Goal: Check status: Check status

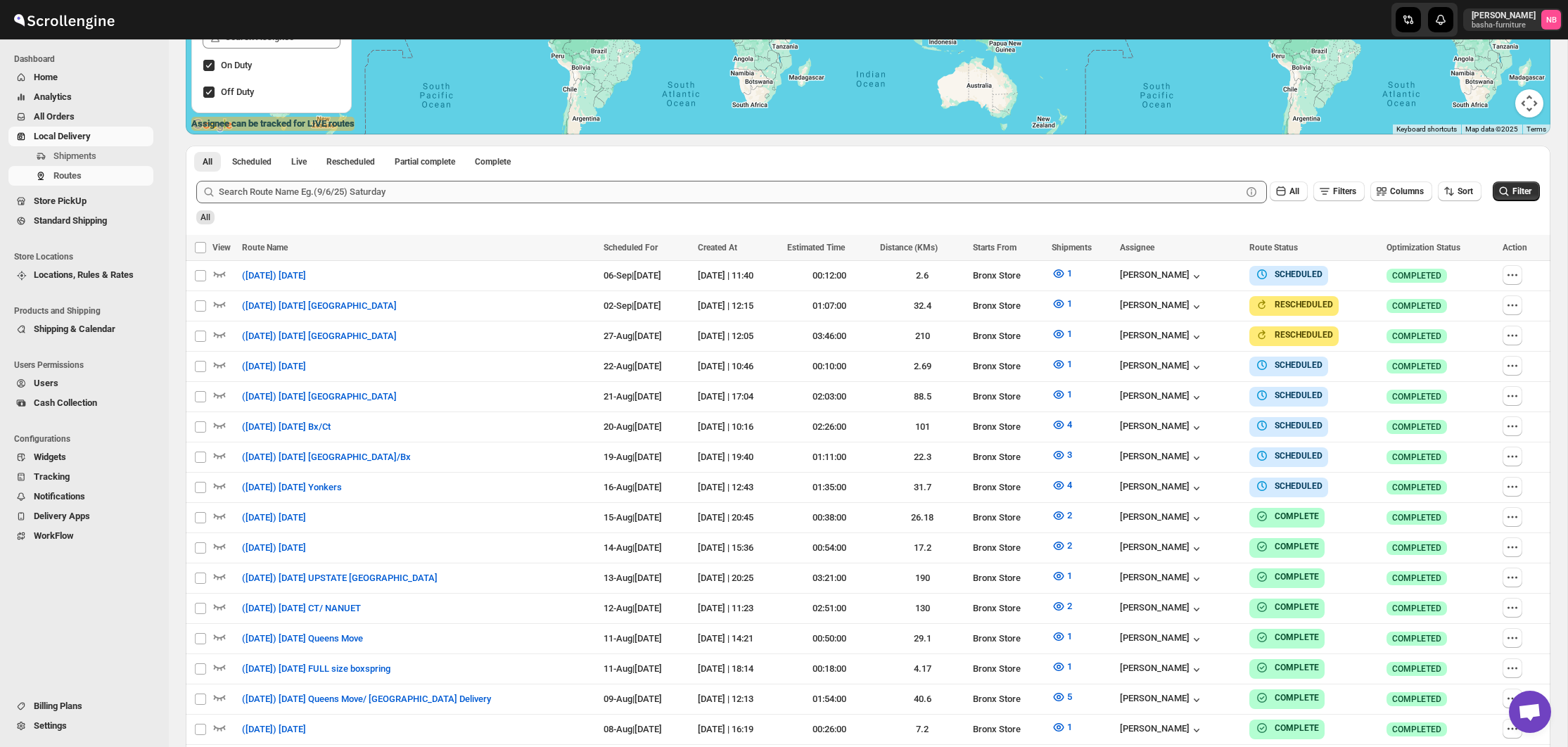
scroll to position [348, 0]
click at [1065, 484] on icon "button" at bounding box center [1058, 485] width 14 height 14
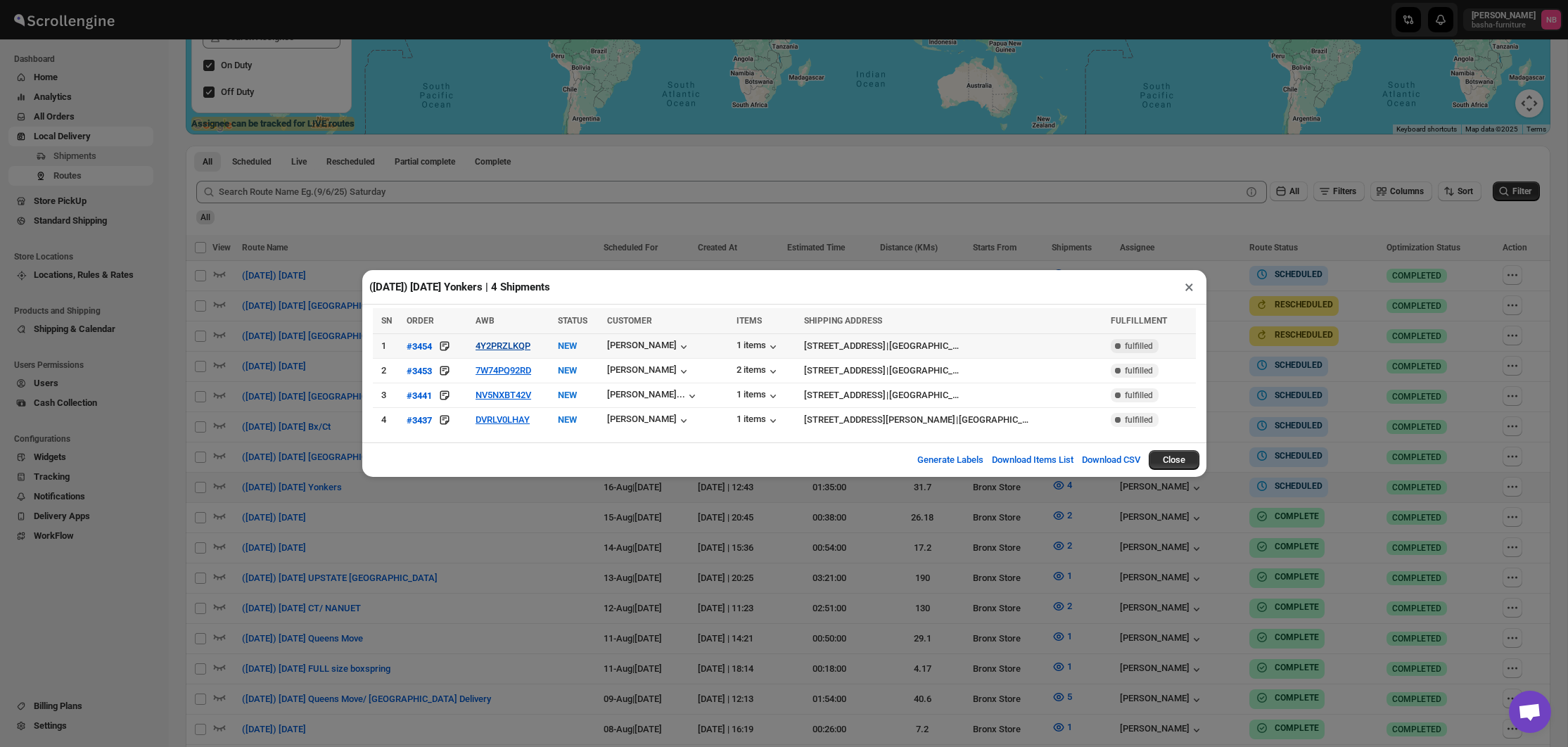
click at [501, 348] on button "4Y2PRZLKQP" at bounding box center [503, 345] width 54 height 10
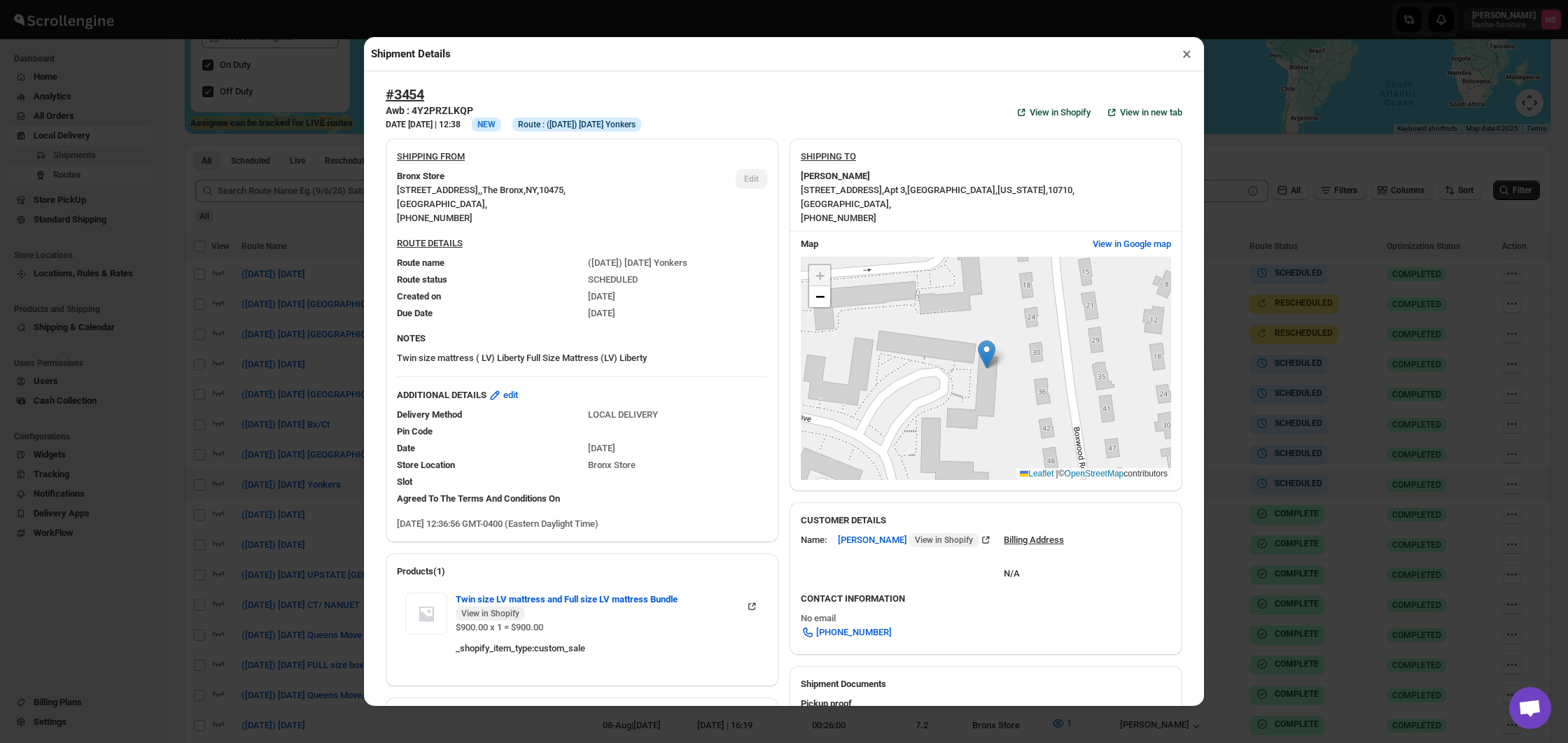
click at [302, 345] on div "Shipment Details × #3454 Awb : 4Y2PRZLKQP DATE 13-Aug-25 | 12:38 Info NEW Info …" at bounding box center [784, 372] width 1568 height 743
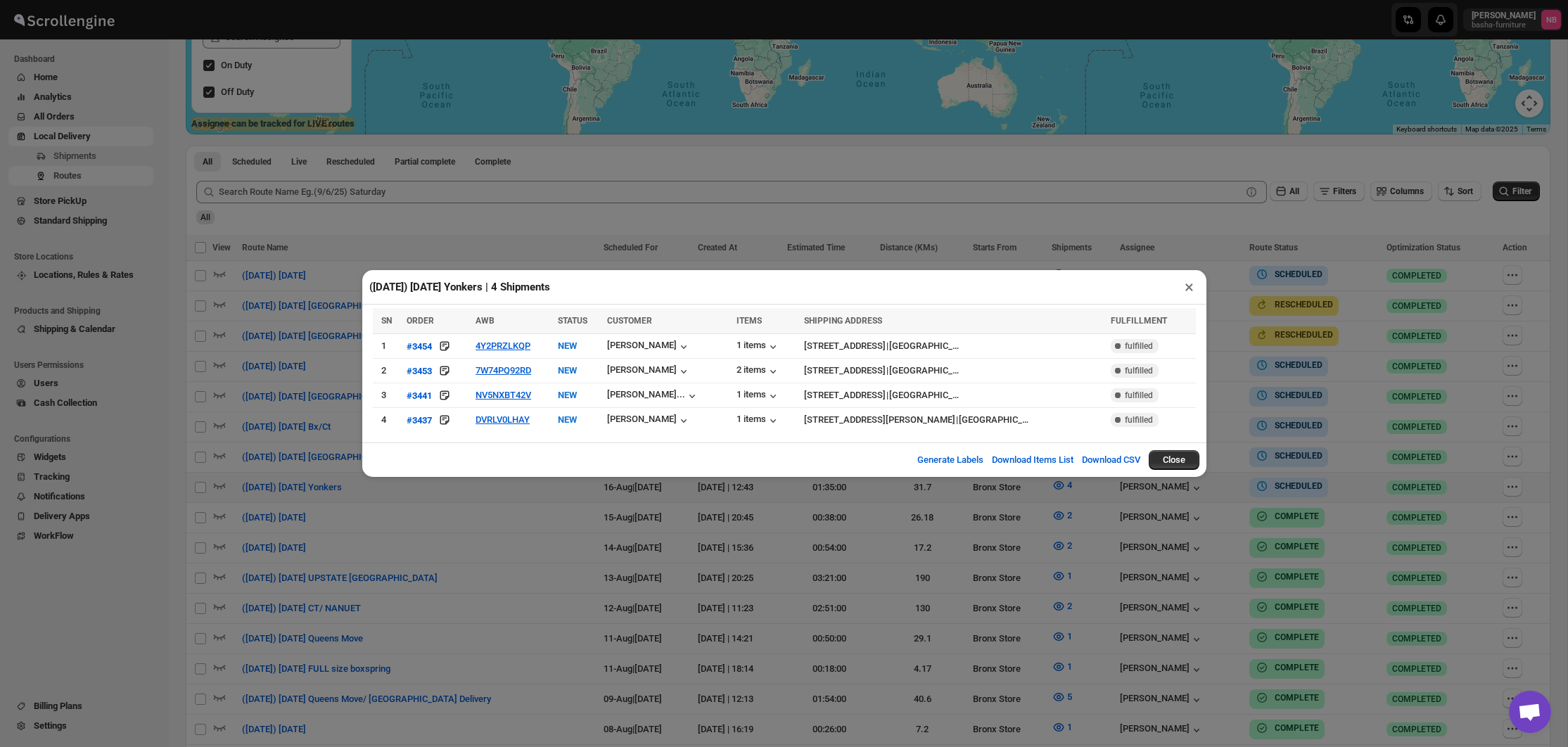
click at [304, 347] on div "(8/16/25) Saturday Yonkers | 4 Shipments × SN ORDER AWB STATUS CUSTOMER ITEMS S…" at bounding box center [784, 374] width 1568 height 747
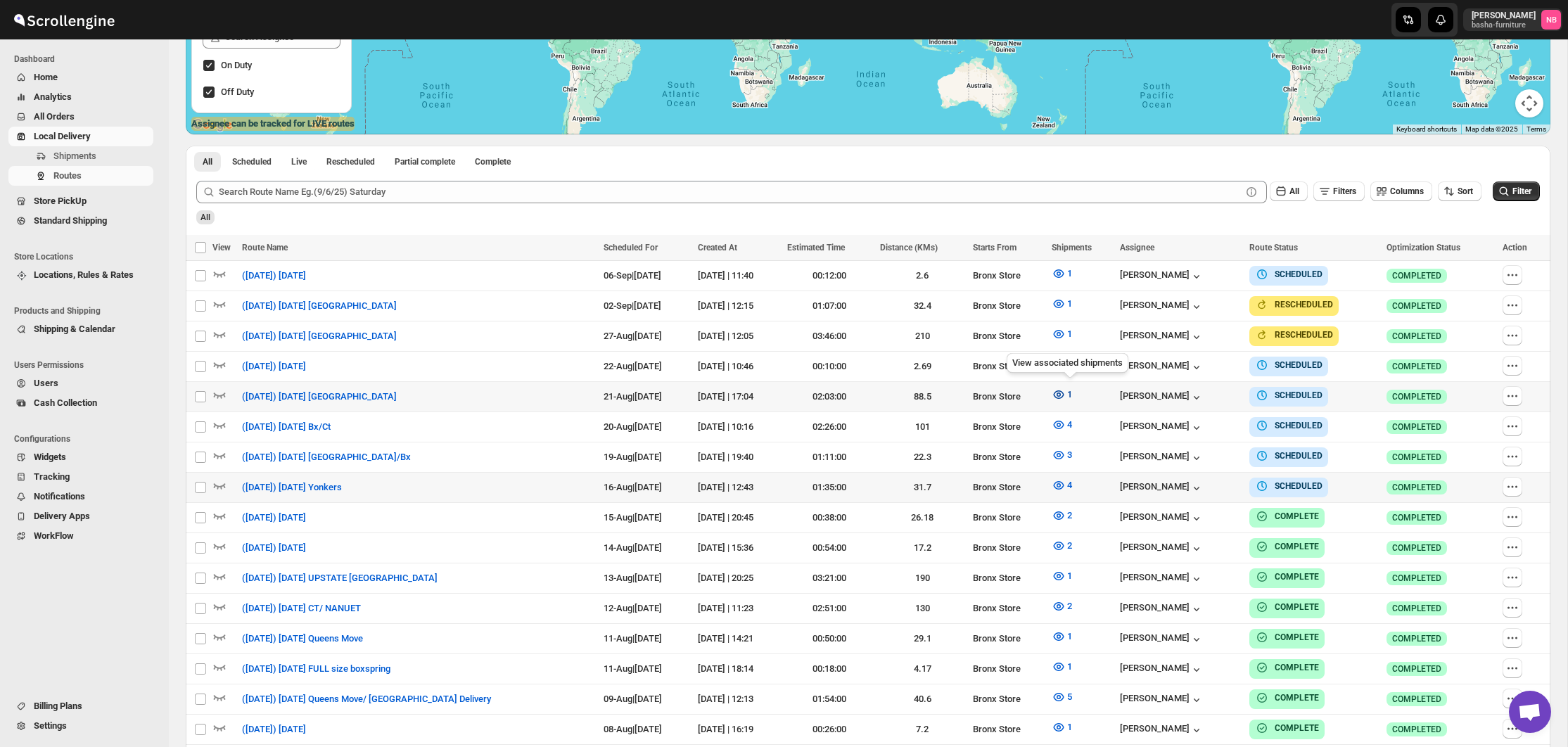
click at [1063, 396] on icon "button" at bounding box center [1058, 395] width 14 height 14
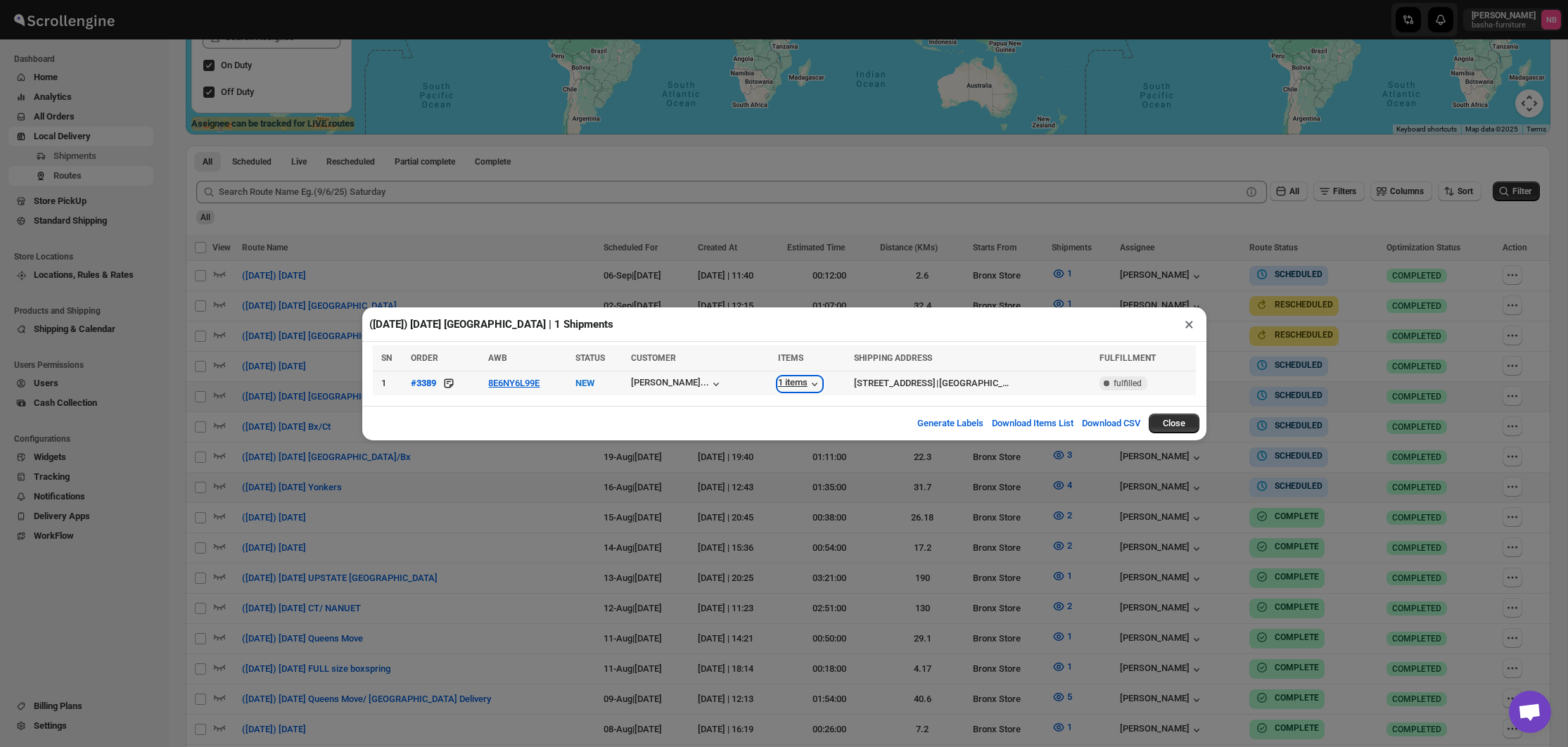
click at [778, 383] on div "1 items" at bounding box center [799, 384] width 43 height 14
click at [664, 506] on div "(8/21/25) Thursday Staten Island | 1 Shipments × SN ORDER AWB STATUS CUSTOMER I…" at bounding box center [784, 374] width 1568 height 747
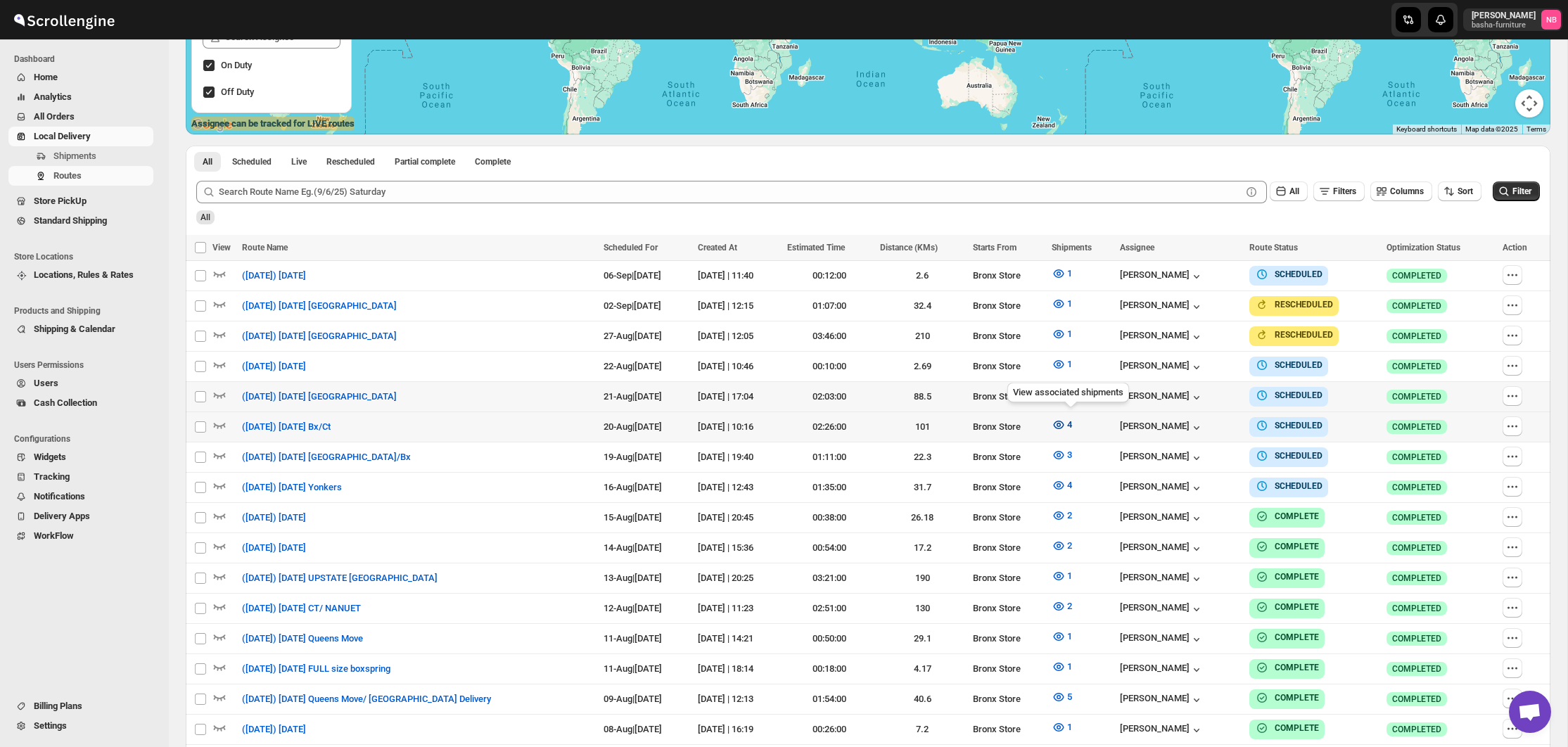
click at [1065, 421] on icon "button" at bounding box center [1058, 425] width 14 height 14
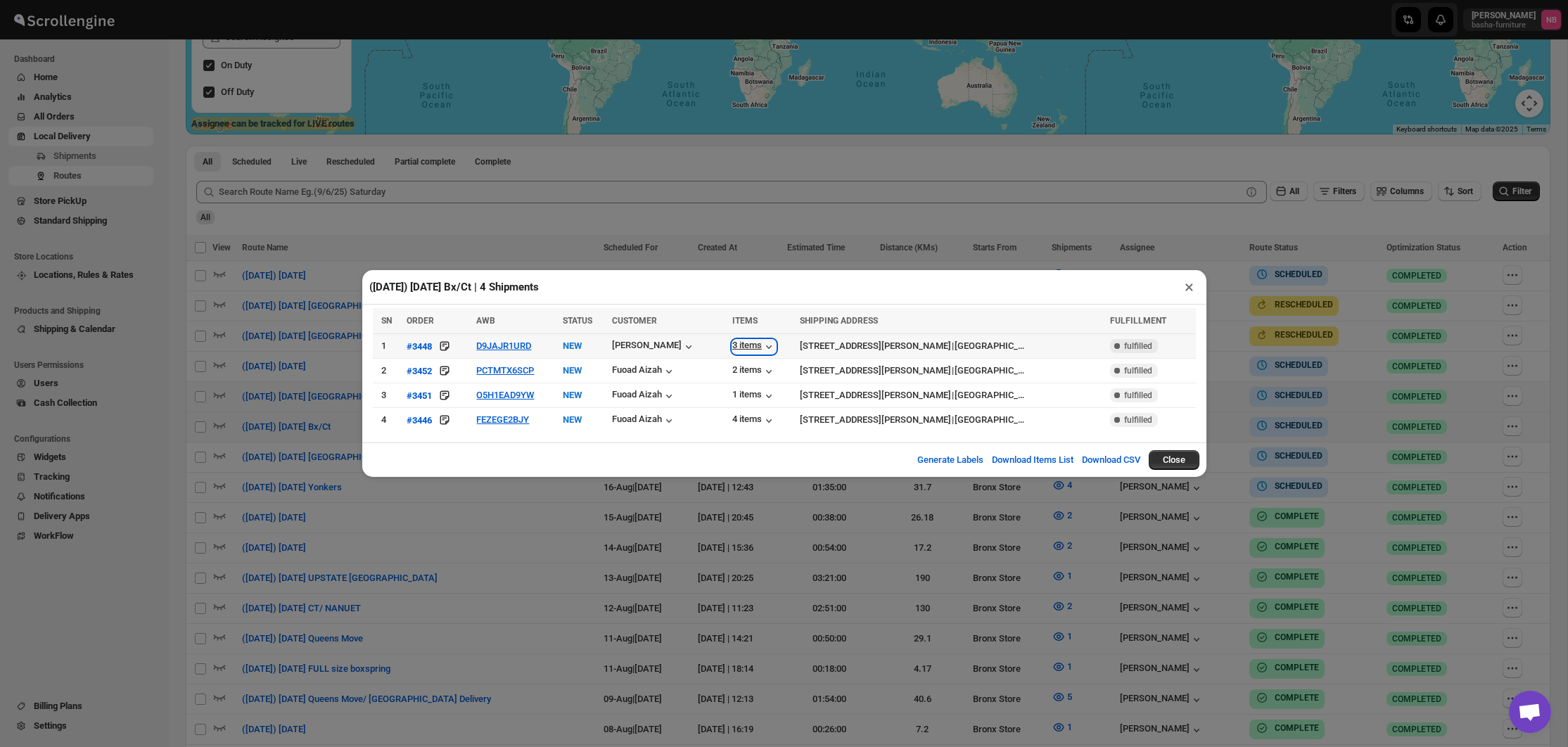
click at [744, 348] on div "3 items" at bounding box center [754, 346] width 43 height 14
click at [656, 519] on div "(8/20/25) Wednesday Bx/Ct | 4 Shipments × SN ORDER AWB STATUS CUSTOMER ITEMS SH…" at bounding box center [784, 374] width 1568 height 747
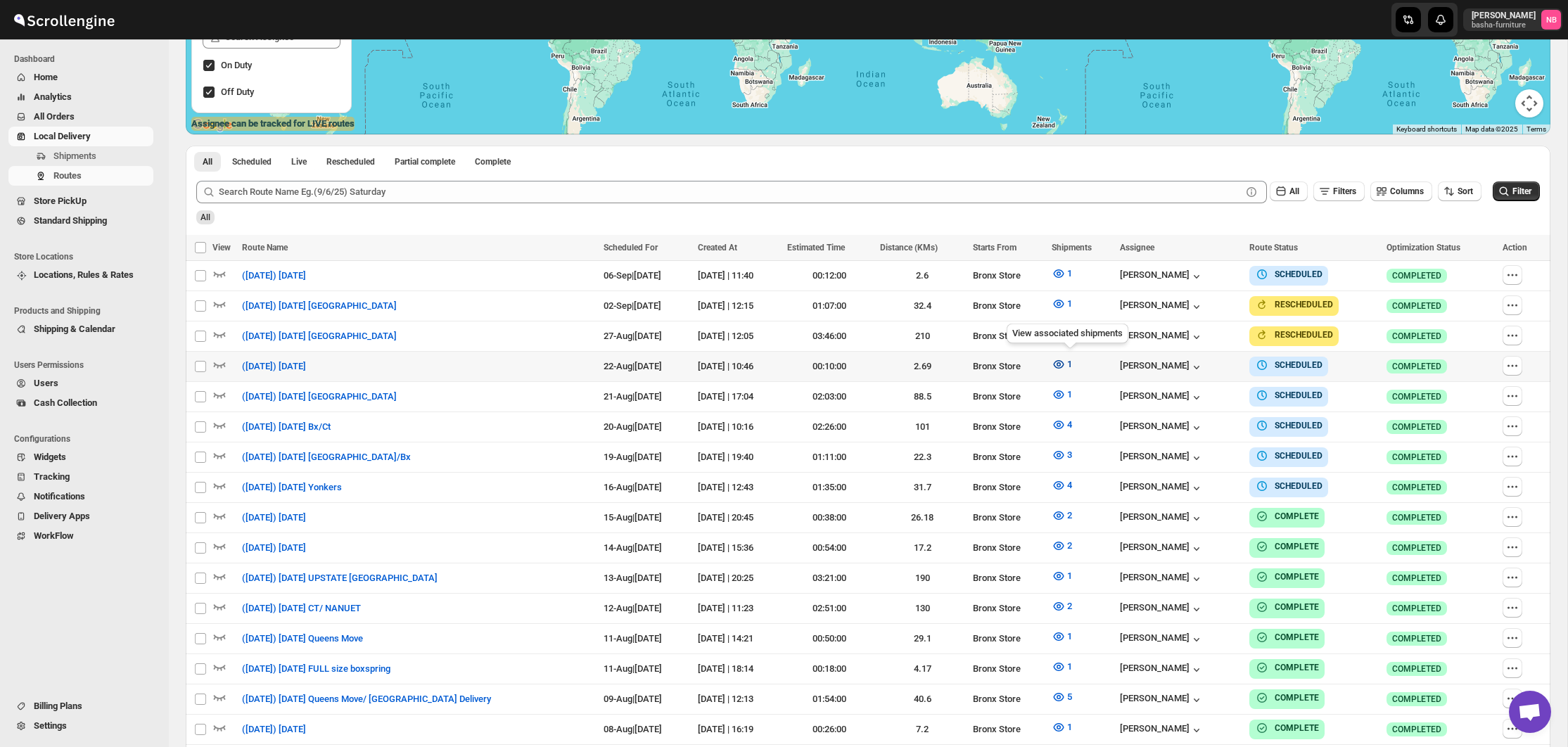
click at [1065, 369] on icon "button" at bounding box center [1058, 364] width 14 height 14
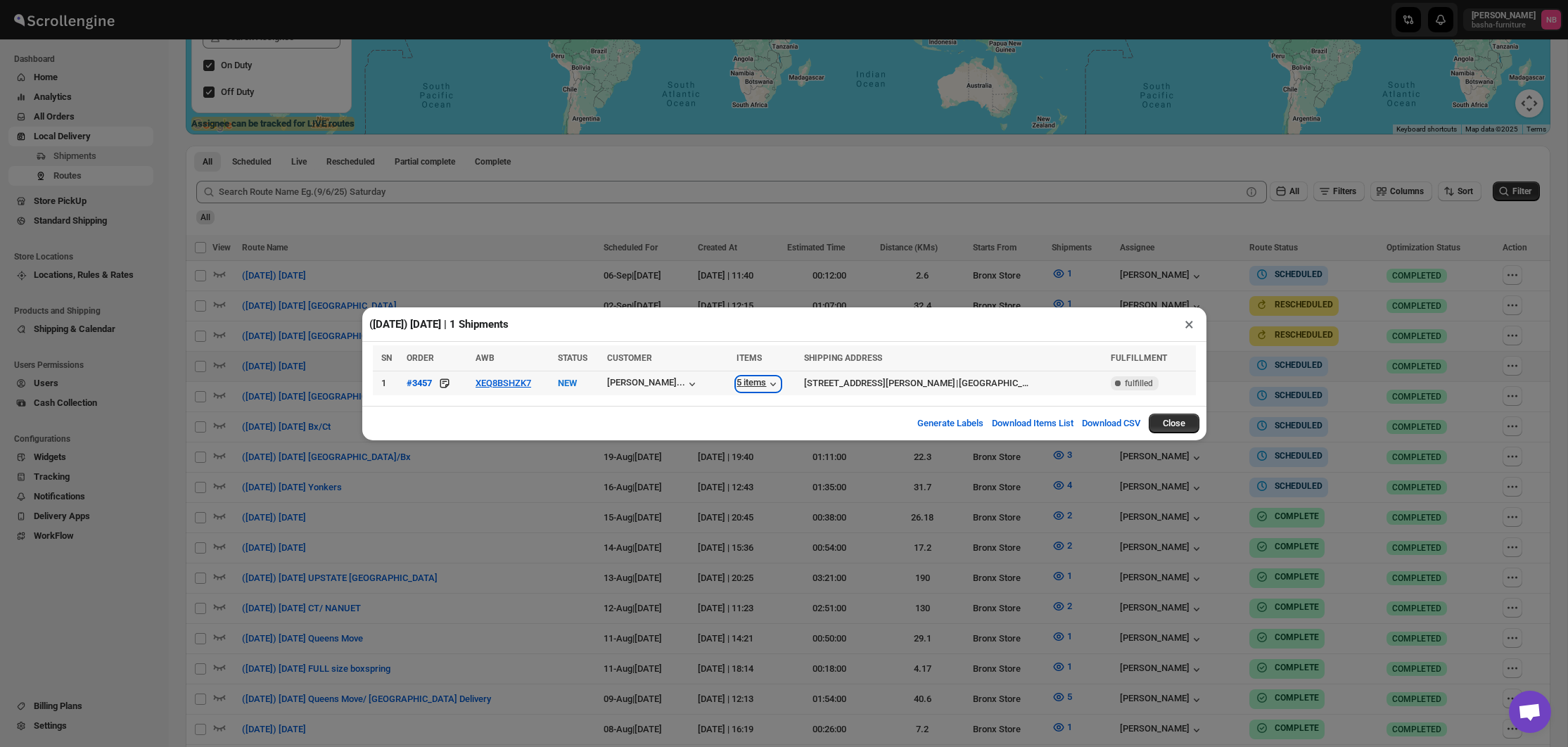
click at [763, 383] on div "5 items" at bounding box center [758, 384] width 43 height 14
click at [1012, 492] on div "(8/22/25) Friday | 1 Shipments × SN ORDER AWB STATUS CUSTOMER ITEMS SHIPPING AD…" at bounding box center [784, 374] width 1568 height 747
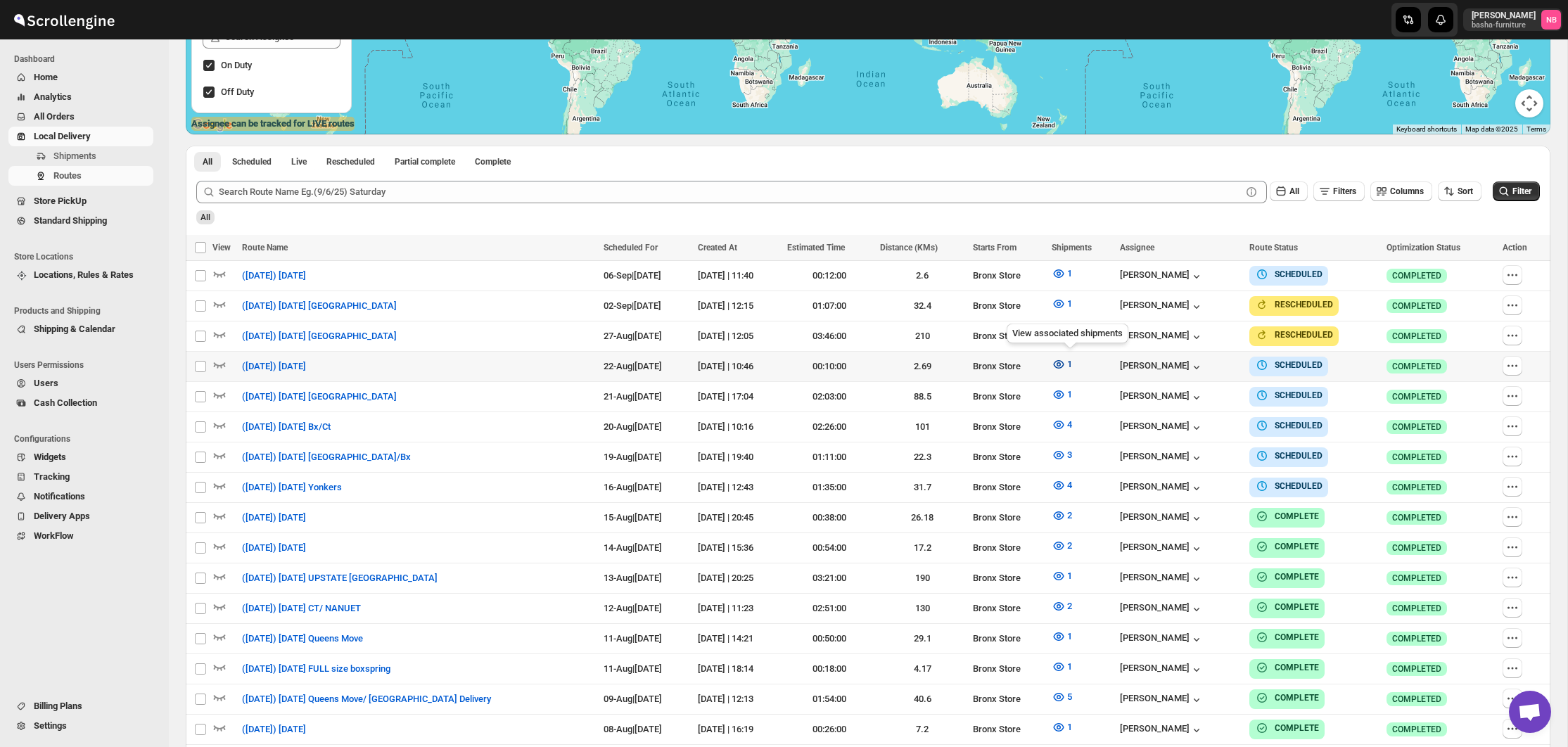
click at [1061, 364] on icon "button" at bounding box center [1058, 364] width 4 height 4
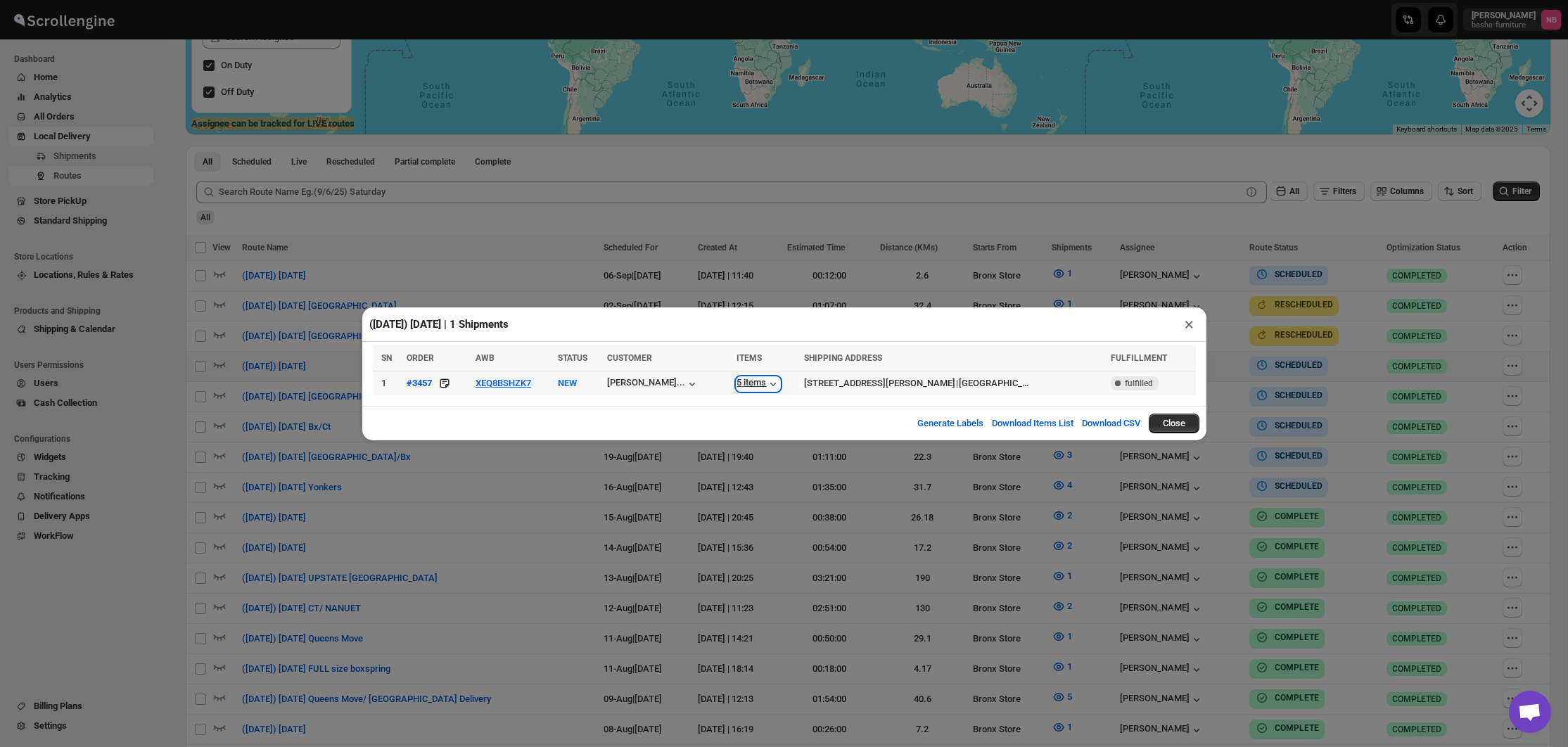
click at [747, 385] on div "5 items" at bounding box center [758, 384] width 43 height 14
click at [685, 385] on div "[PERSON_NAME]..." at bounding box center [646, 382] width 78 height 10
click at [861, 501] on div "(8/22/25) Friday | 1 Shipments × SN ORDER AWB STATUS CUSTOMER ITEMS SHIPPING AD…" at bounding box center [784, 374] width 1568 height 747
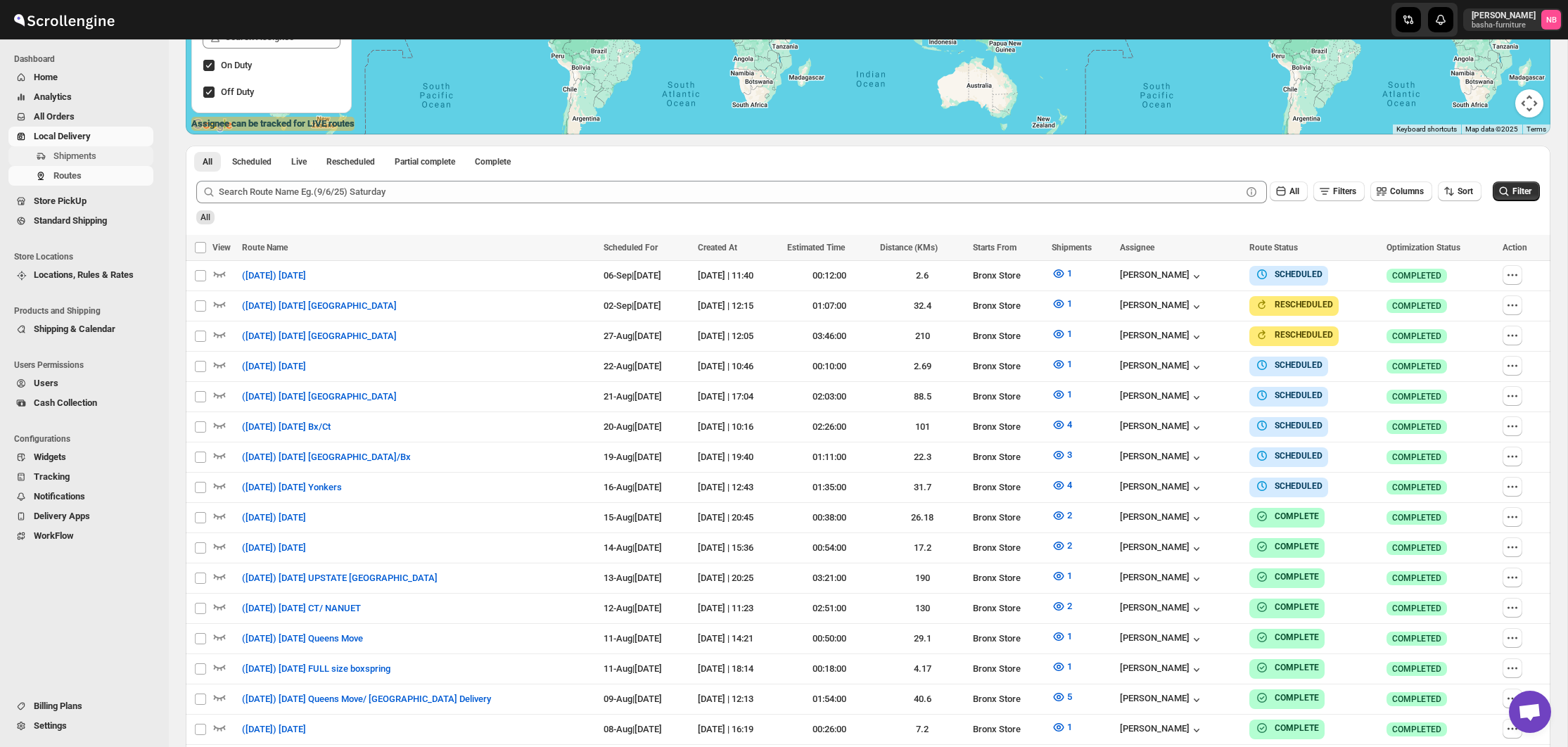
click at [103, 155] on span "Shipments" at bounding box center [102, 156] width 97 height 14
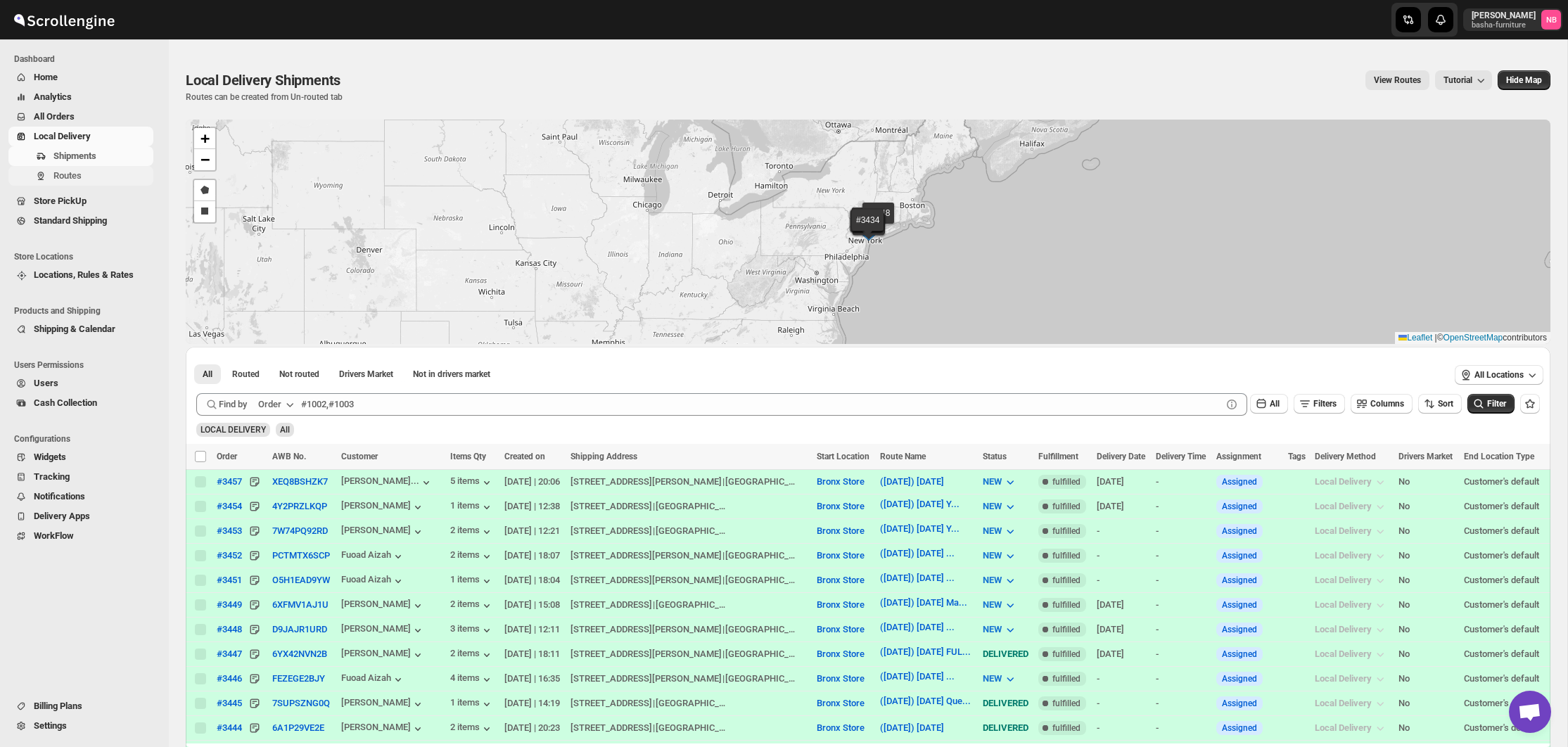
click at [53, 168] on button "Routes" at bounding box center [81, 175] width 145 height 20
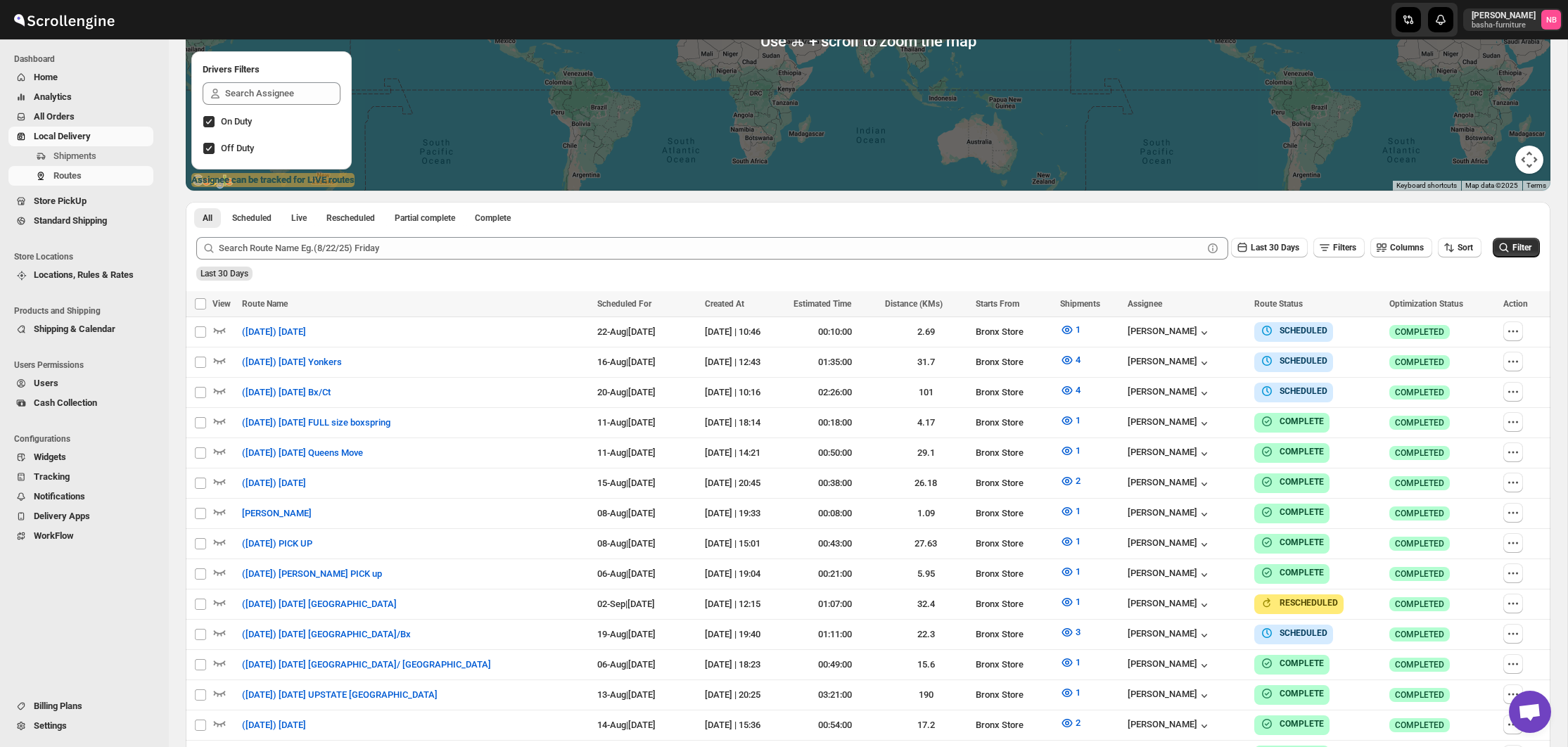
scroll to position [259, 0]
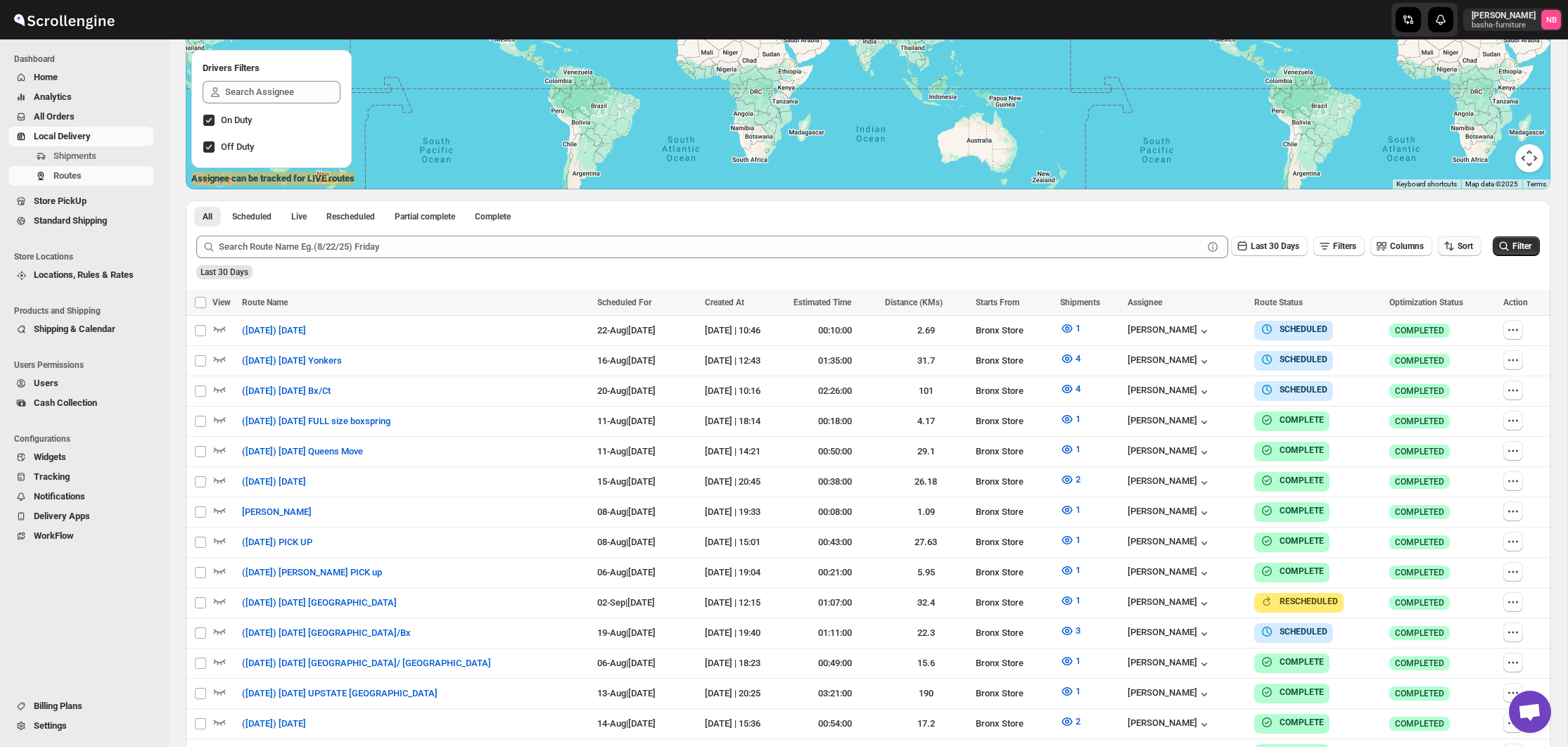
click at [1475, 249] on button "Sort" at bounding box center [1459, 246] width 43 height 20
click at [1438, 322] on div "Due Date" at bounding box center [1434, 322] width 37 height 14
click at [1273, 247] on span "Last 30 Days" at bounding box center [1274, 247] width 48 height 10
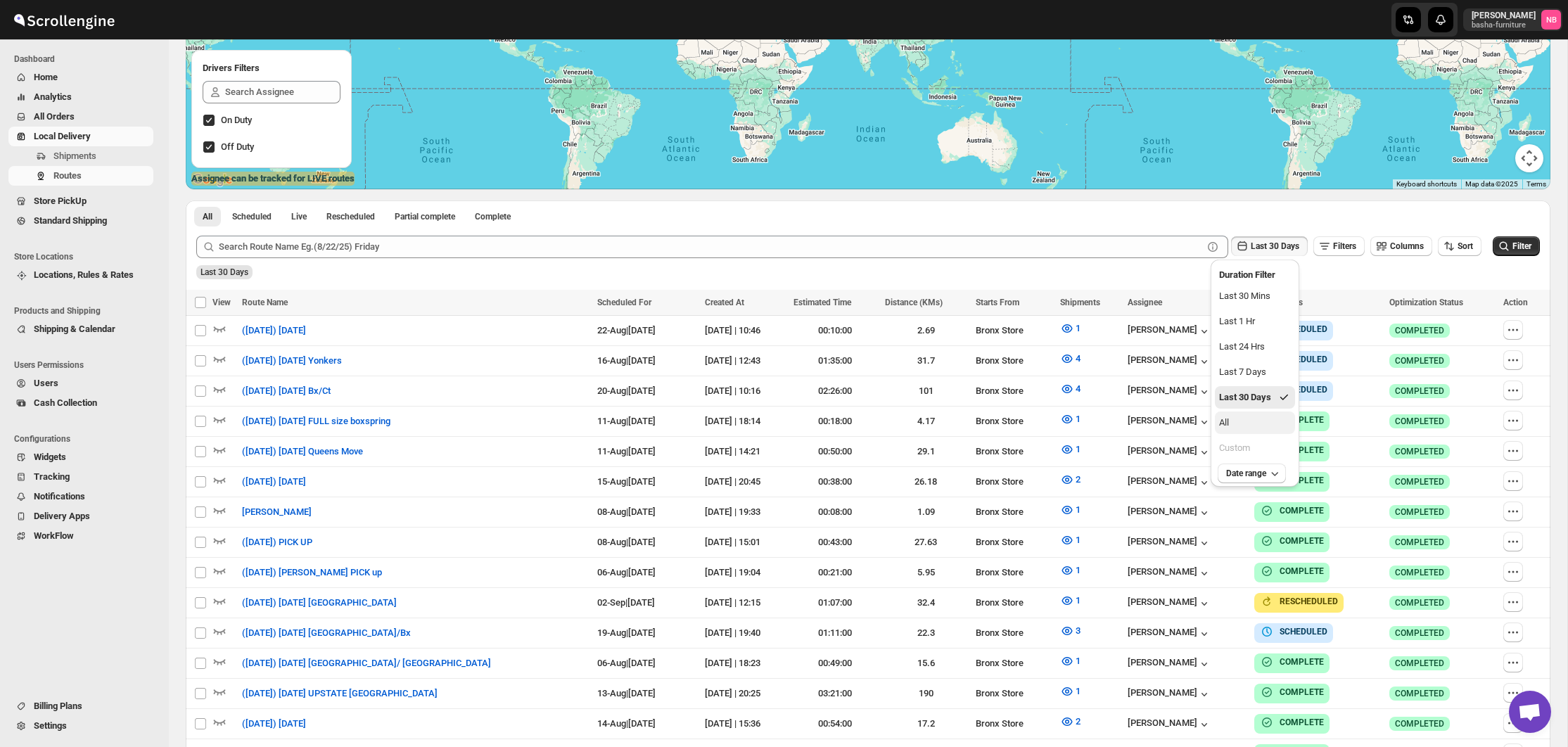
click at [1267, 420] on button "All" at bounding box center [1255, 423] width 80 height 22
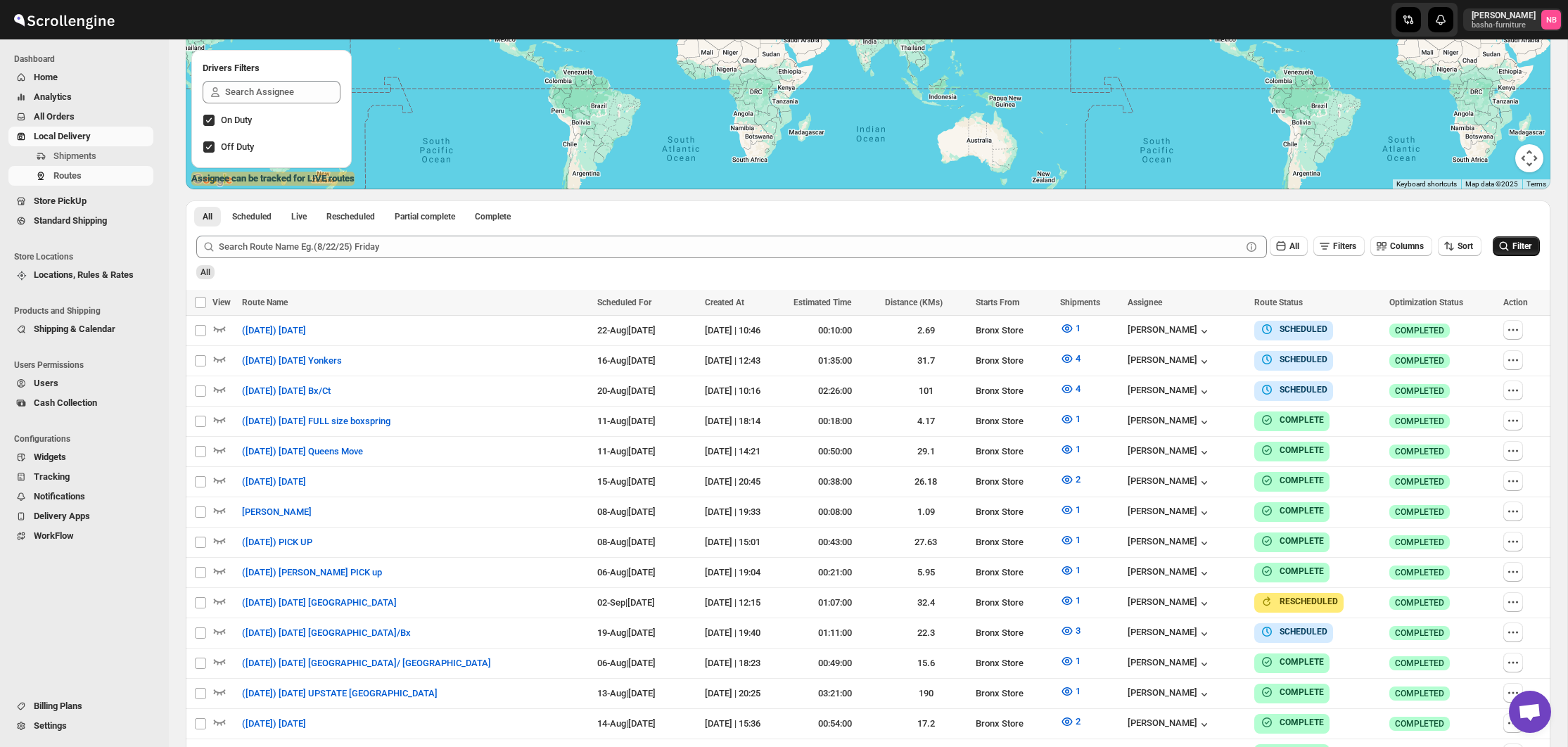
click at [1501, 249] on icon "submit" at bounding box center [1503, 246] width 14 height 14
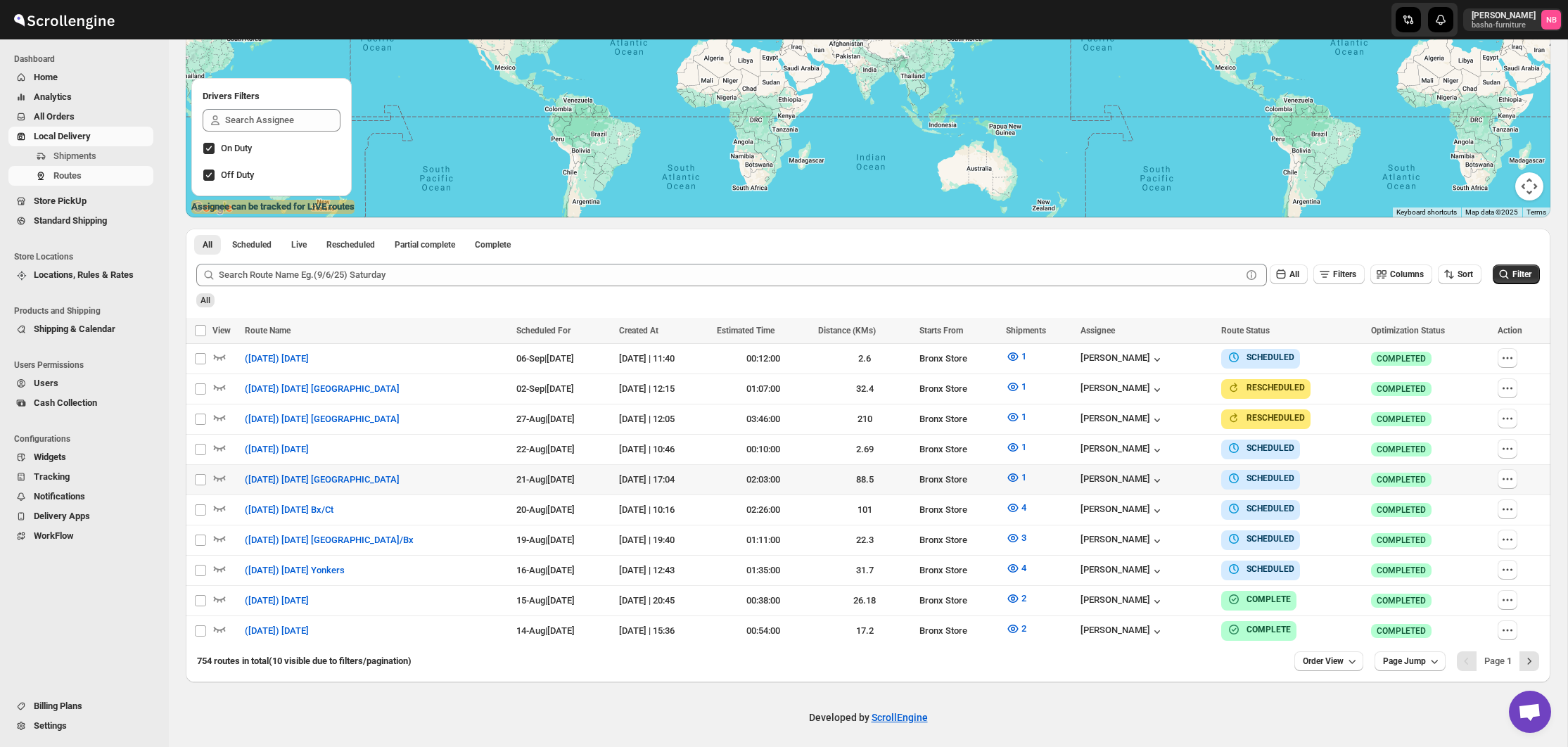
scroll to position [231, 0]
click at [1292, 271] on button "All" at bounding box center [1288, 275] width 38 height 20
click at [1451, 281] on icon "button" at bounding box center [1449, 275] width 14 height 14
click at [1257, 270] on div "All Filters Columns Sort" at bounding box center [839, 276] width 1285 height 22
click at [1276, 271] on icon "button" at bounding box center [1280, 275] width 14 height 14
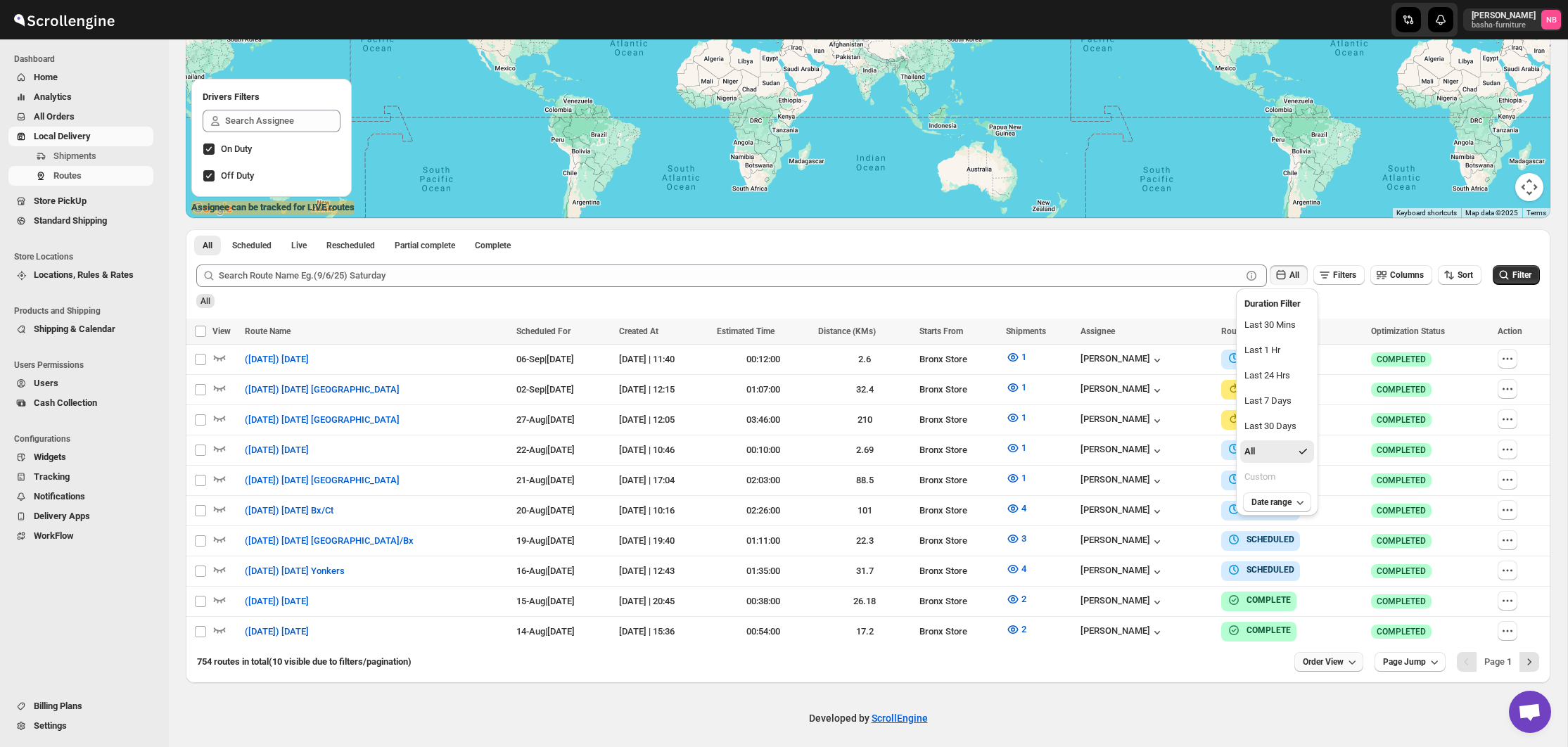
click at [1326, 657] on span "Order View" at bounding box center [1323, 661] width 41 height 11
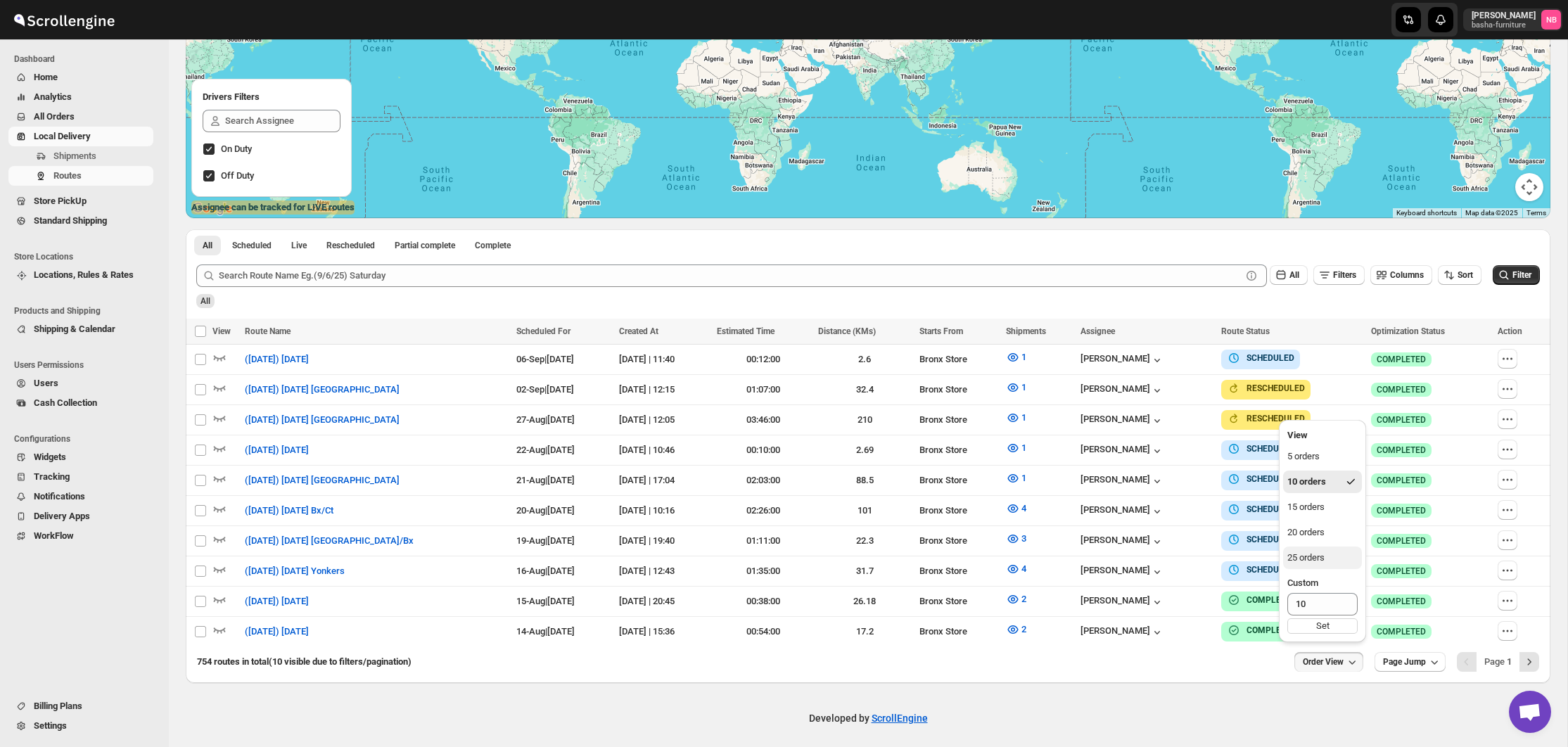
click at [1307, 563] on div "25 orders" at bounding box center [1306, 557] width 37 height 14
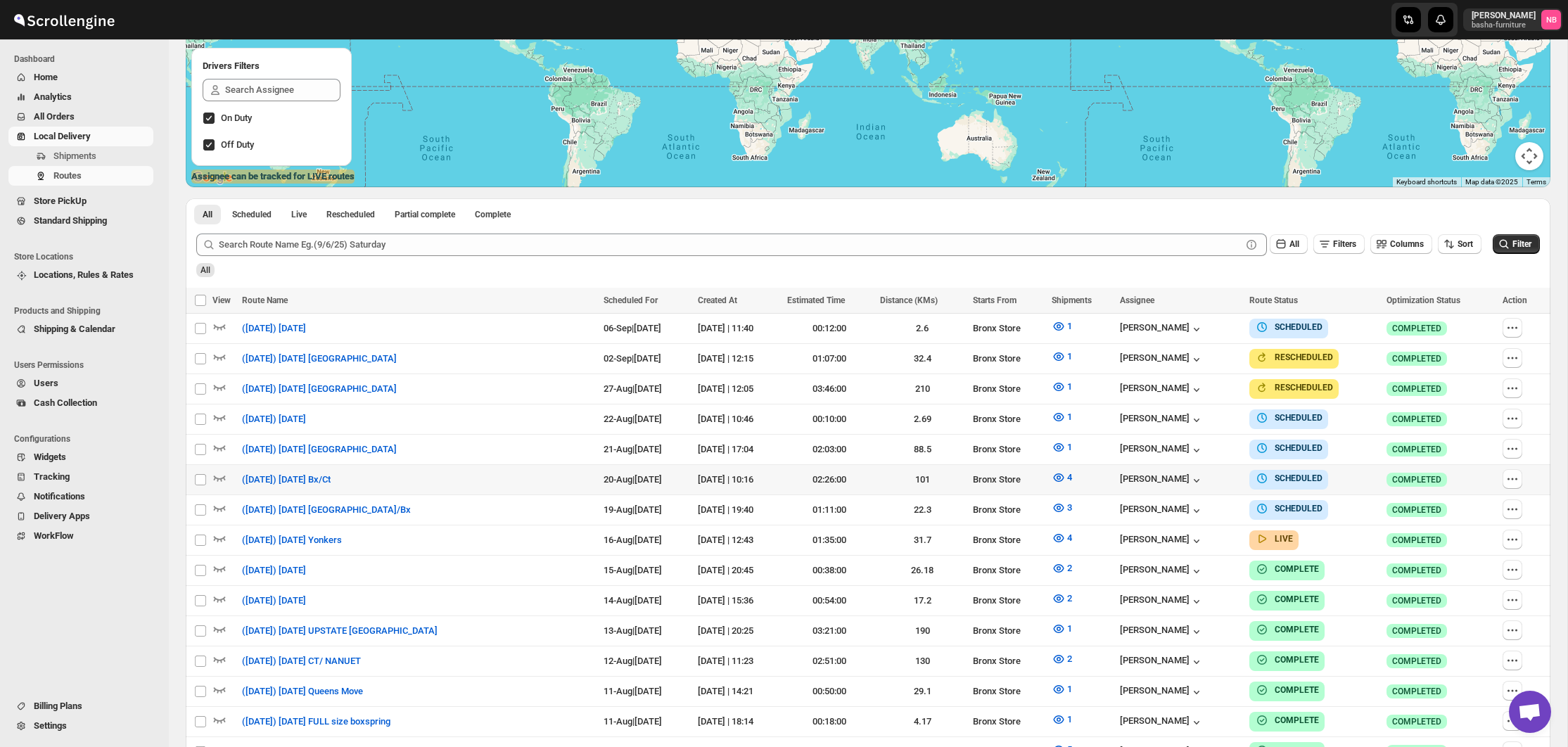
scroll to position [257, 0]
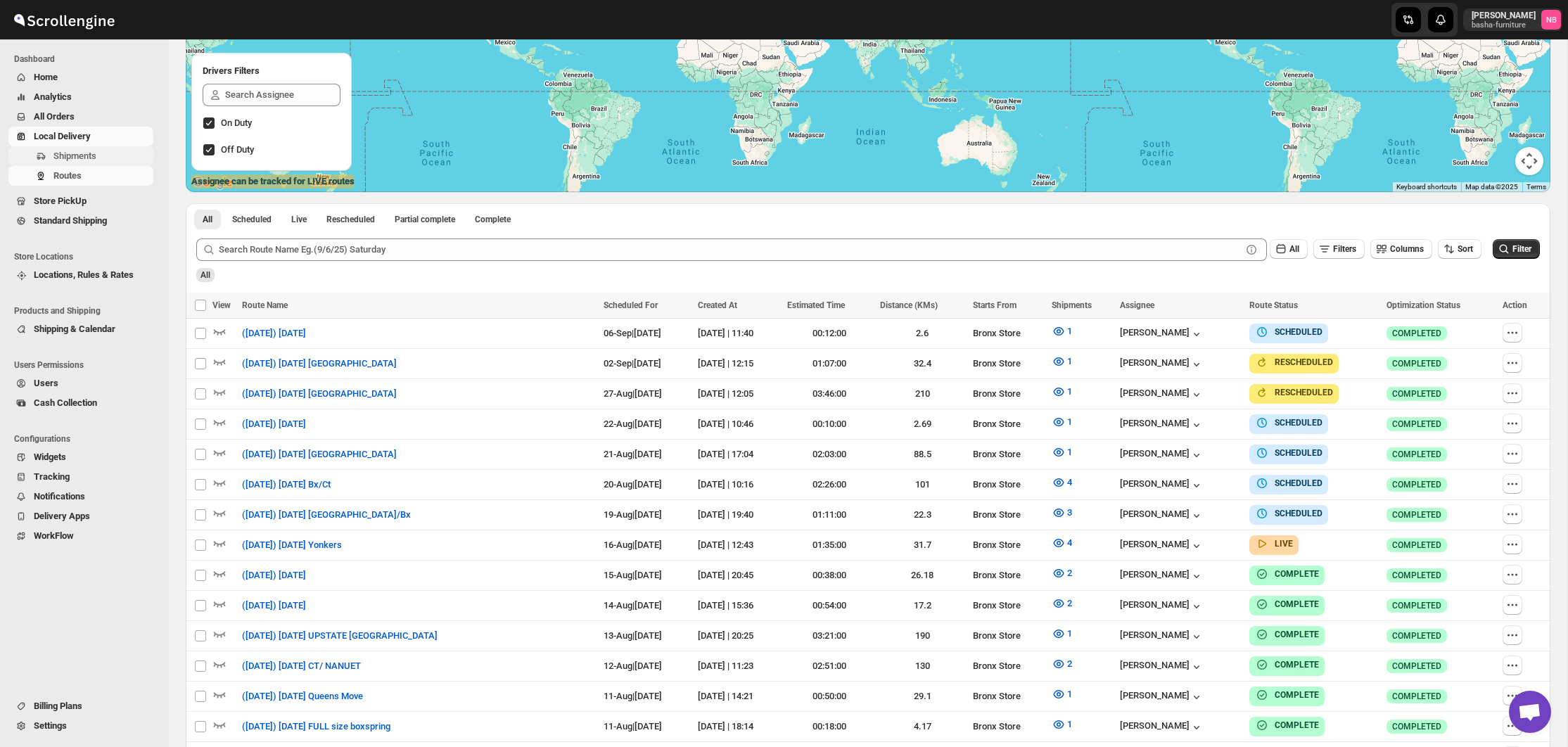
click at [81, 158] on span "Shipments" at bounding box center [75, 156] width 43 height 10
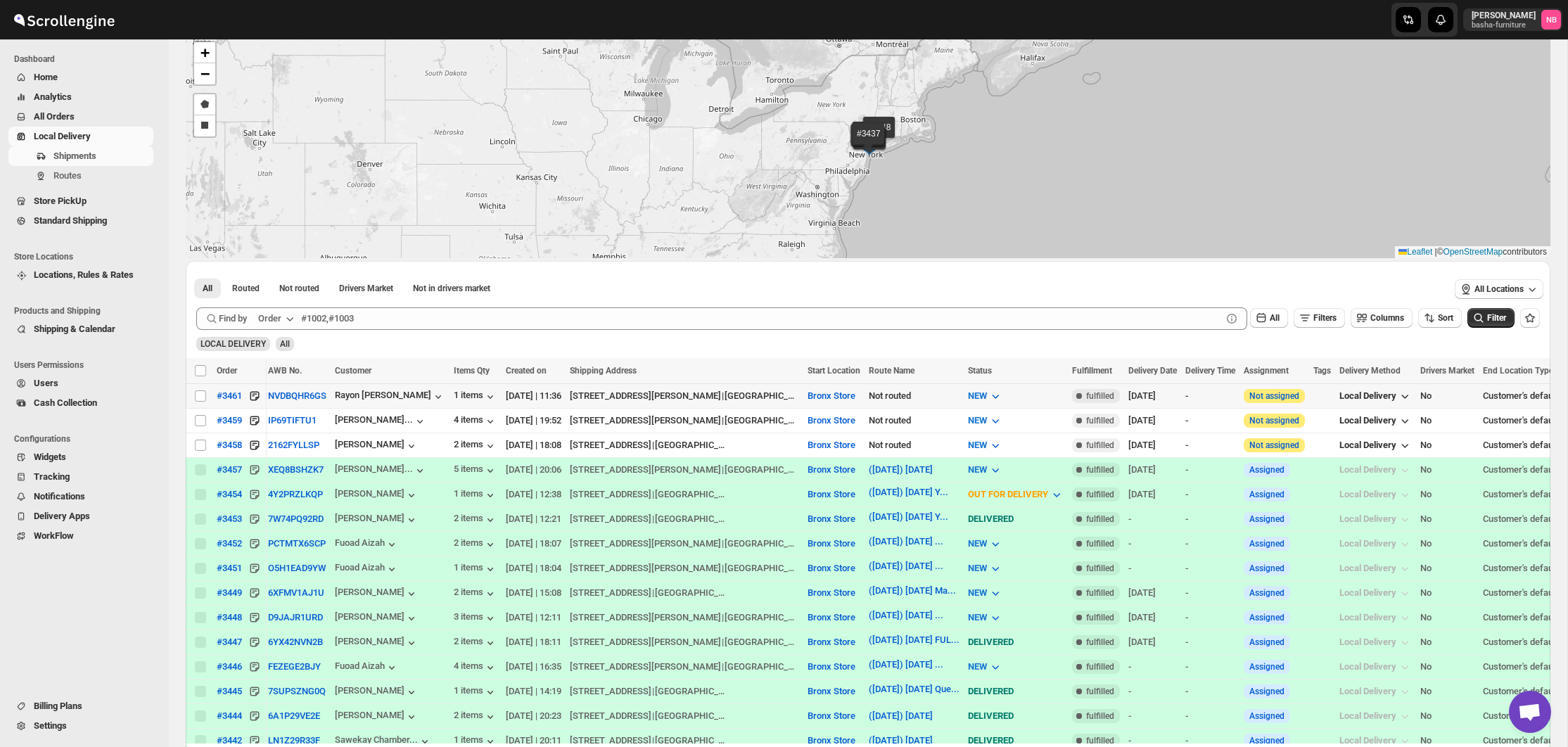
scroll to position [0, 5]
click at [459, 395] on div "1 items" at bounding box center [472, 396] width 43 height 14
click at [53, 111] on span "All Orders" at bounding box center [54, 117] width 41 height 10
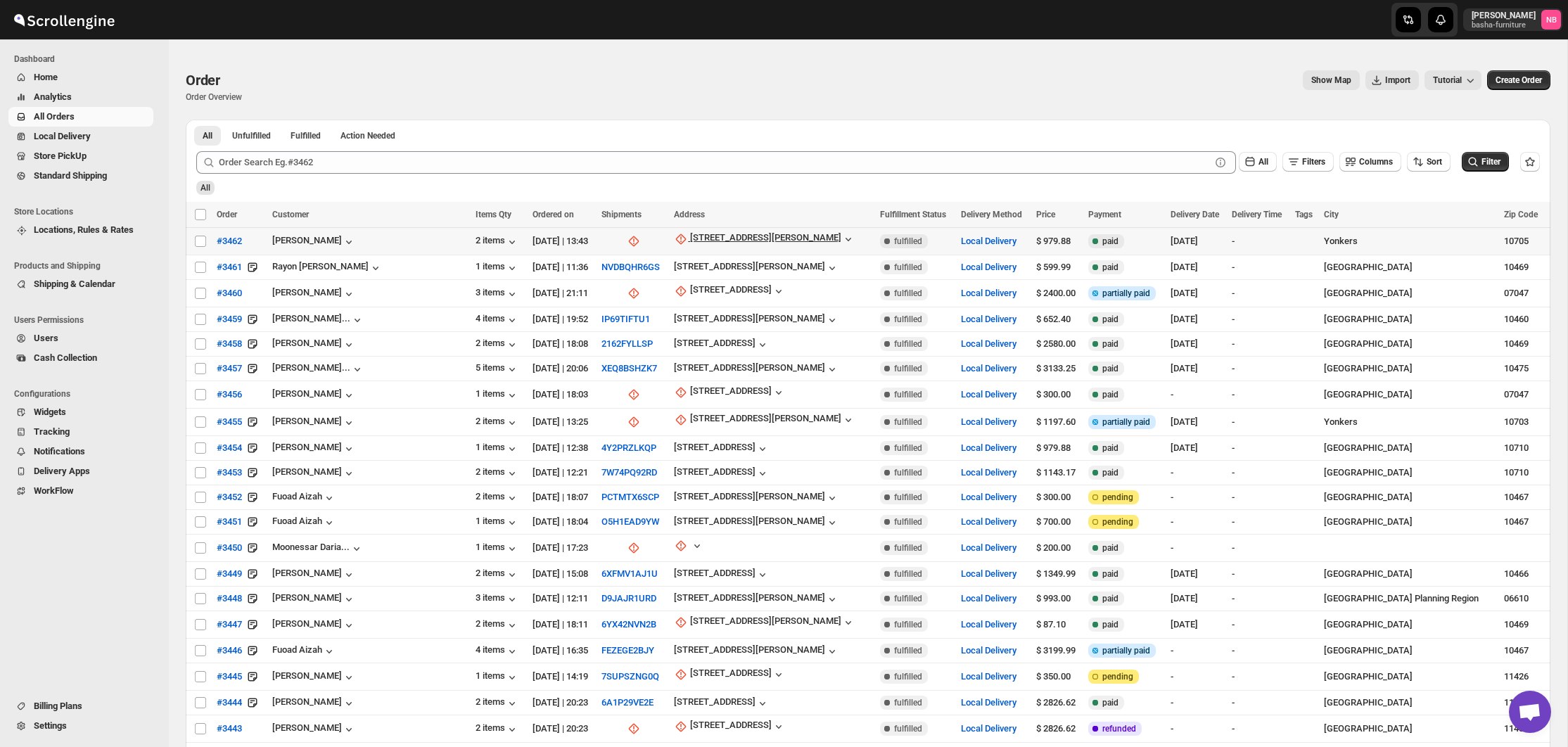
click at [674, 240] on icon "button" at bounding box center [681, 239] width 14 height 14
click at [690, 241] on div "[STREET_ADDRESS][PERSON_NAME]" at bounding box center [766, 239] width 151 height 14
click at [688, 318] on span "Update manually" at bounding box center [685, 316] width 67 height 10
select select "US"
select select "[US_STATE]"
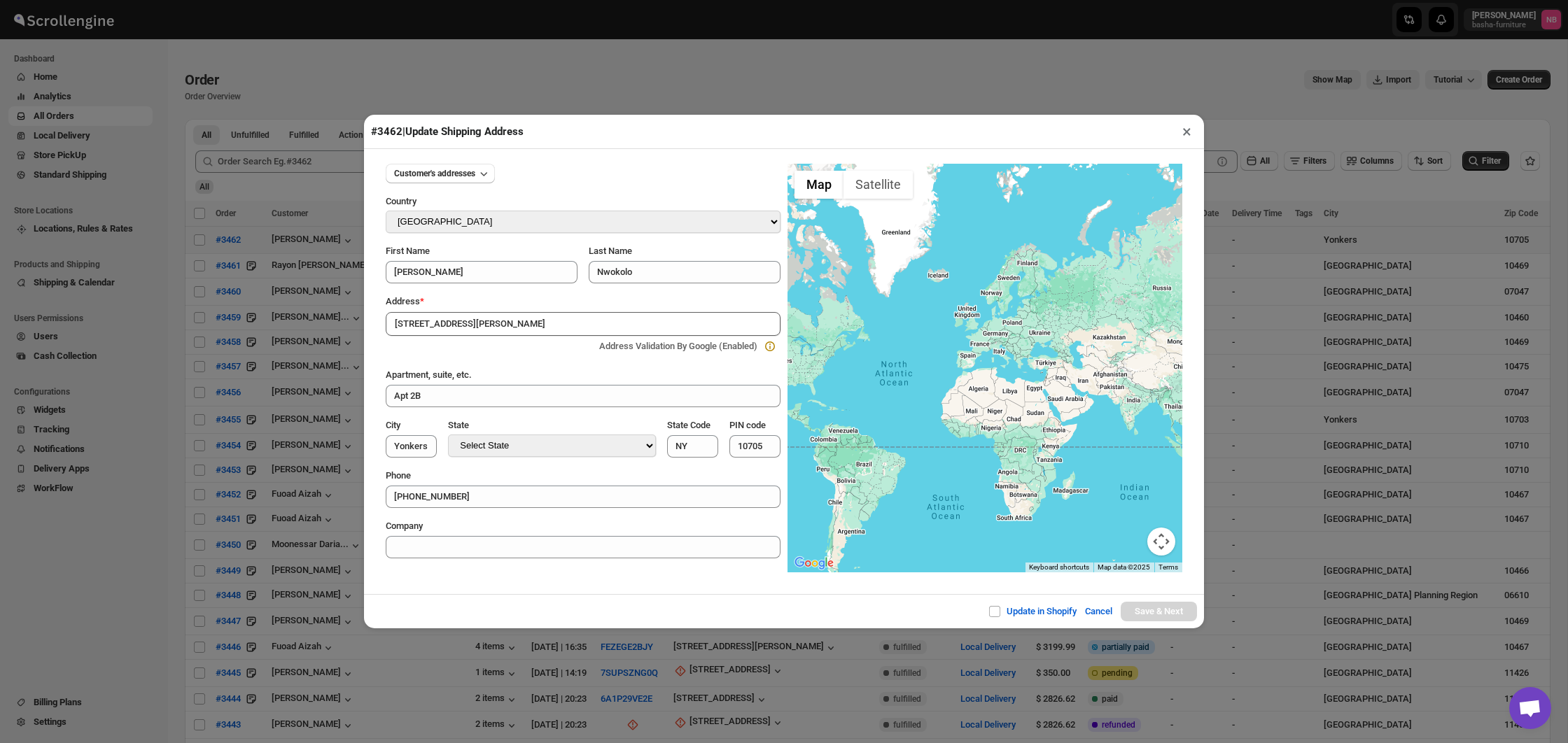
drag, startPoint x: 1173, startPoint y: 131, endPoint x: 1174, endPoint y: 124, distance: 7.1
click at [1174, 124] on div "#3462 | Update Shipping Address ×" at bounding box center [784, 132] width 840 height 35
click at [1182, 129] on button "×" at bounding box center [1187, 131] width 20 height 19
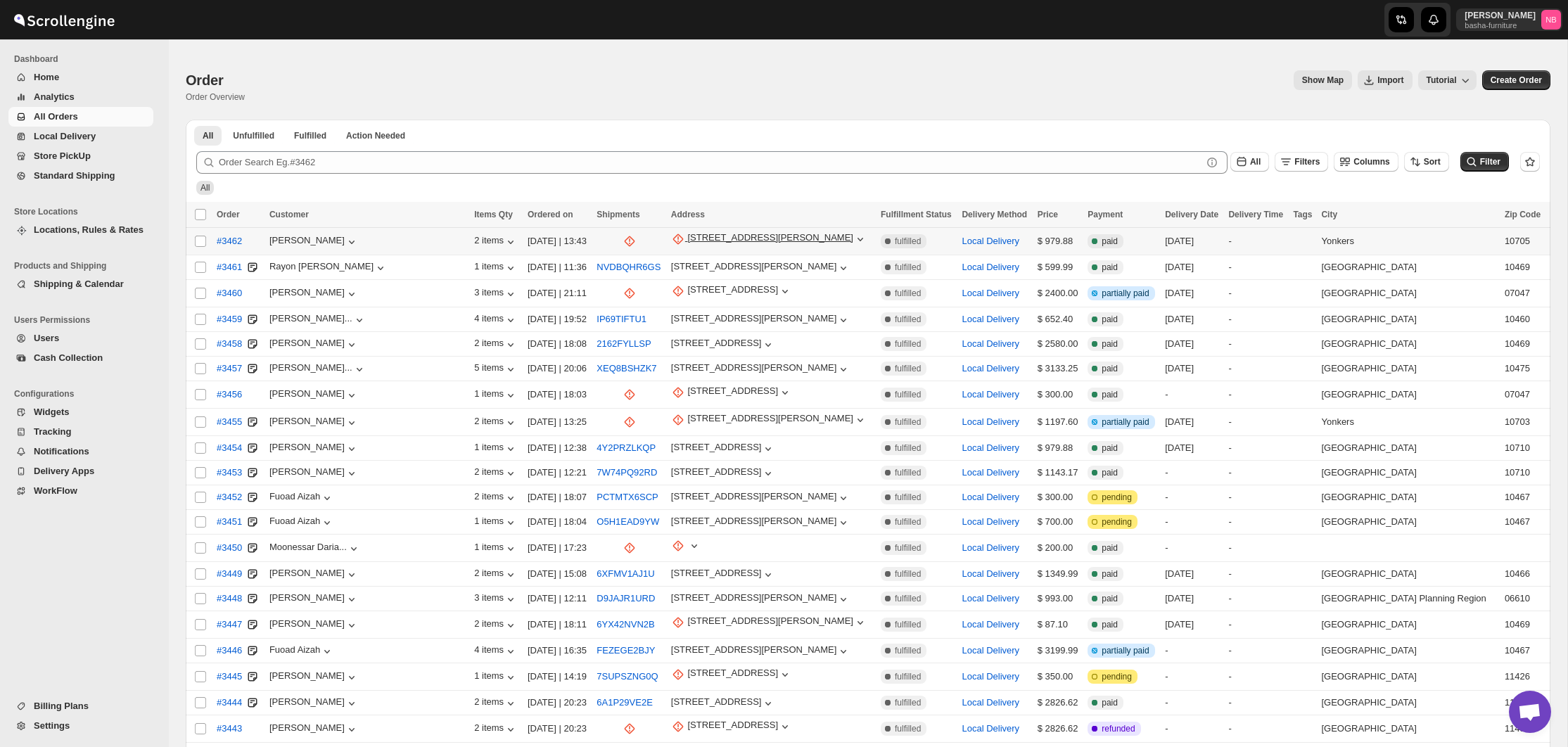
click at [671, 233] on icon "button" at bounding box center [678, 239] width 14 height 14
click at [676, 316] on span "Update manually" at bounding box center [686, 316] width 69 height 10
select select "US"
select select "[US_STATE]"
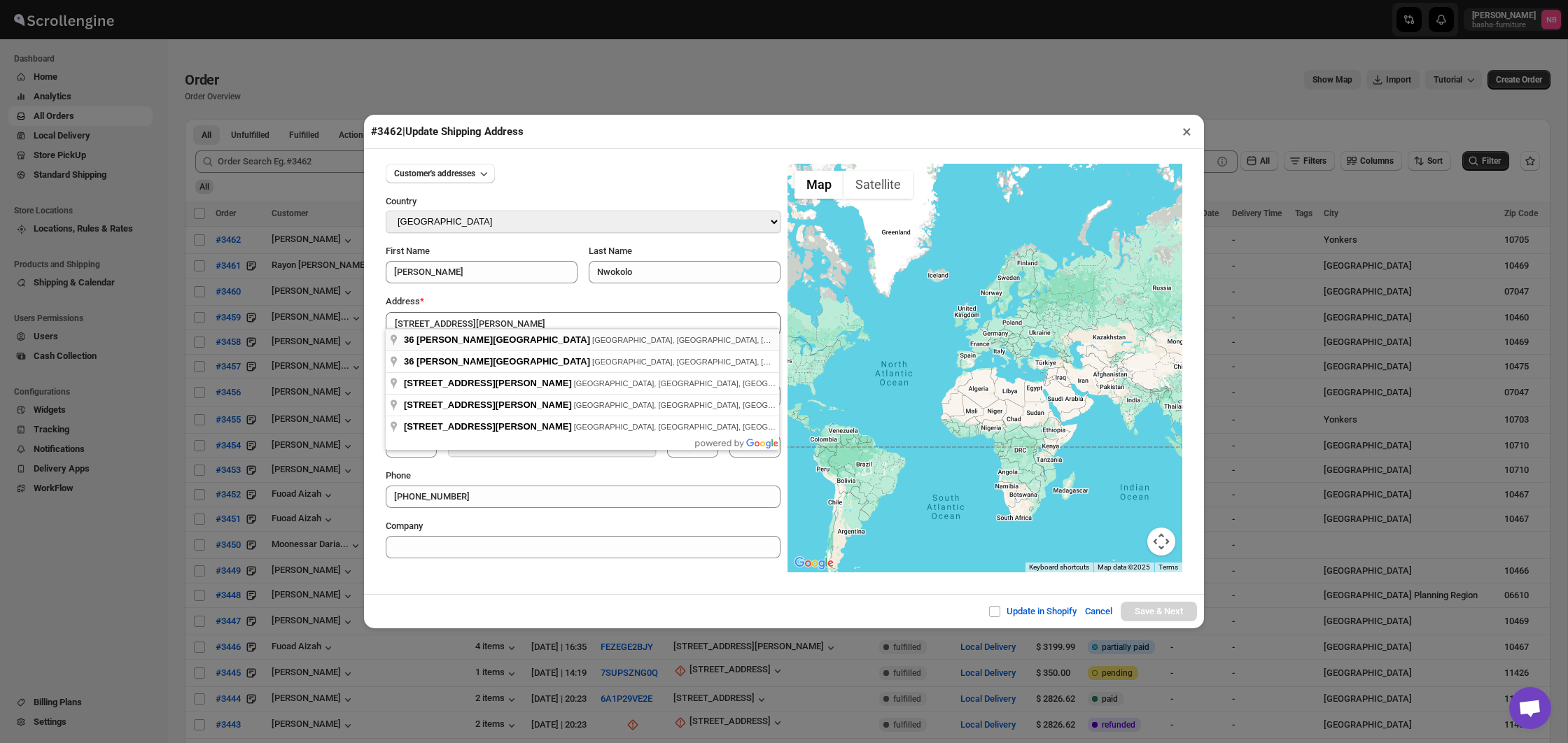
type input "[STREET_ADDRESS][PERSON_NAME]"
type input "[GEOGRAPHIC_DATA]"
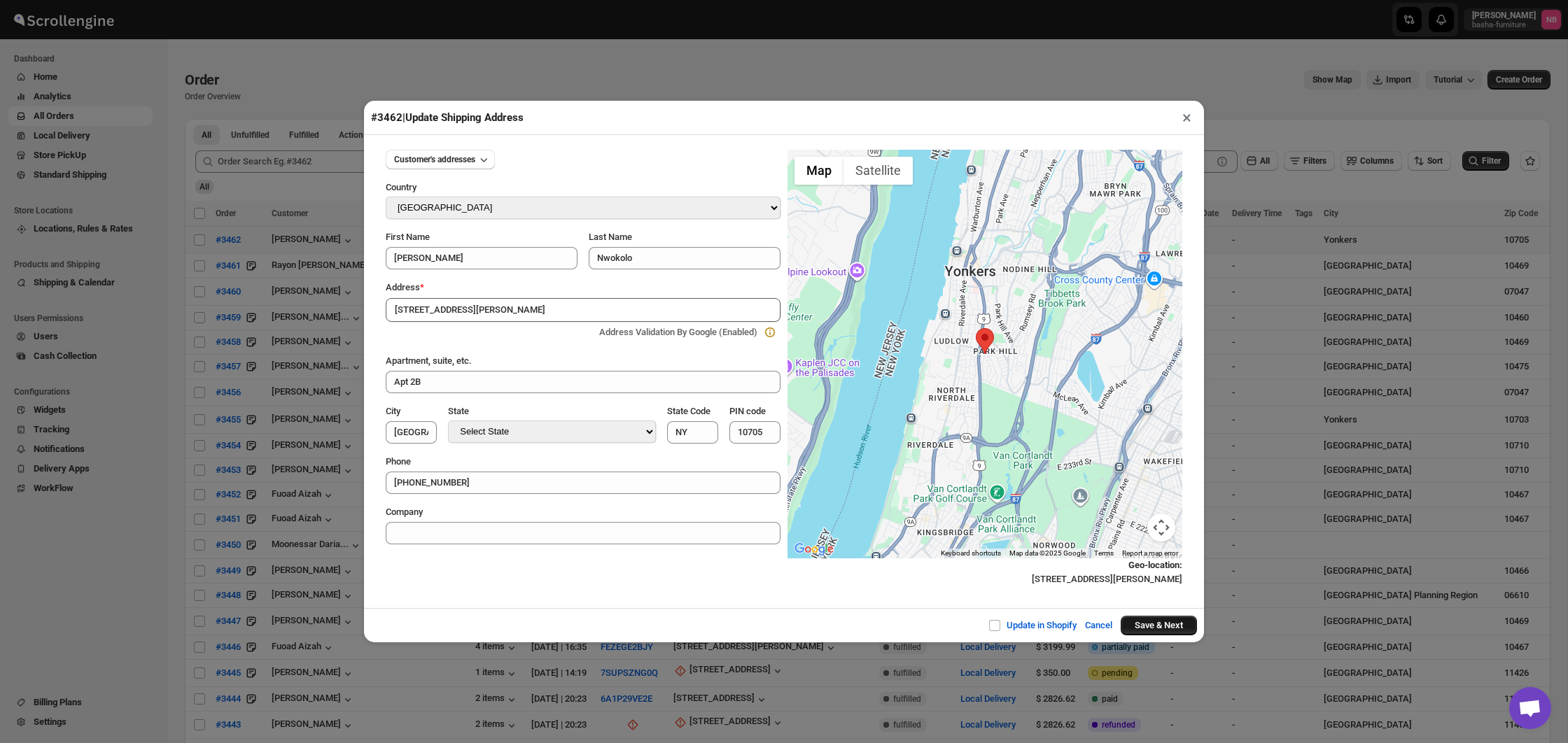
click at [1157, 619] on button "Save & Next" at bounding box center [1159, 625] width 76 height 19
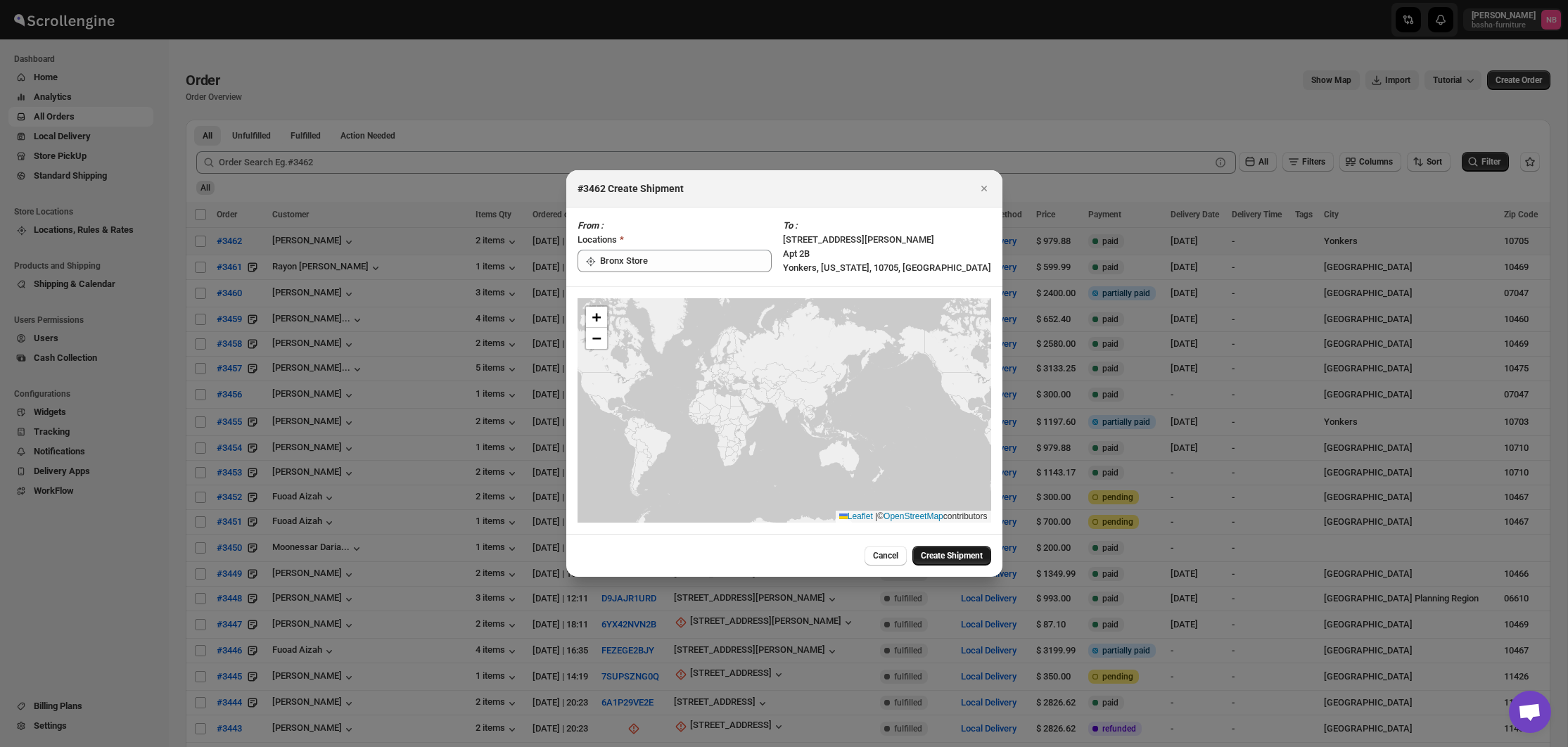
click at [941, 554] on span "Create Shipment" at bounding box center [951, 555] width 62 height 11
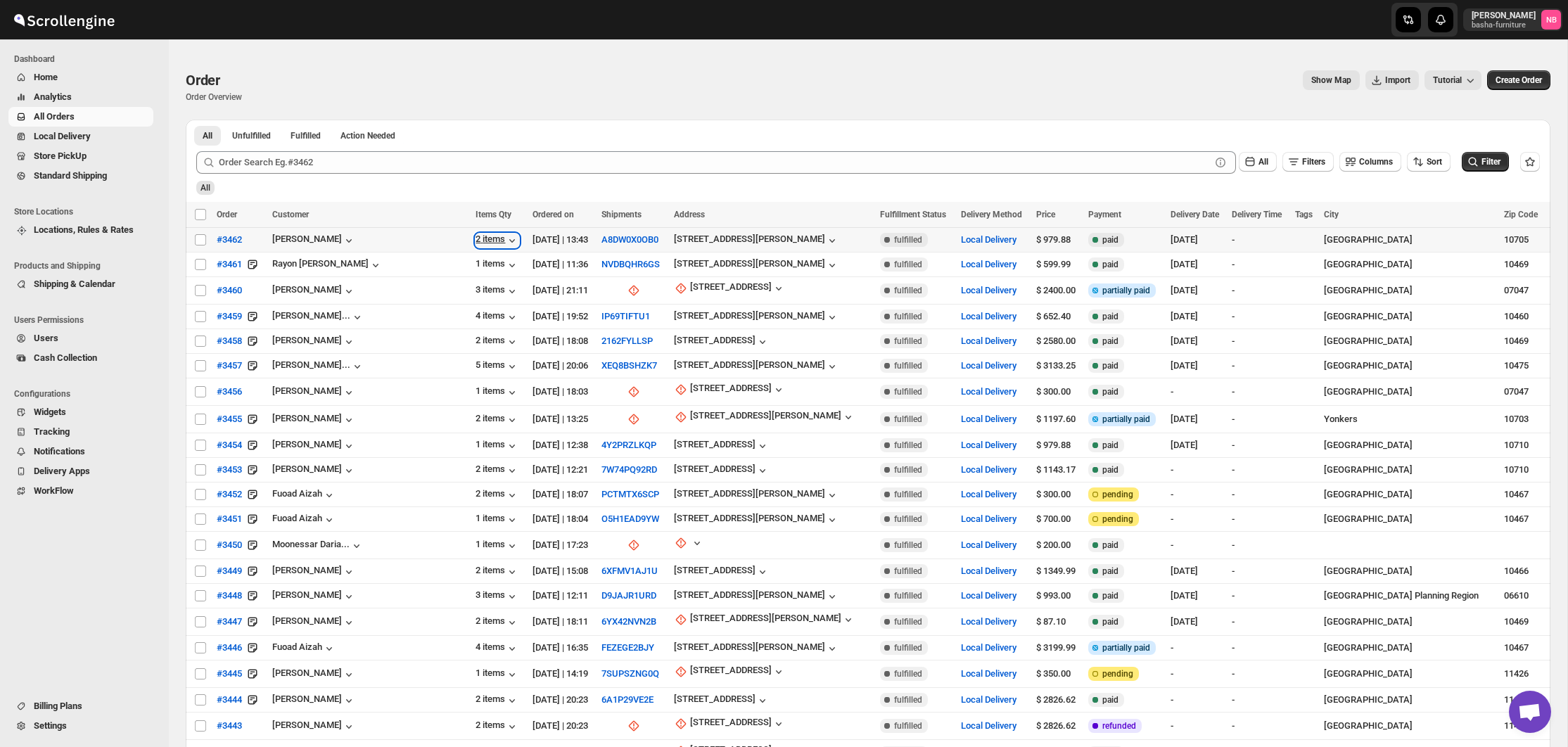
click at [476, 234] on div "2 items" at bounding box center [497, 240] width 43 height 14
click at [335, 242] on div "[PERSON_NAME]" at bounding box center [314, 240] width 83 height 14
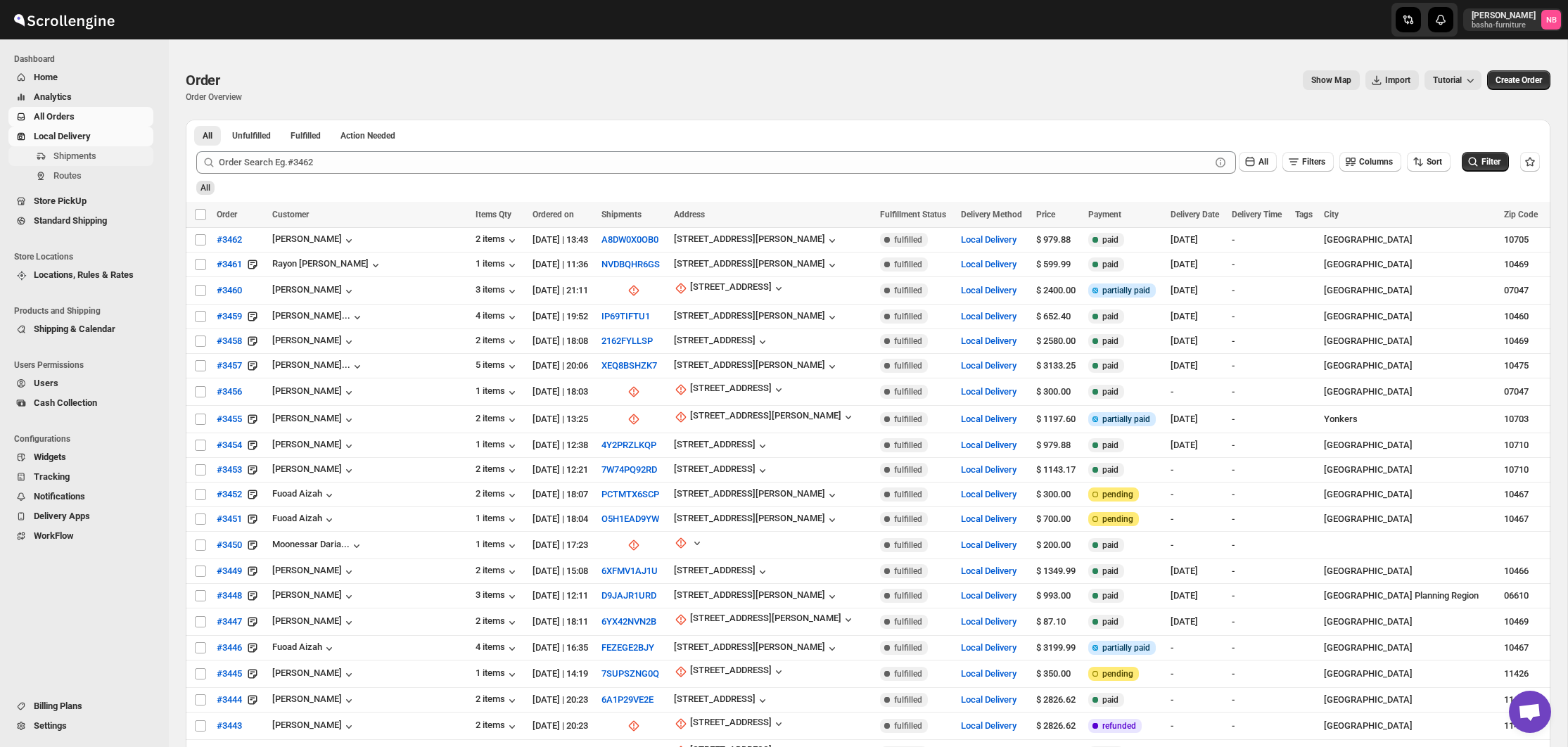
click at [76, 157] on span "Shipments" at bounding box center [75, 156] width 43 height 10
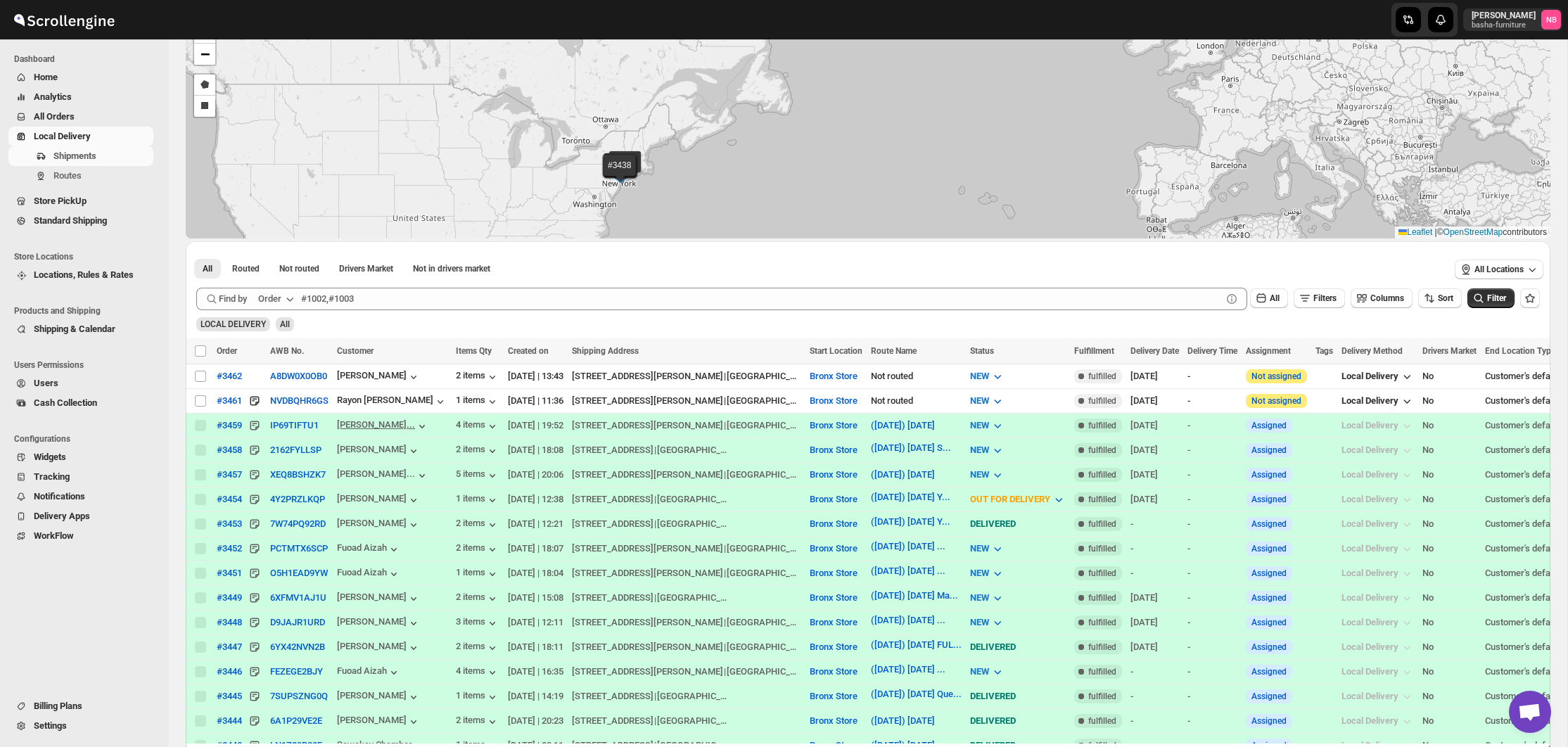
scroll to position [107, 0]
click at [481, 372] on div "2 items" at bounding box center [477, 375] width 43 height 14
click at [208, 376] on td "Select shipment" at bounding box center [198, 374] width 26 height 25
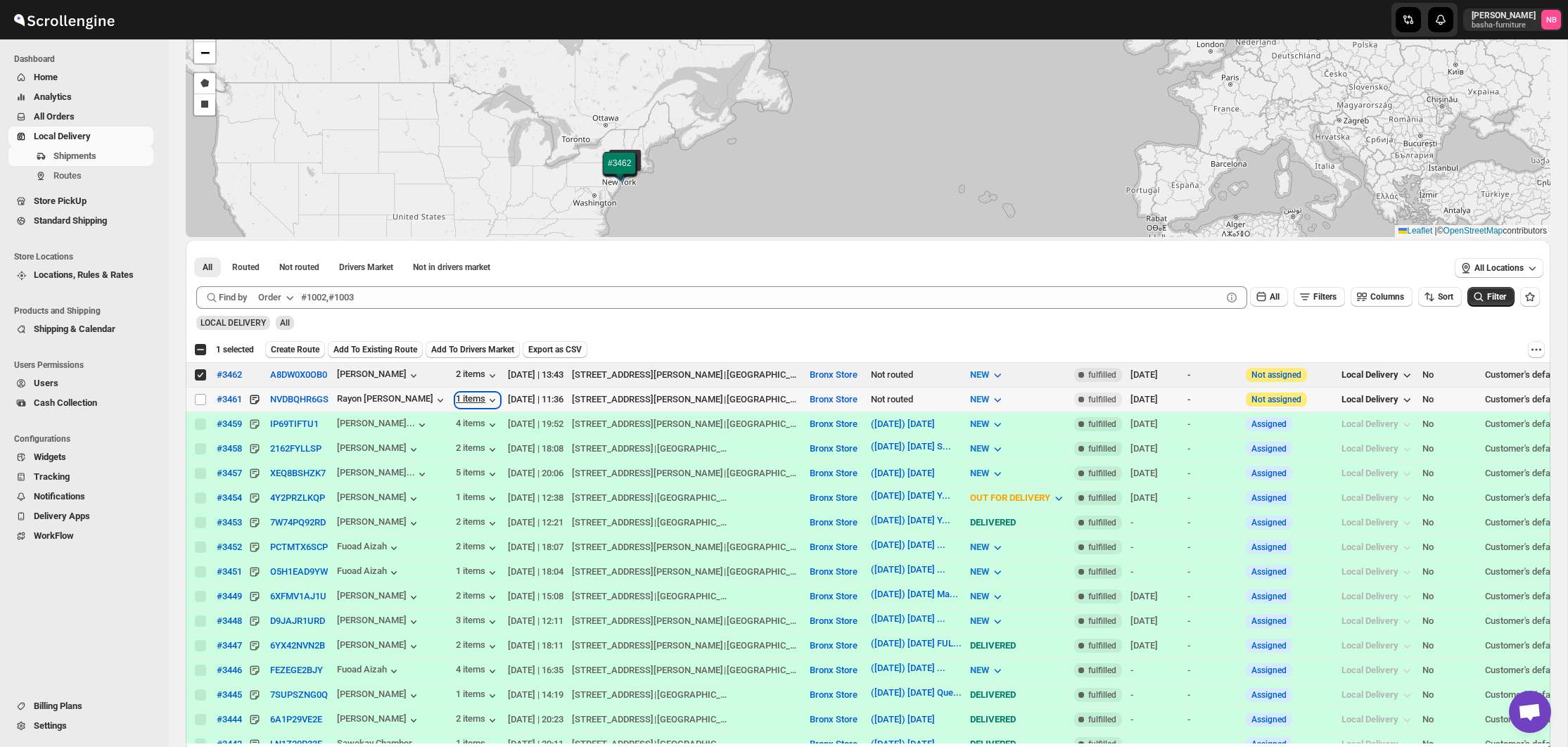
click at [476, 407] on div "1 items" at bounding box center [477, 400] width 43 height 14
click at [466, 419] on div "4 items" at bounding box center [477, 425] width 43 height 14
click at [197, 374] on input "Select shipment" at bounding box center [200, 374] width 11 height 11
checkbox input "false"
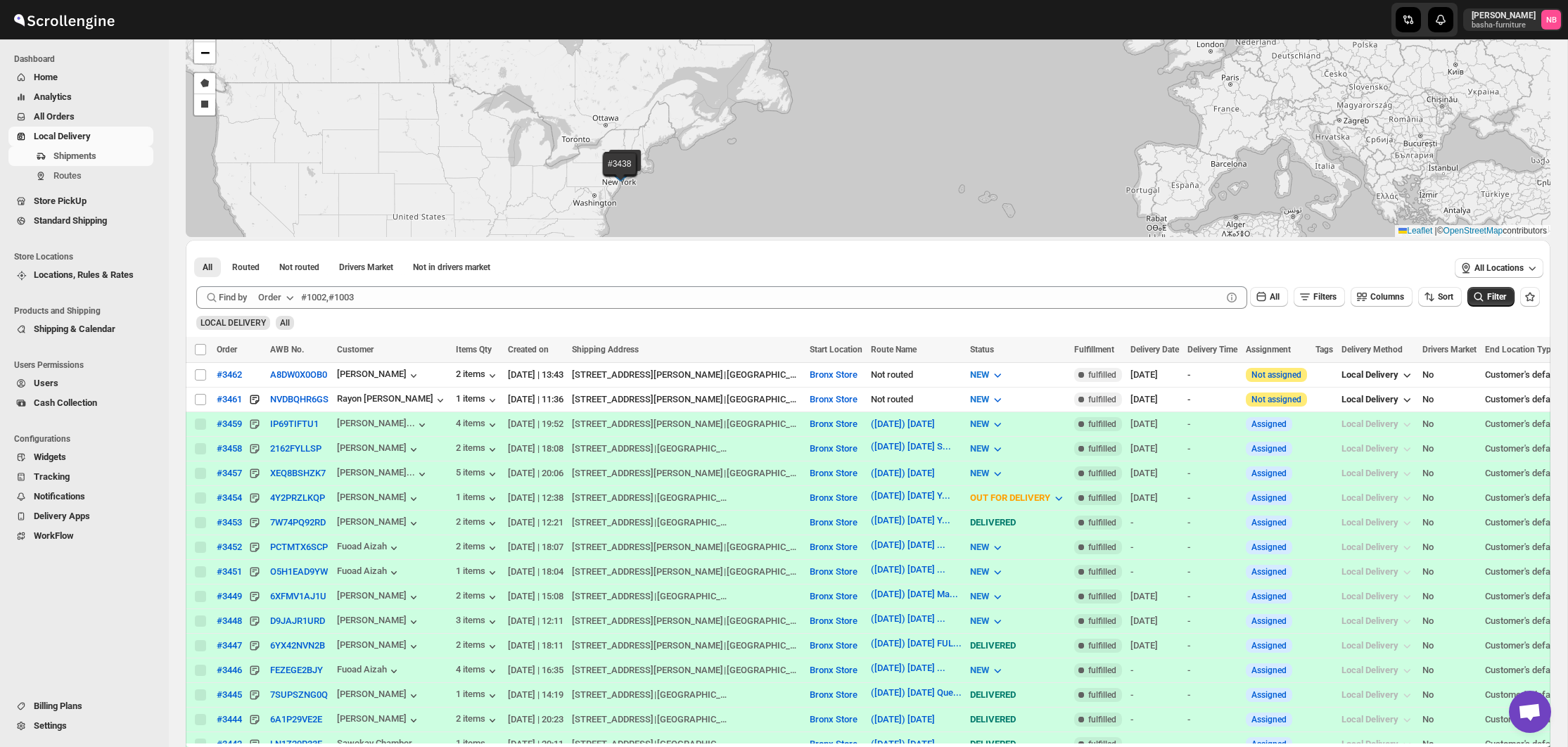
click at [37, 121] on span "All Orders" at bounding box center [54, 117] width 41 height 10
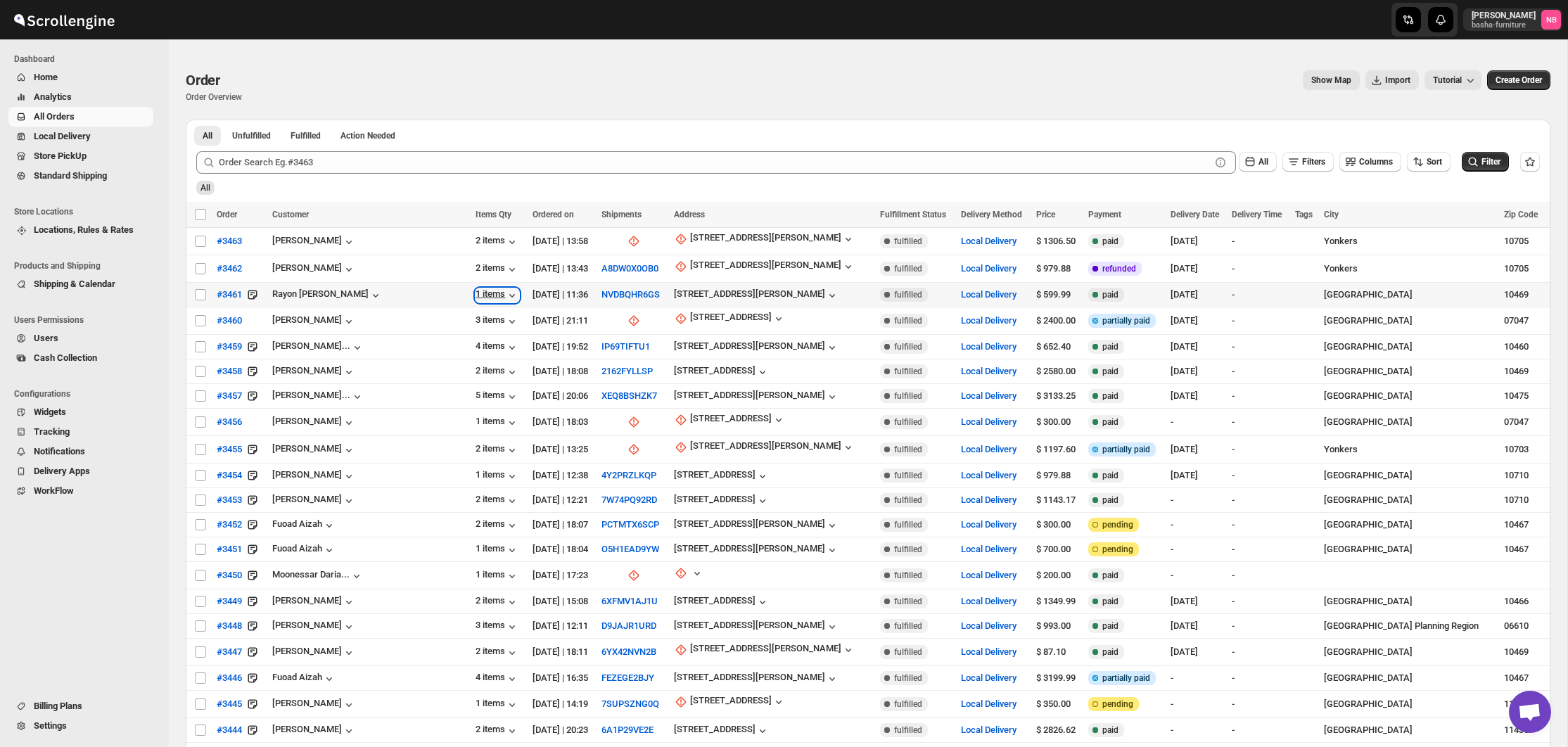
click at [476, 292] on div "1 items" at bounding box center [497, 295] width 43 height 14
click at [476, 350] on div "4 items" at bounding box center [497, 347] width 43 height 14
click at [476, 276] on div "2 items" at bounding box center [497, 269] width 43 height 14
click at [476, 294] on div "1 items" at bounding box center [497, 295] width 43 height 14
click at [351, 372] on div "[PERSON_NAME]" at bounding box center [369, 371] width 195 height 15
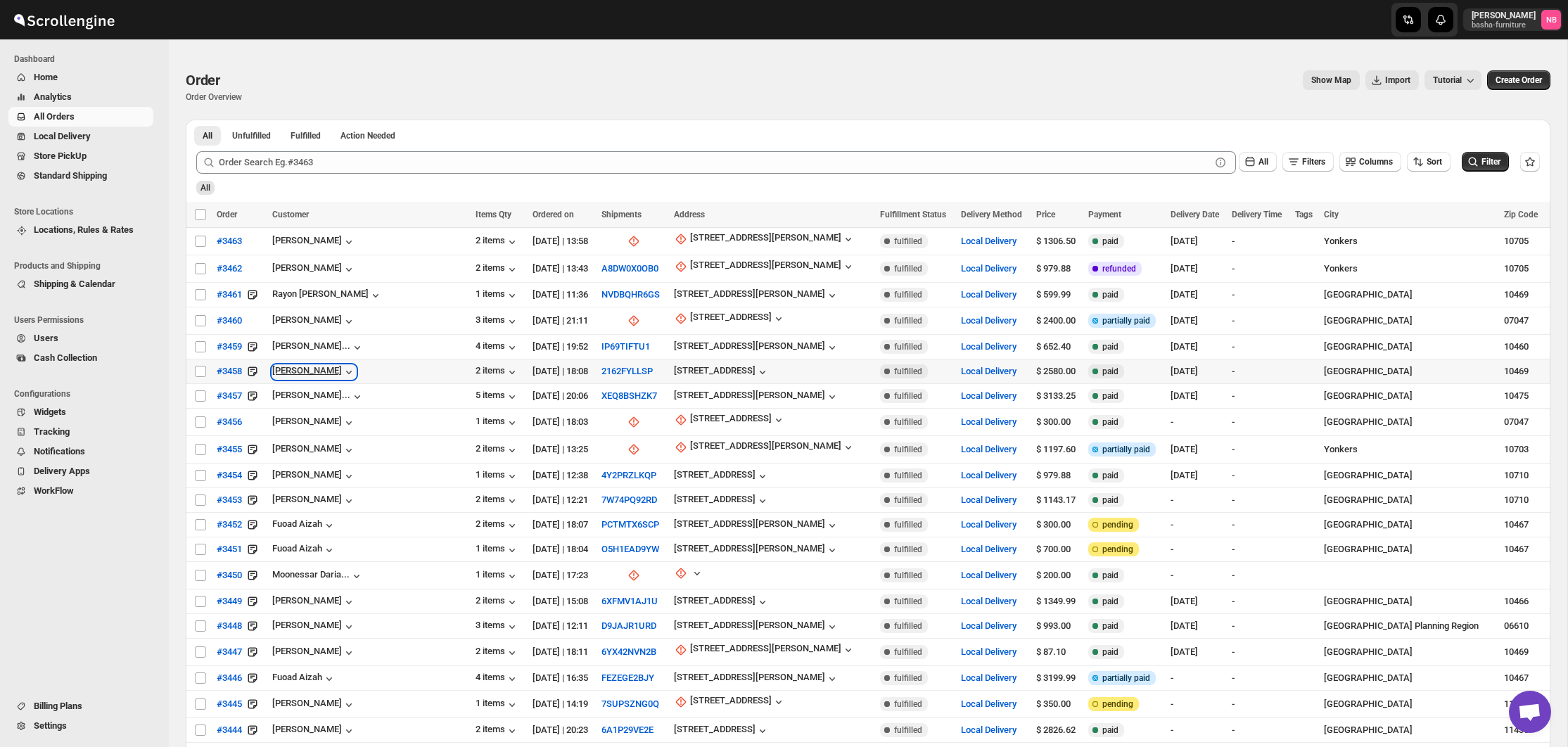
click at [342, 372] on icon "button" at bounding box center [349, 372] width 14 height 14
click at [342, 376] on icon "button" at bounding box center [349, 372] width 14 height 14
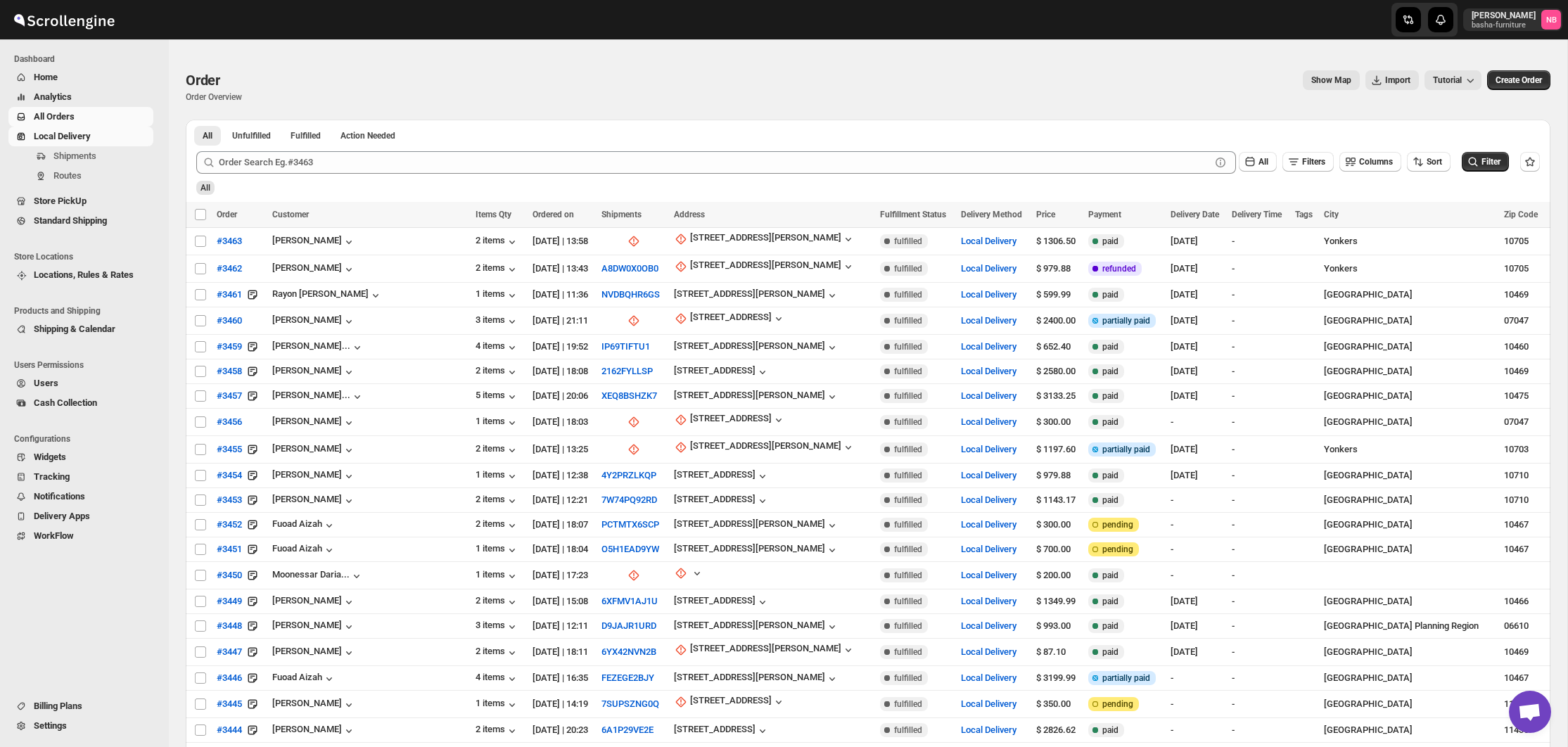
click at [83, 134] on span "Local Delivery" at bounding box center [62, 136] width 57 height 10
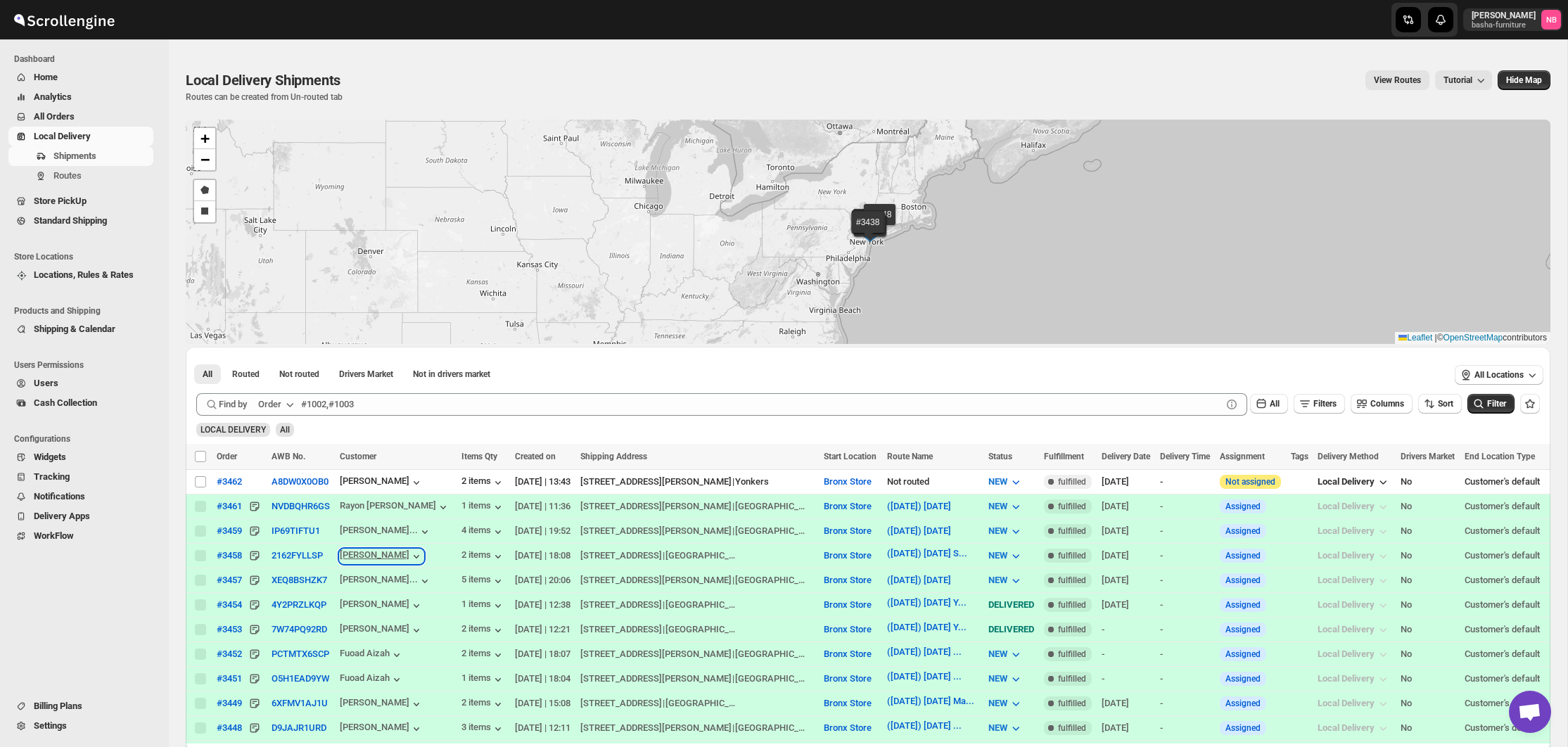
click at [409, 558] on icon "button" at bounding box center [416, 556] width 14 height 14
click at [457, 555] on td "2 items" at bounding box center [483, 555] width 54 height 25
click at [461, 556] on div "2 items" at bounding box center [482, 556] width 43 height 14
click at [66, 173] on span "Routes" at bounding box center [67, 175] width 28 height 10
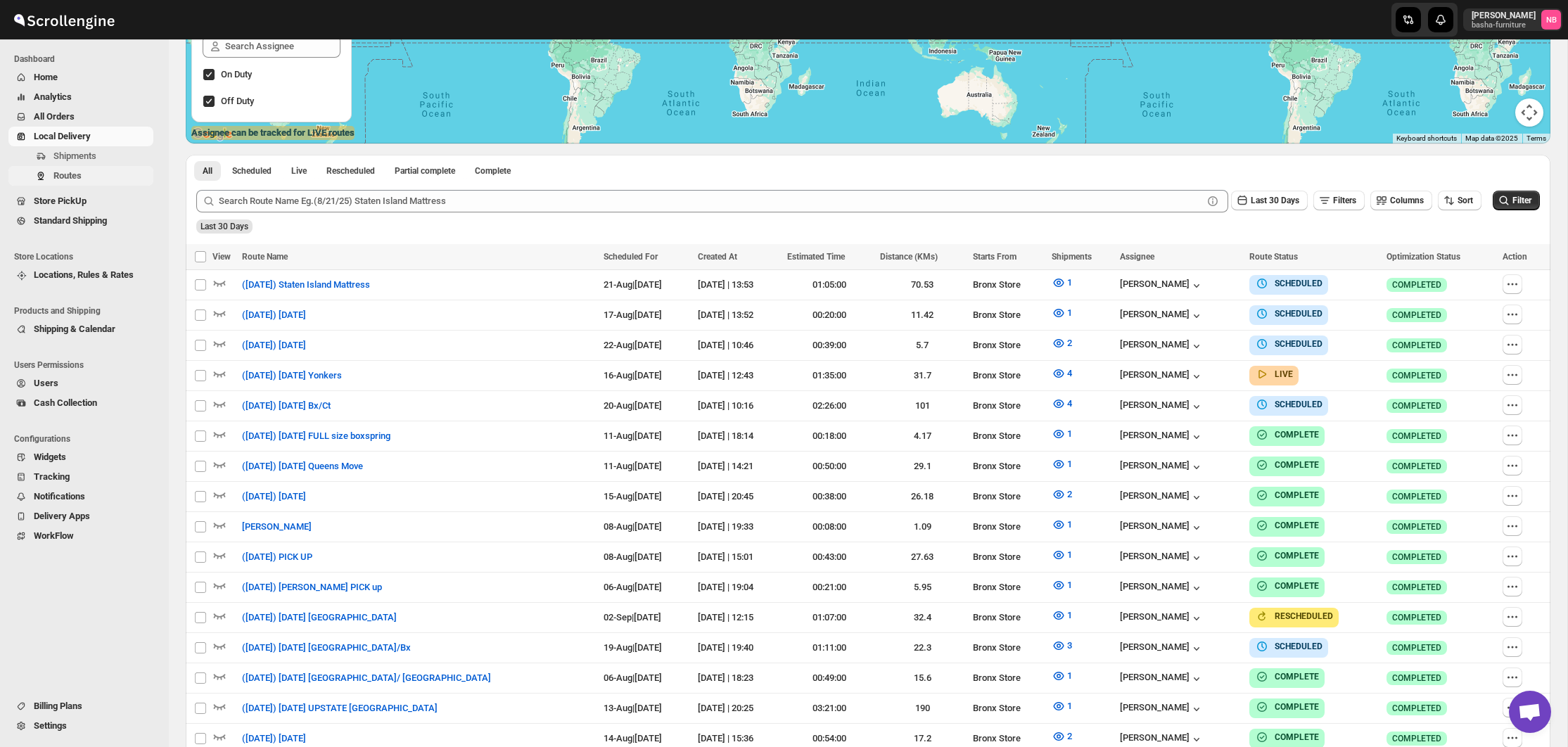
scroll to position [318, 0]
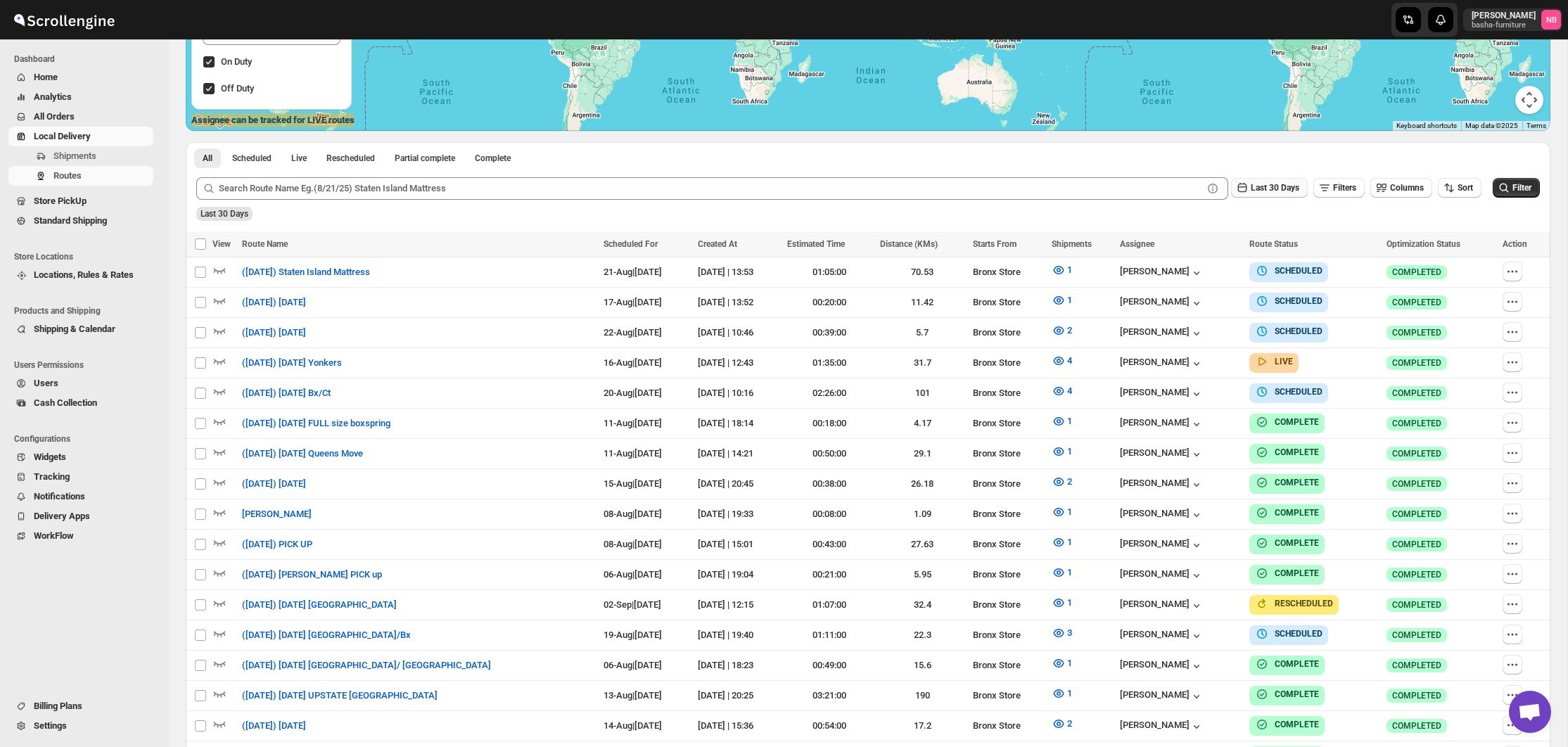
click at [1277, 185] on span "Last 30 Days" at bounding box center [1274, 188] width 48 height 10
click at [1239, 352] on ul "Last 30 Mins Last 1 Hr Last 24 Hrs Last 7 Days Last 30 Days All Custom" at bounding box center [1255, 313] width 80 height 174
click at [1233, 361] on button "All" at bounding box center [1255, 364] width 80 height 22
click at [1447, 194] on icon "button" at bounding box center [1449, 187] width 14 height 14
click at [1431, 262] on div "Due Date" at bounding box center [1434, 263] width 37 height 14
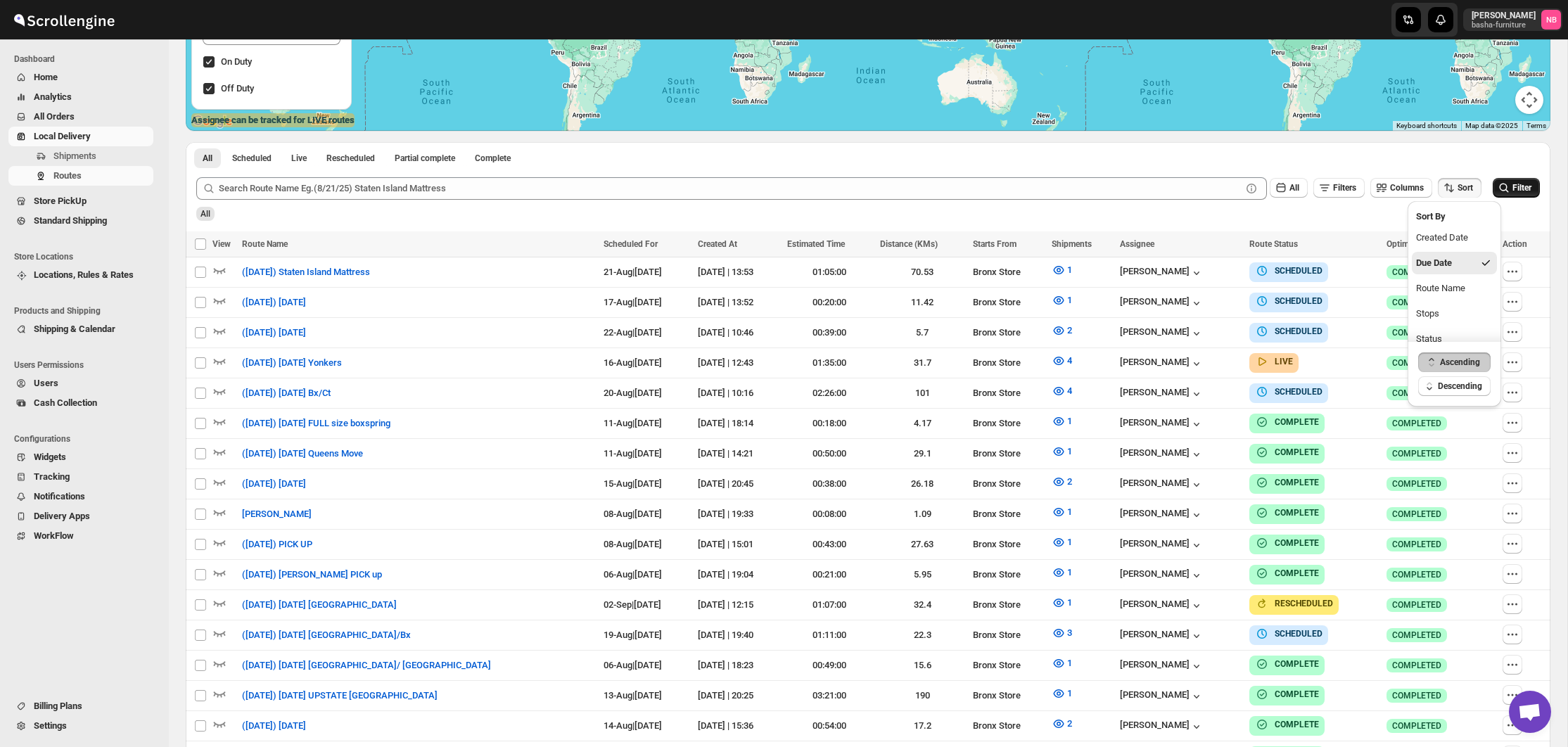
click at [1508, 181] on button "Filter" at bounding box center [1515, 187] width 47 height 20
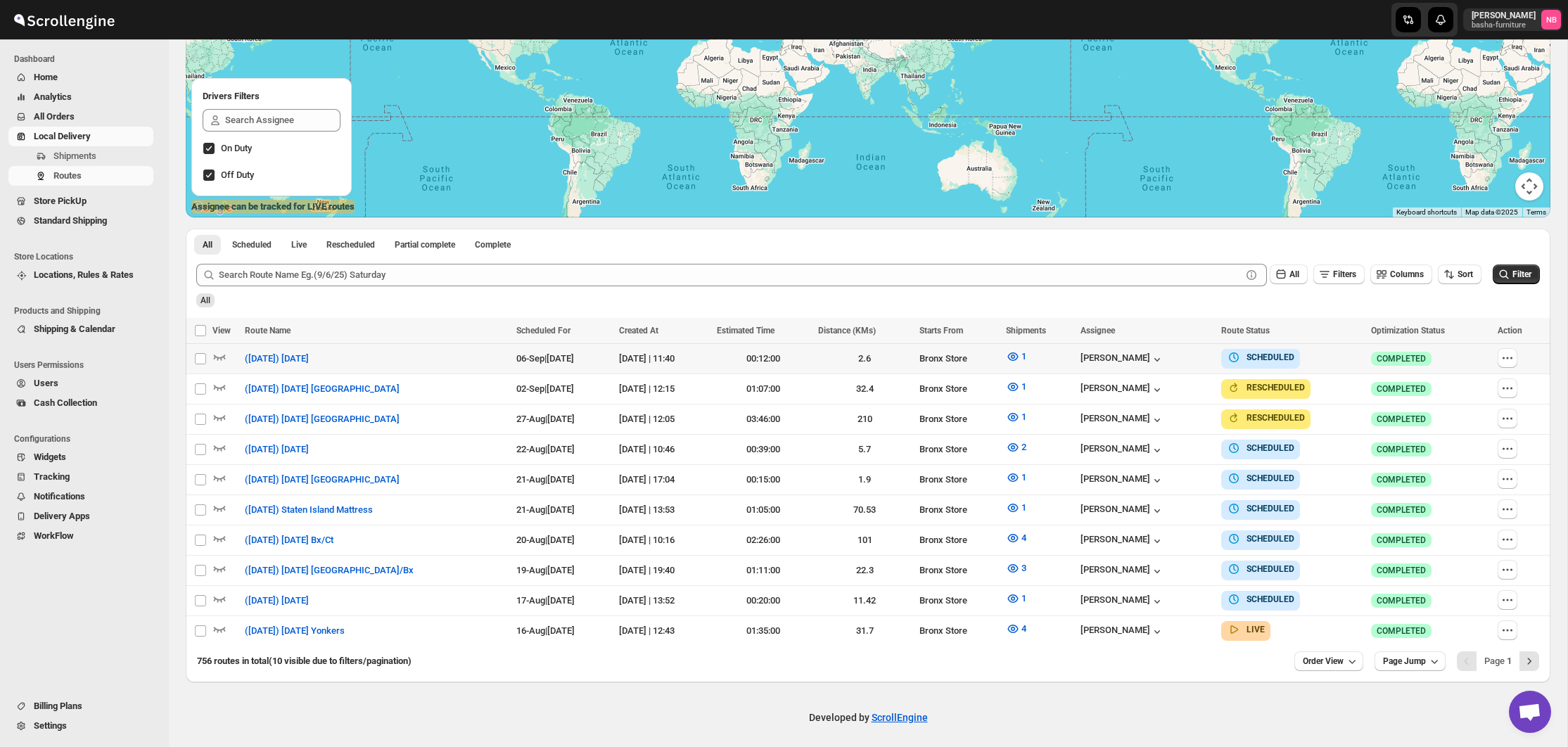
scroll to position [231, 0]
click at [1020, 443] on icon "button" at bounding box center [1012, 448] width 14 height 14
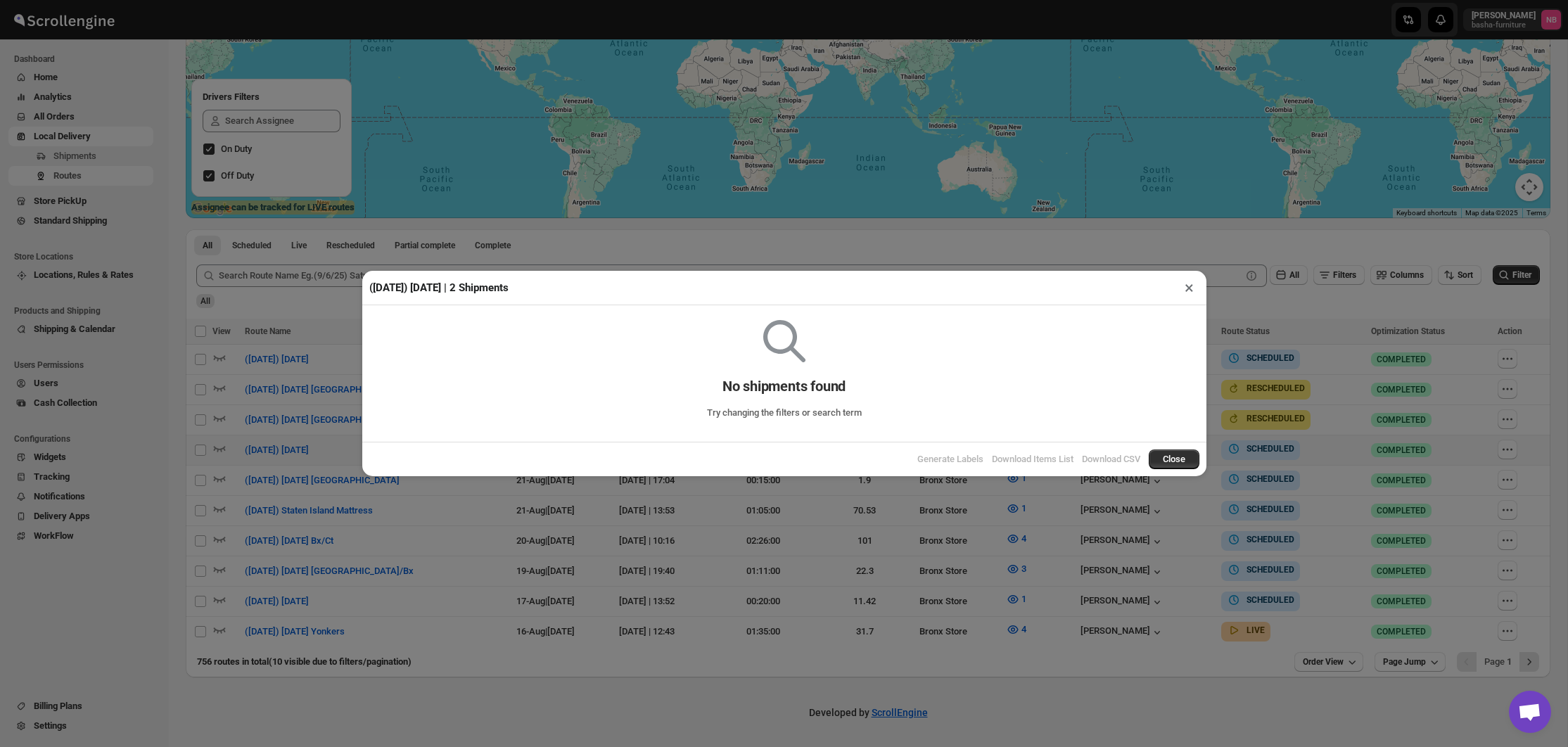
scroll to position [225, 0]
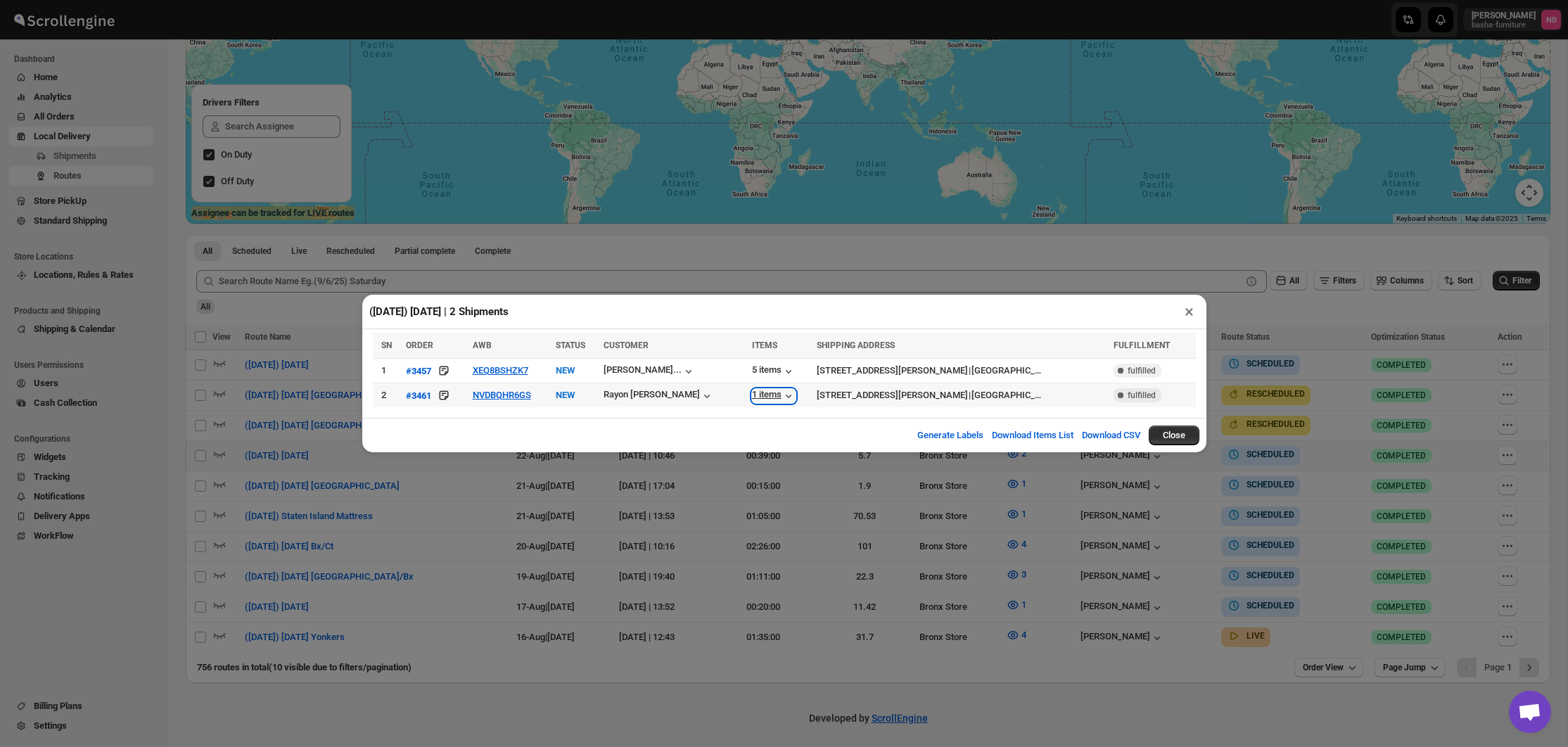
click at [762, 395] on div "1 items" at bounding box center [773, 396] width 43 height 14
click at [752, 368] on div "5 items" at bounding box center [773, 371] width 43 height 14
click at [716, 473] on div "([DATE]) [DATE] | 2 Shipments × SN ORDER AWB STATUS CUSTOMER ITEMS SHIPPING ADD…" at bounding box center [784, 374] width 1568 height 747
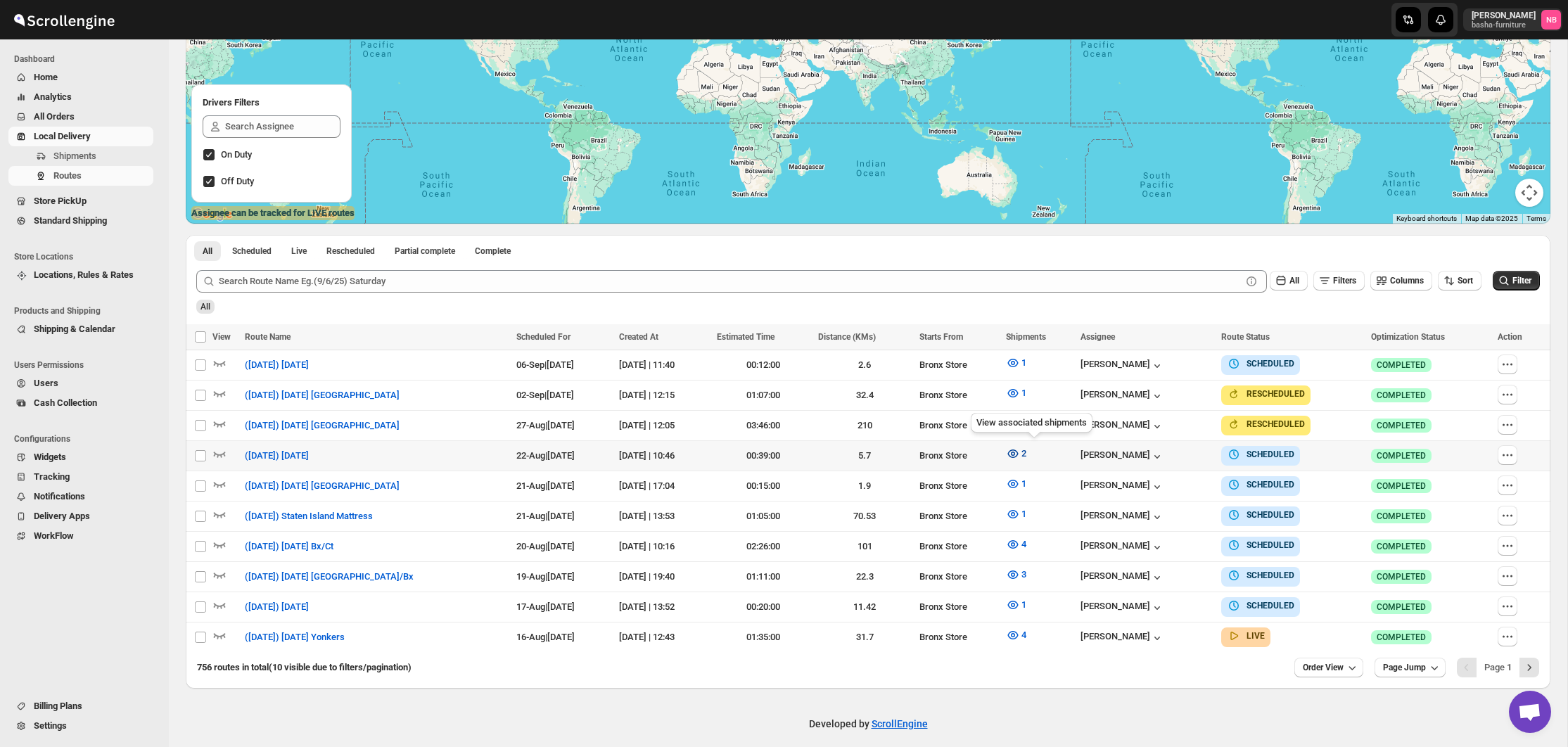
click at [1020, 457] on icon "button" at bounding box center [1012, 453] width 14 height 14
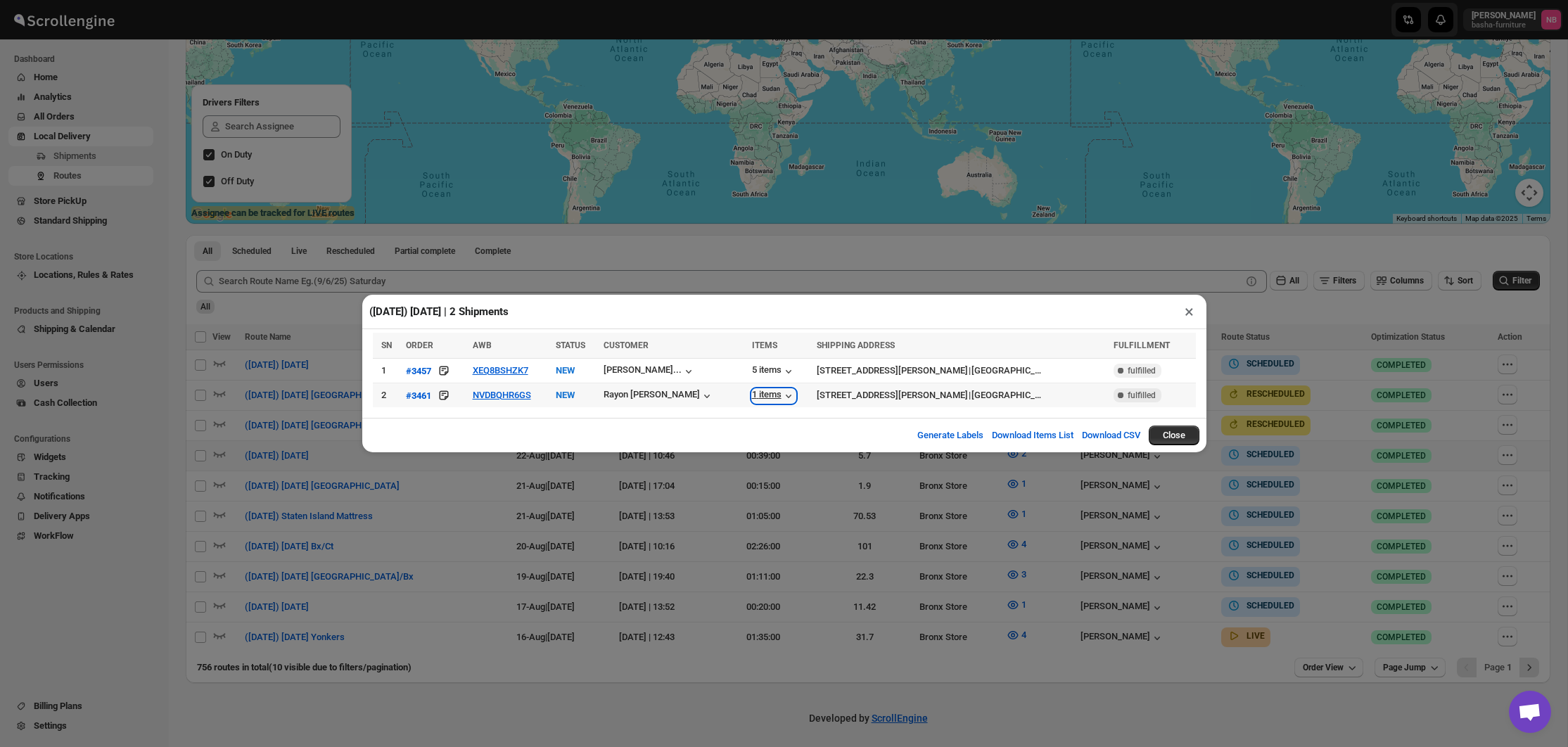
click at [781, 392] on icon "button" at bounding box center [788, 396] width 14 height 14
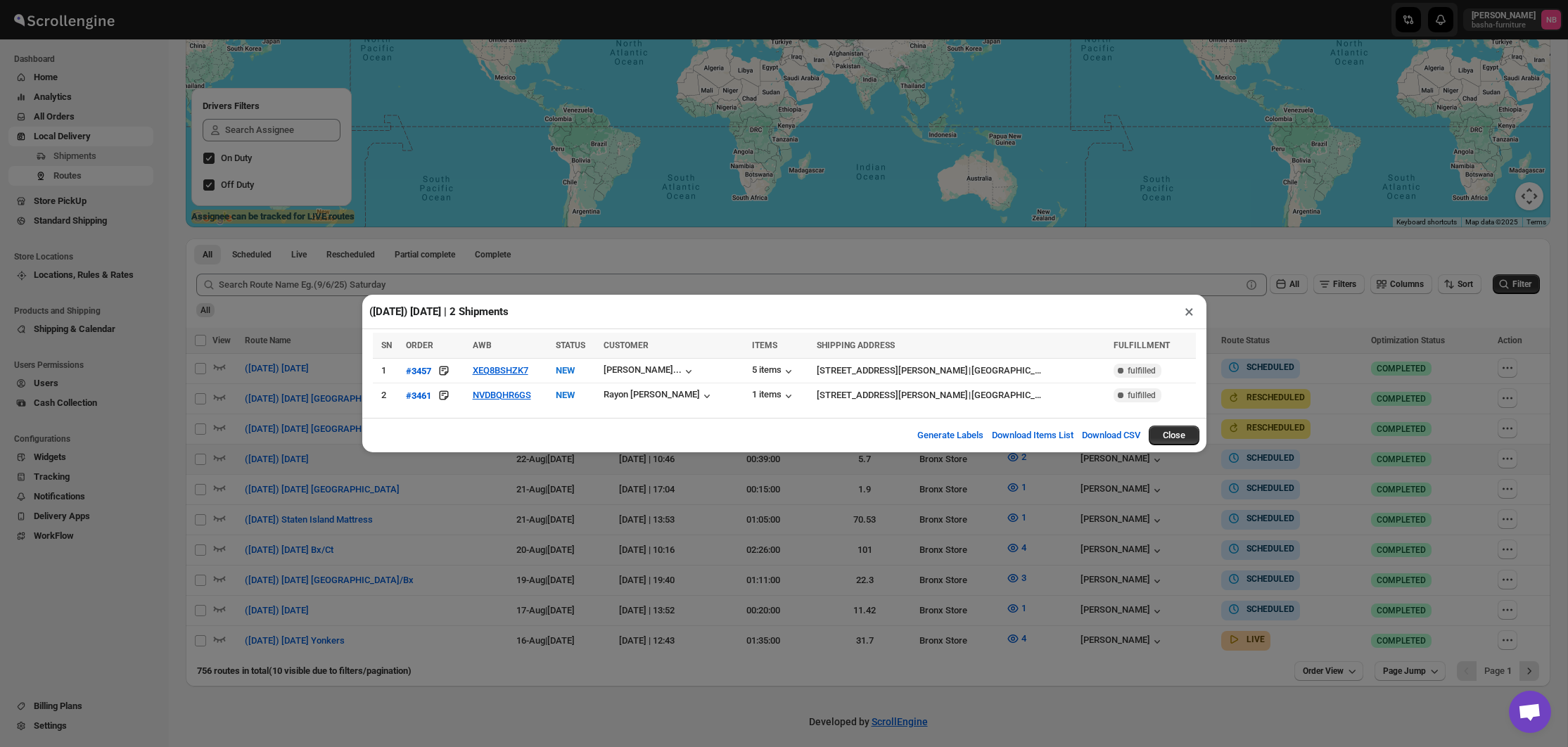
click at [826, 550] on div "([DATE]) [DATE] | 2 Shipments × SN ORDER AWB STATUS CUSTOMER ITEMS SHIPPING ADD…" at bounding box center [784, 374] width 1568 height 747
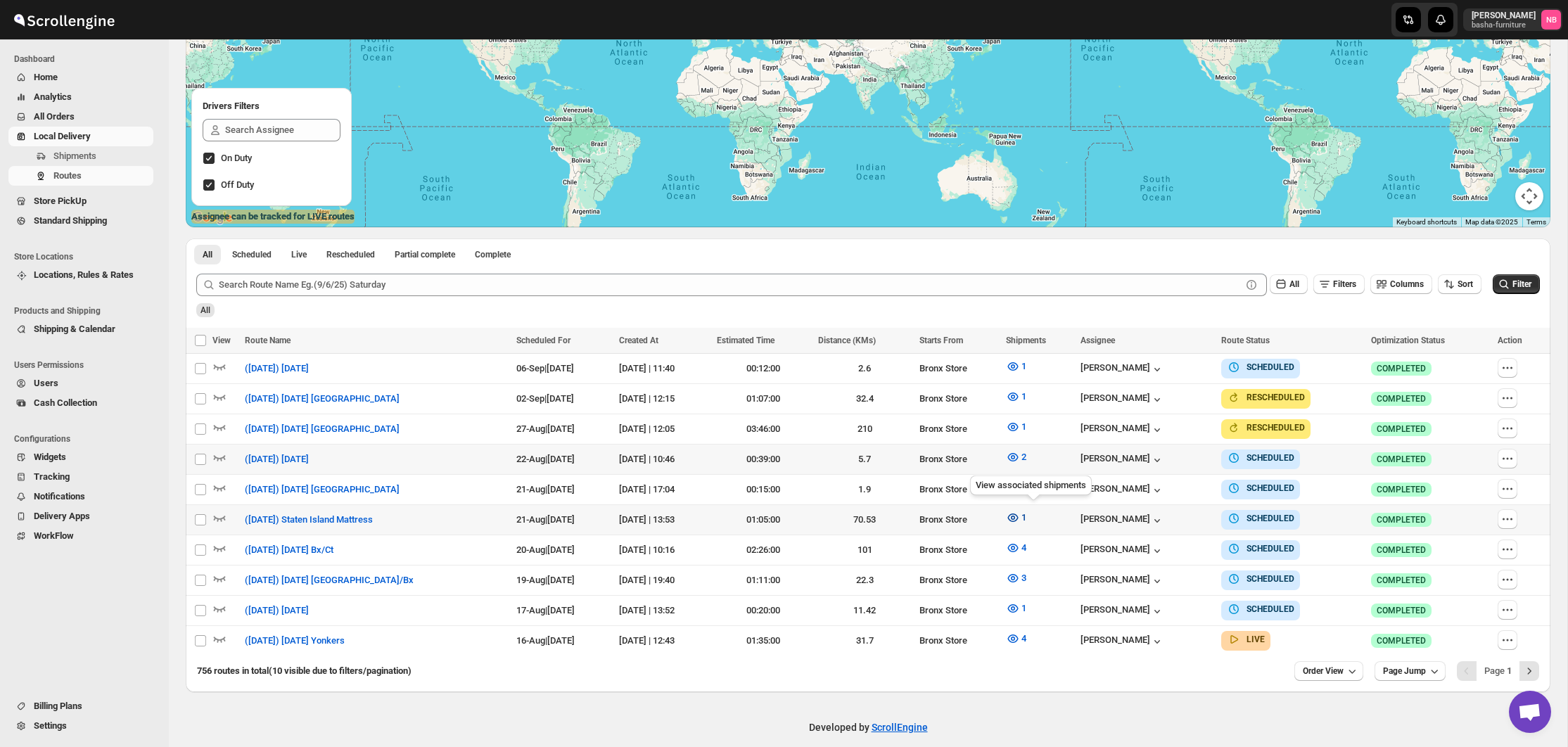
click at [1020, 514] on icon "button" at bounding box center [1012, 517] width 14 height 14
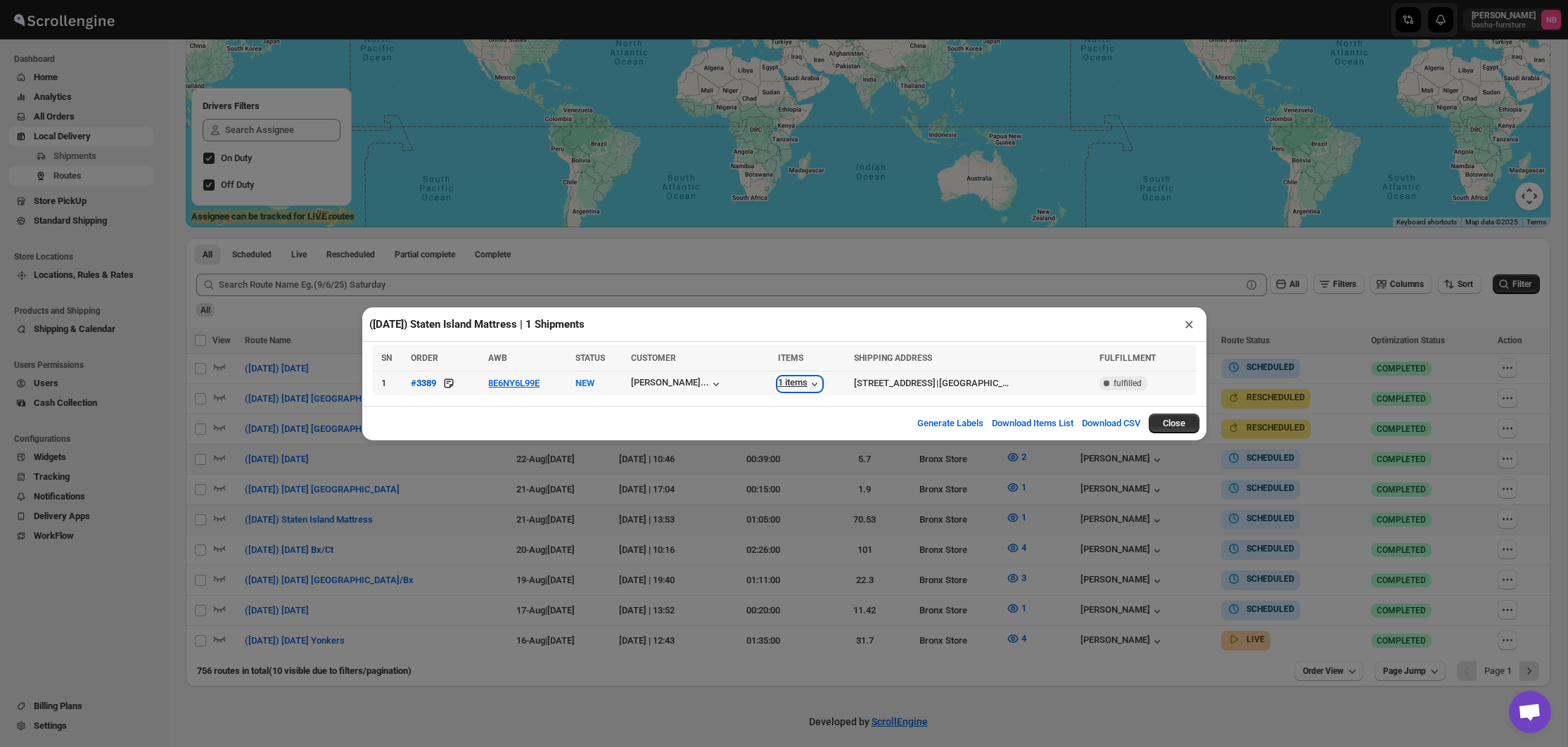
click at [778, 379] on div "1 items" at bounding box center [799, 384] width 43 height 14
click at [716, 526] on div "([DATE]) Staten Island Mattress | 1 Shipments × SN ORDER AWB STATUS CUSTOMER IT…" at bounding box center [784, 374] width 1568 height 747
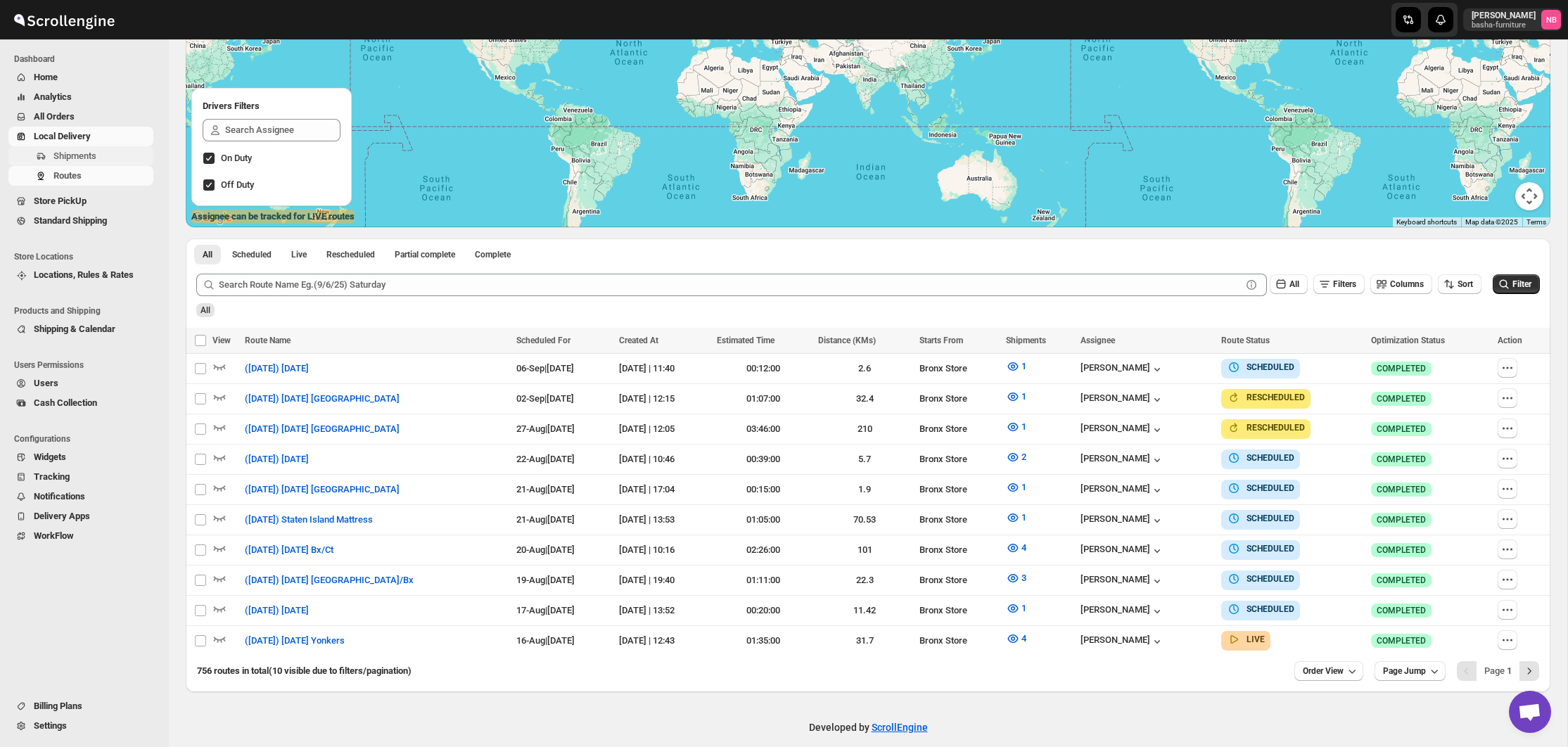
click at [71, 154] on span "Shipments" at bounding box center [75, 156] width 43 height 10
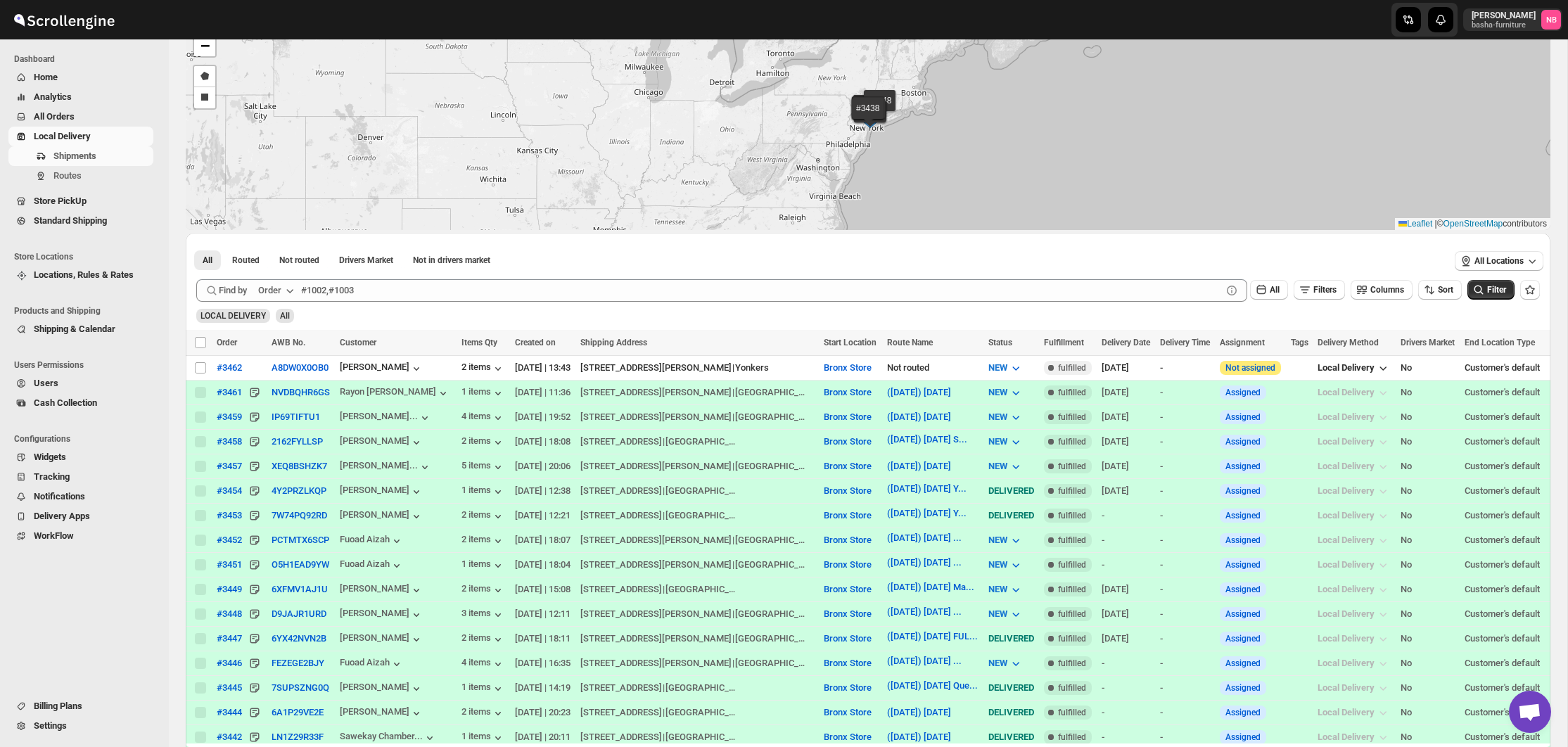
scroll to position [120, 0]
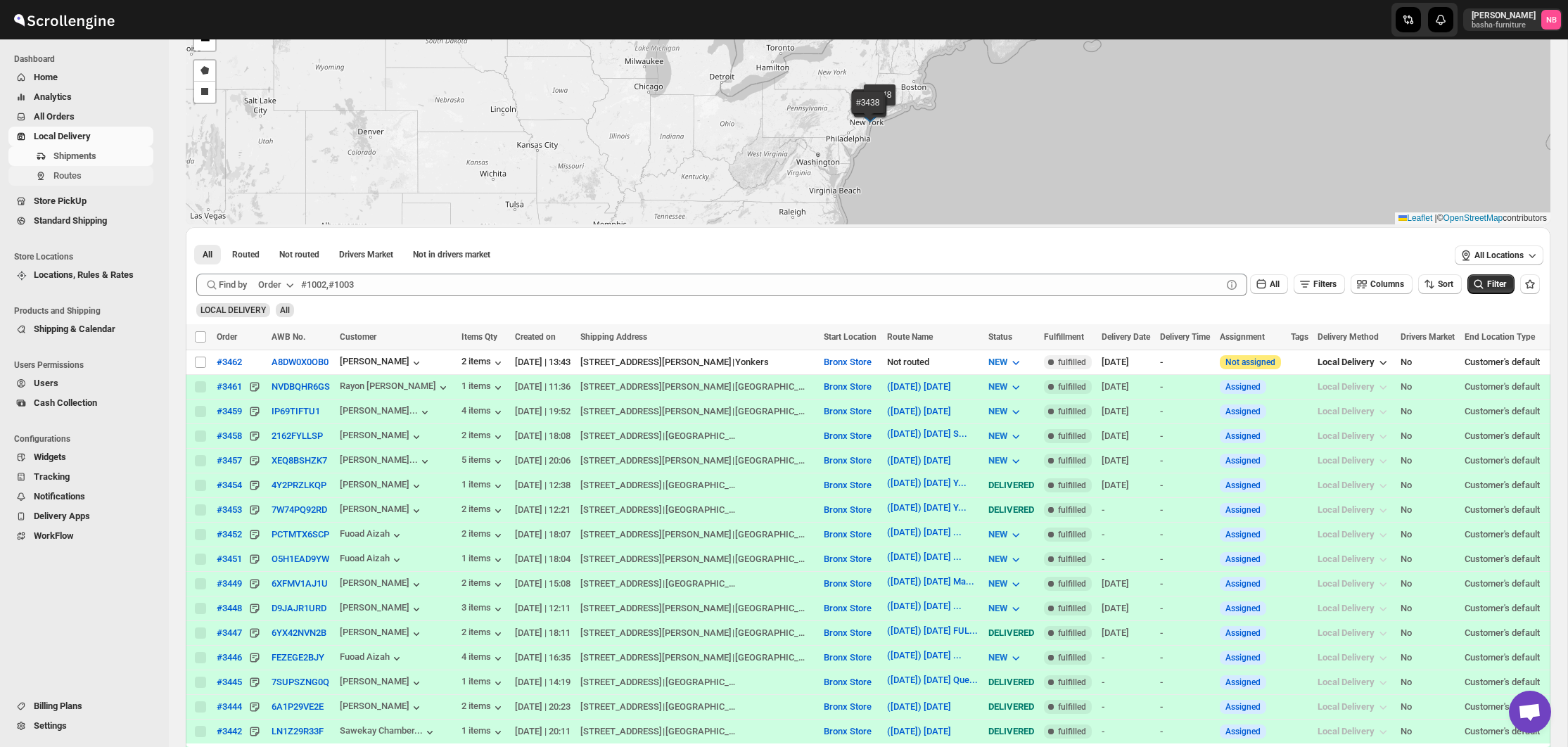
click at [70, 173] on span "Routes" at bounding box center [67, 175] width 28 height 10
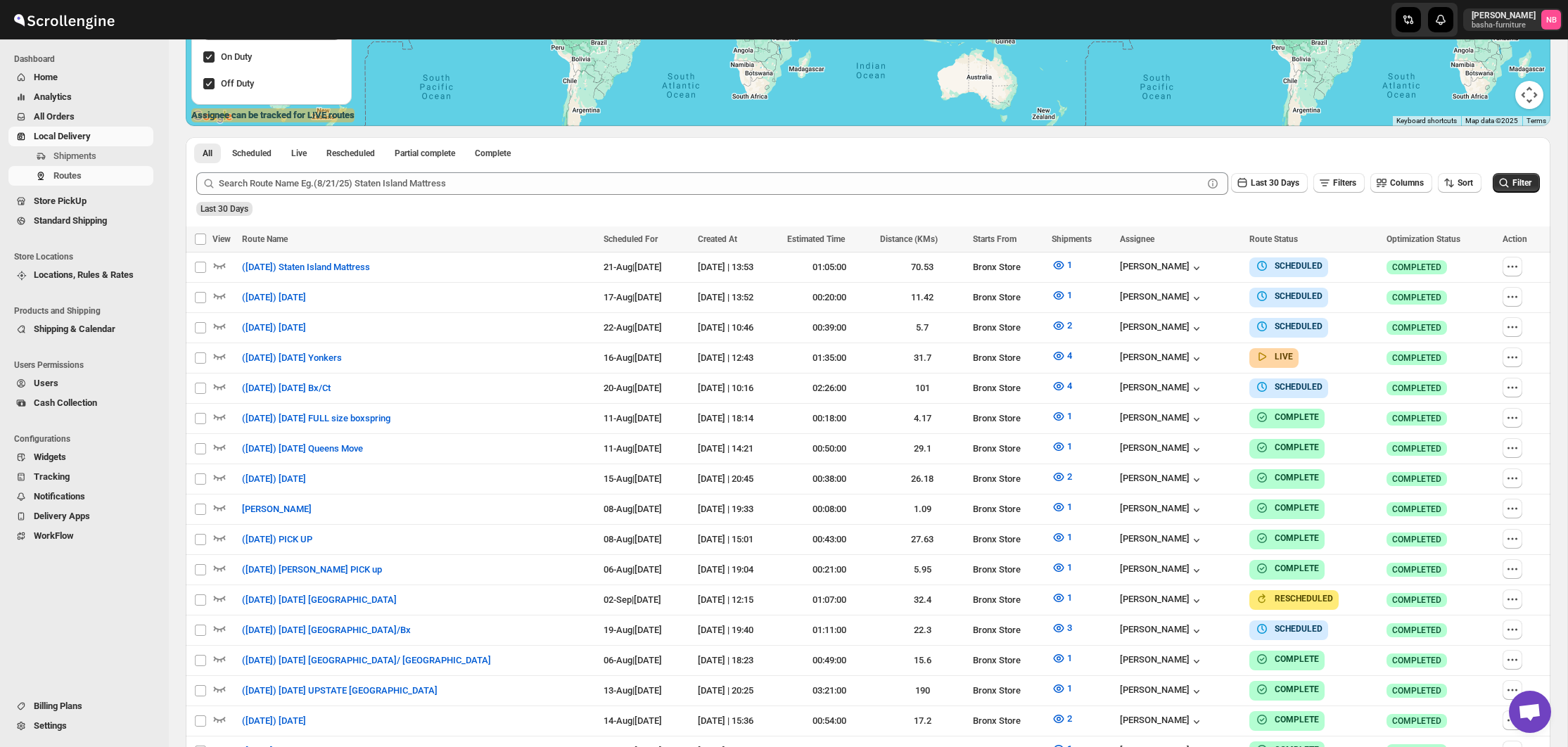
scroll to position [335, 0]
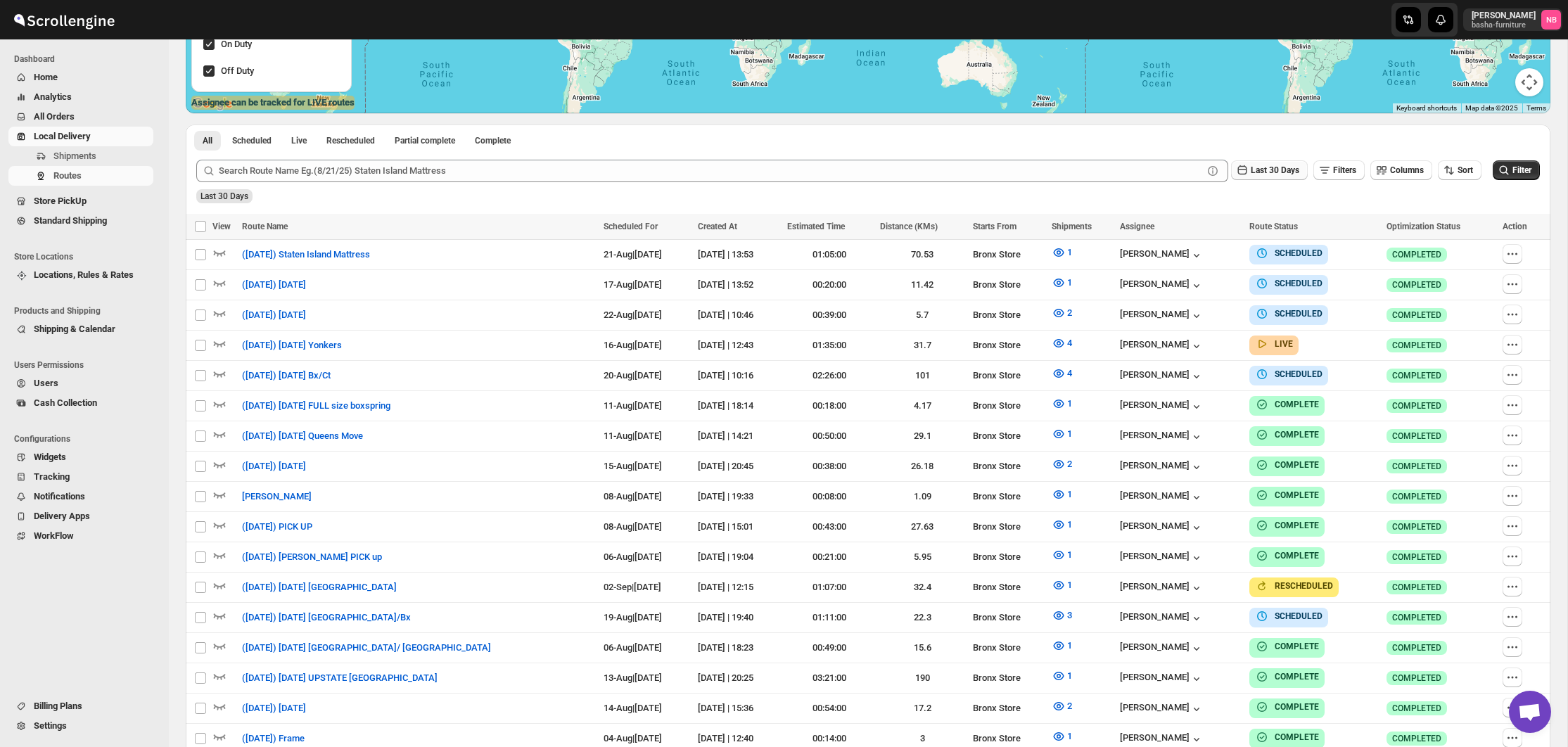
click at [1251, 173] on span "Last 30 Days" at bounding box center [1274, 170] width 48 height 10
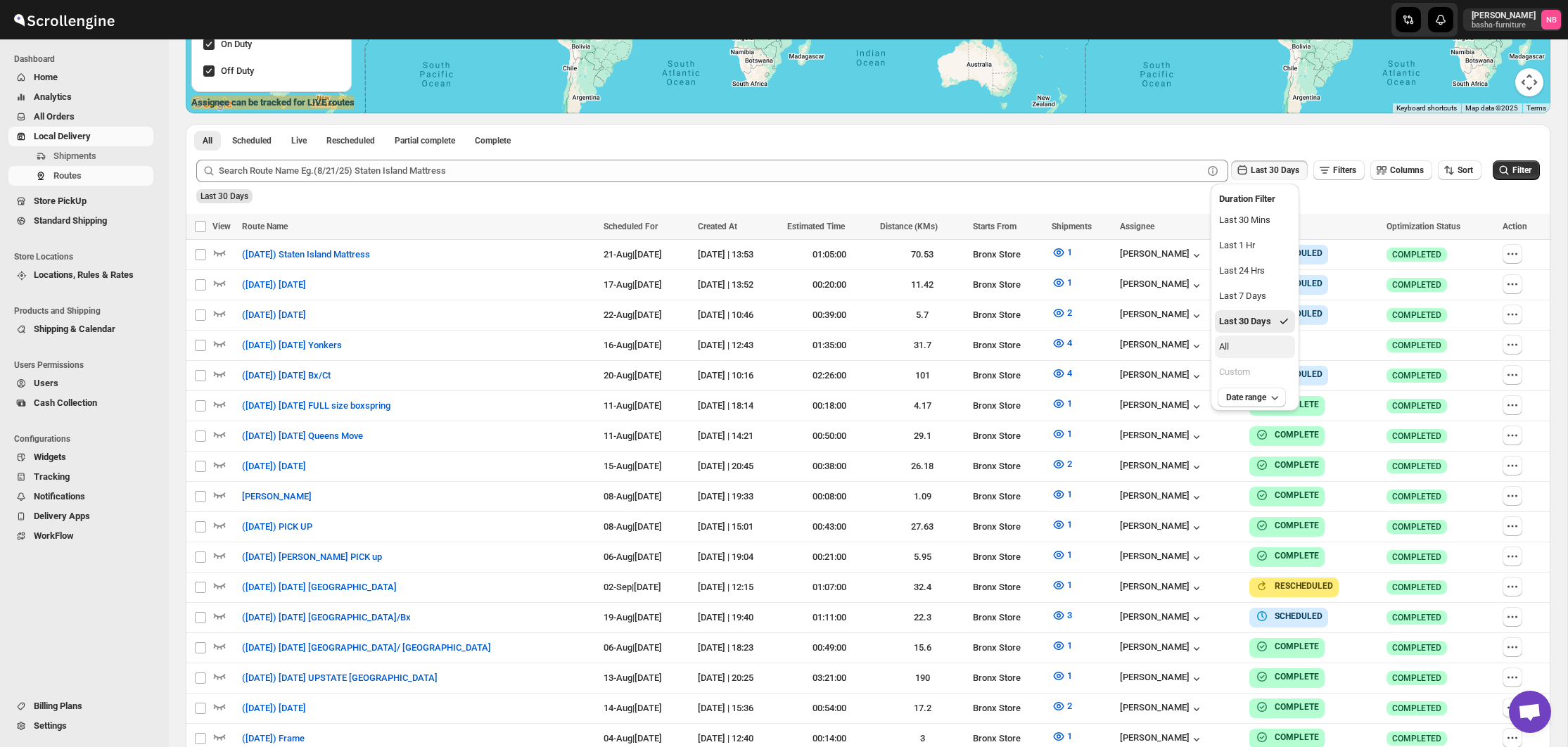
click at [1223, 347] on div "All" at bounding box center [1224, 346] width 10 height 14
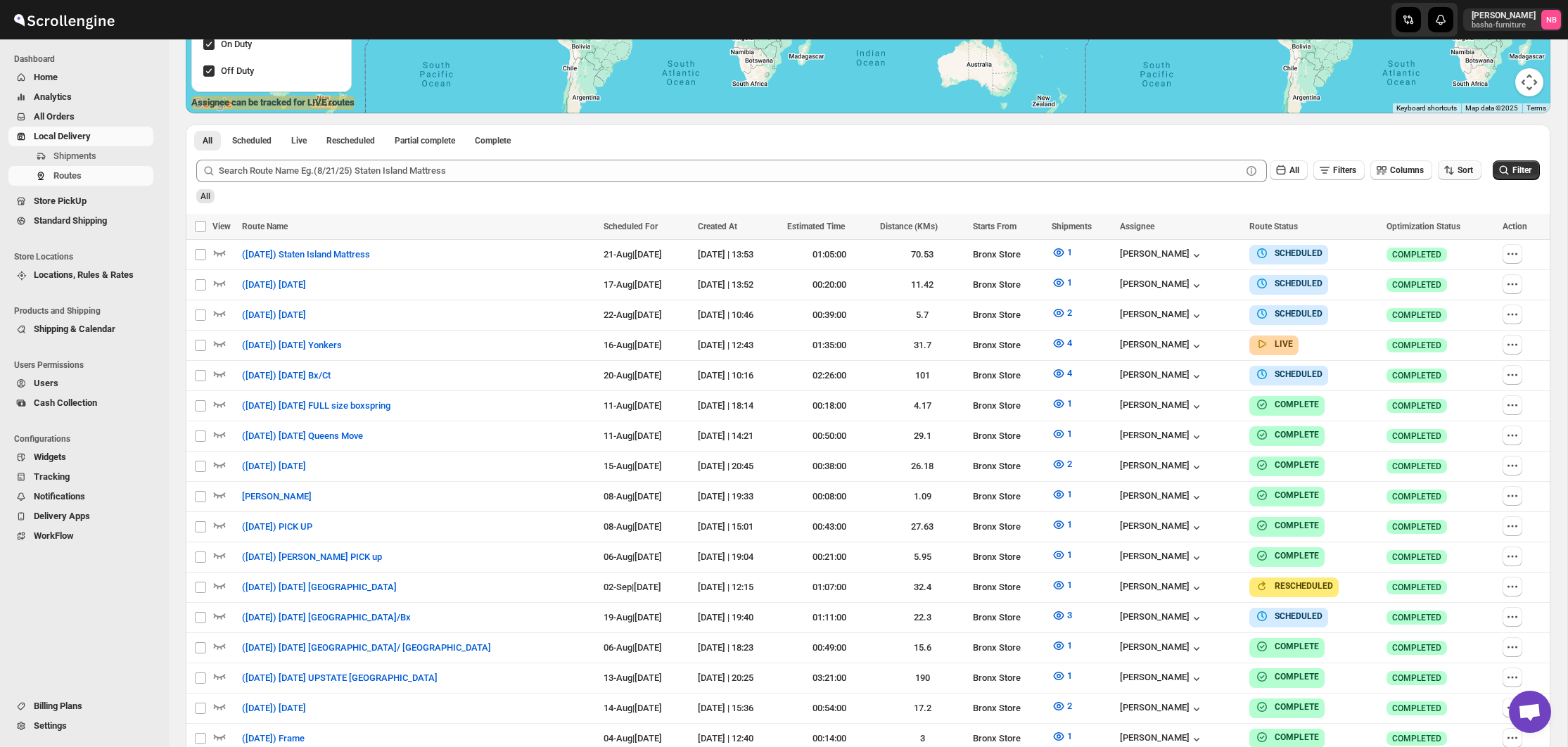
click at [1451, 174] on button "Sort" at bounding box center [1459, 169] width 43 height 20
click at [1438, 242] on div "Due Date" at bounding box center [1434, 245] width 37 height 14
click at [1529, 168] on span "Filter" at bounding box center [1521, 170] width 19 height 10
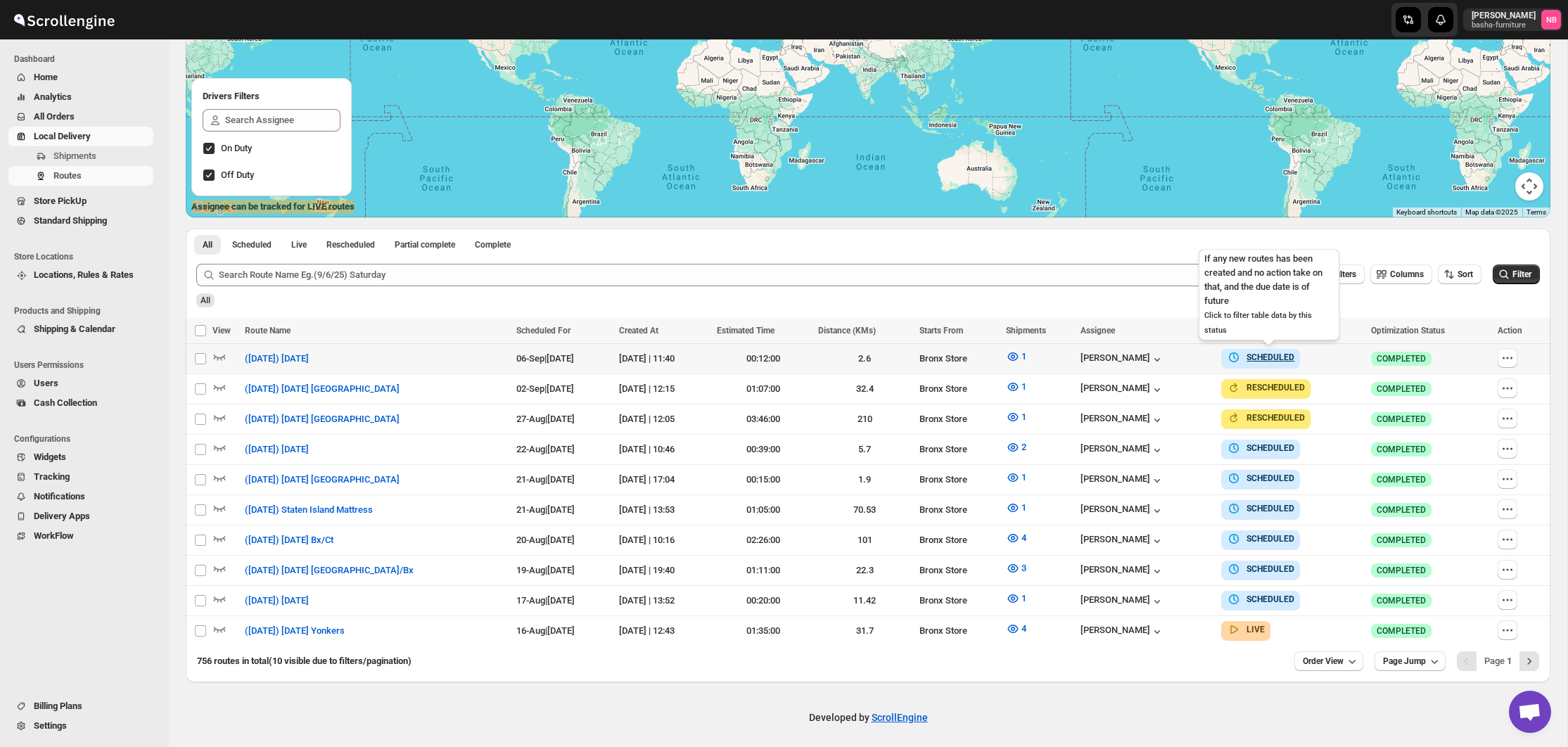
scroll to position [231, 0]
click at [1289, 279] on span "All" at bounding box center [1294, 275] width 10 height 10
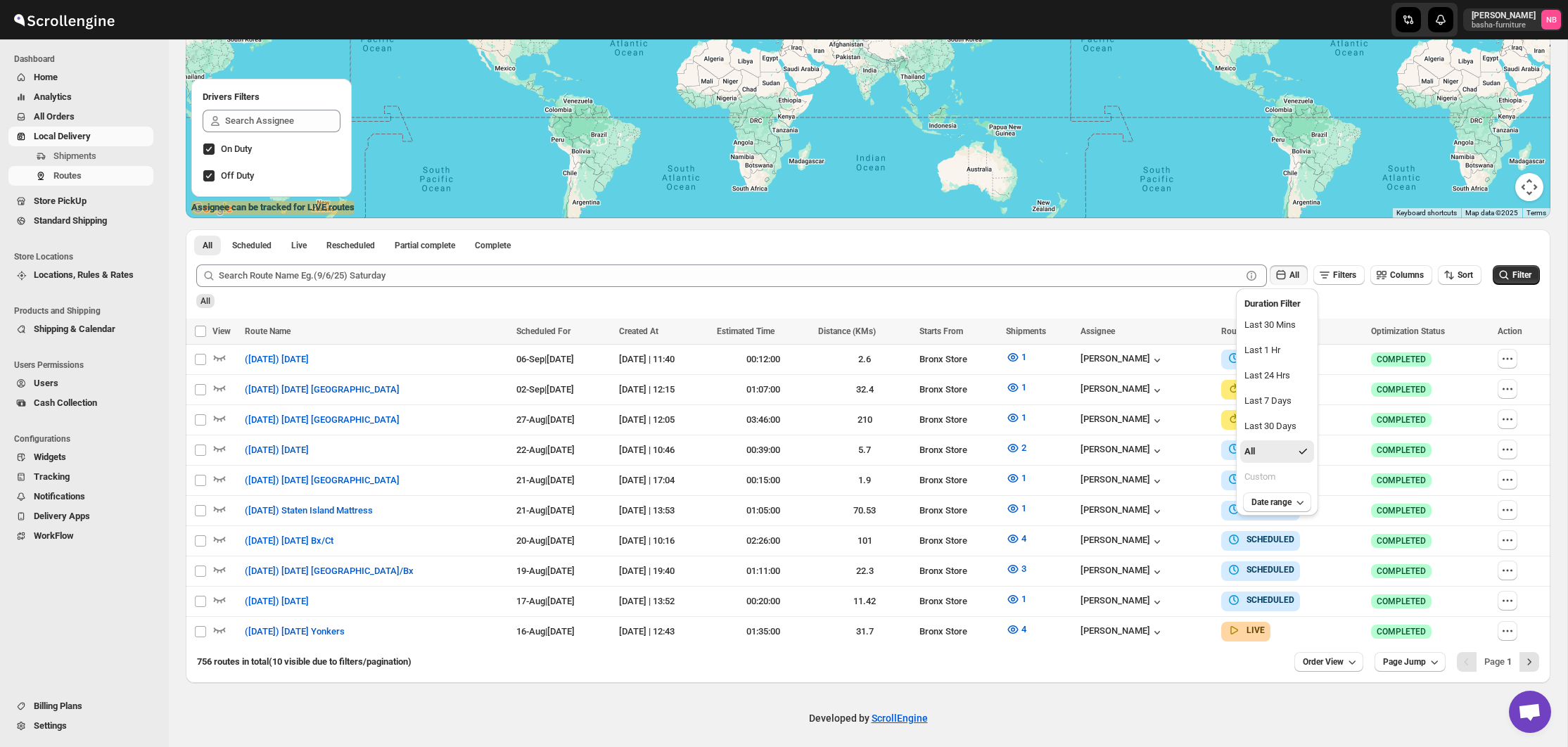
click at [1392, 295] on div "All" at bounding box center [866, 296] width 1346 height 24
drag, startPoint x: 1440, startPoint y: 273, endPoint x: 1430, endPoint y: 274, distance: 10.0
click at [1442, 273] on icon "button" at bounding box center [1449, 275] width 14 height 14
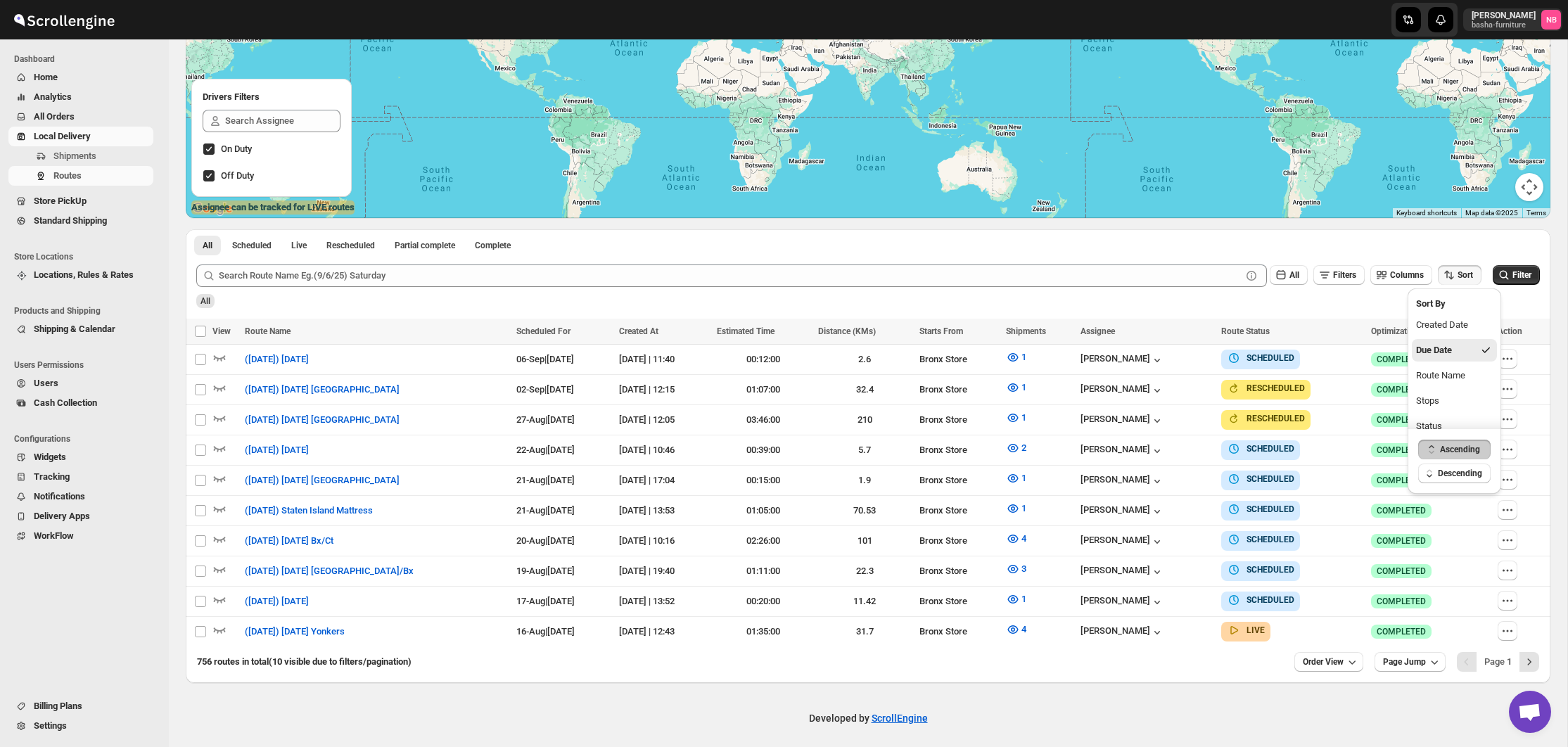
click at [1366, 294] on div "All" at bounding box center [866, 296] width 1346 height 24
click at [1303, 656] on span "Order View" at bounding box center [1323, 661] width 41 height 11
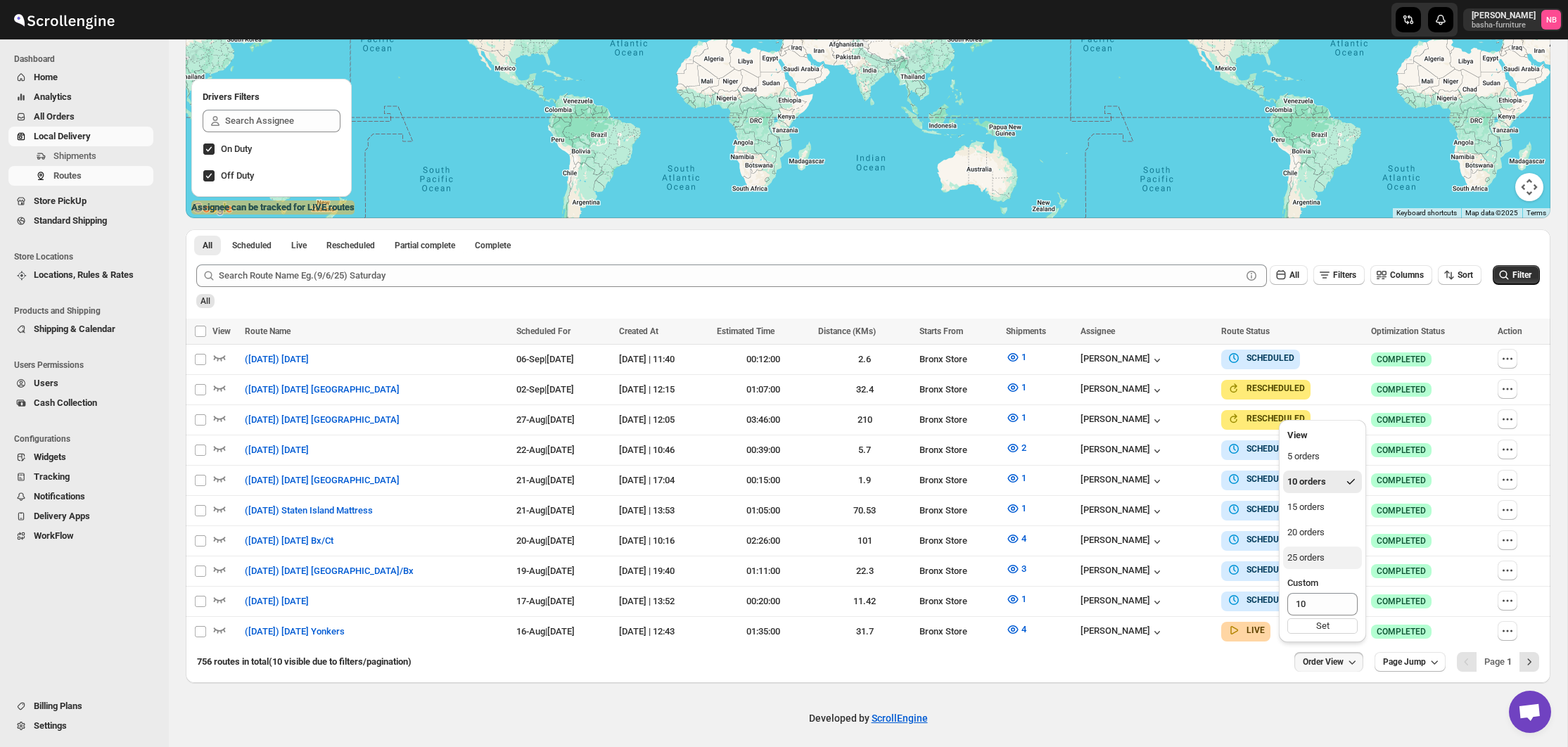
click at [1301, 564] on div "25 orders" at bounding box center [1306, 557] width 37 height 14
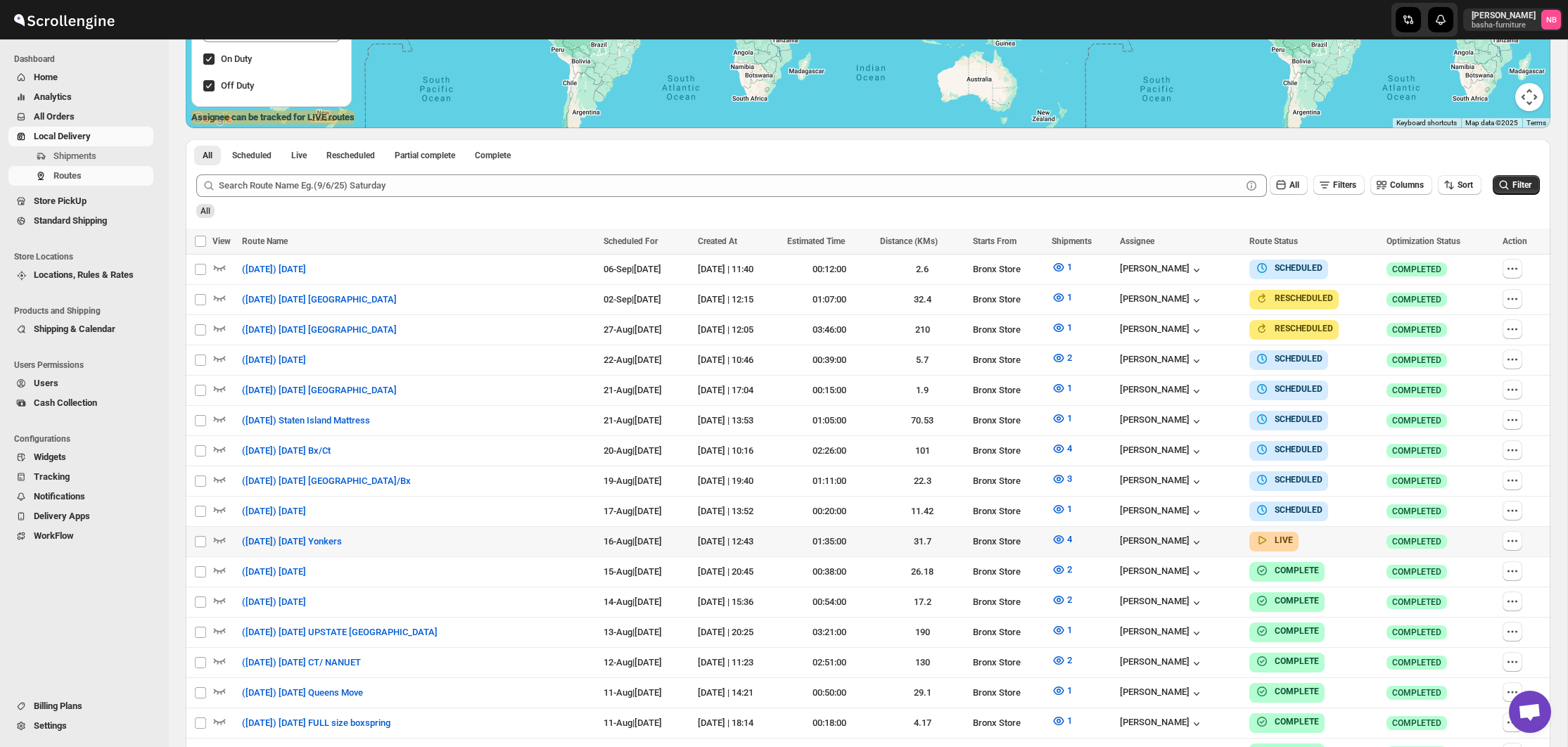
scroll to position [322, 0]
click at [1061, 387] on icon "button" at bounding box center [1058, 387] width 4 height 4
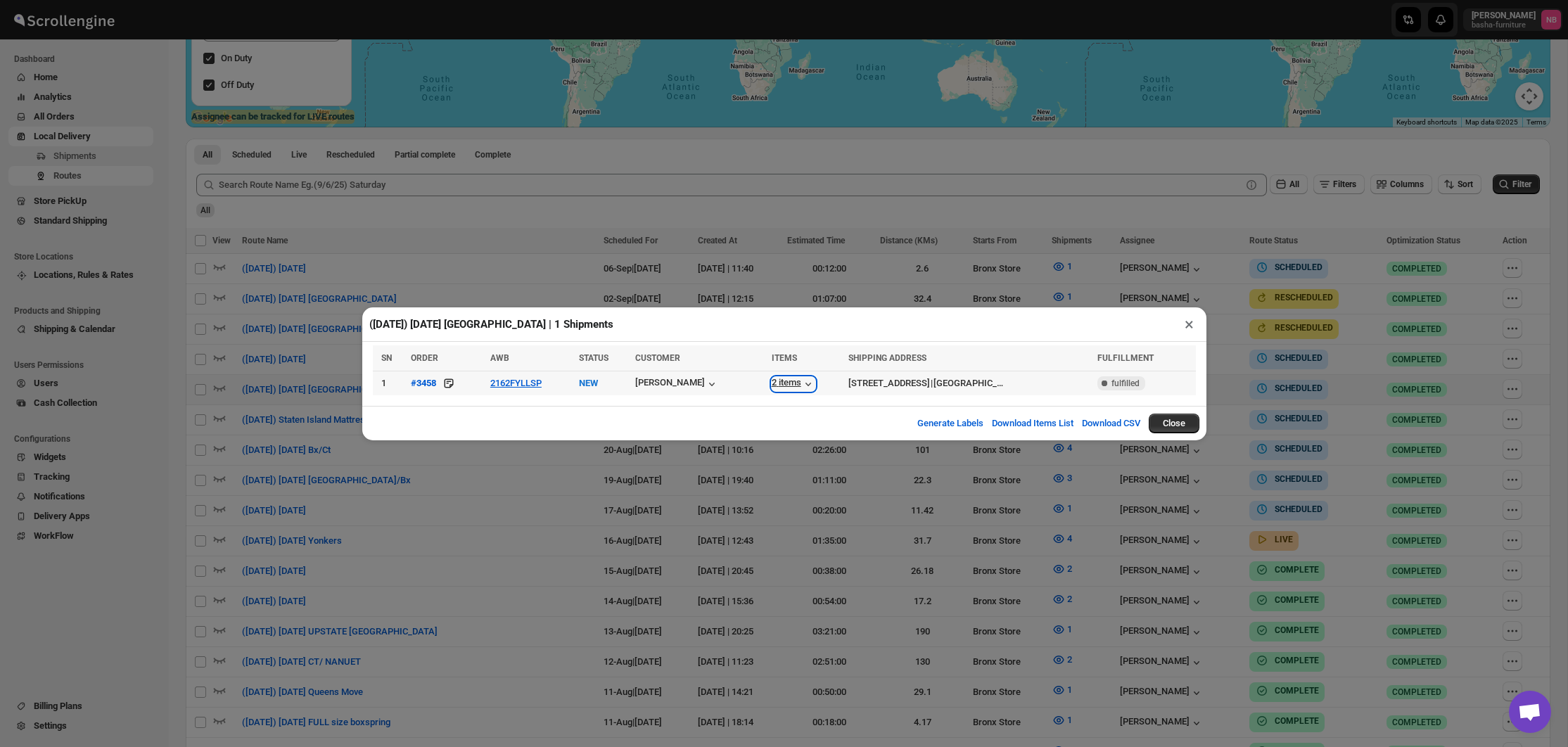
click at [772, 384] on div "2 items" at bounding box center [793, 384] width 43 height 14
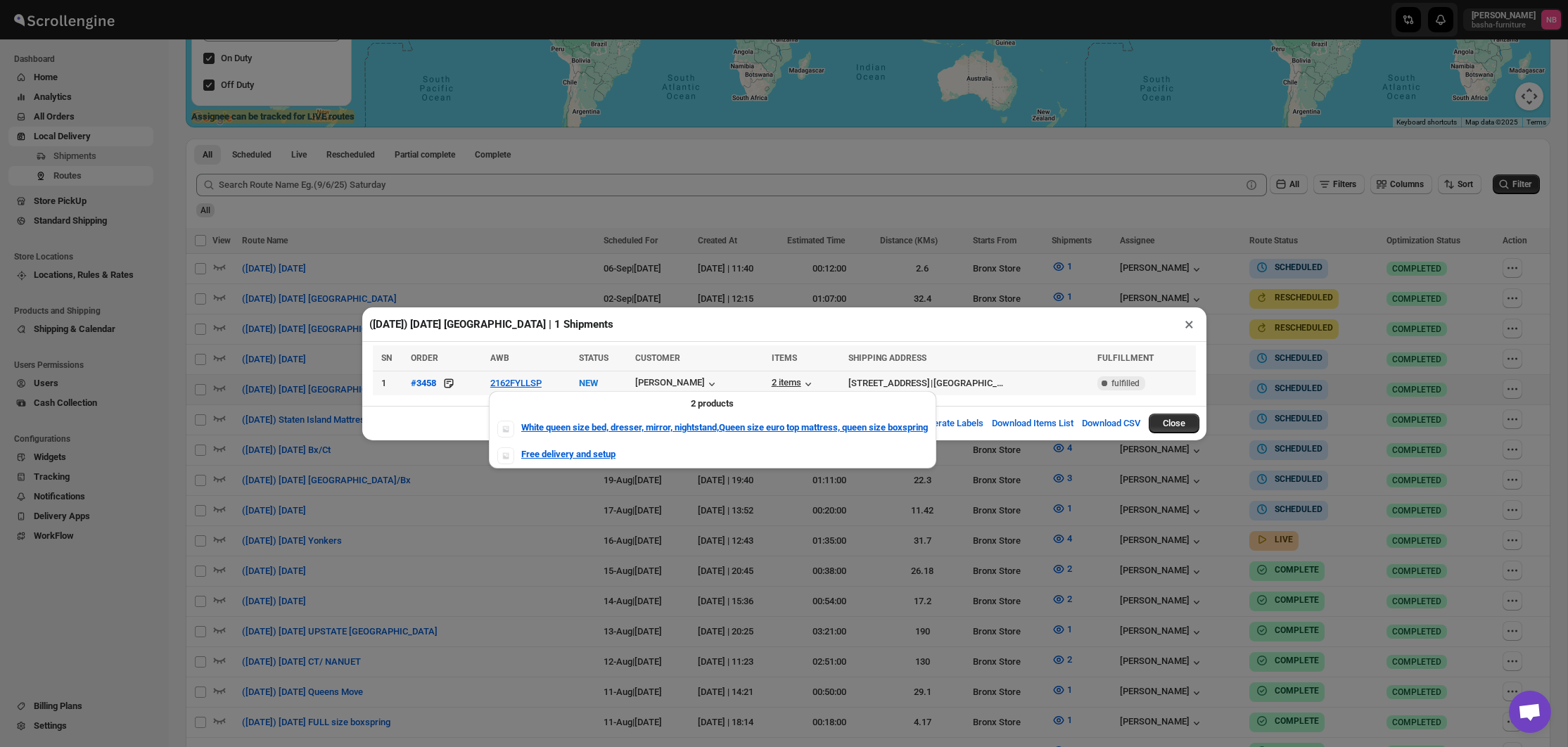
scroll to position [318, 0]
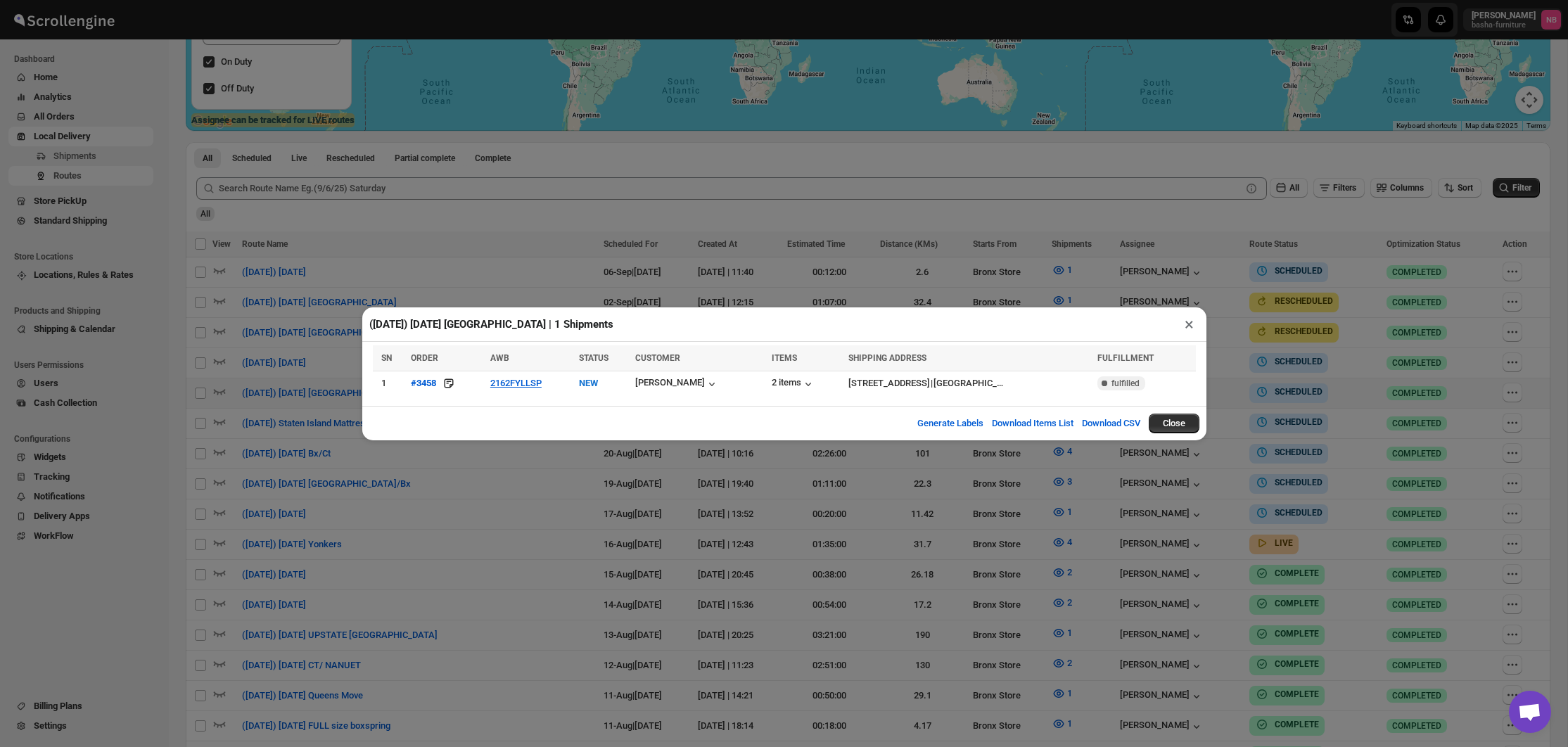
click at [741, 475] on div "([DATE]) [DATE] [GEOGRAPHIC_DATA] | 1 Shipments × SN ORDER AWB STATUS CUSTOMER …" at bounding box center [784, 374] width 1568 height 747
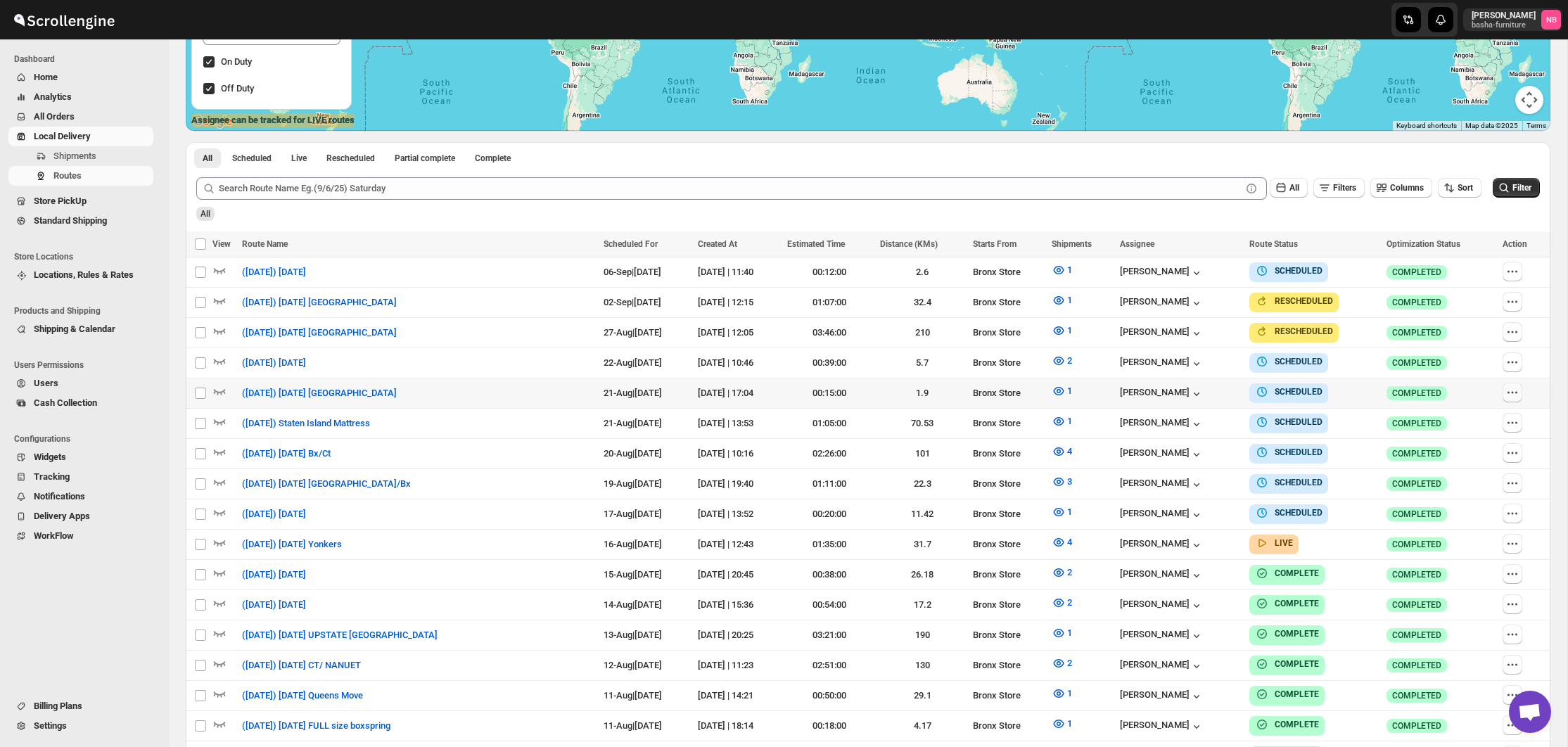
click at [1509, 388] on icon "button" at bounding box center [1512, 392] width 14 height 14
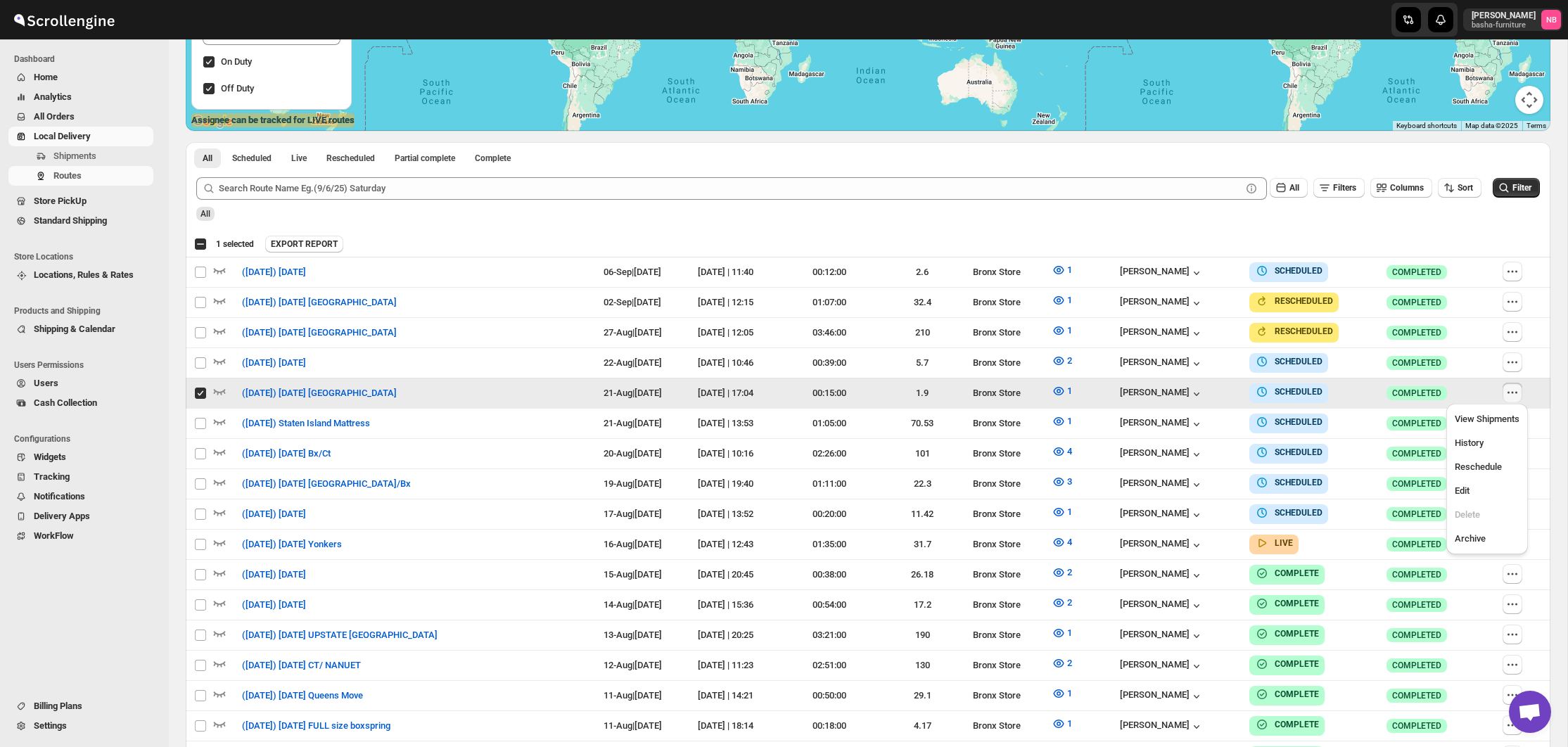
click at [200, 388] on input "Select route" at bounding box center [200, 393] width 11 height 11
checkbox input "false"
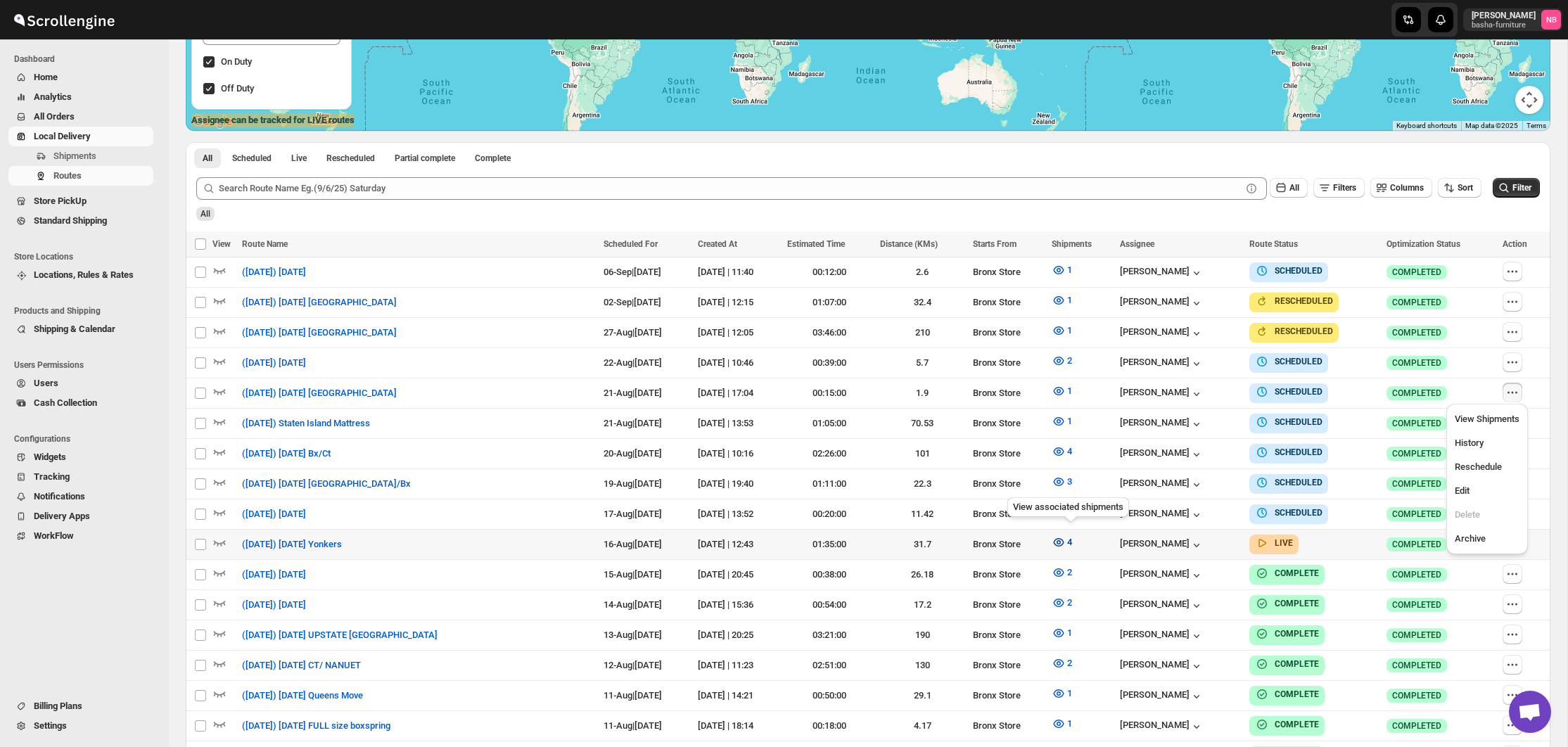
click at [1065, 538] on icon "button" at bounding box center [1058, 542] width 14 height 14
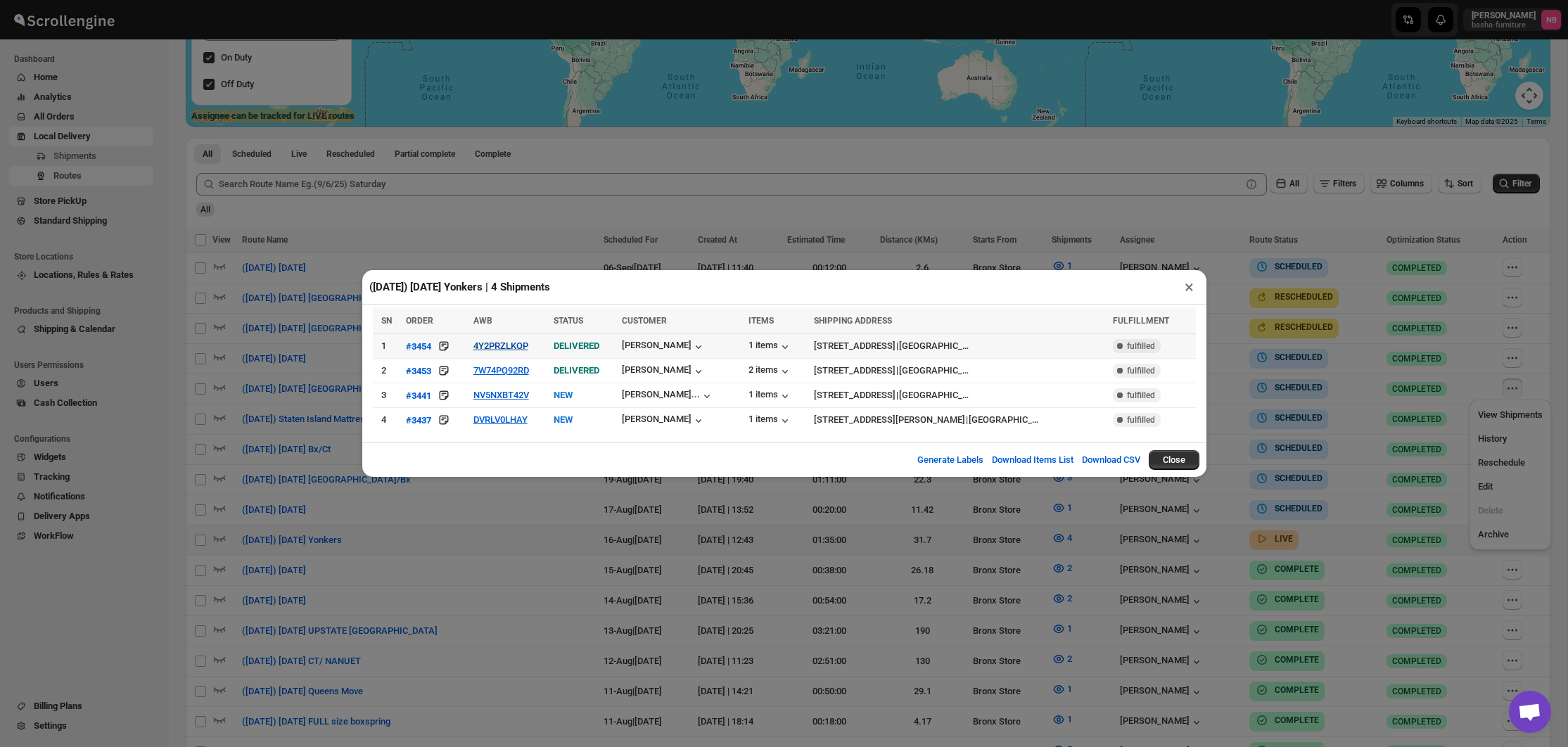
scroll to position [324, 1]
click at [522, 346] on button "4Y2PRZLKQP" at bounding box center [500, 345] width 54 height 10
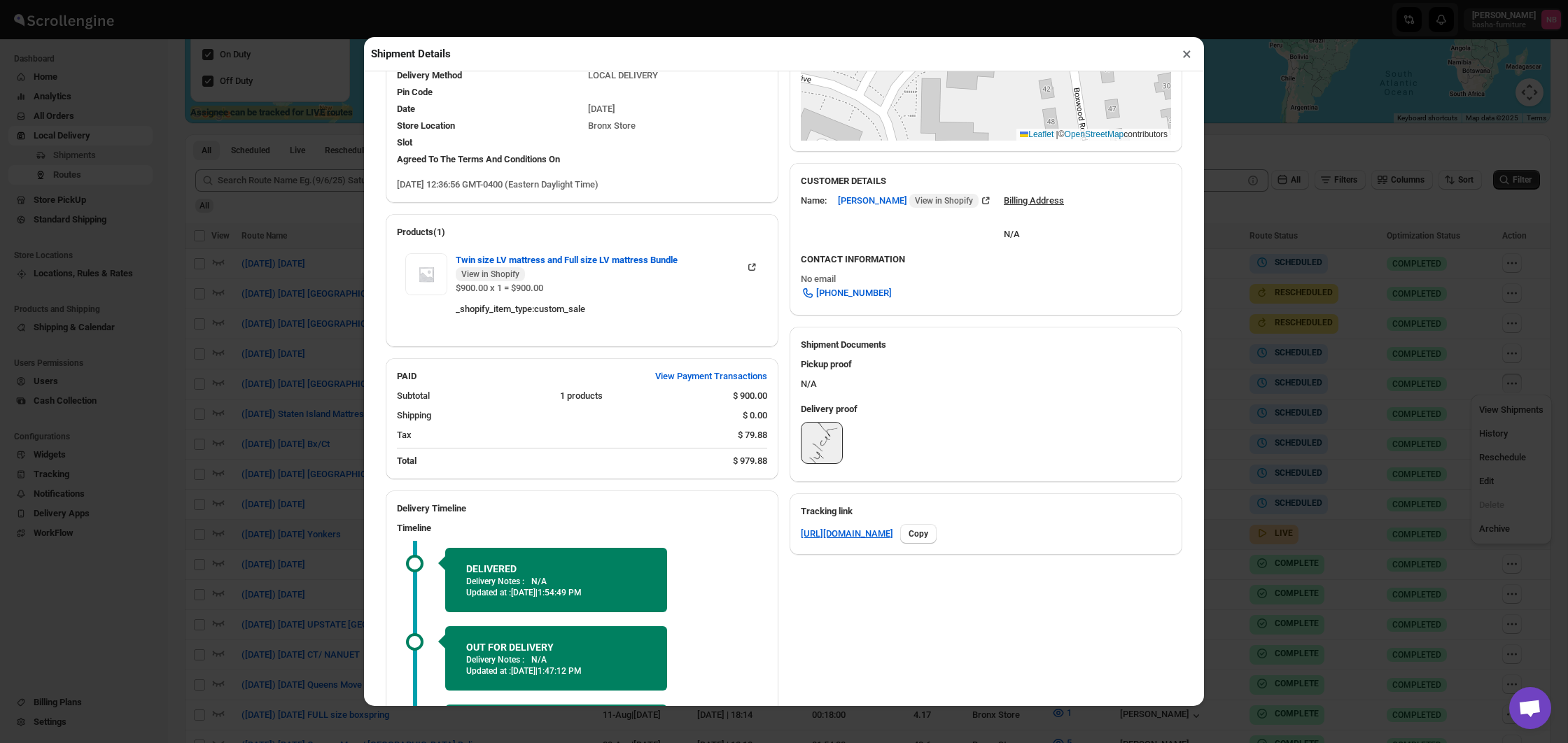
scroll to position [346, 0]
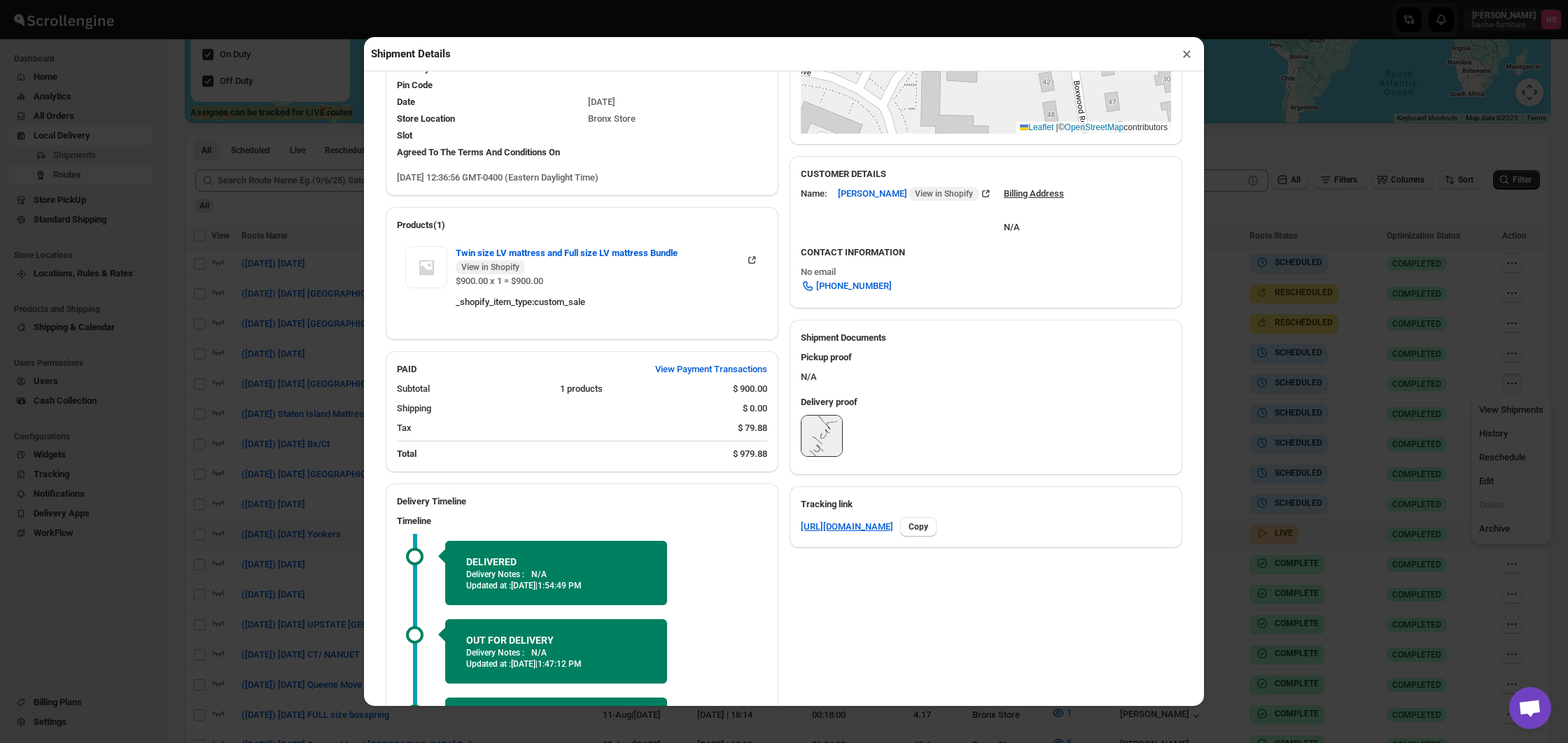
click at [252, 332] on div "Shipment Details × #3454 Awb : 4Y2PRZLKQP DATE [DATE] | 12:38 Success DELIVERED…" at bounding box center [784, 372] width 1568 height 743
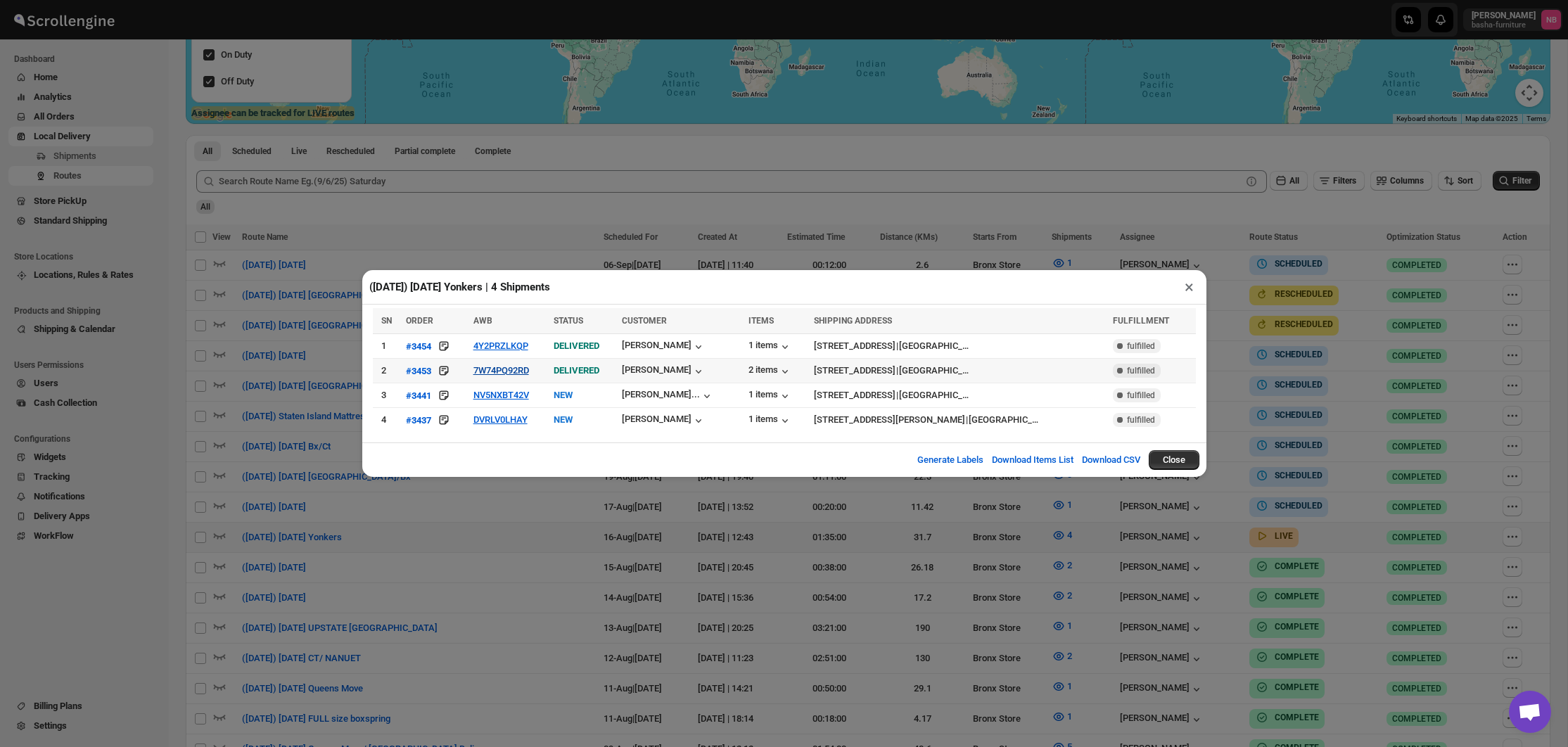
click at [516, 375] on button "7W74PQ92RD" at bounding box center [500, 370] width 55 height 10
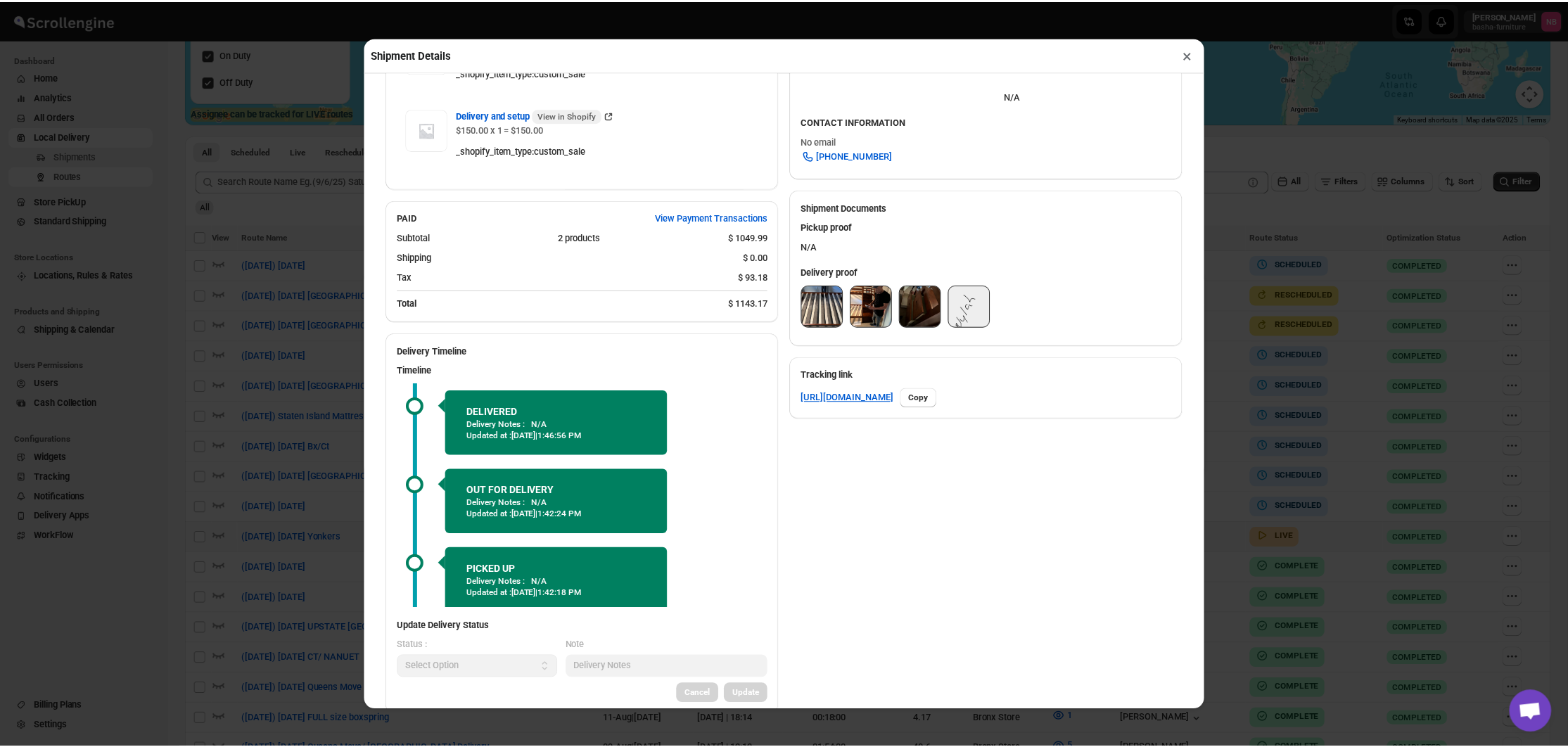
scroll to position [482, 0]
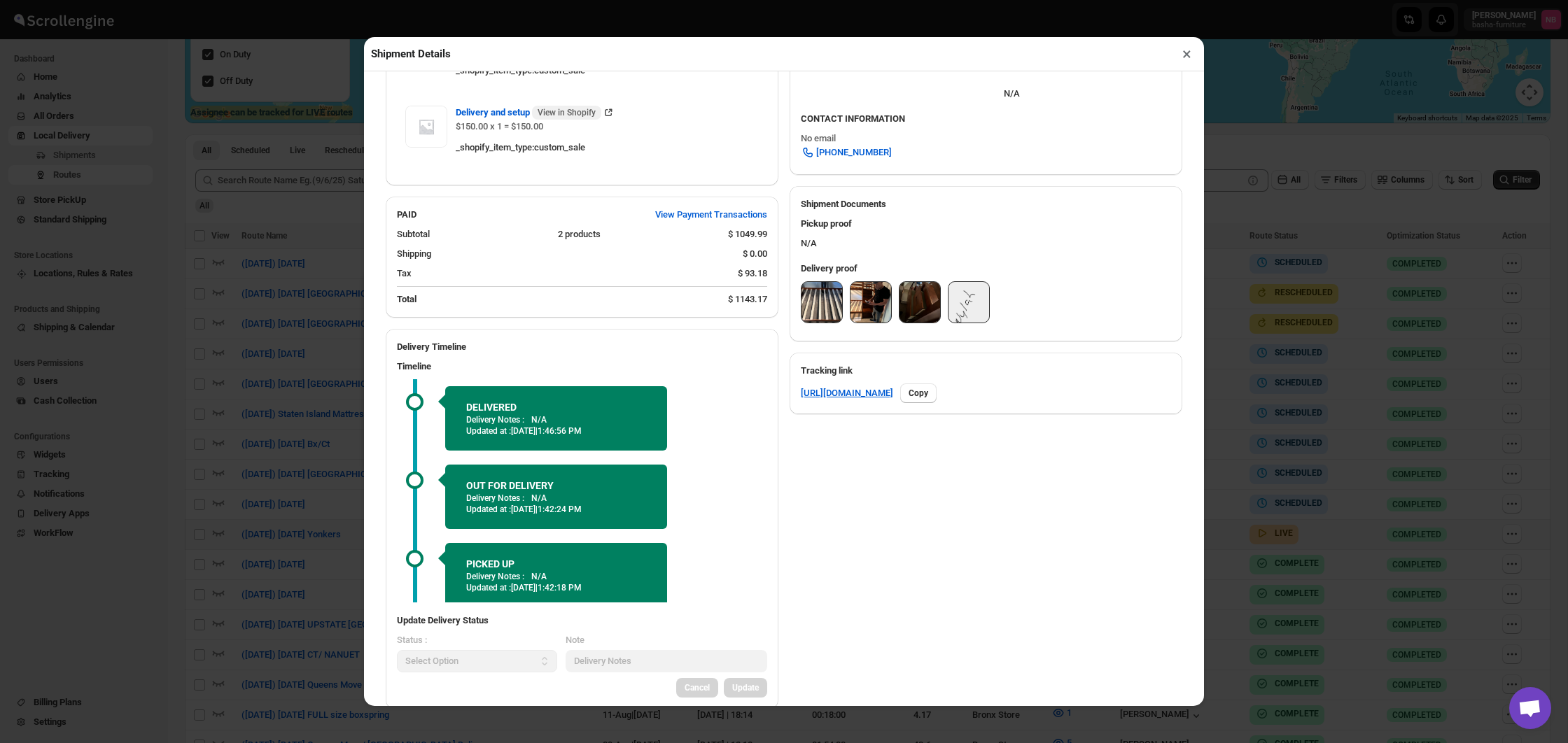
click at [813, 318] on img at bounding box center [822, 302] width 41 height 41
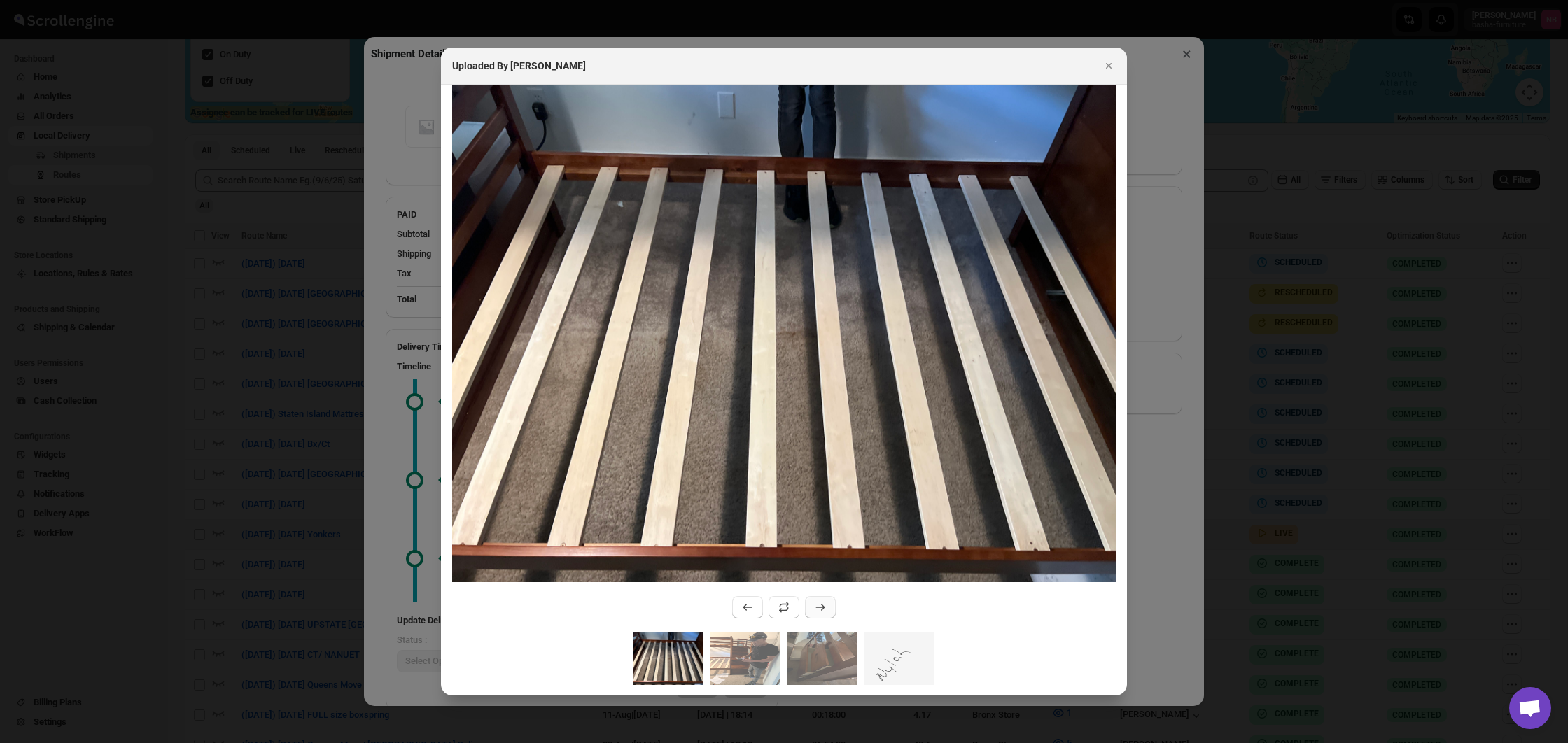
click at [818, 610] on icon ":rc7q:" at bounding box center [820, 607] width 14 height 14
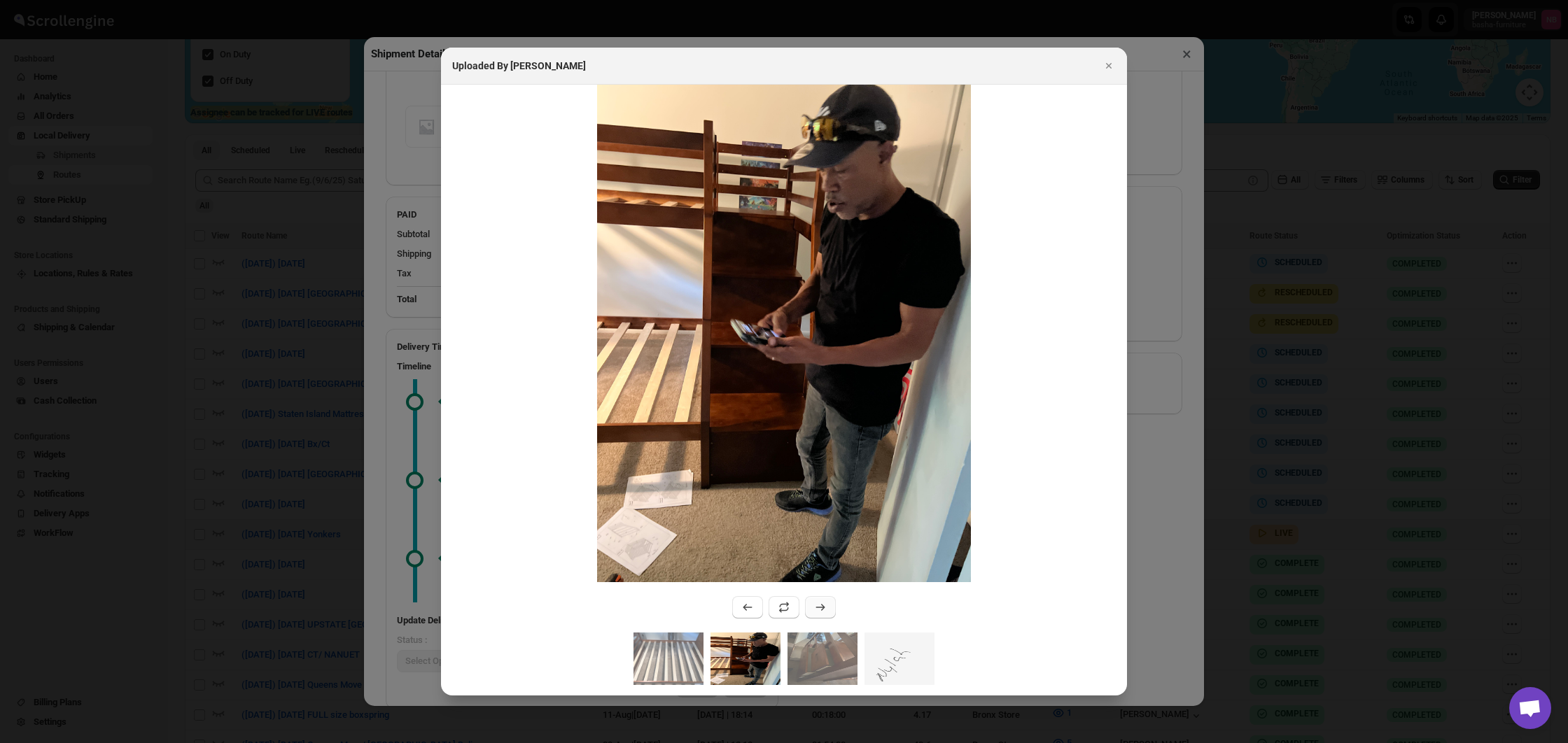
click at [818, 610] on icon ":rc7q:" at bounding box center [820, 607] width 14 height 14
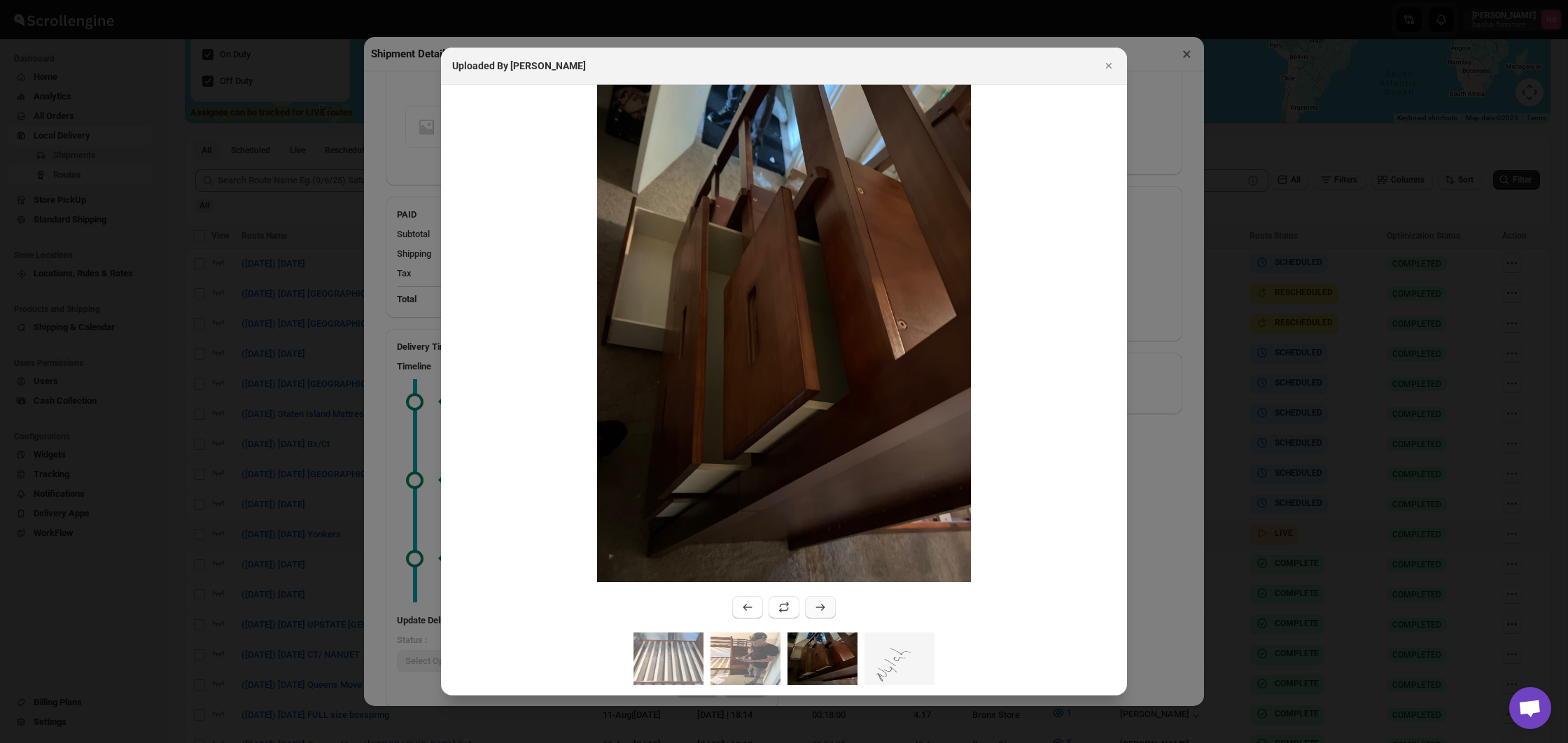
click at [819, 610] on icon ":rc7q:" at bounding box center [820, 607] width 14 height 14
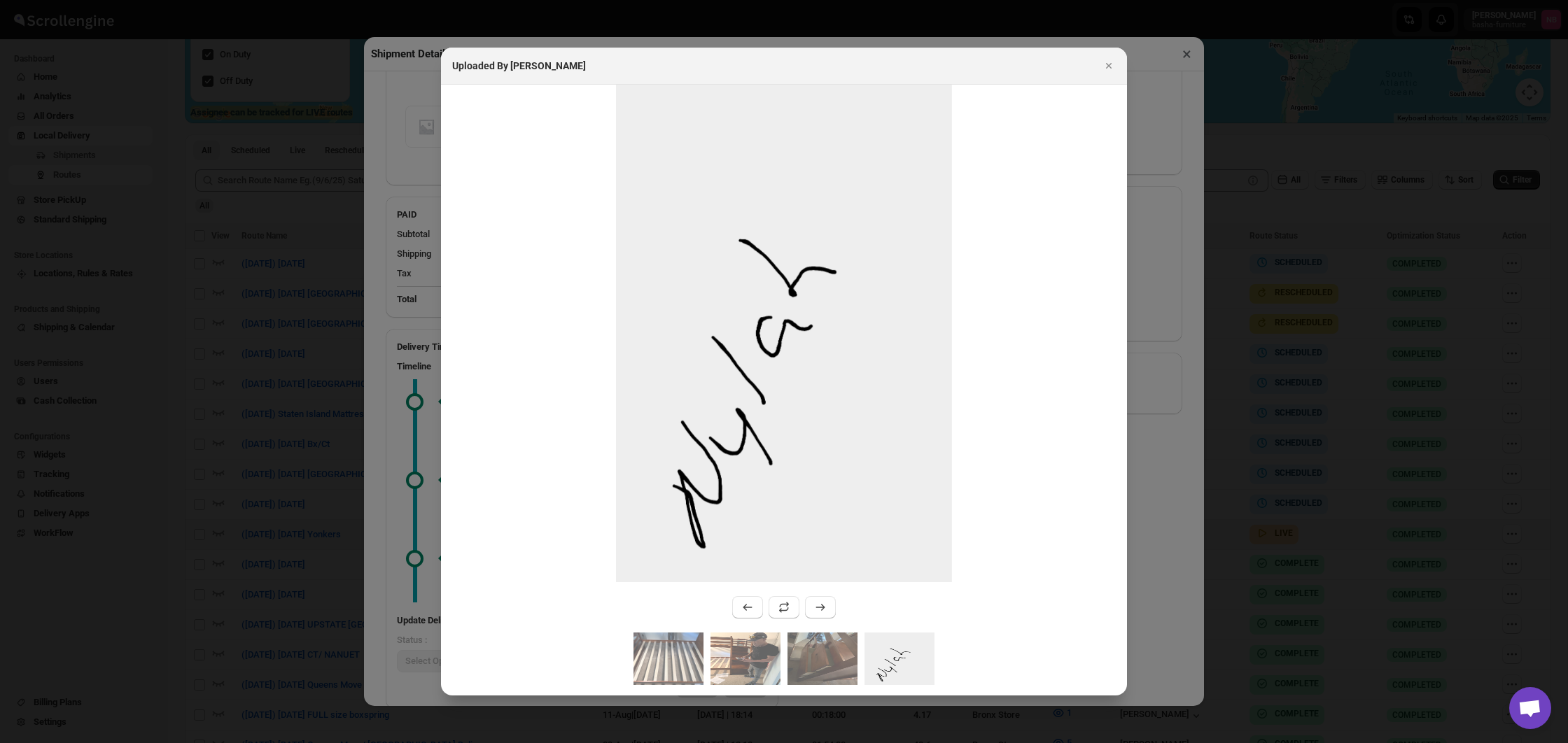
click at [162, 505] on div at bounding box center [784, 372] width 1568 height 743
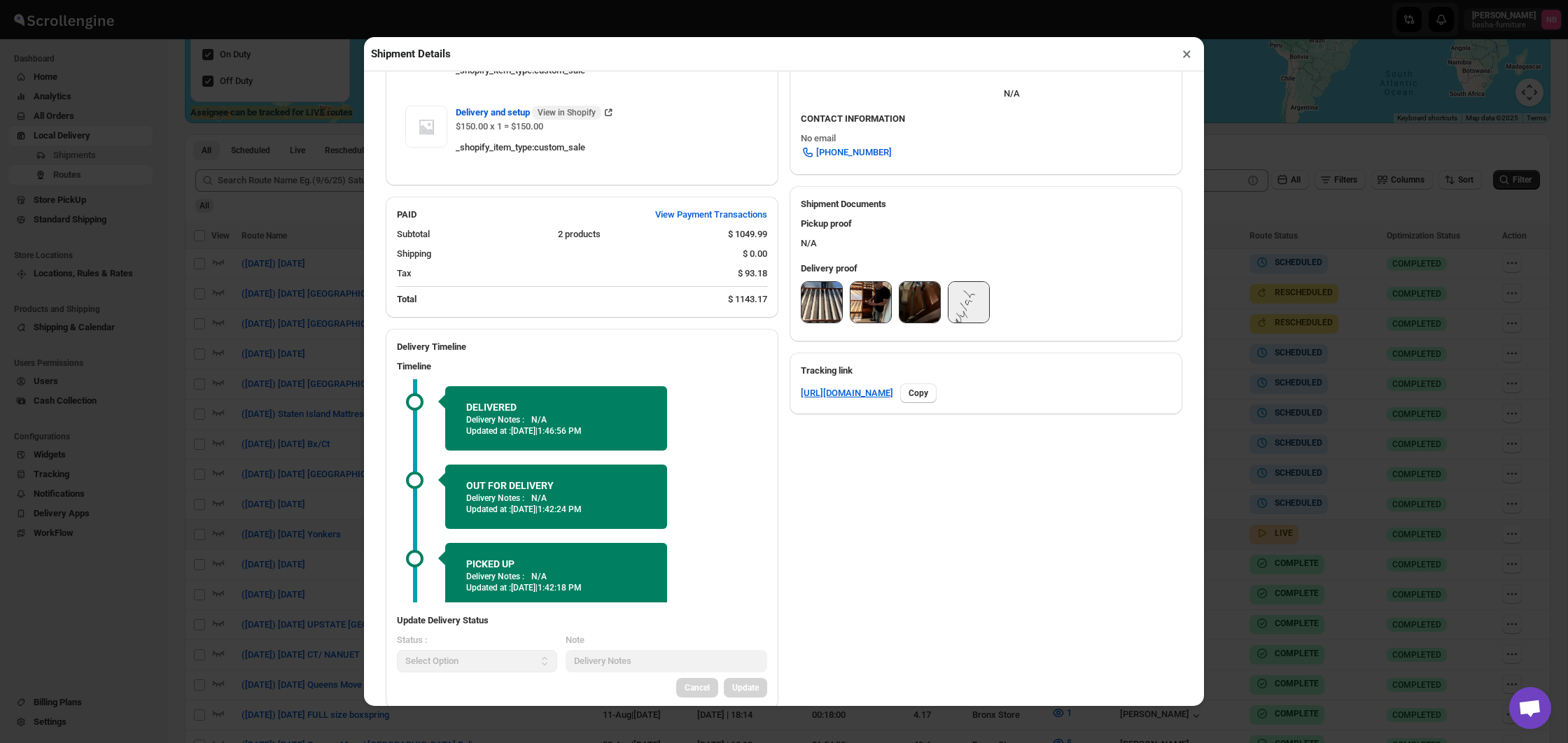
click at [163, 505] on div "Shipment Details × #3453 Awb : 7W74PQ92RD DATE [DATE] | 12:21 Success DELIVERED…" at bounding box center [784, 372] width 1568 height 743
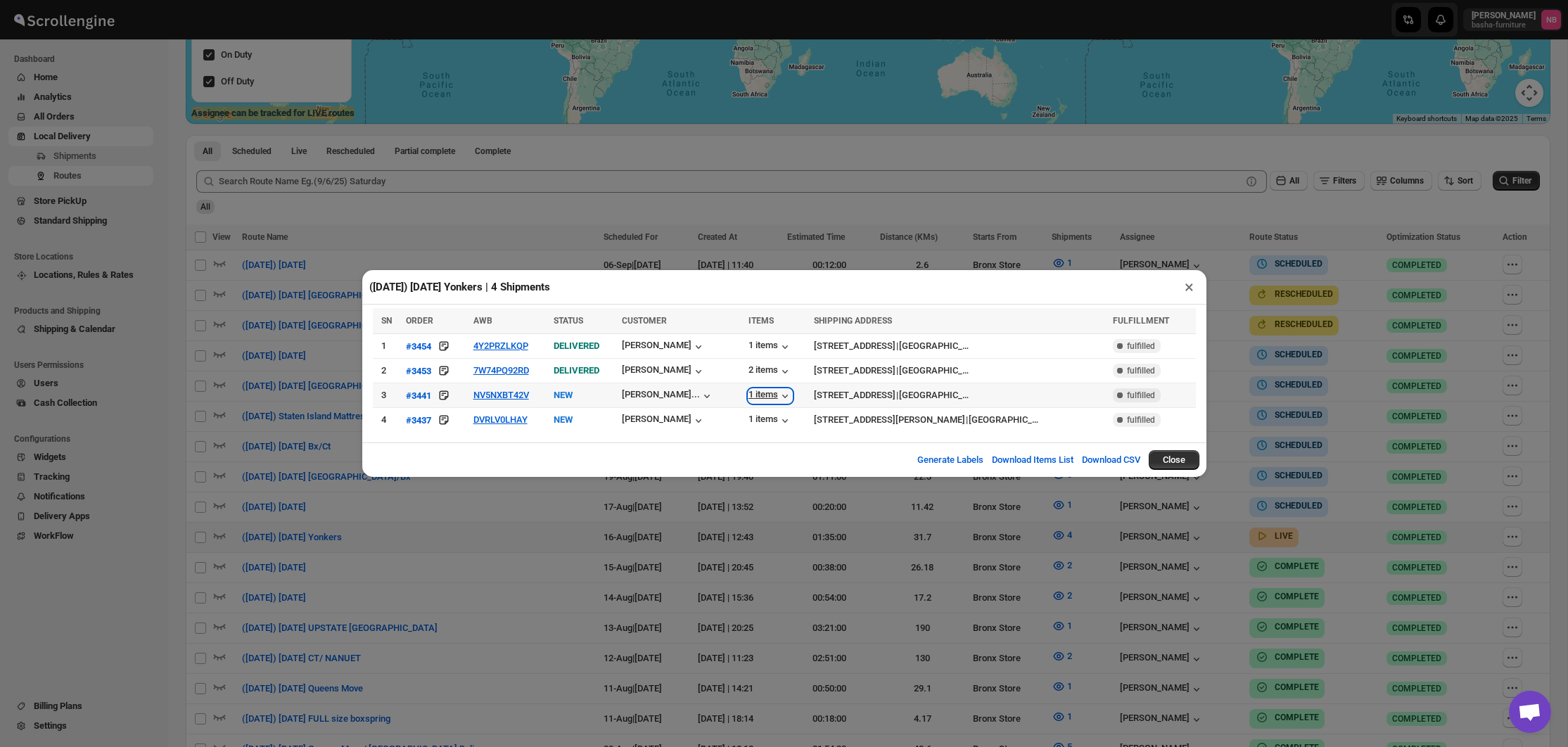
click at [750, 395] on div "1 items" at bounding box center [770, 396] width 43 height 14
click at [757, 420] on div "1 items" at bounding box center [770, 420] width 43 height 14
click at [506, 396] on button "NV5NXBT42V" at bounding box center [500, 395] width 55 height 10
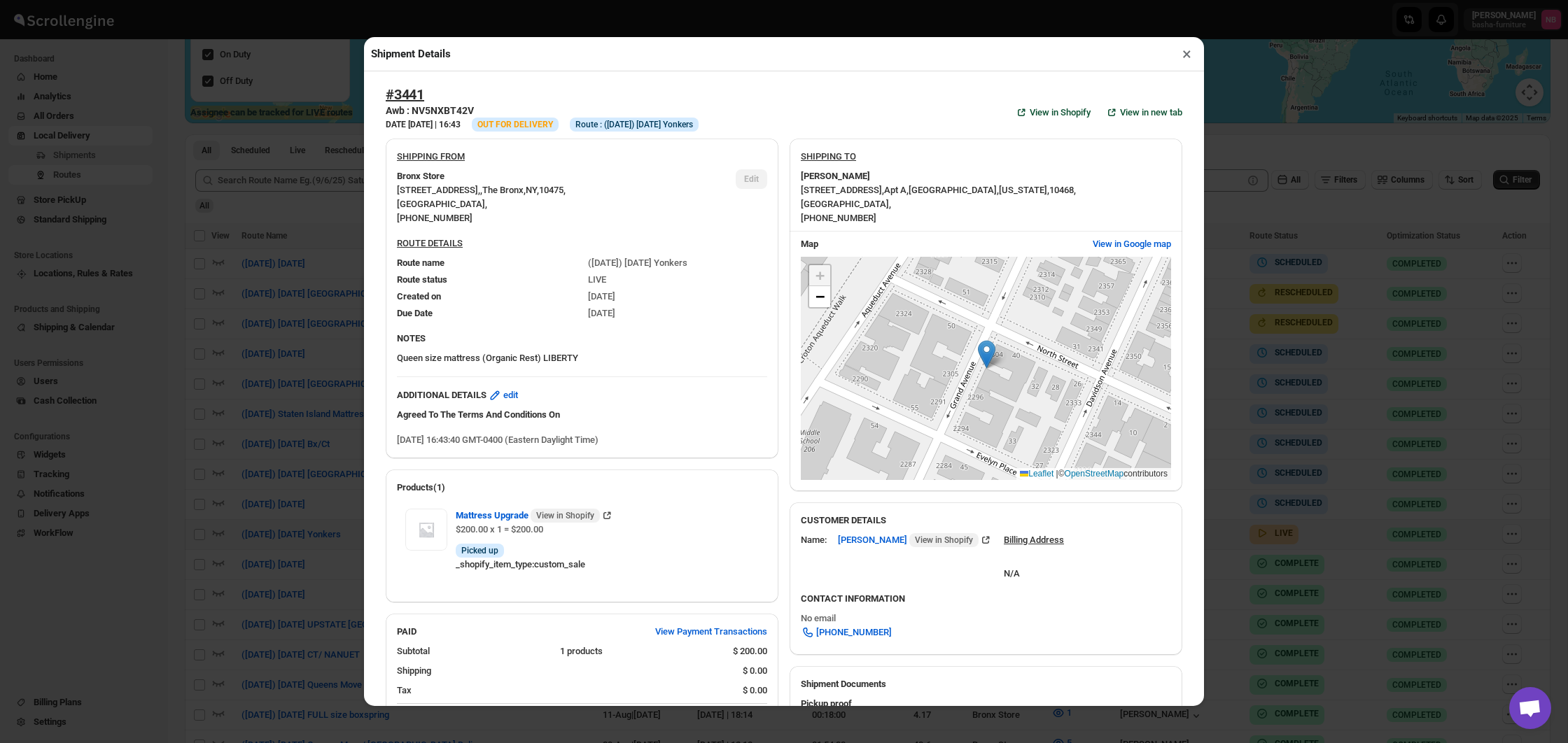
click at [293, 356] on div "Shipment Details × #3441 Awb : NV5NXBT42V DATE [DATE] | 16:43 Info OUT FOR DELI…" at bounding box center [784, 372] width 1568 height 743
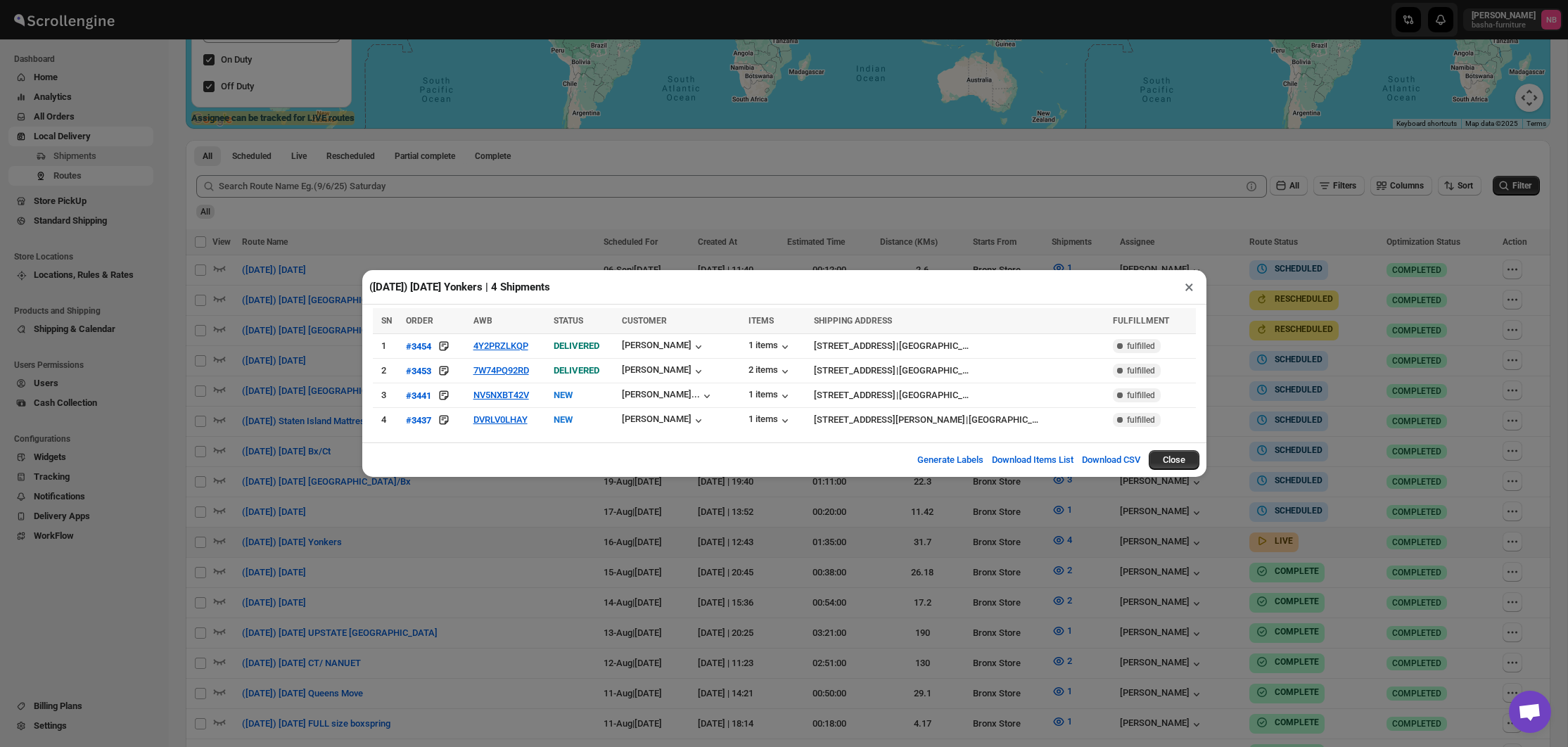
scroll to position [319, 0]
click at [699, 489] on div "([DATE]) [DATE] Yonkers | 4 Shipments × SN ORDER AWB STATUS CUSTOMER ITEMS SHIP…" at bounding box center [784, 374] width 1568 height 747
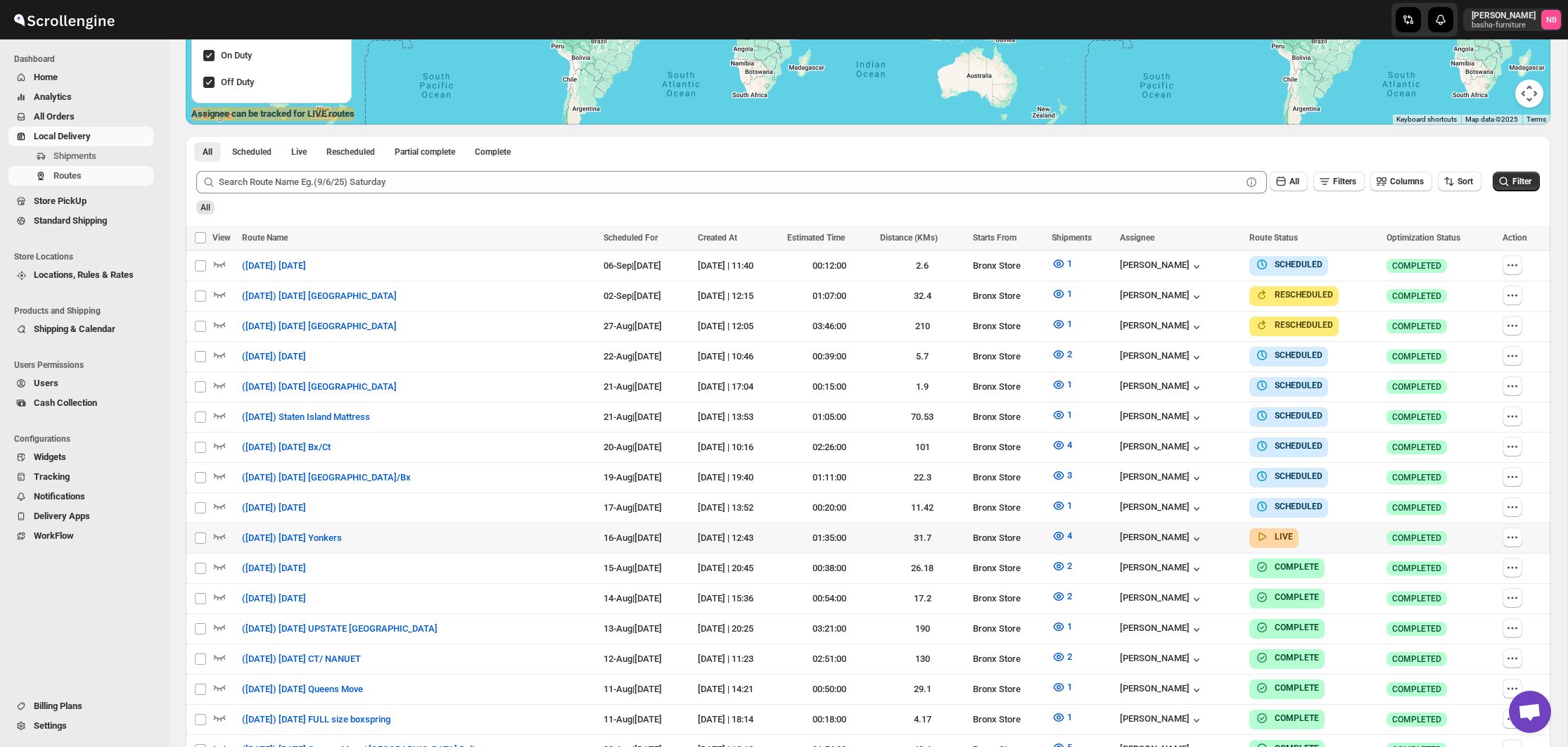
scroll to position [327, 0]
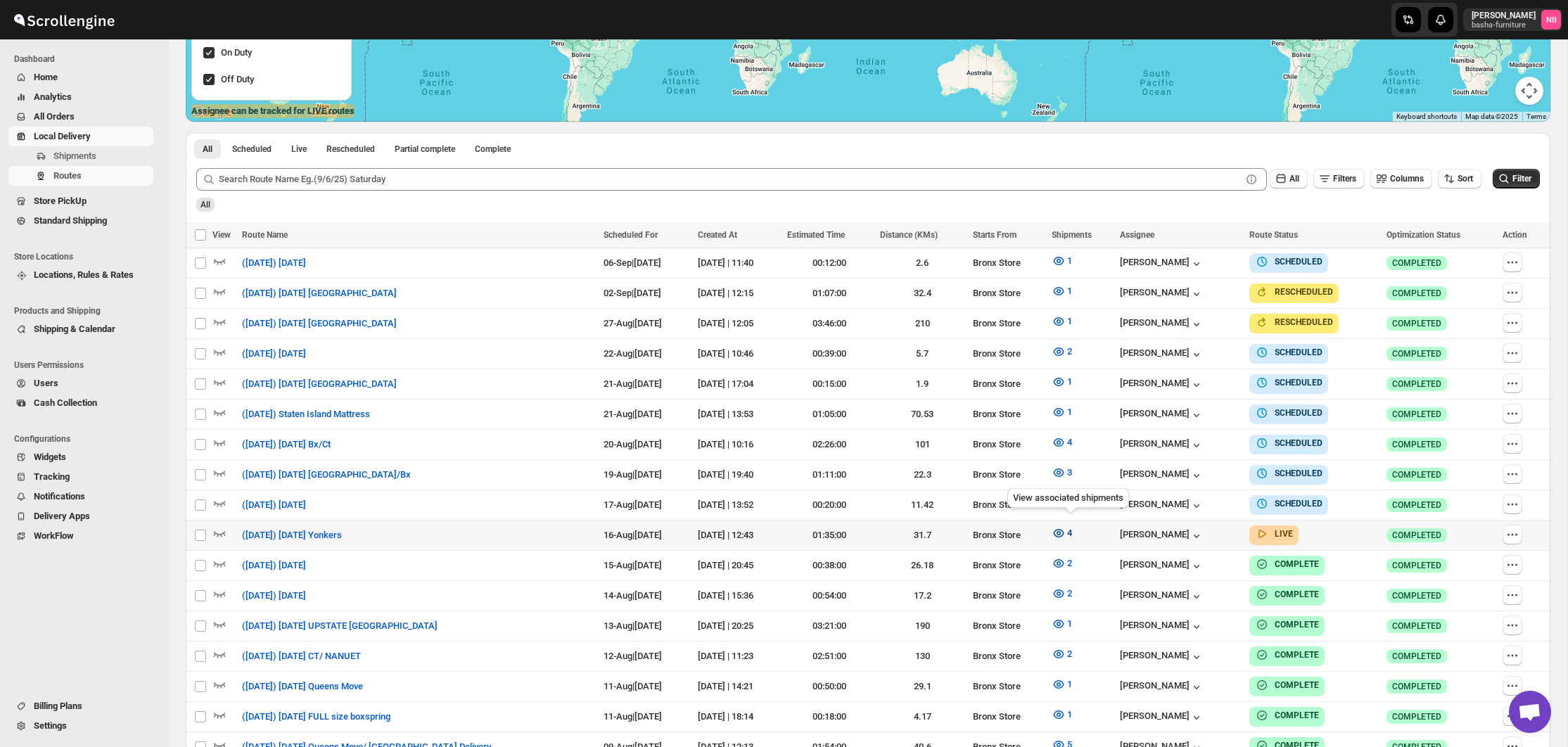
click at [1065, 526] on icon "button" at bounding box center [1058, 533] width 14 height 14
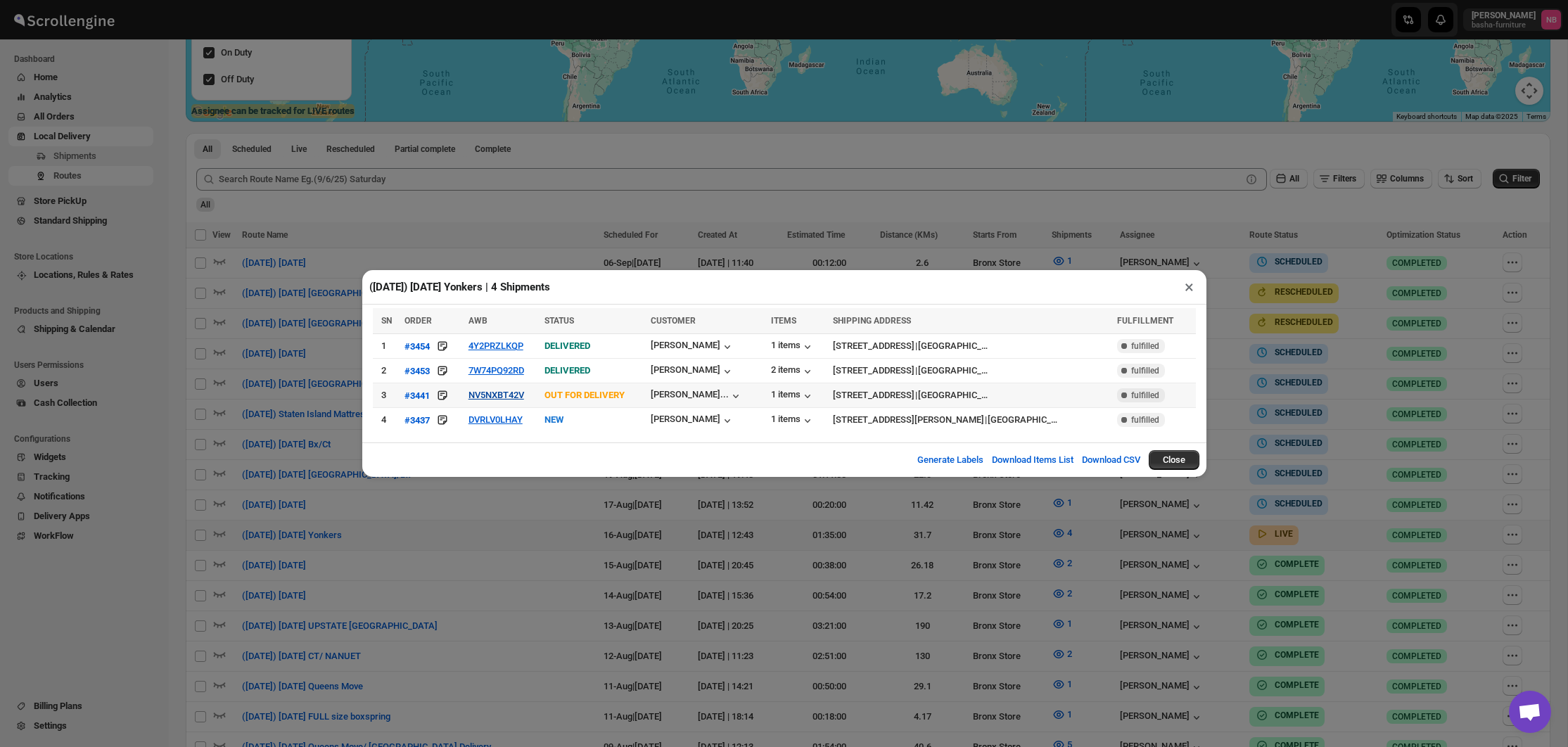
click at [499, 394] on button "NV5NXBT42V" at bounding box center [496, 395] width 55 height 10
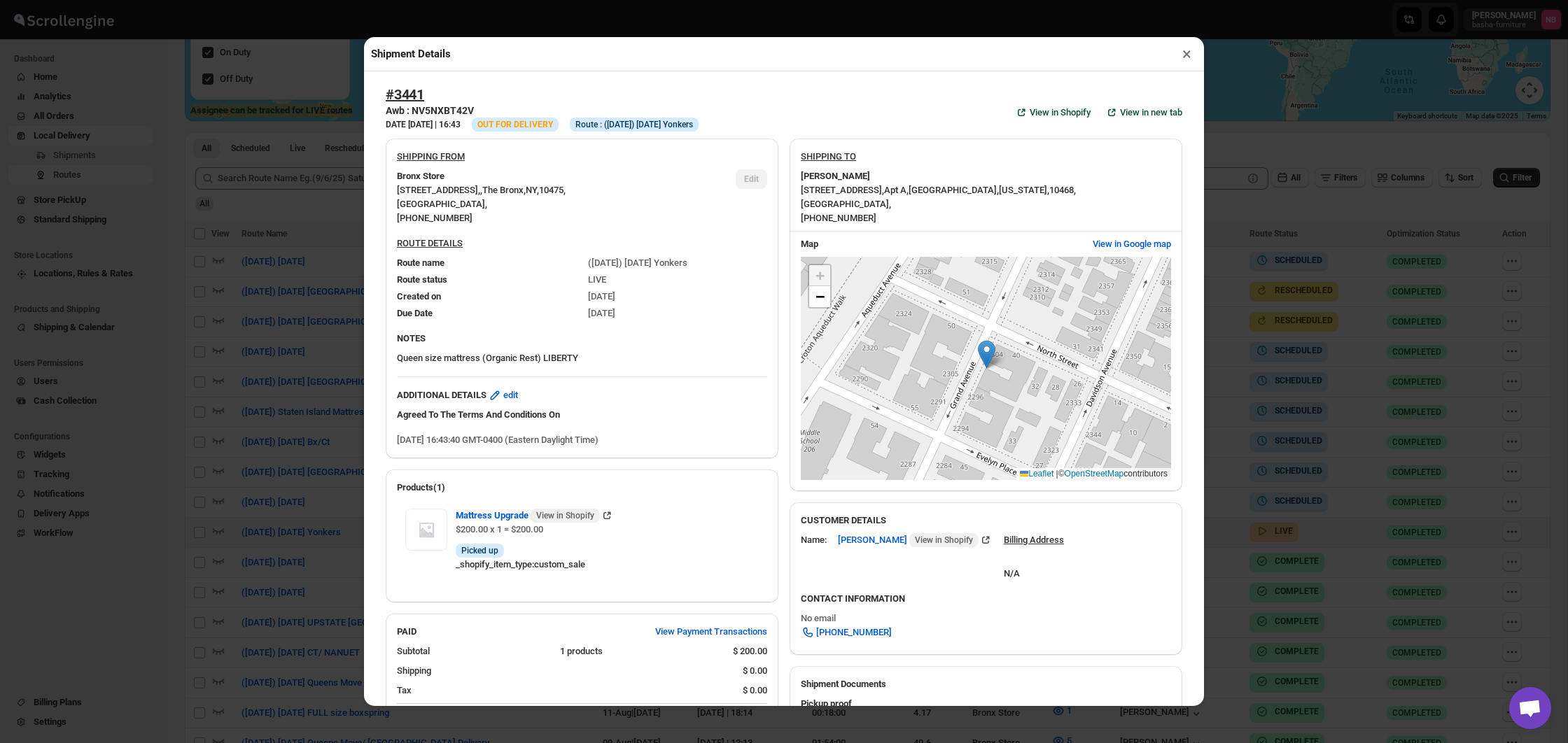
click at [254, 333] on div "Shipment Details × #3441 Awb : NV5NXBT42V DATE [DATE] | 16:43 Info OUT FOR DELI…" at bounding box center [784, 372] width 1568 height 743
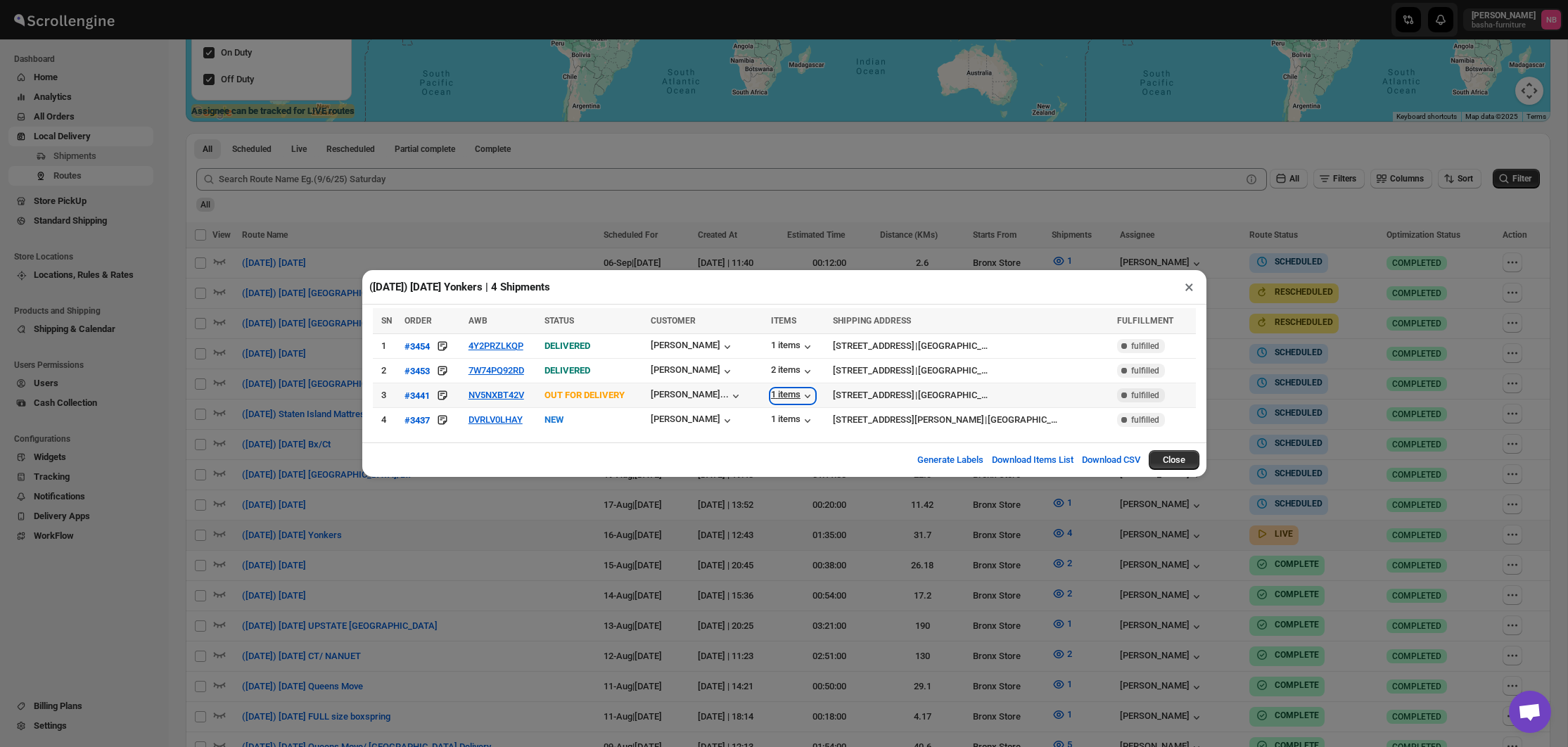
click at [790, 400] on div "1 items" at bounding box center [792, 396] width 43 height 14
click at [497, 399] on button "NV5NXBT42V" at bounding box center [496, 395] width 55 height 10
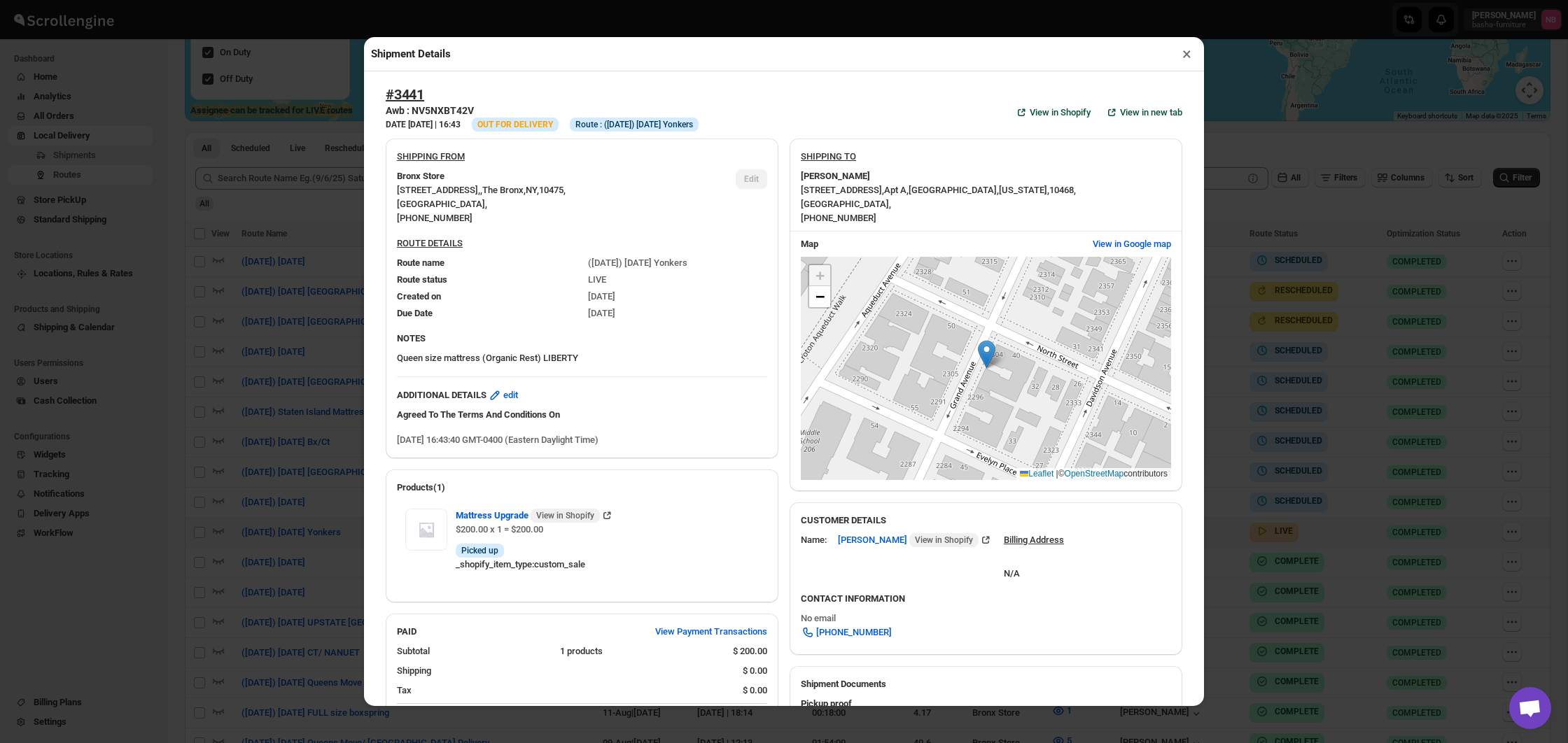
click at [351, 384] on div "Shipment Details × #3441 Awb : NV5NXBT42V DATE [DATE] | 16:43 Info OUT FOR DELI…" at bounding box center [784, 372] width 1568 height 743
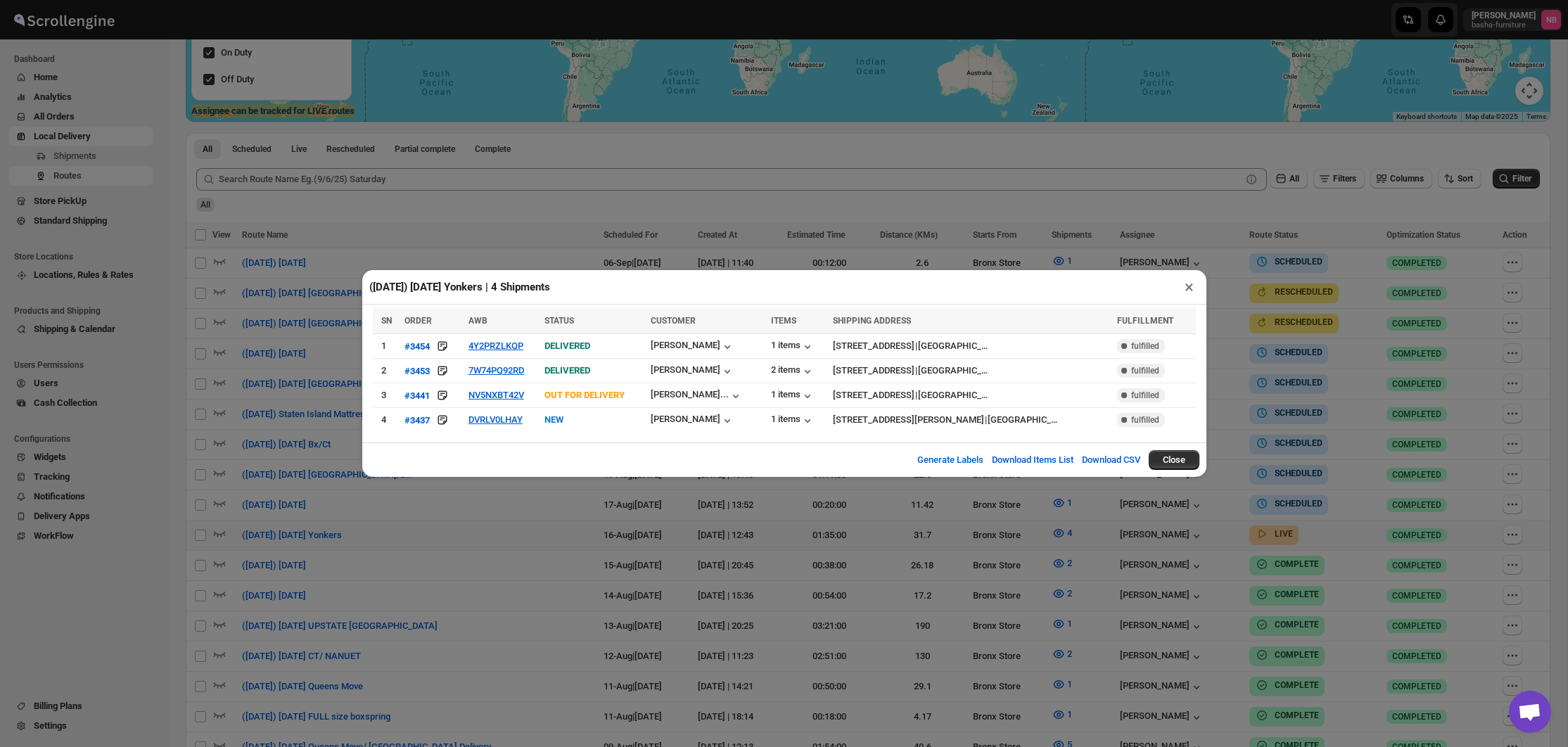
click at [352, 386] on div "([DATE]) [DATE] Yonkers | 4 Shipments × SN ORDER AWB STATUS CUSTOMER ITEMS SHIP…" at bounding box center [784, 374] width 1568 height 747
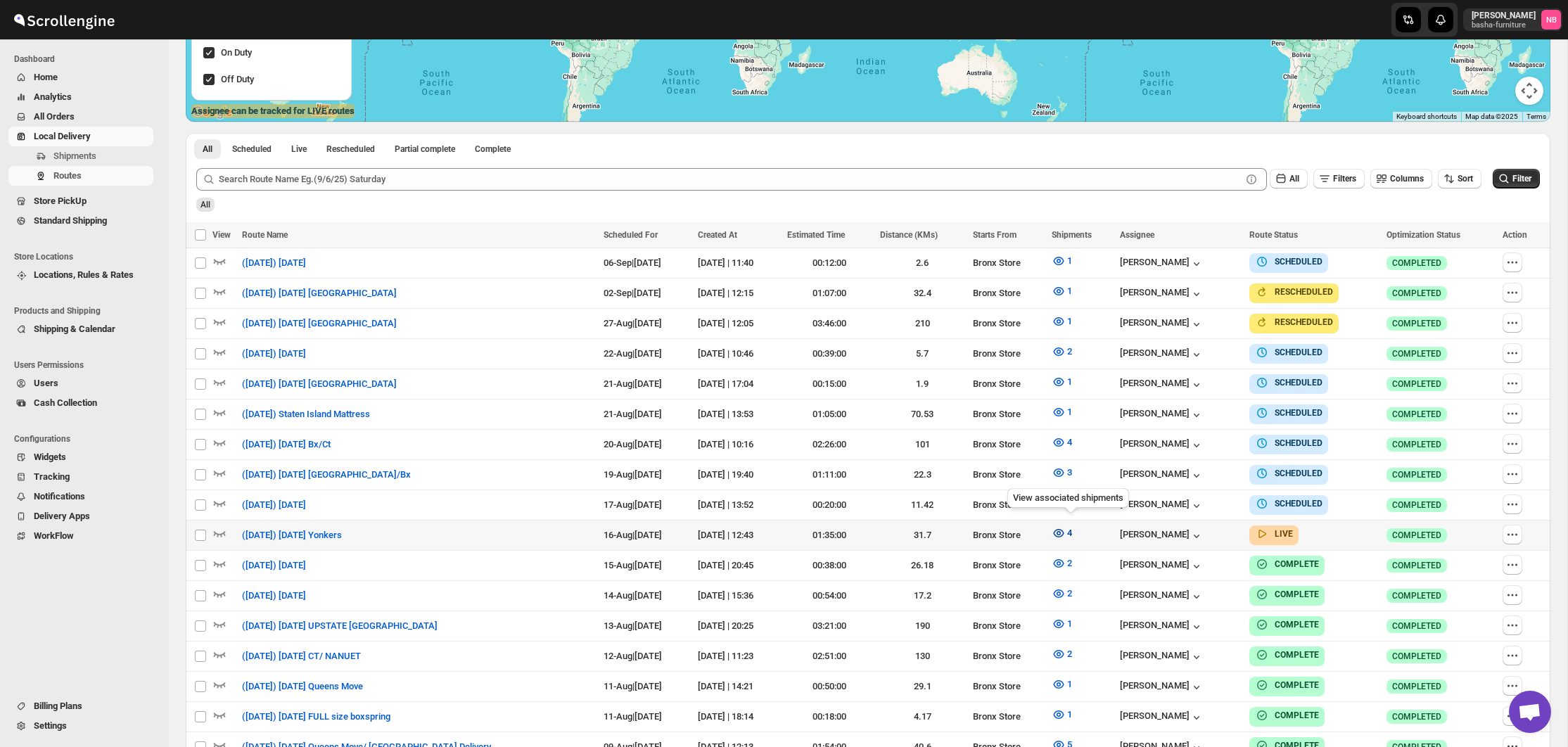
scroll to position [327, 1]
click at [1062, 531] on icon "button" at bounding box center [1058, 533] width 14 height 14
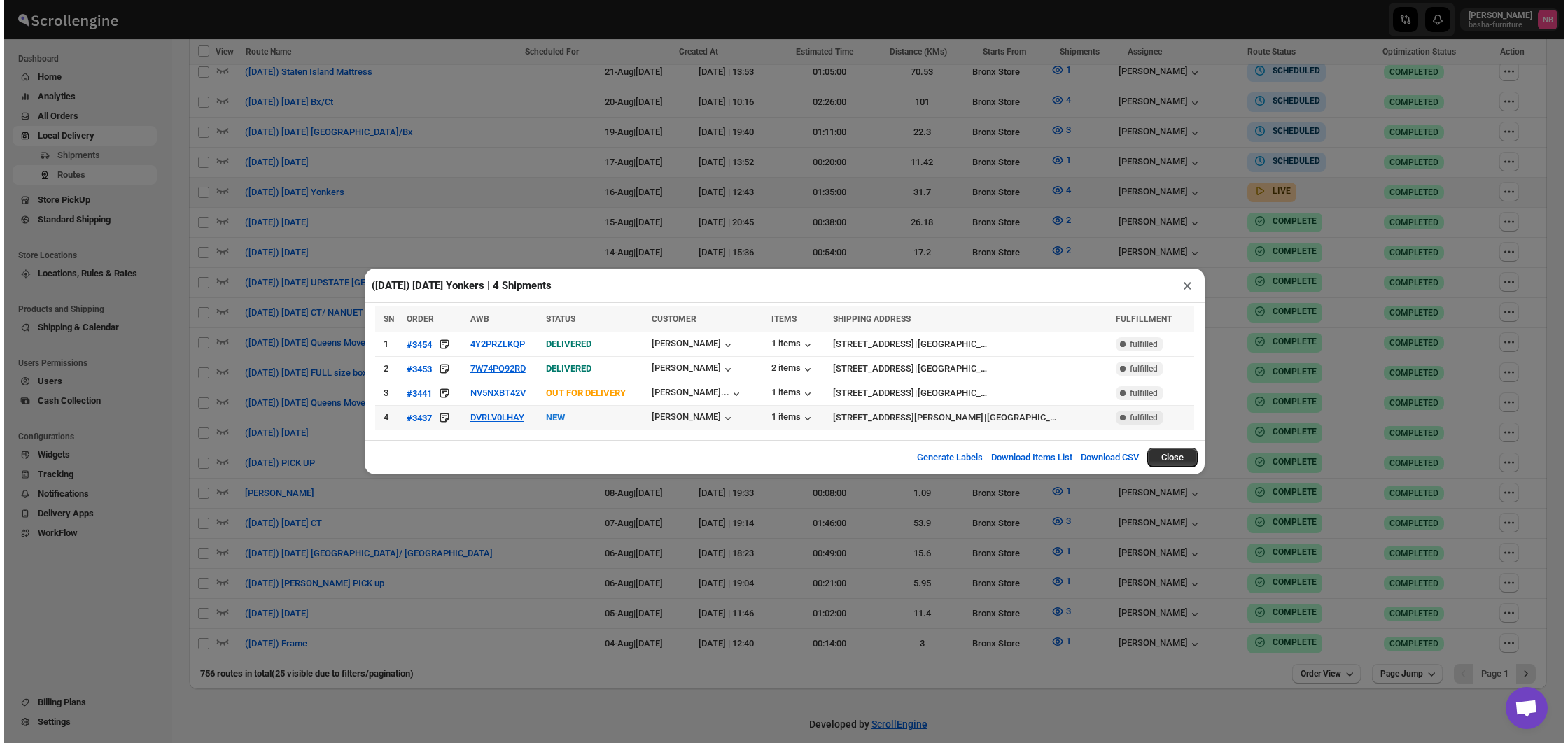
scroll to position [664, 0]
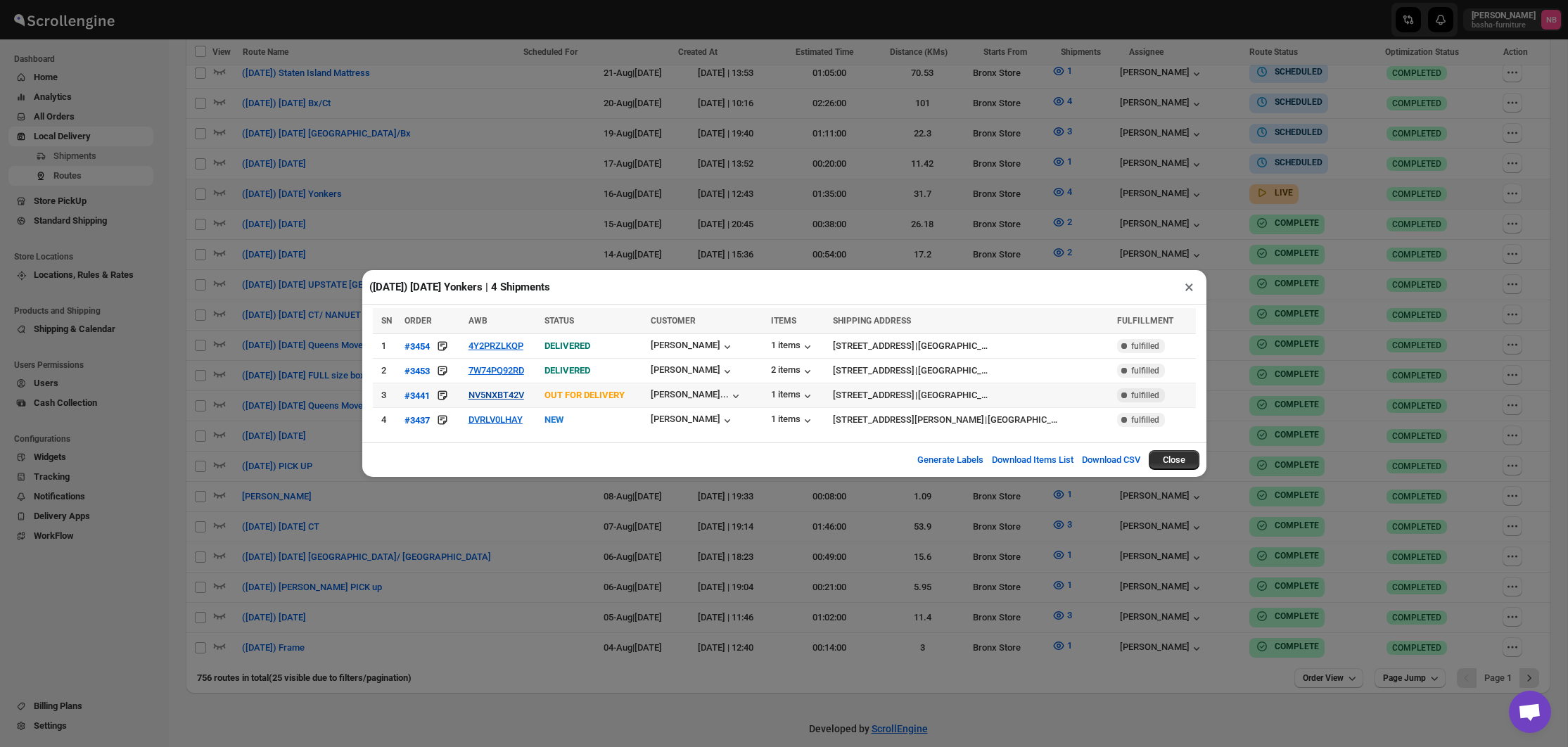
click at [476, 396] on button "NV5NXBT42V" at bounding box center [496, 395] width 55 height 10
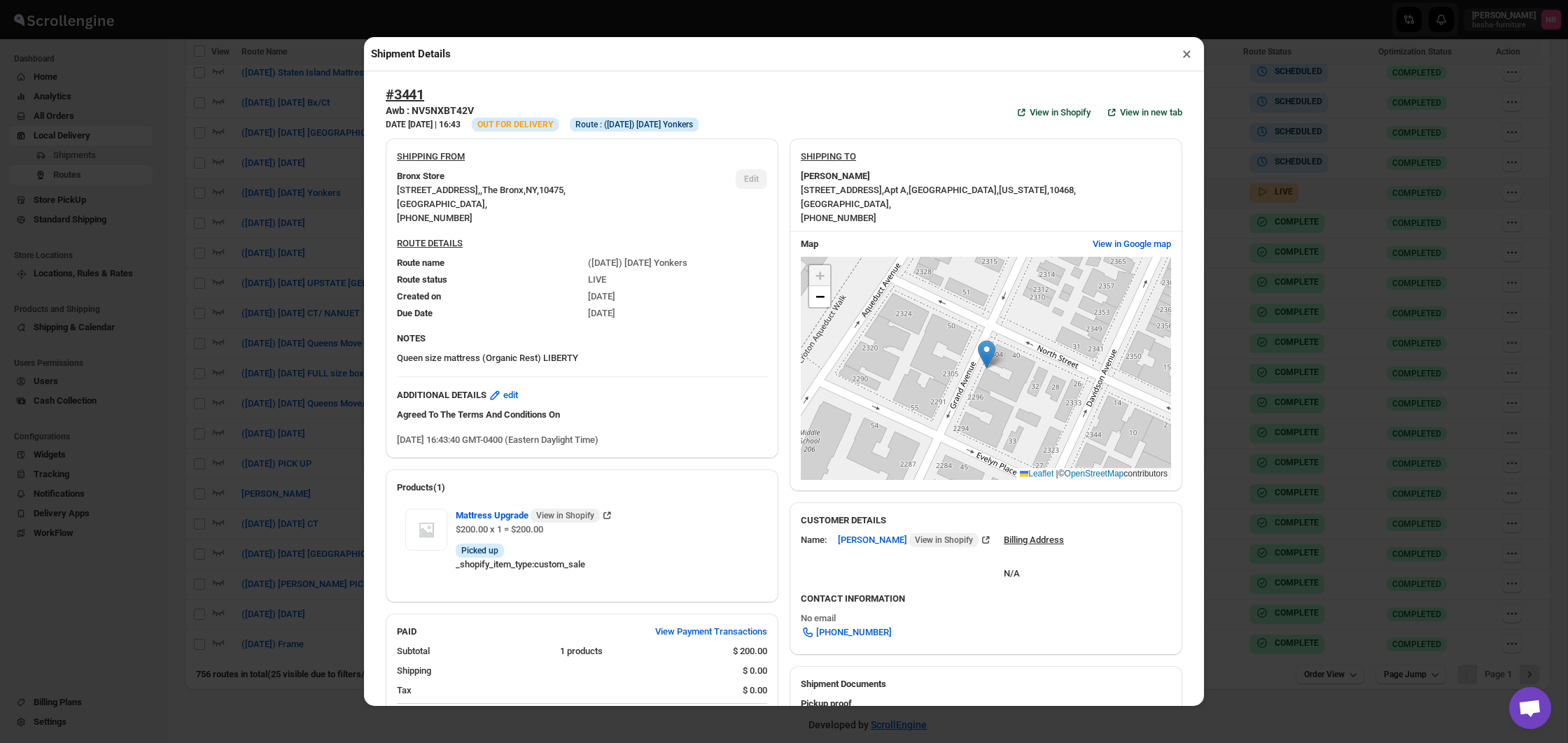
click at [249, 377] on div "Shipment Details × #3441 Awb : NV5NXBT42V DATE [DATE] | 16:43 Info OUT FOR DELI…" at bounding box center [784, 372] width 1568 height 743
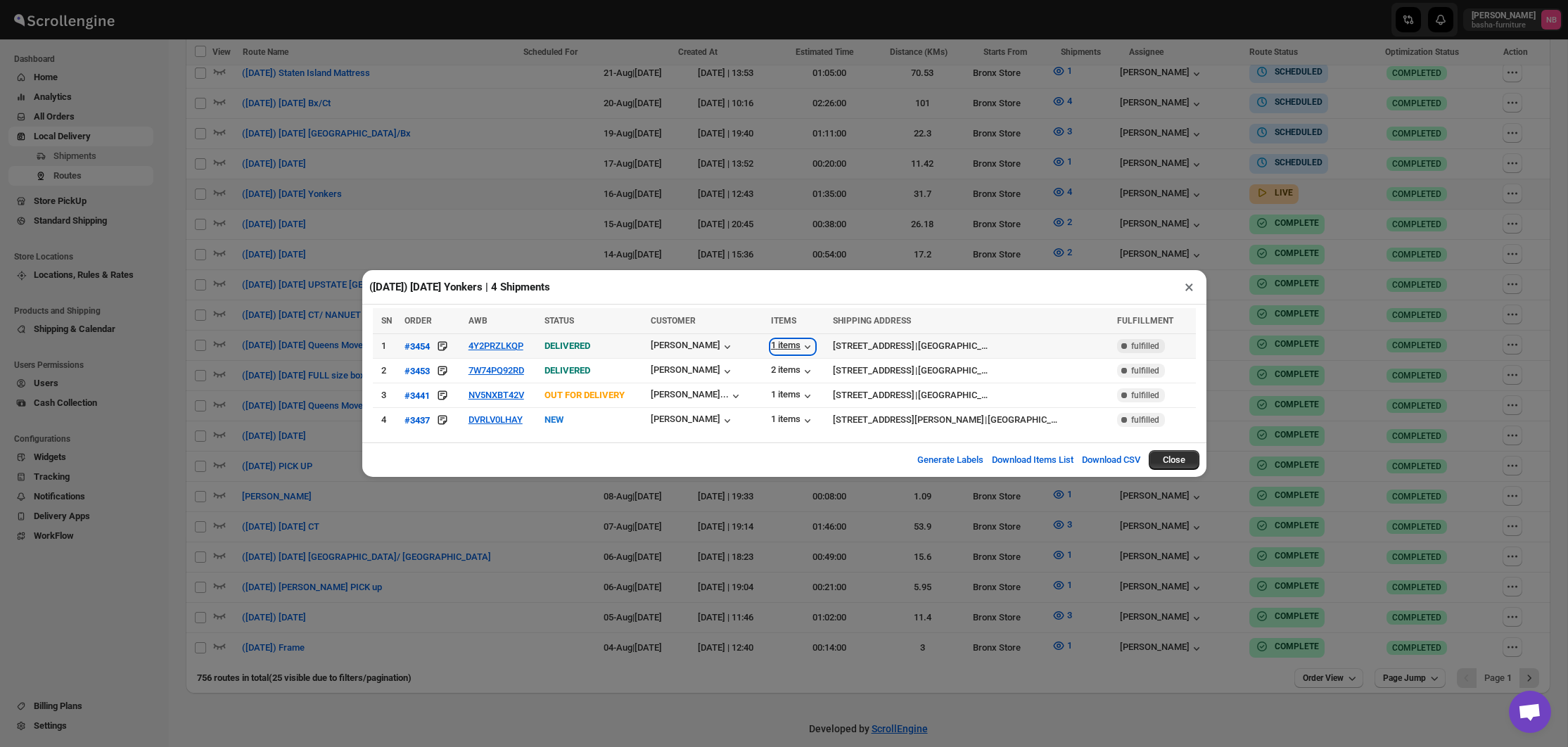
click at [786, 347] on div "1 items" at bounding box center [792, 346] width 43 height 14
click at [479, 343] on button "4Y2PRZLKQP" at bounding box center [496, 345] width 54 height 10
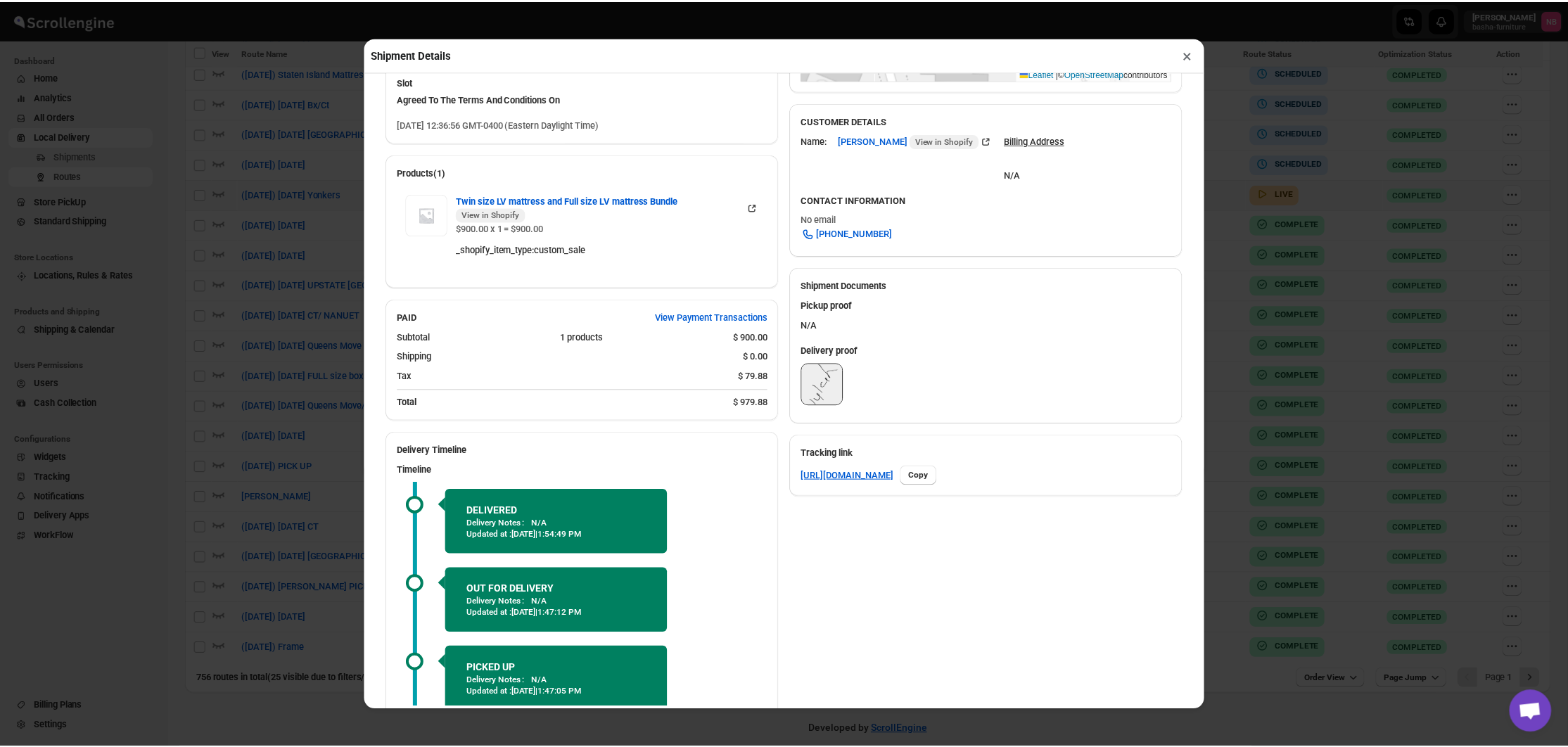
scroll to position [404, 0]
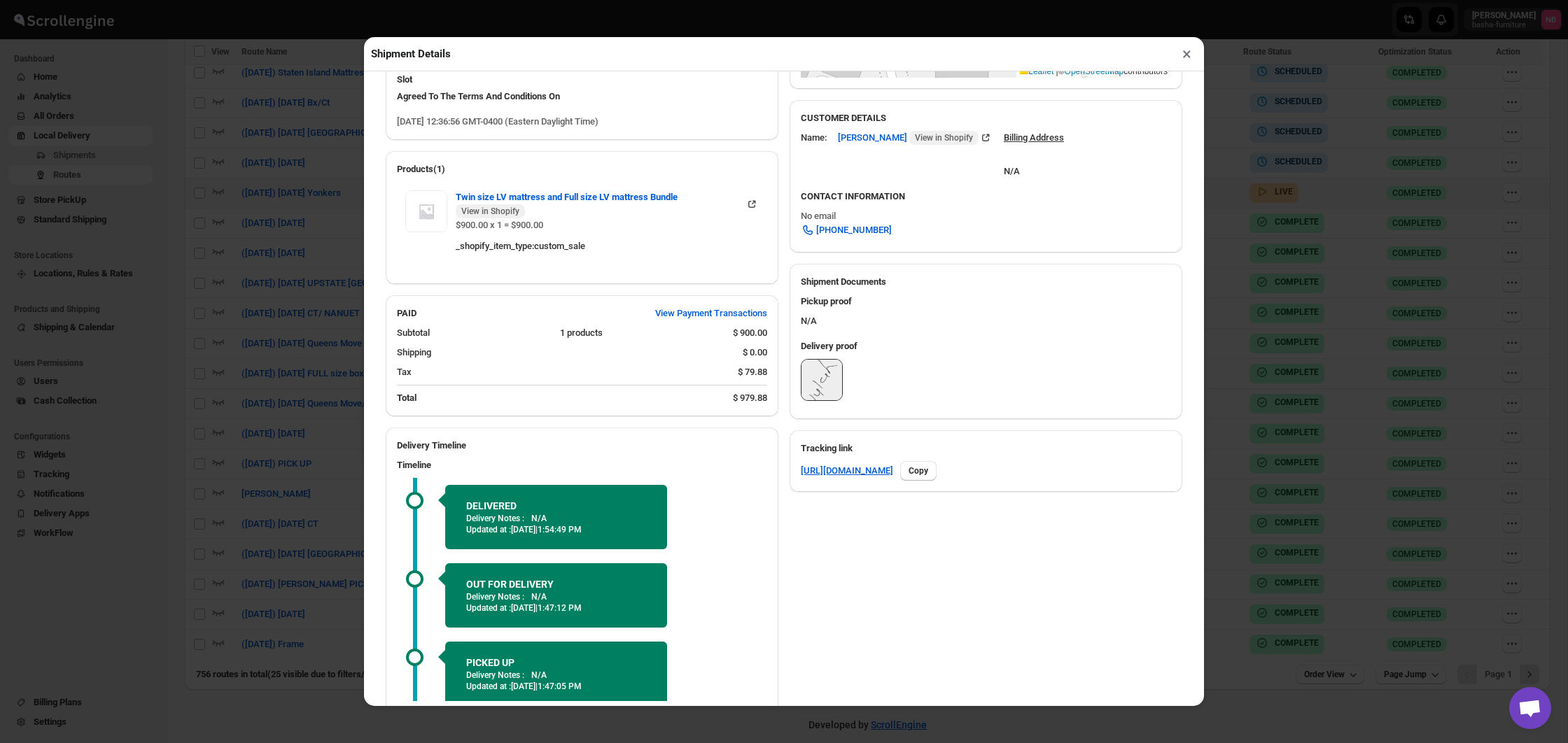
click at [296, 353] on div "Shipment Details × #3454 Awb : 4Y2PRZLKQP DATE [DATE] | 12:38 Success DELIVERED…" at bounding box center [784, 372] width 1568 height 743
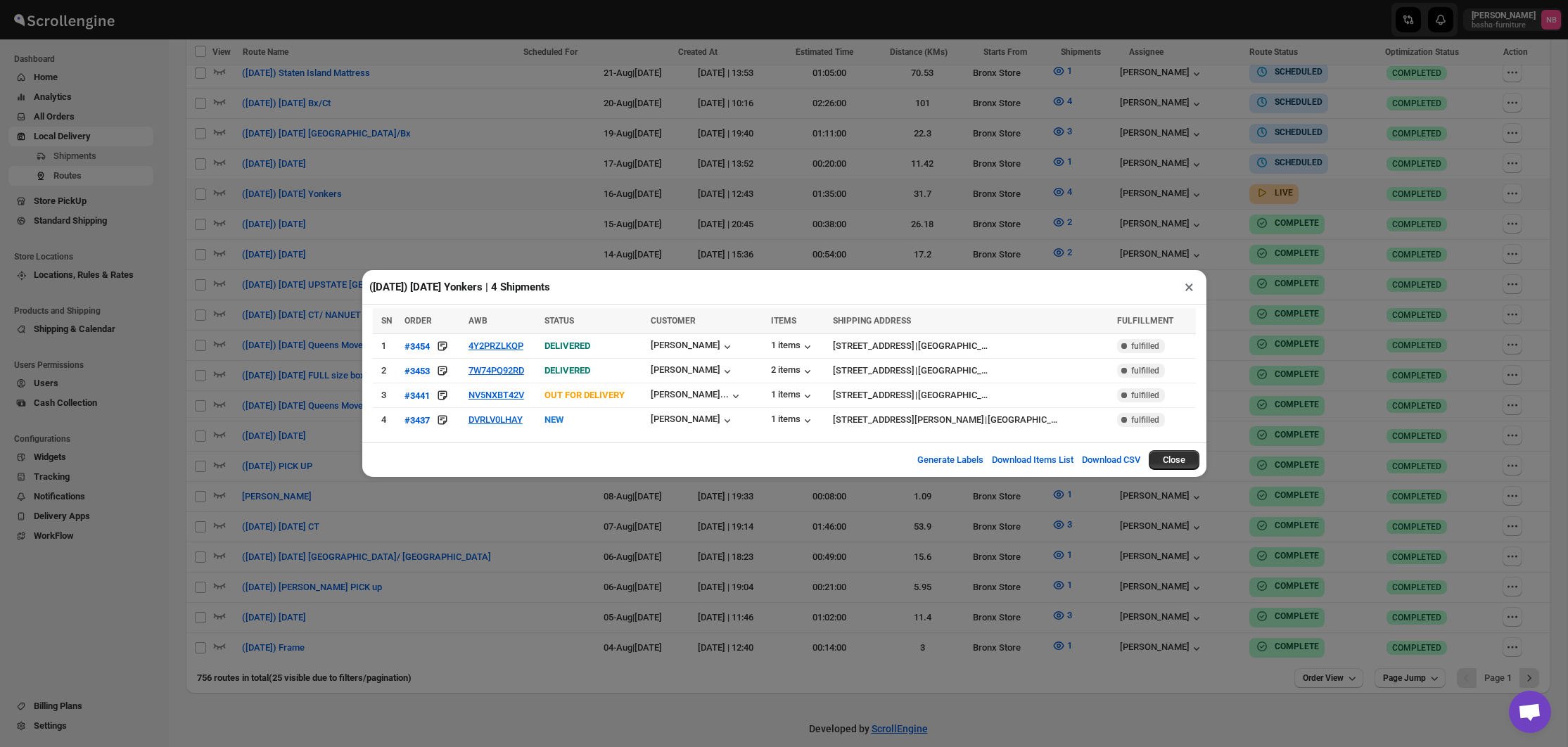
scroll to position [668, 0]
click at [498, 398] on button "NV5NXBT42V" at bounding box center [496, 395] width 55 height 10
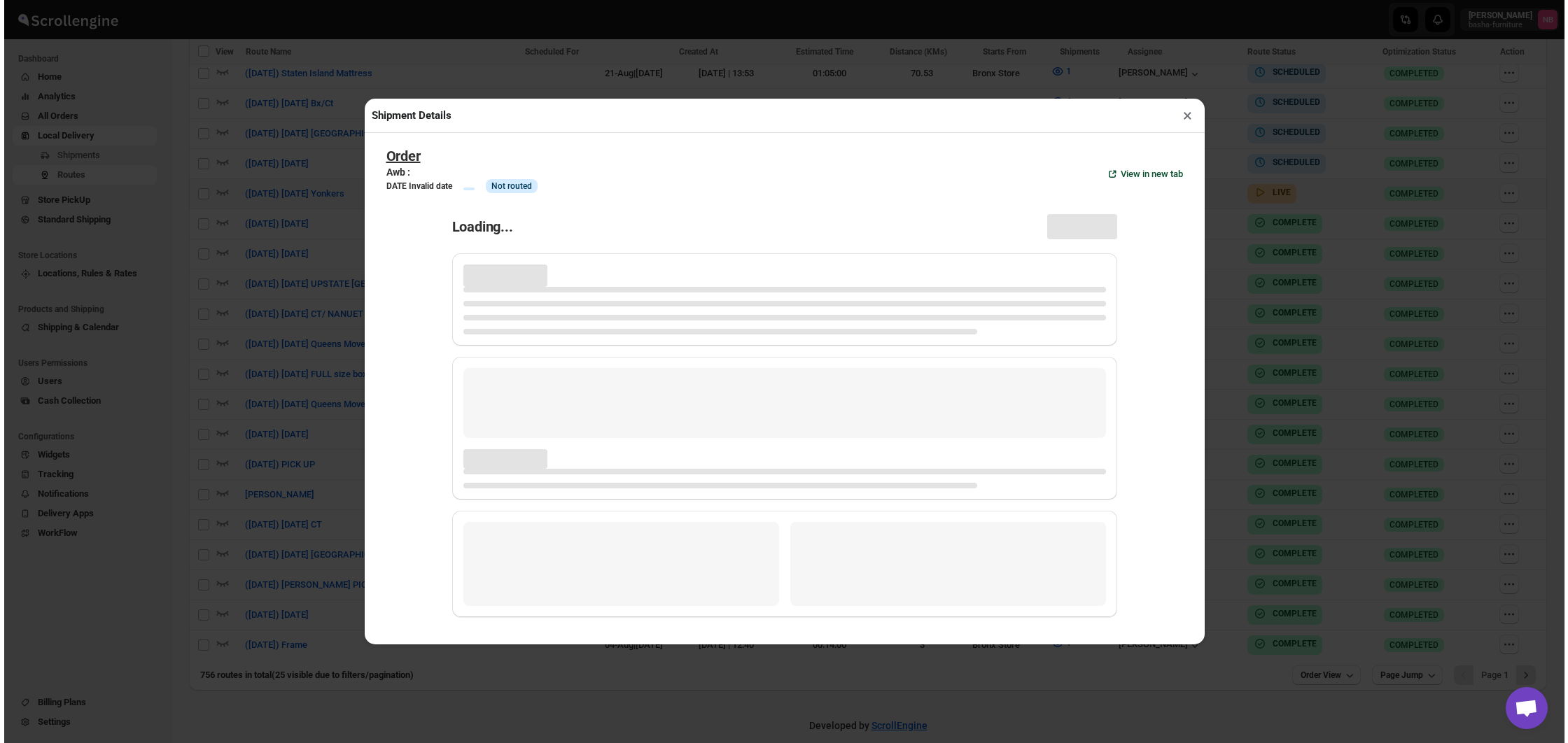
scroll to position [664, 0]
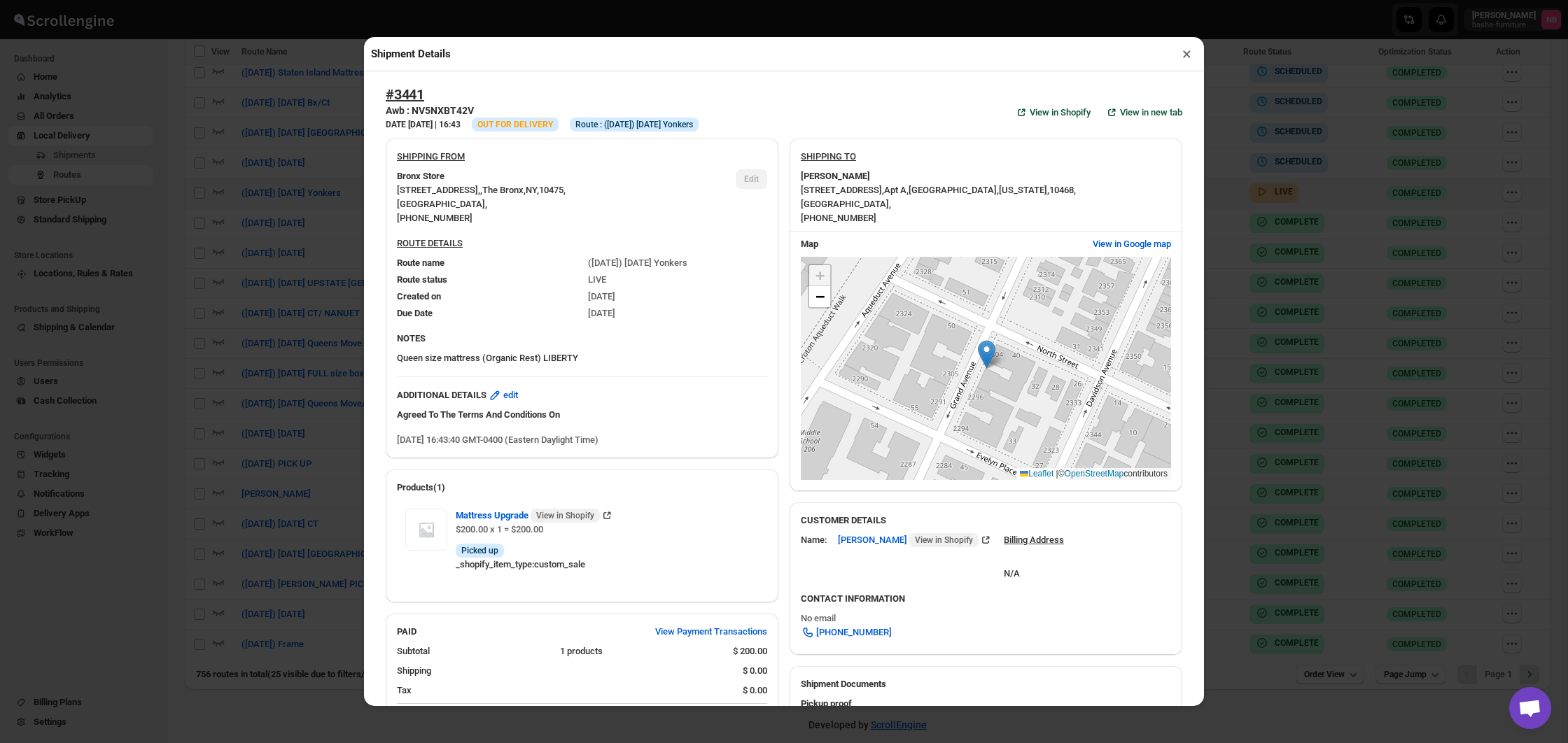
click at [149, 309] on div "Shipment Details × #3441 Awb : NV5NXBT42V DATE [DATE] | 16:43 Info OUT FOR DELI…" at bounding box center [784, 372] width 1568 height 743
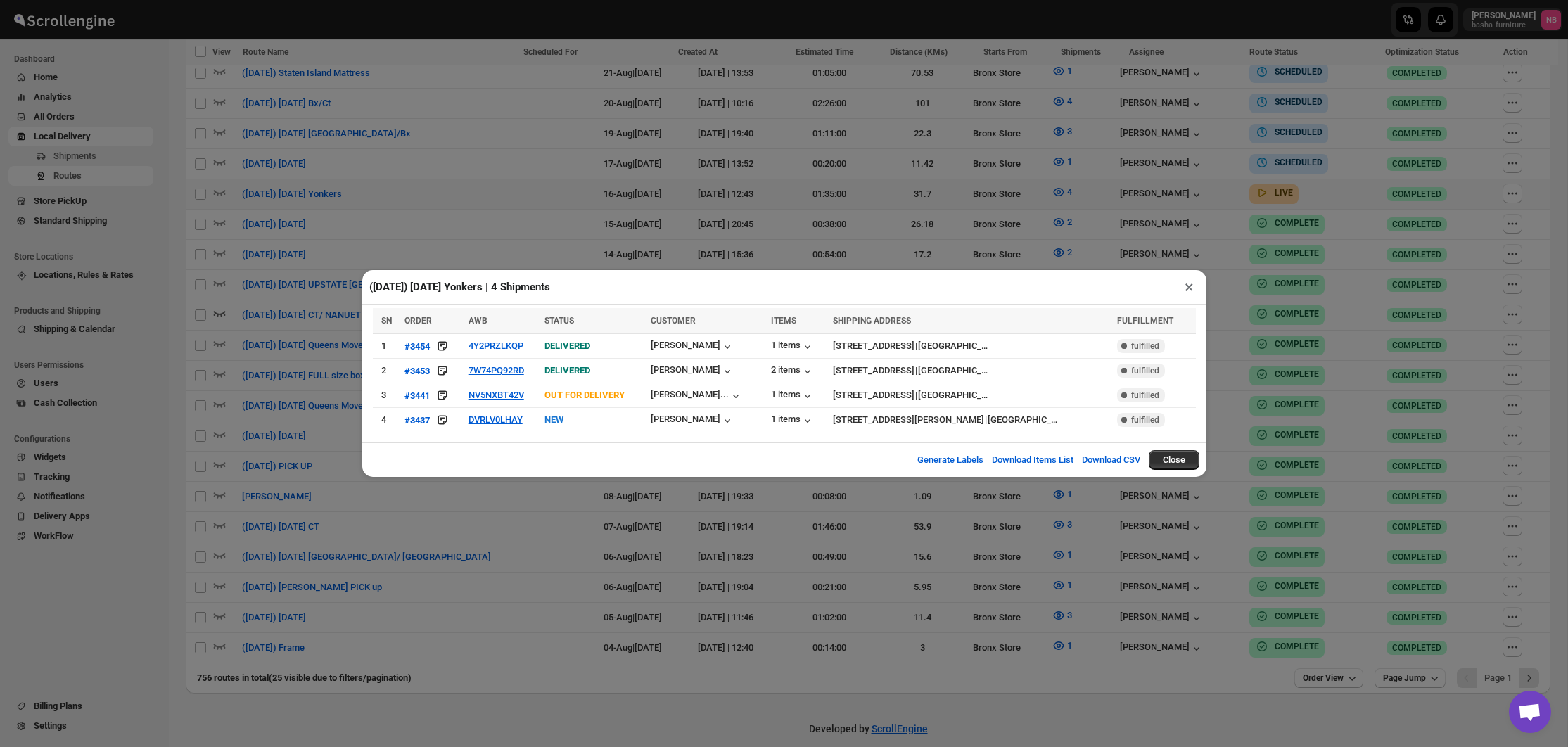
click at [221, 298] on div "([DATE]) [DATE] Yonkers | 4 Shipments × SN ORDER AWB STATUS CUSTOMER ITEMS SHIP…" at bounding box center [784, 374] width 1568 height 747
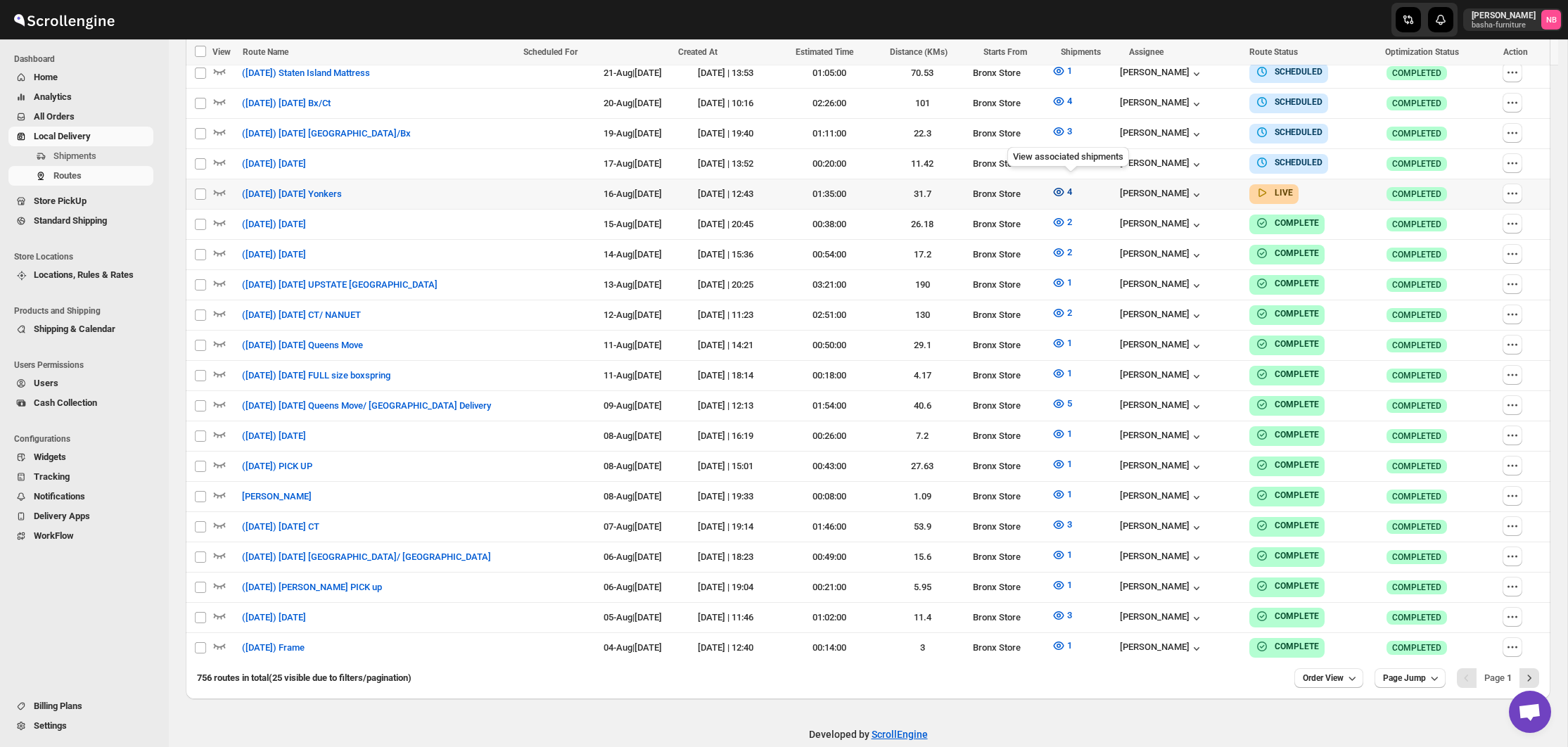
click at [1062, 185] on icon "button" at bounding box center [1058, 191] width 14 height 14
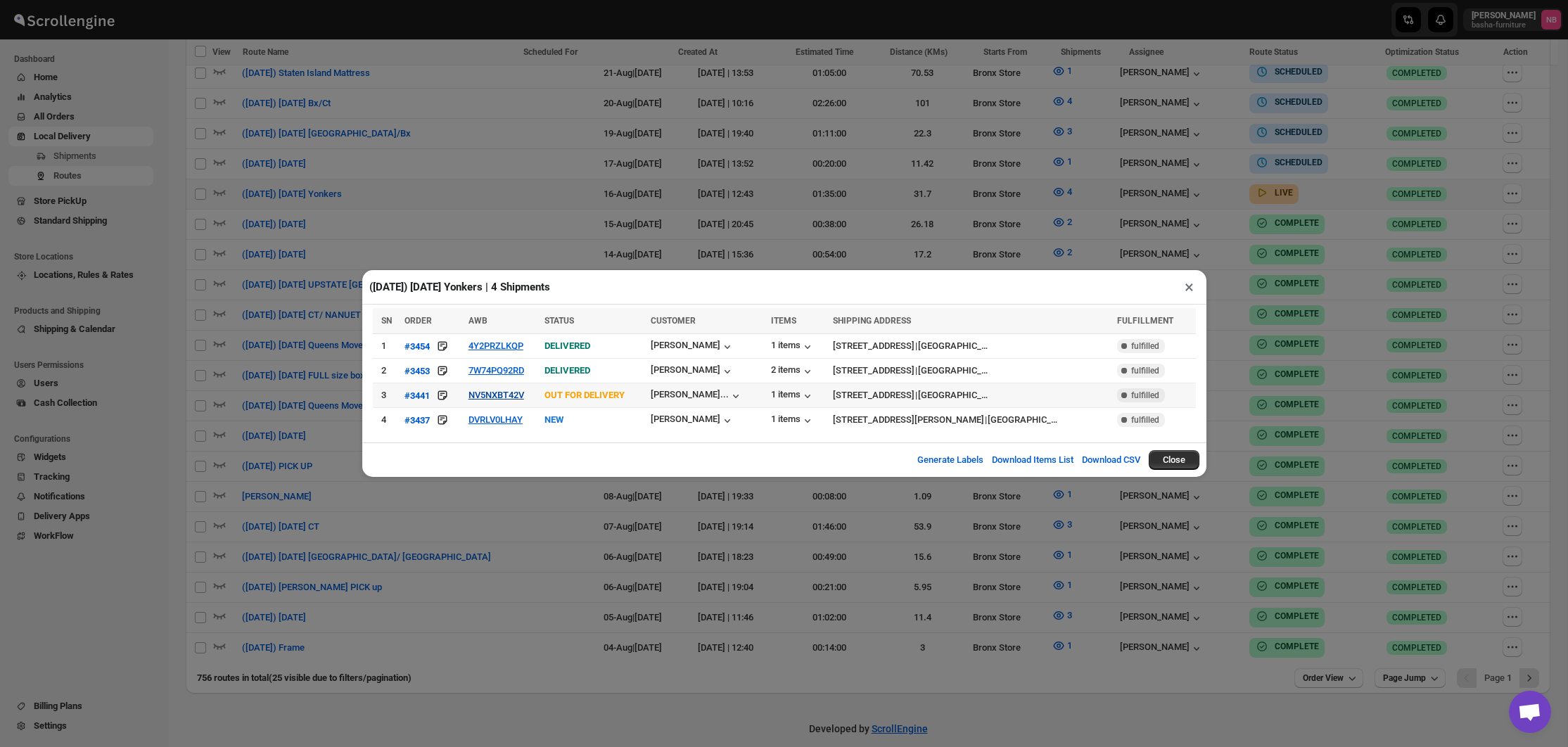
click at [498, 396] on button "NV5NXBT42V" at bounding box center [496, 395] width 55 height 10
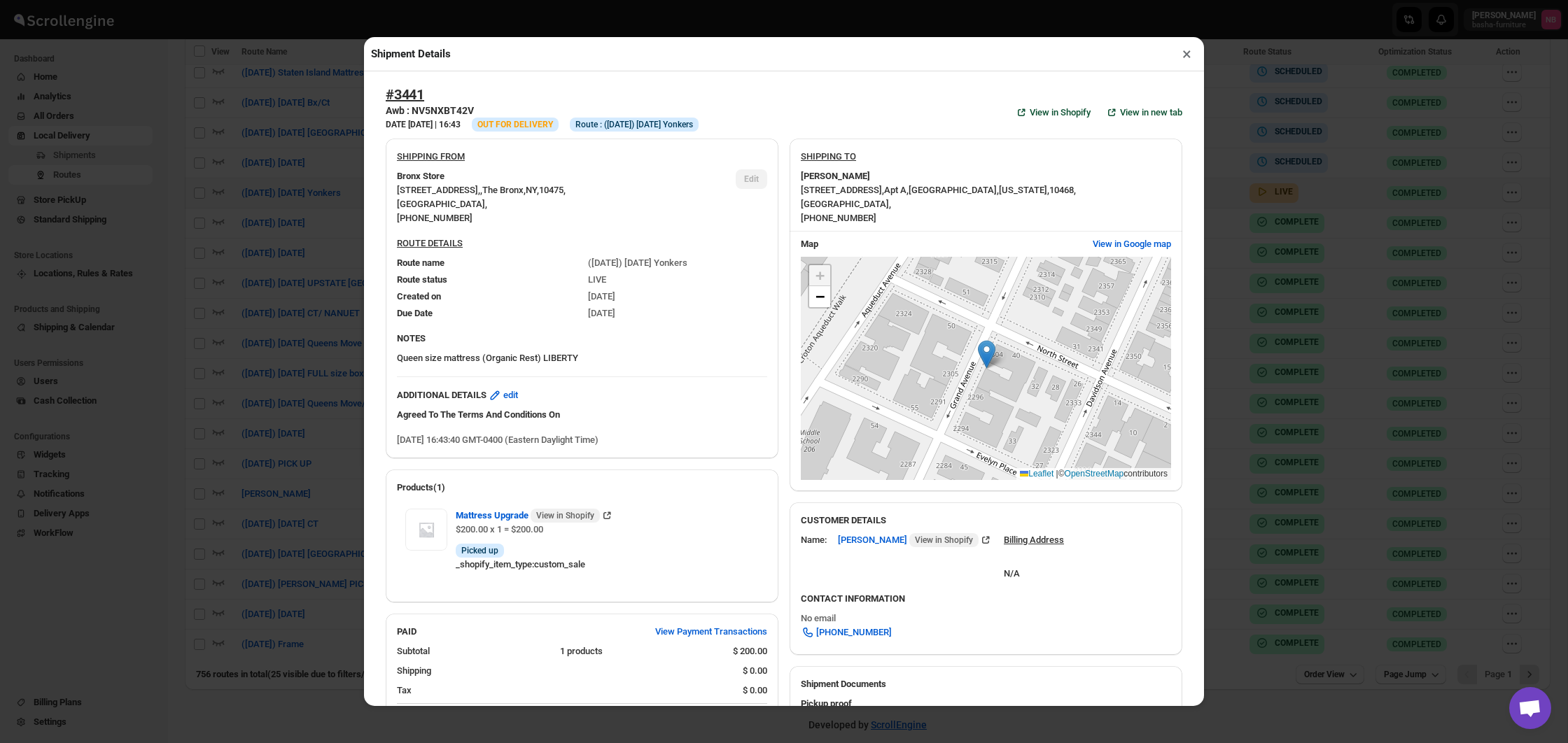
click at [220, 305] on div "Shipment Details × #3441 Awb : NV5NXBT42V DATE [DATE] | 16:43 Info OUT FOR DELI…" at bounding box center [784, 372] width 1568 height 743
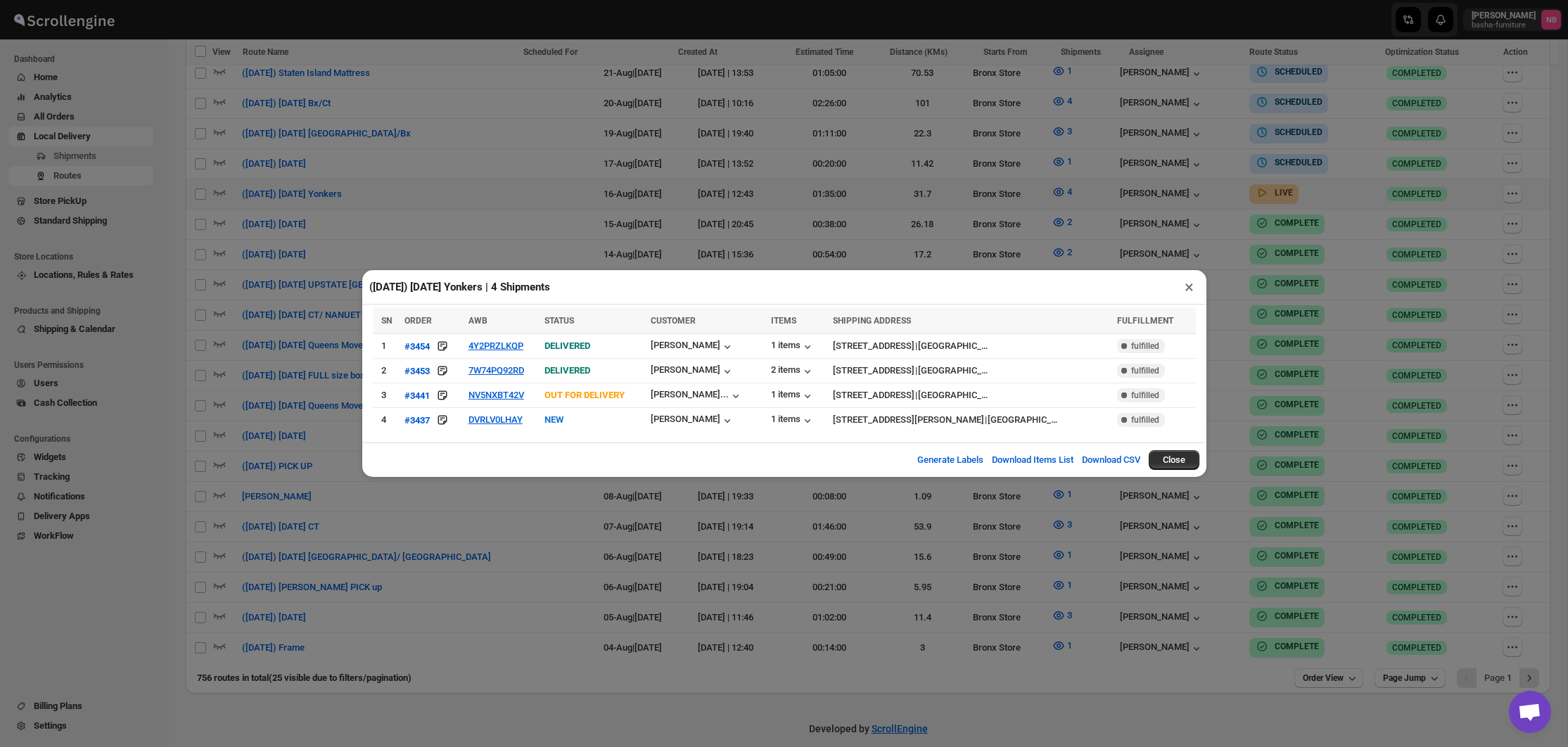
click at [763, 504] on div "([DATE]) [DATE] Yonkers | 4 Shipments × SN ORDER AWB STATUS CUSTOMER ITEMS SHIP…" at bounding box center [784, 374] width 1568 height 747
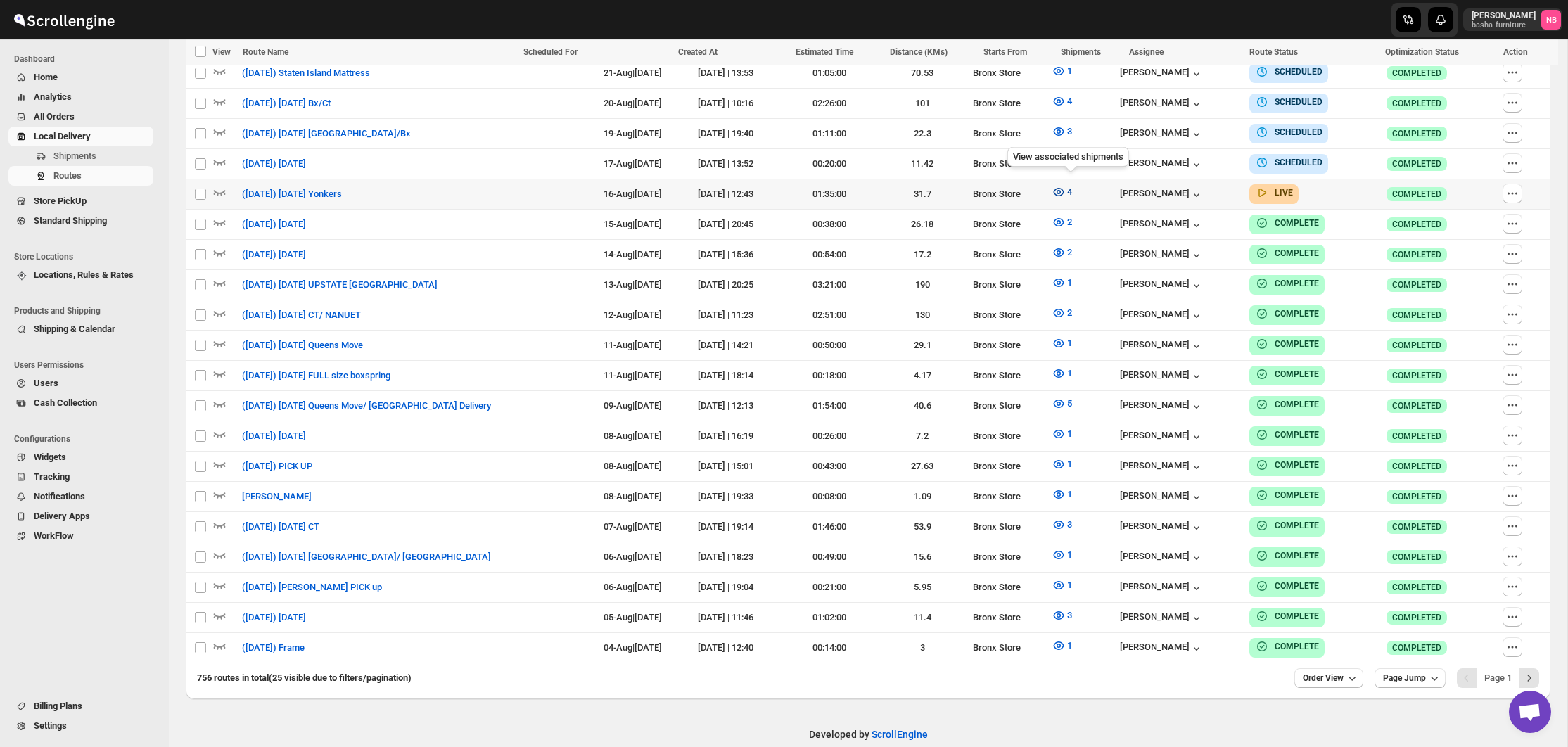
click at [1065, 191] on icon "button" at bounding box center [1058, 191] width 14 height 14
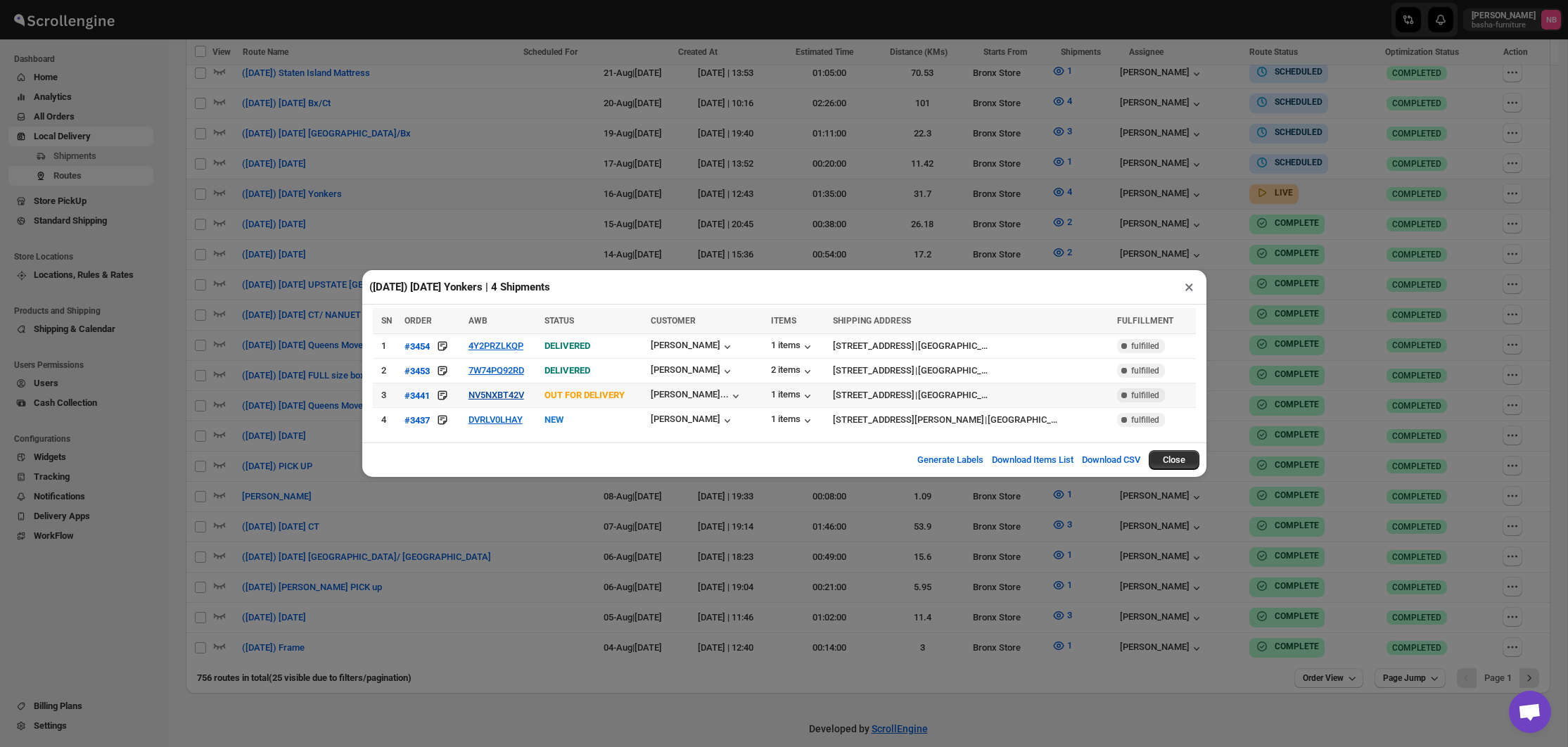
click at [501, 396] on button "NV5NXBT42V" at bounding box center [496, 395] width 55 height 10
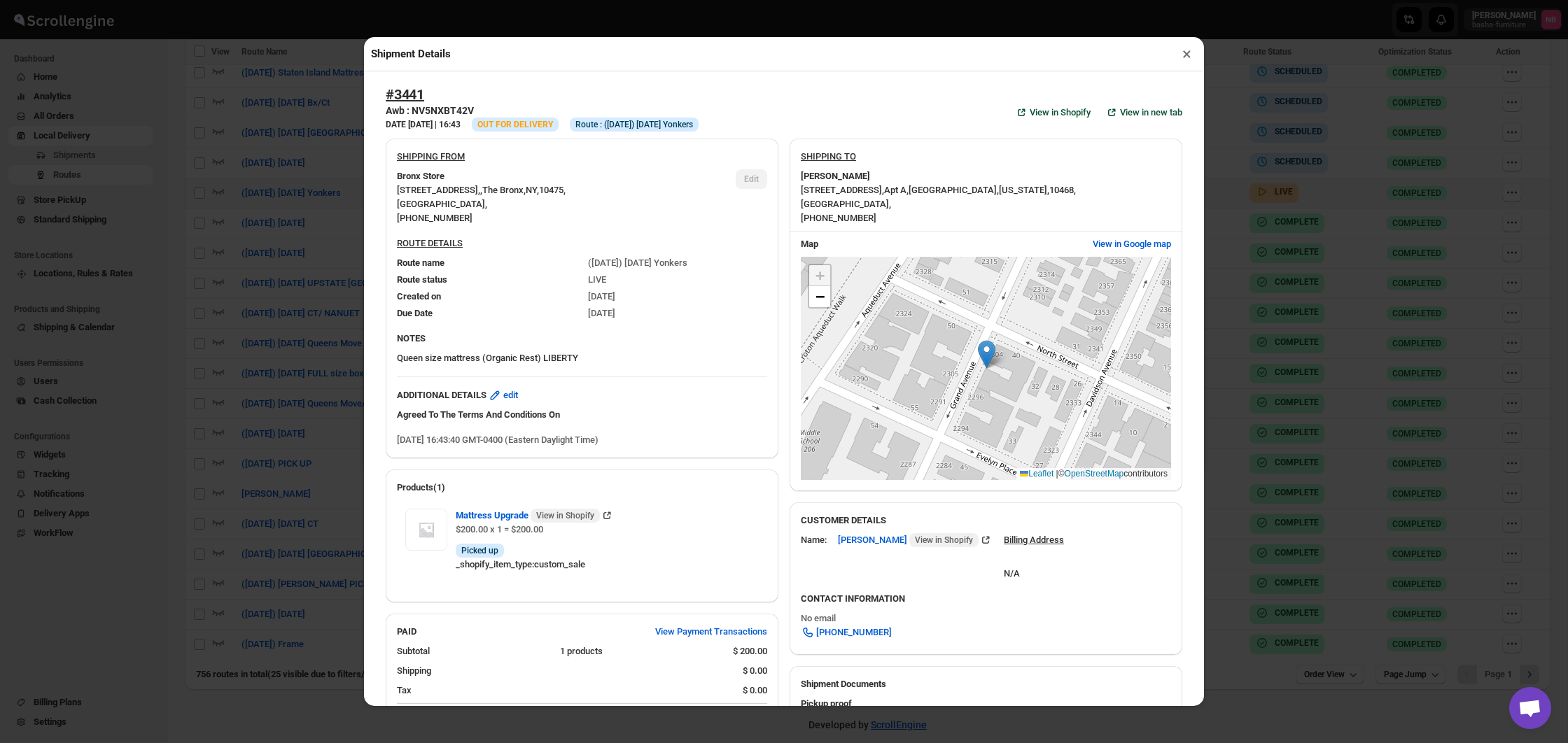
click at [296, 355] on div "Shipment Details × #3441 Awb : NV5NXBT42V DATE [DATE] | 16:43 Info OUT FOR DELI…" at bounding box center [784, 372] width 1568 height 743
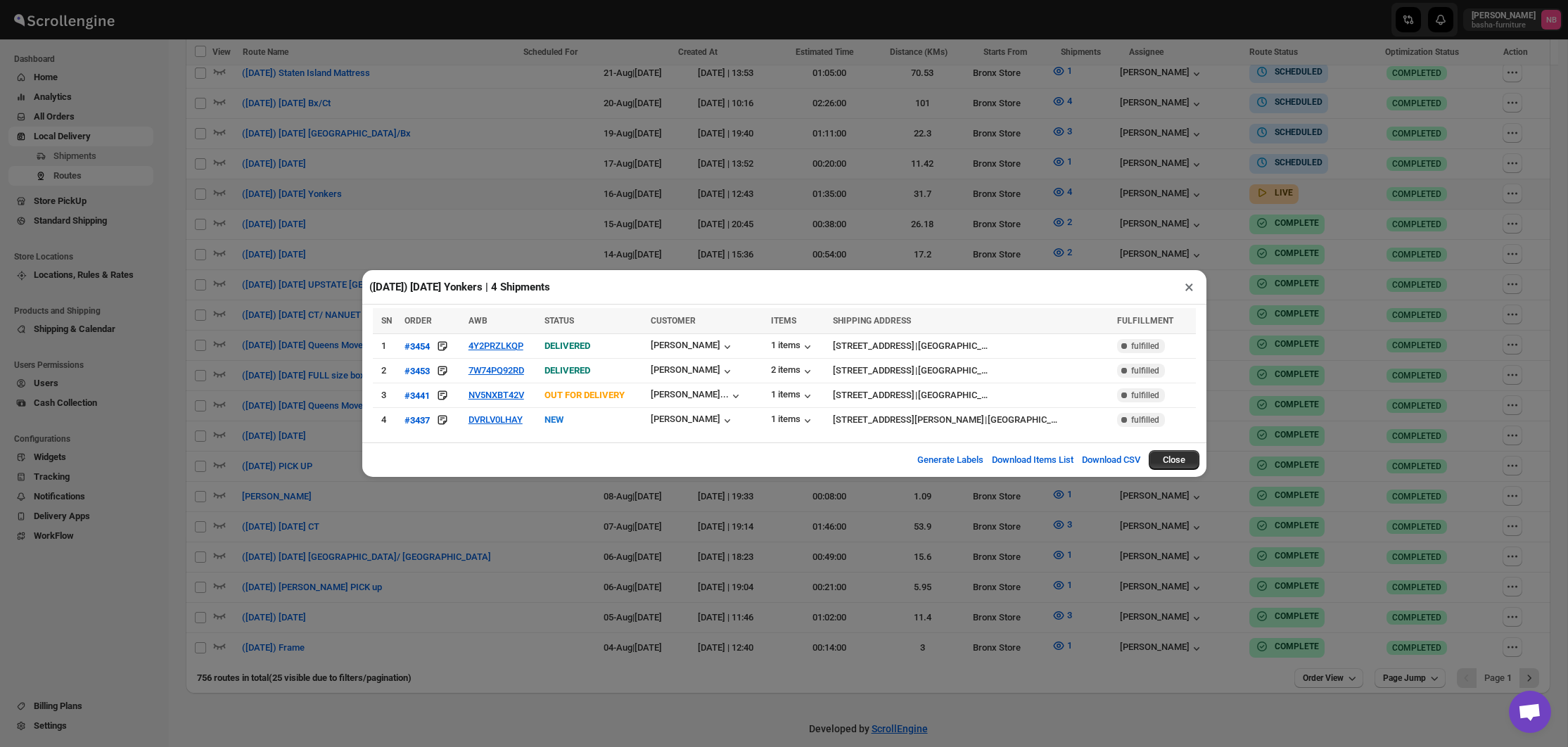
click at [1040, 222] on div "([DATE]) [DATE] Yonkers | 4 Shipments × SN ORDER AWB STATUS CUSTOMER ITEMS SHIP…" at bounding box center [784, 374] width 1568 height 747
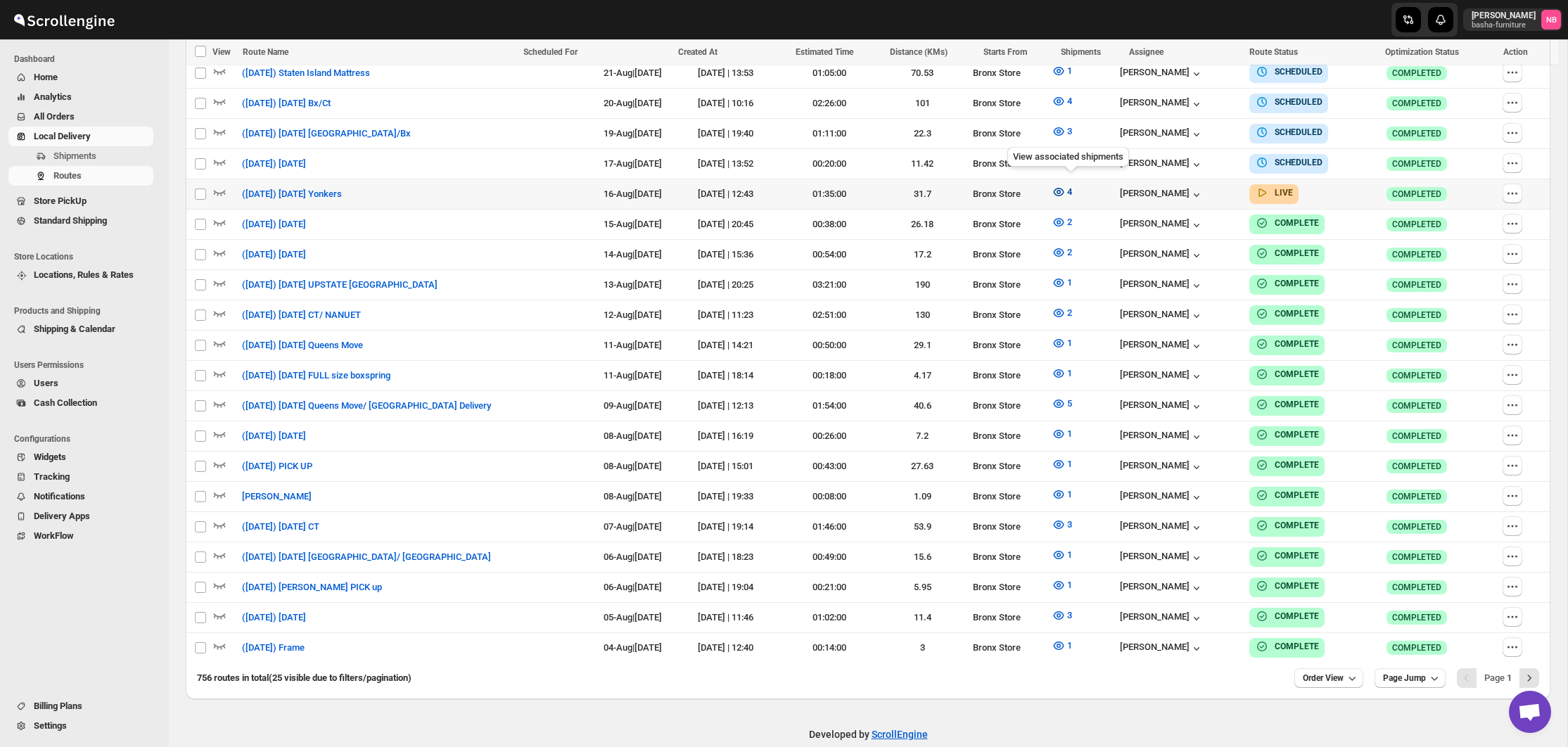
click at [1065, 192] on icon "button" at bounding box center [1058, 191] width 14 height 14
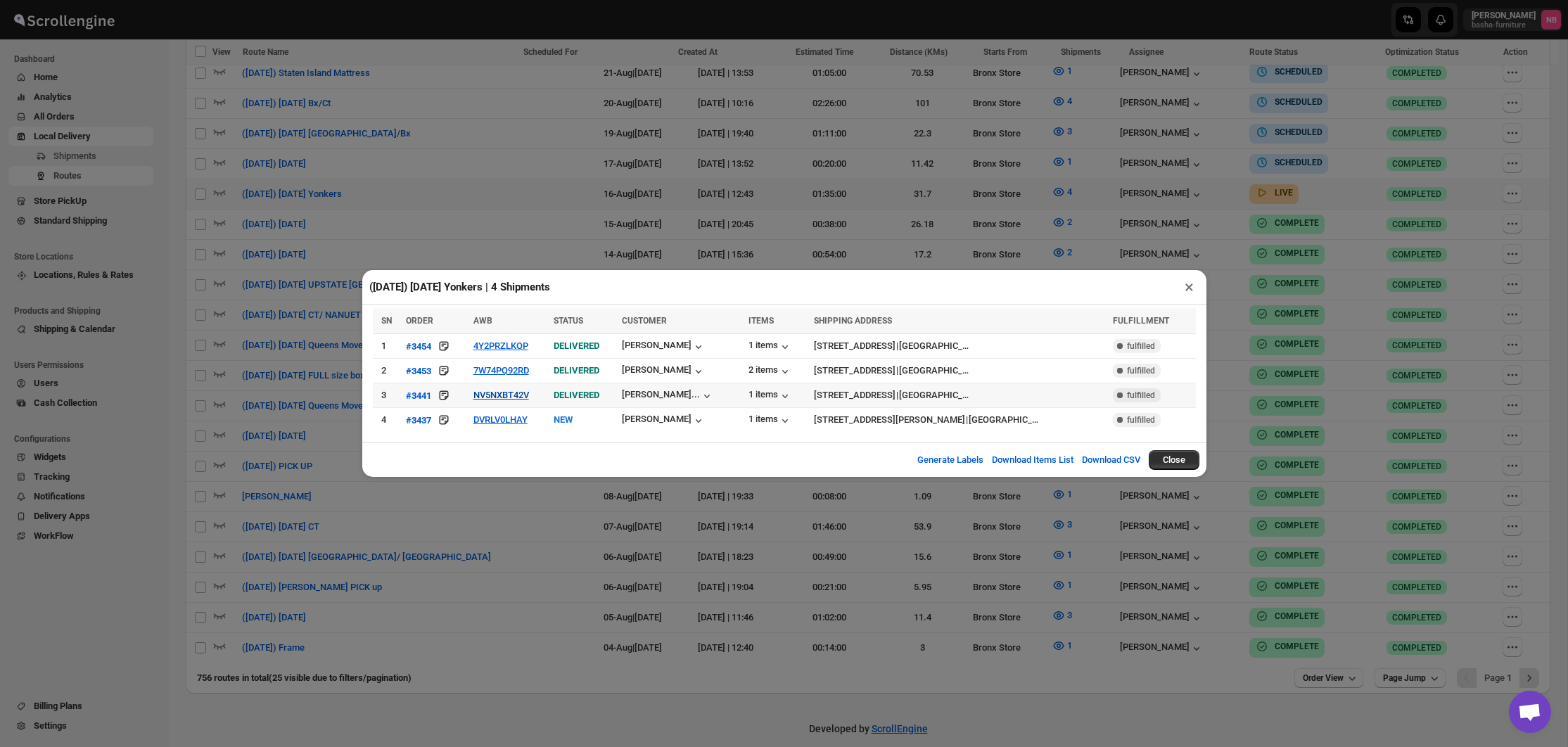
click at [489, 396] on button "NV5NXBT42V" at bounding box center [500, 395] width 55 height 10
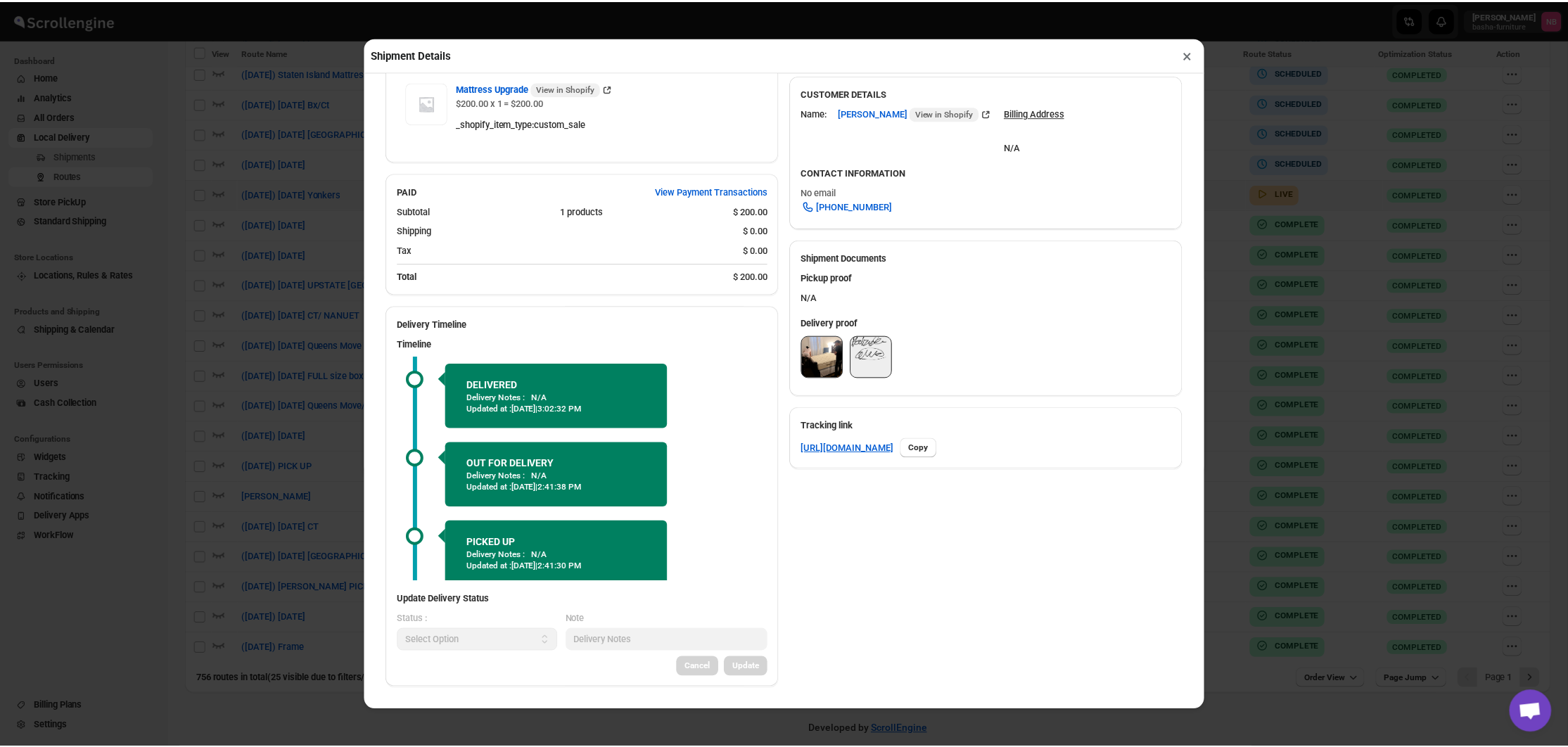
scroll to position [431, 0]
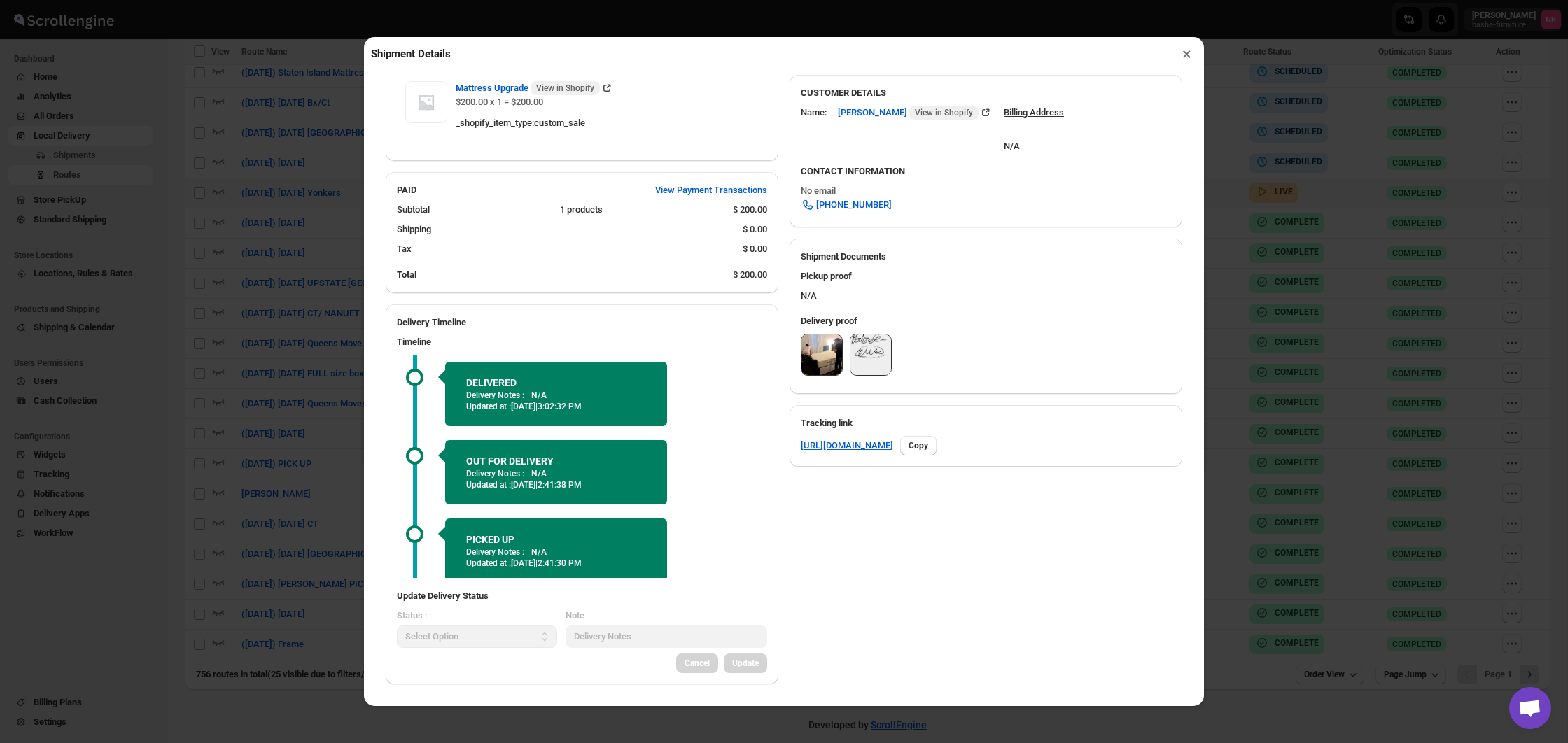
click at [819, 349] on img at bounding box center [822, 355] width 41 height 41
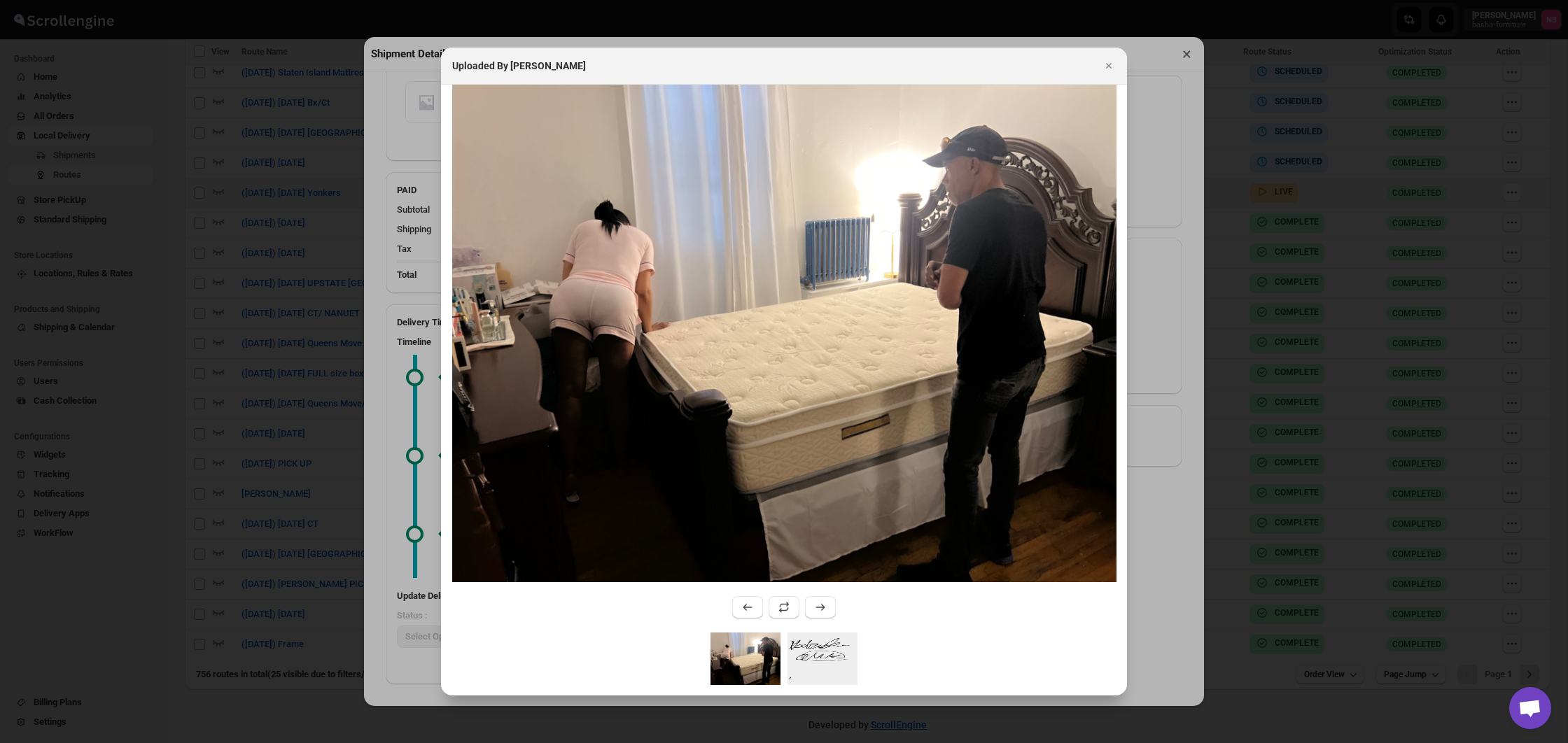
click at [820, 673] on img ":rjrq:" at bounding box center [822, 658] width 70 height 52
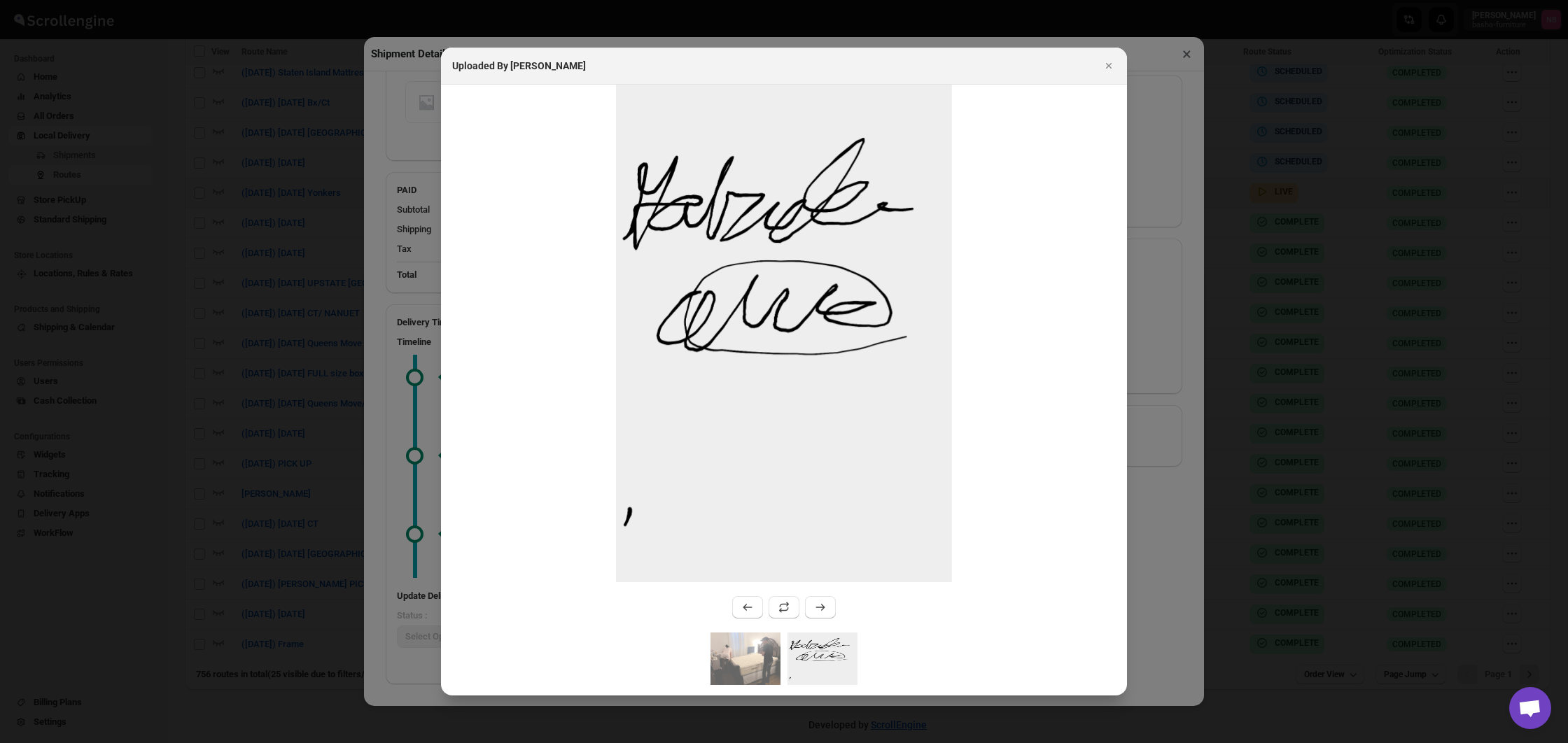
click at [297, 410] on div at bounding box center [784, 372] width 1568 height 743
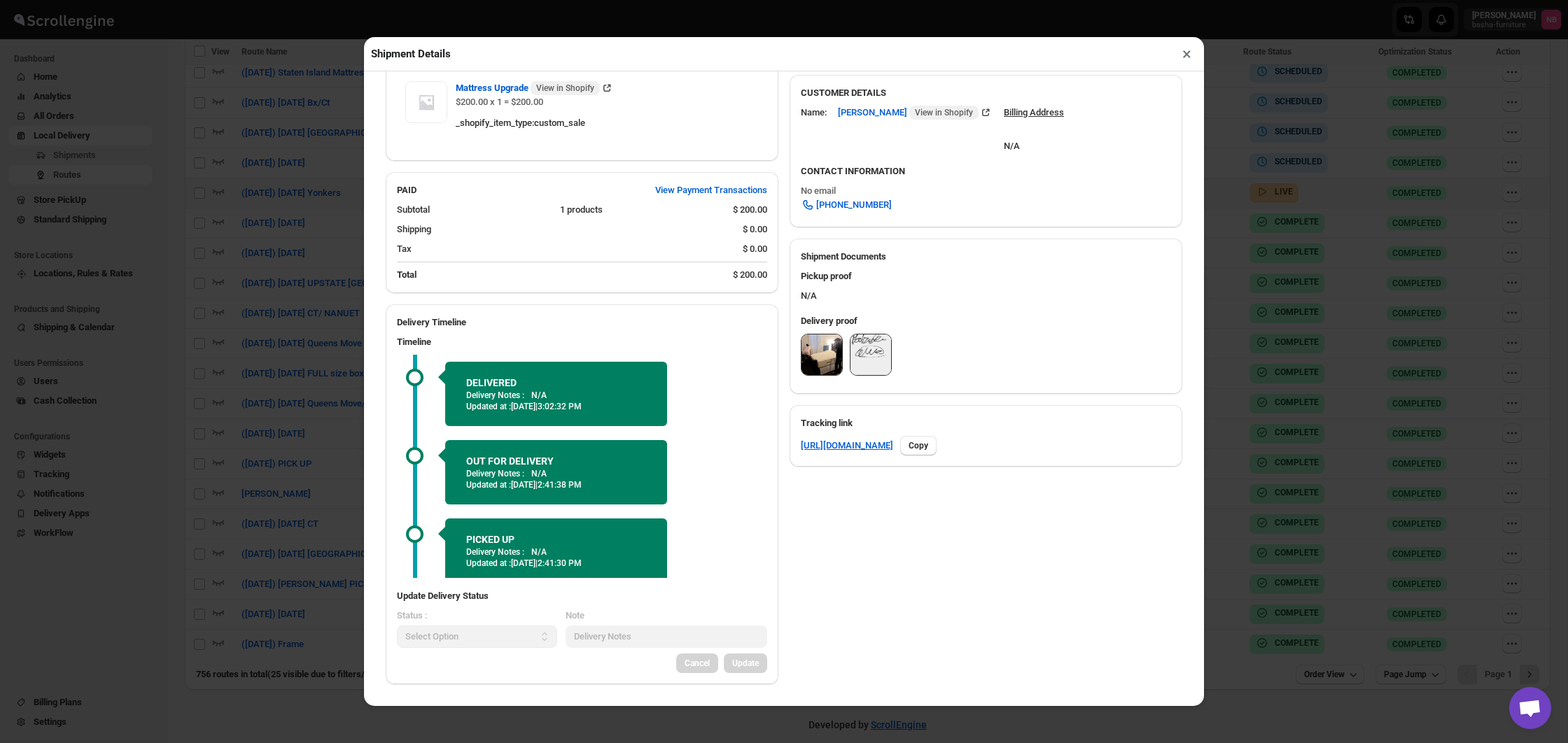
click at [297, 410] on div "Shipment Details × #3441 Awb : NV5NXBT42V DATE [DATE] | 16:43 Success DELIVERED…" at bounding box center [784, 372] width 1568 height 743
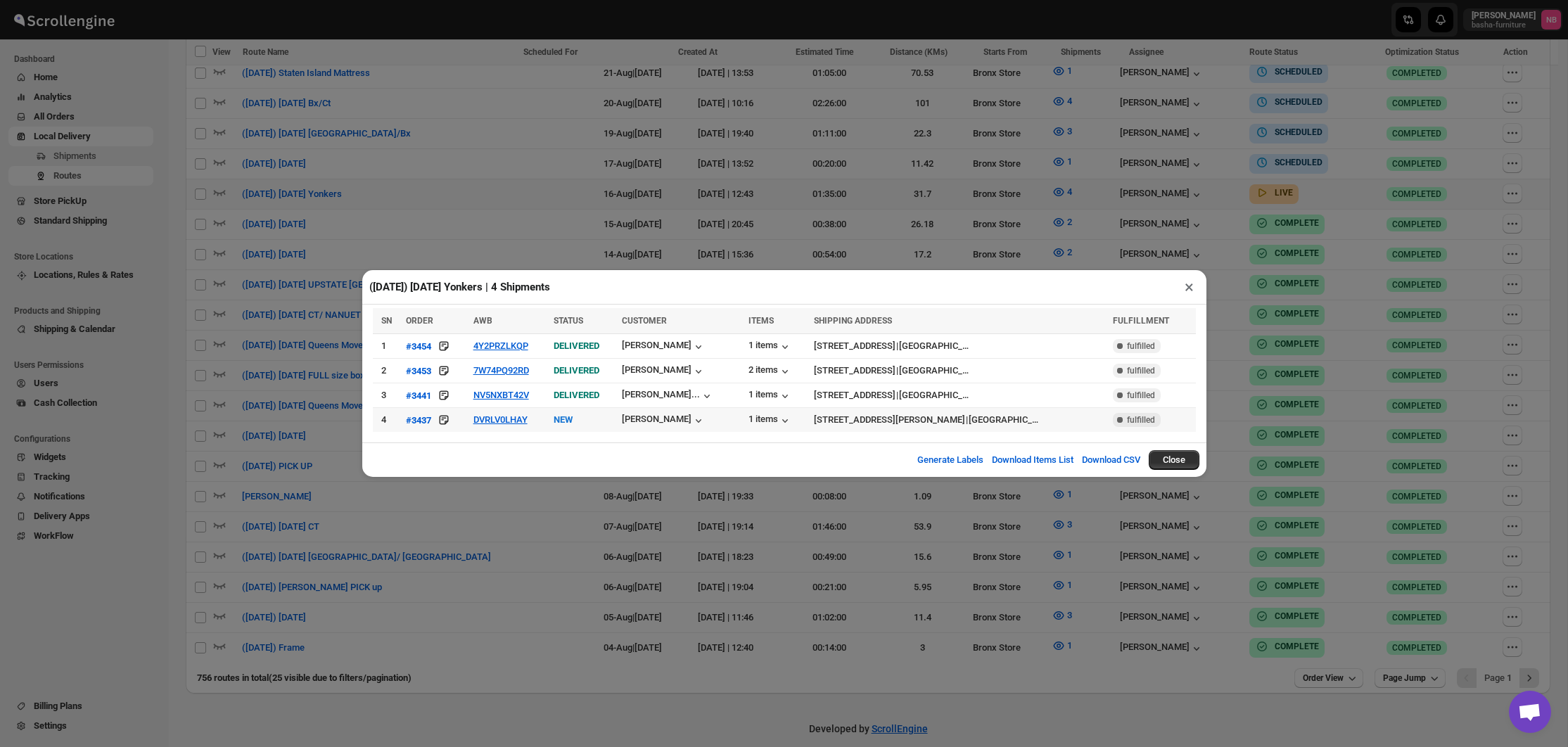
click at [503, 427] on td "DVRLV0LHAY" at bounding box center [509, 419] width 80 height 25
click at [496, 422] on button "DVRLV0LHAY" at bounding box center [500, 419] width 54 height 10
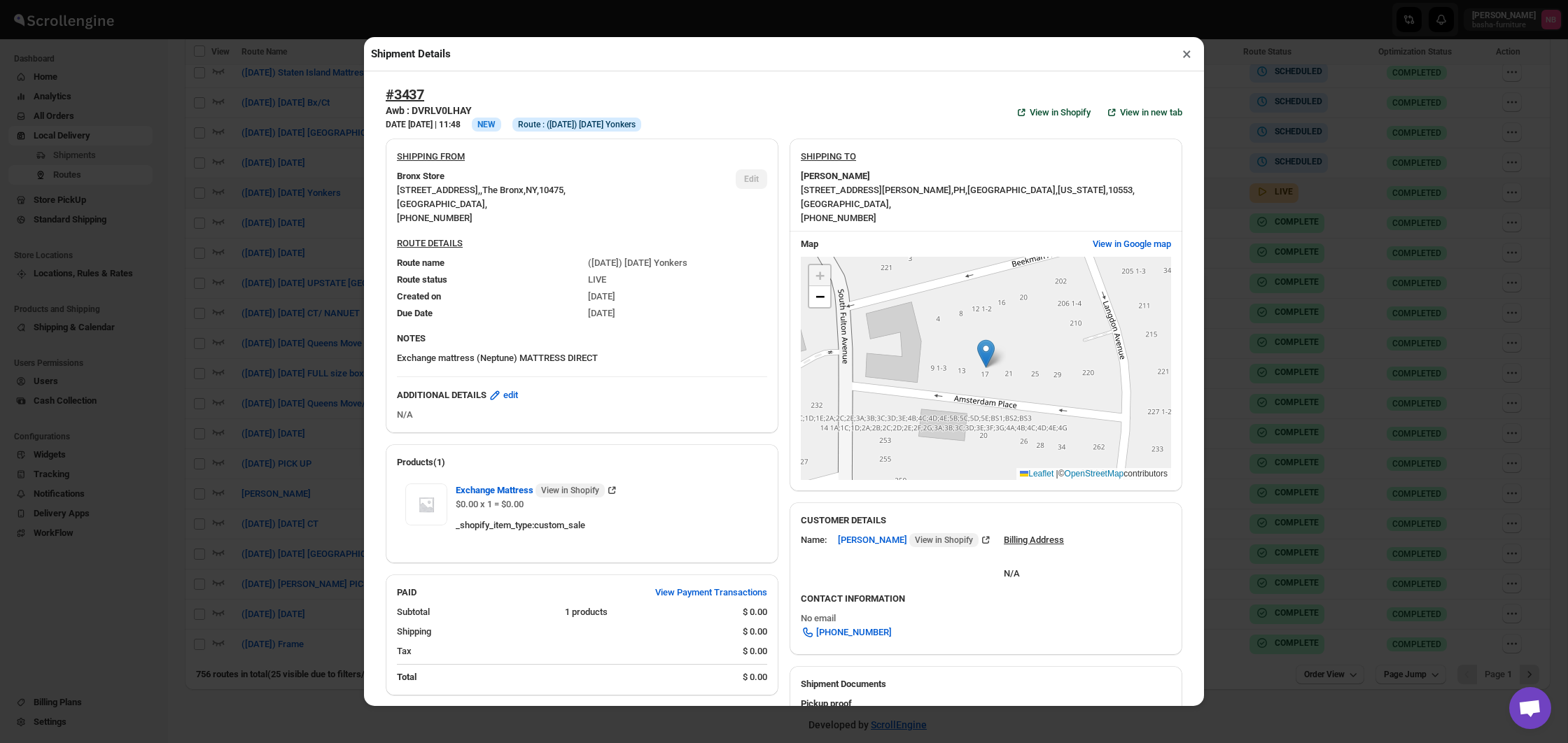
click at [273, 361] on div "Shipment Details × #3437 Awb : DVRLV0LHAY DATE [DATE] | 11:48 Info NEW Info Rou…" at bounding box center [784, 372] width 1568 height 743
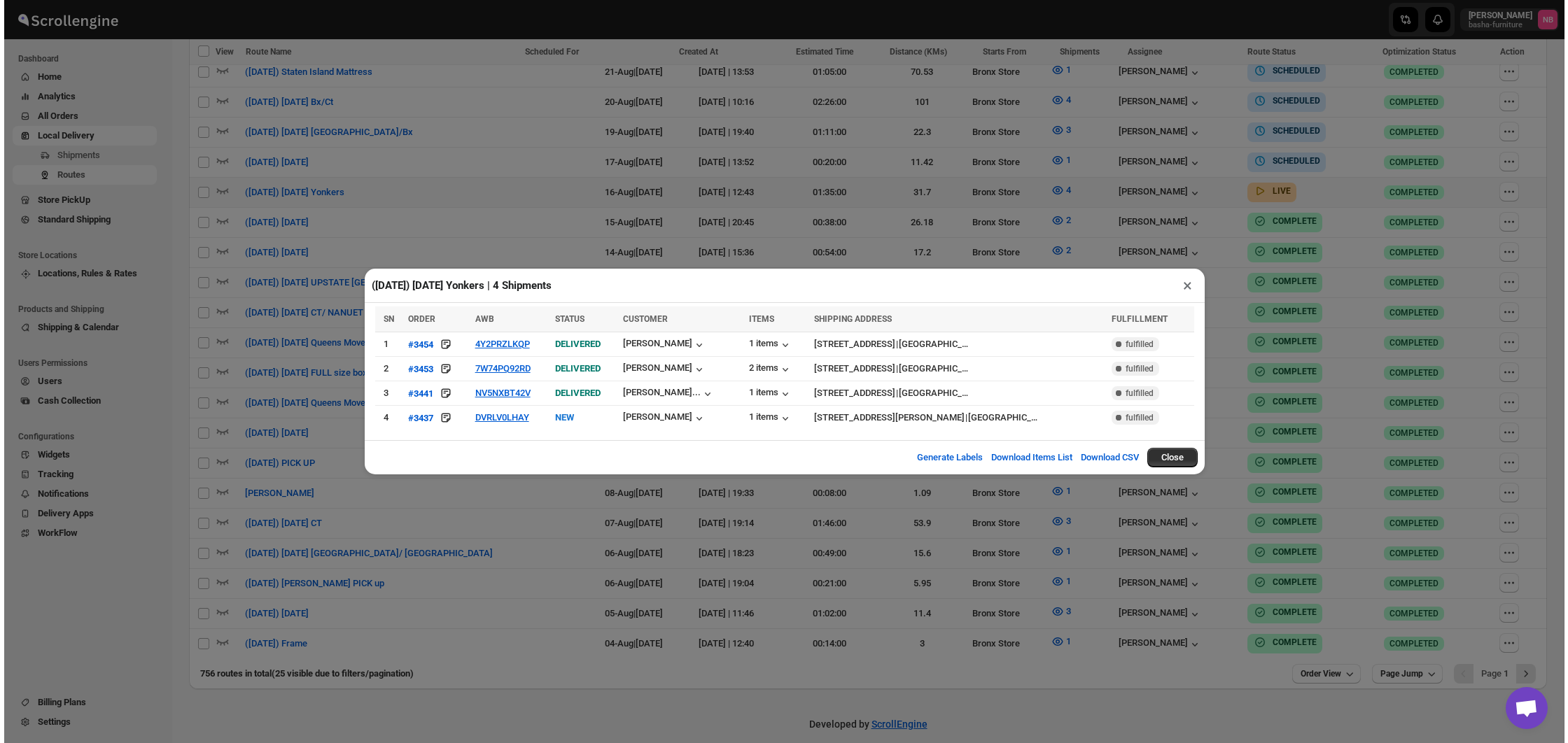
scroll to position [664, 0]
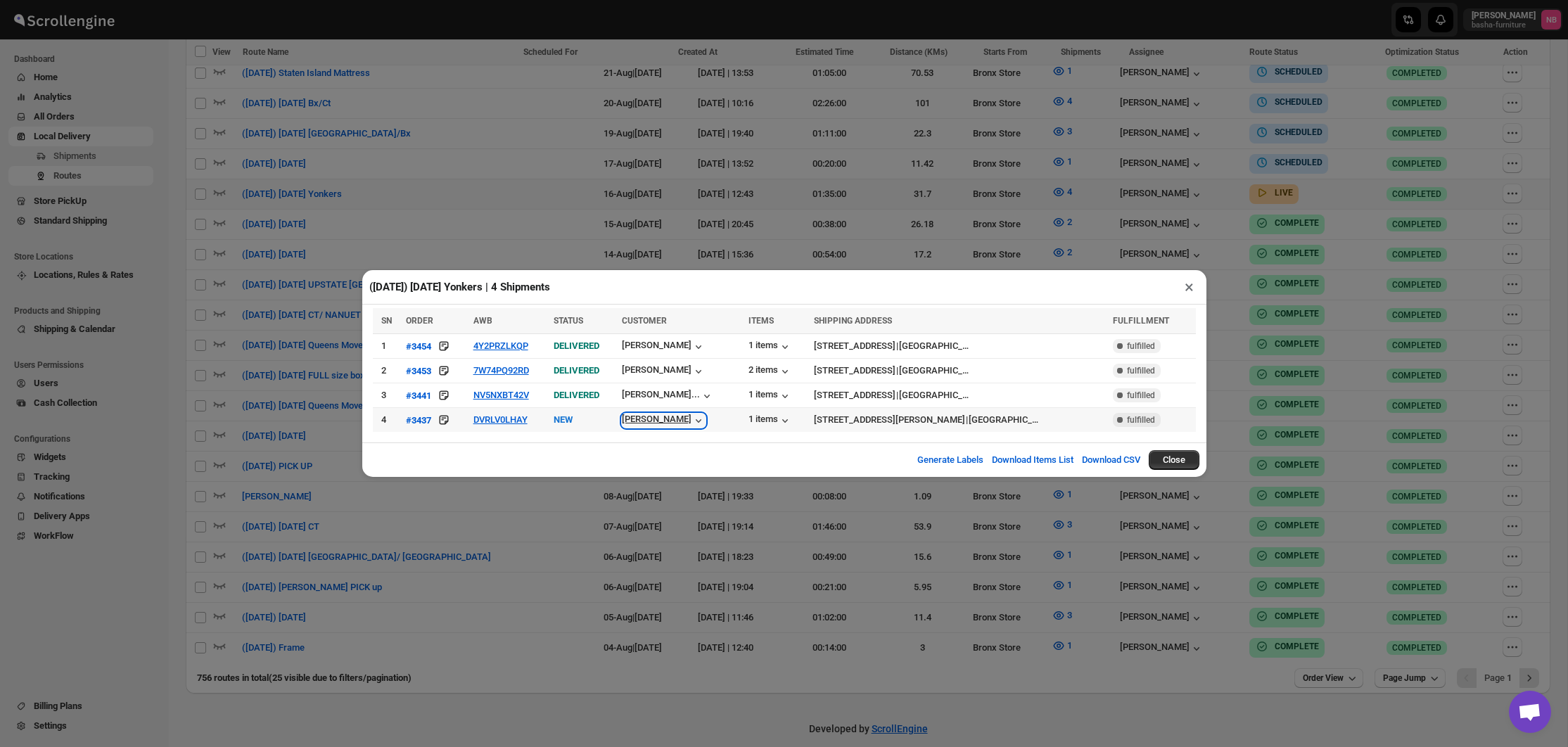
click at [639, 416] on div "[PERSON_NAME]" at bounding box center [664, 420] width 83 height 14
click at [771, 351] on div "1 items" at bounding box center [770, 346] width 43 height 14
click at [752, 364] on div "2 items" at bounding box center [770, 371] width 43 height 14
click at [759, 391] on div "1 items" at bounding box center [770, 396] width 43 height 14
click at [498, 347] on button "4Y2PRZLKQP" at bounding box center [500, 345] width 54 height 10
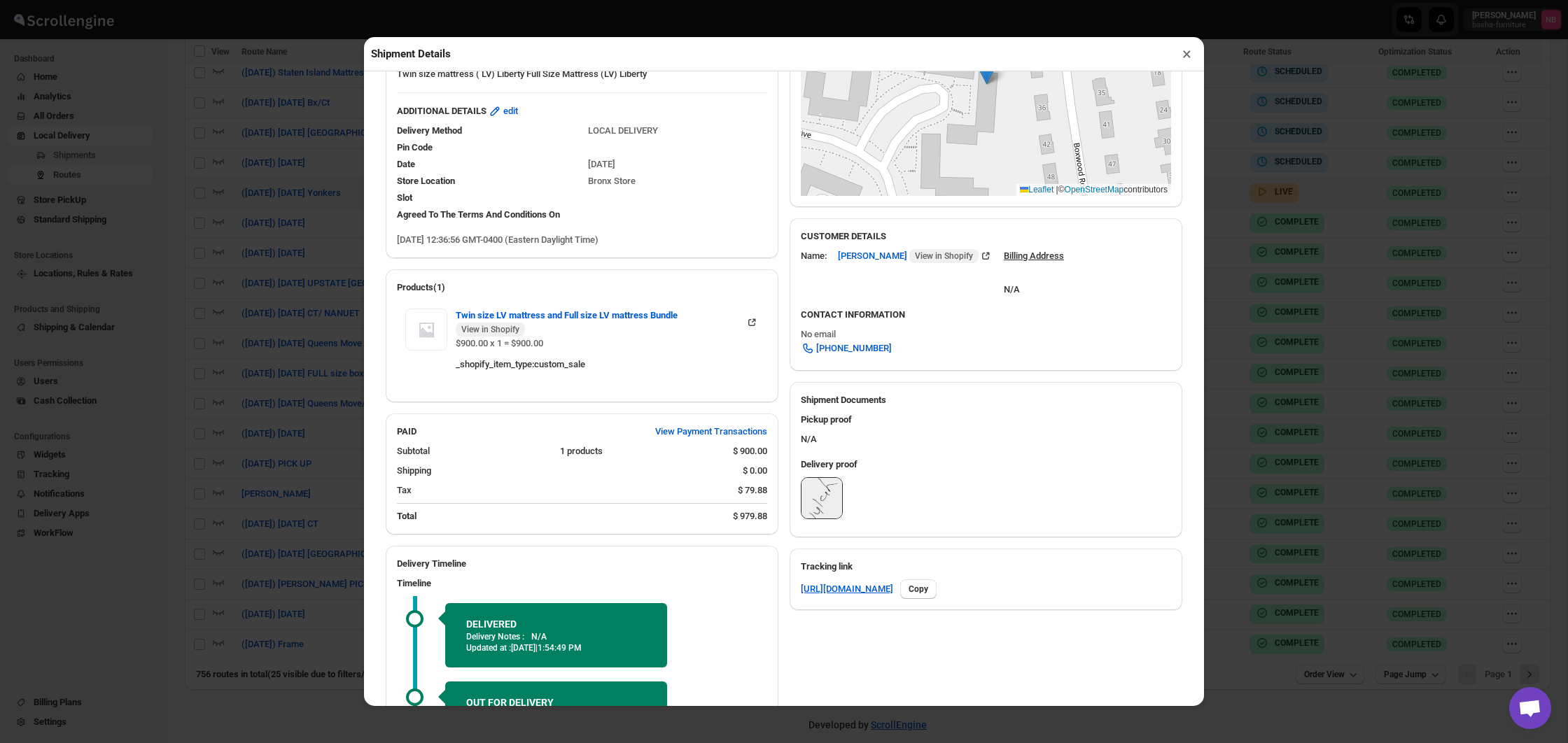
scroll to position [283, 0]
click at [1345, 411] on div "Shipment Details × #3454 Awb : 4Y2PRZLKQP DATE [DATE] | 12:38 Success DELIVERED…" at bounding box center [784, 372] width 1568 height 743
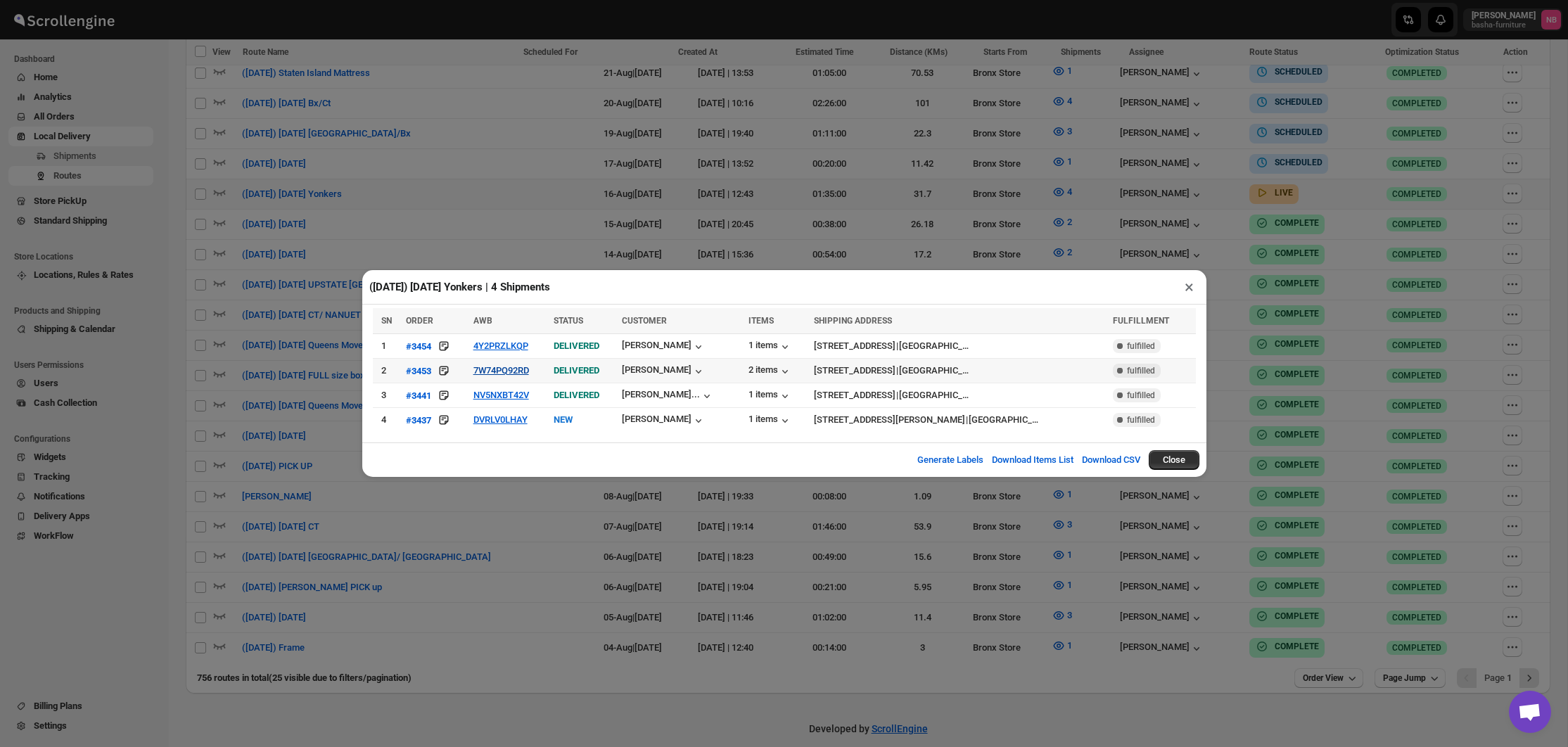
click at [510, 368] on button "7W74PQ92RD" at bounding box center [500, 370] width 55 height 10
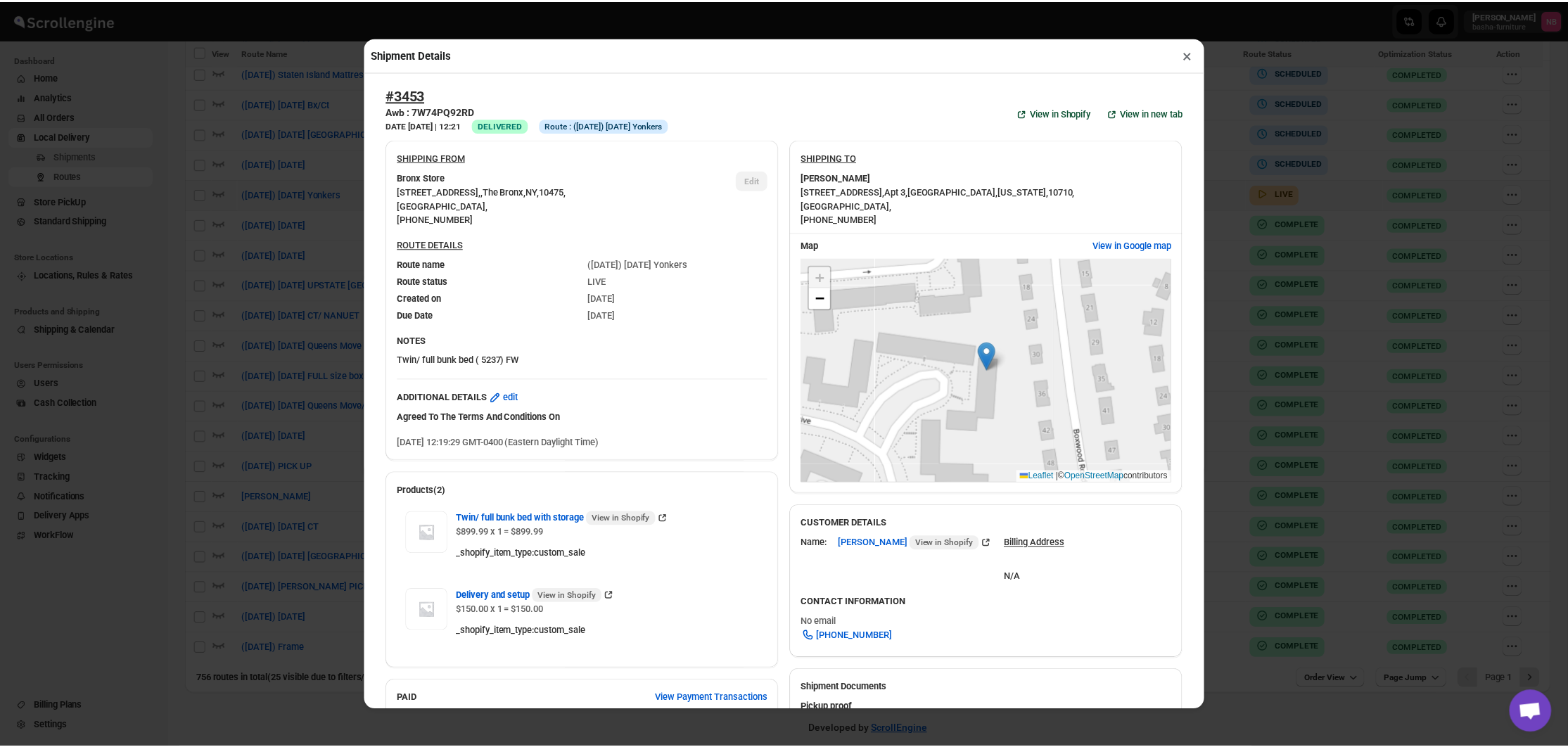
scroll to position [318, 0]
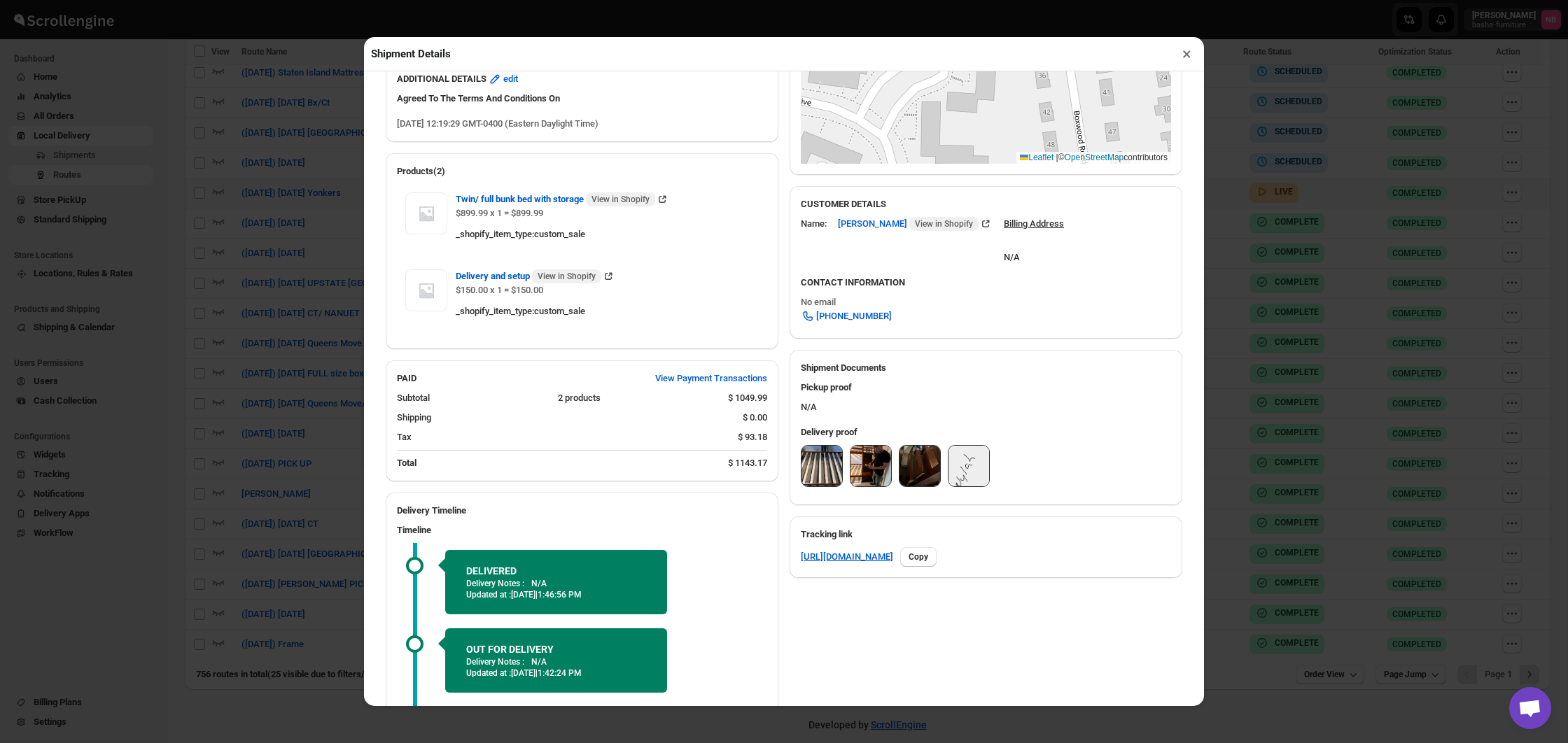
click at [819, 479] on img at bounding box center [822, 466] width 41 height 41
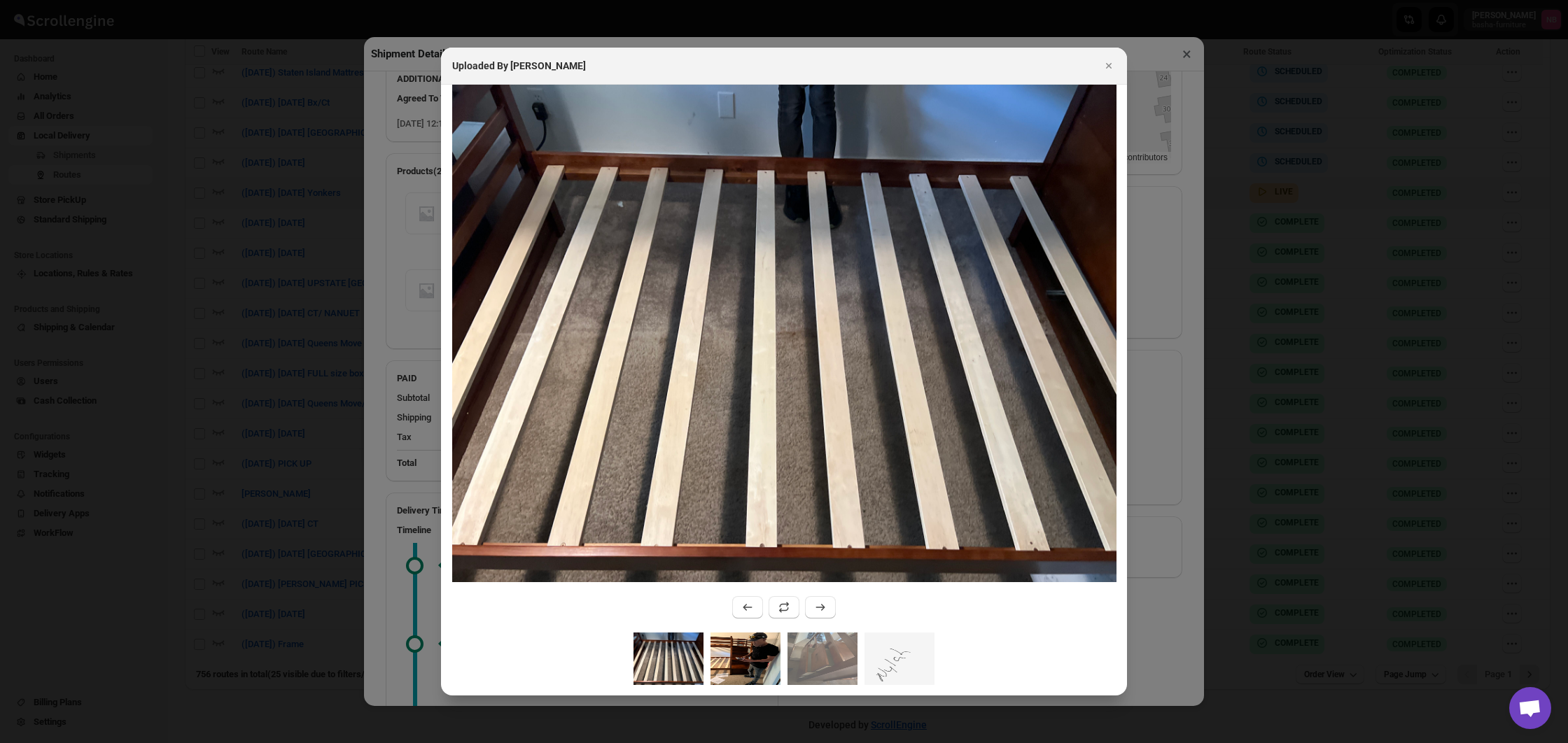
click at [732, 655] on img ":rl32:" at bounding box center [745, 658] width 70 height 52
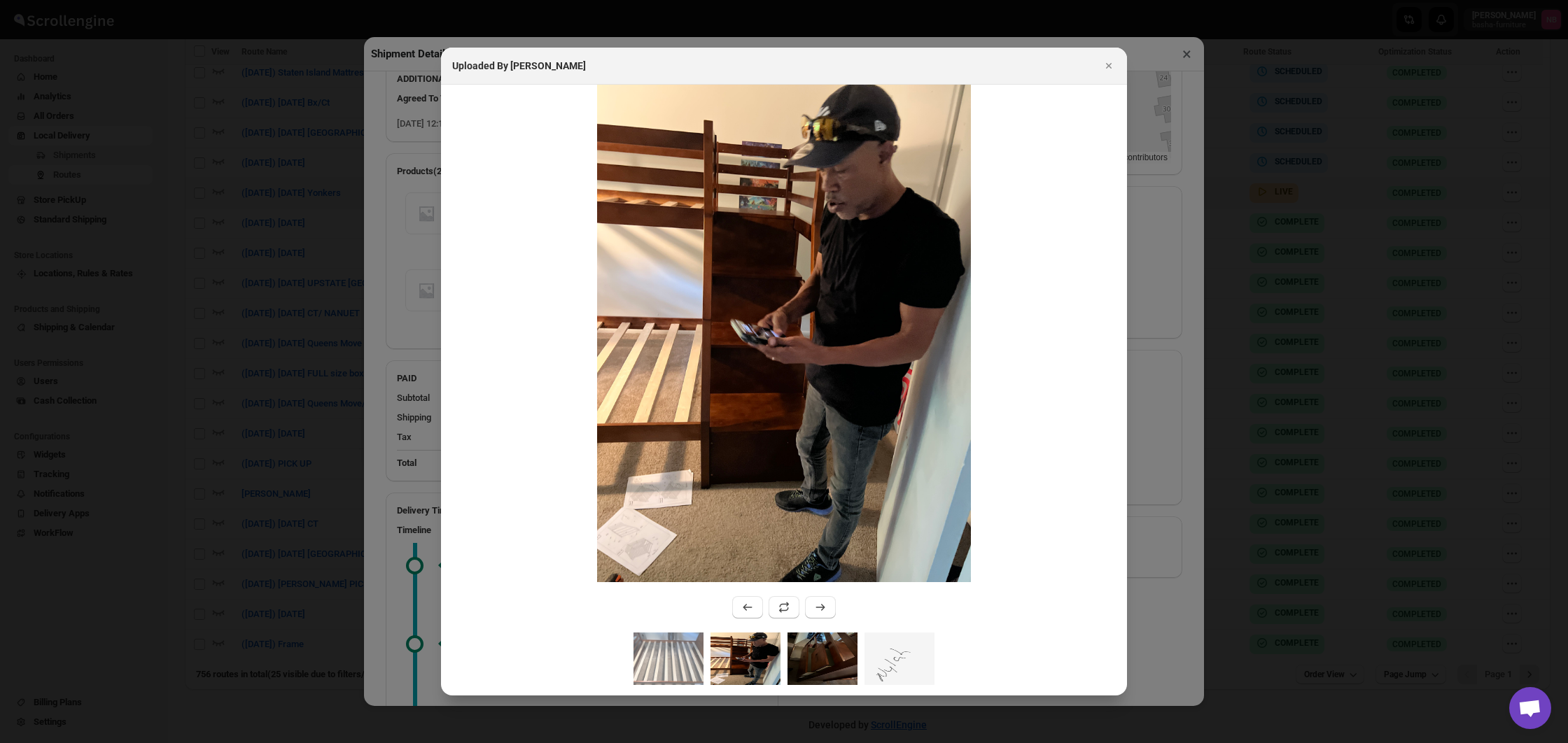
click at [804, 657] on img ":rl32:" at bounding box center [822, 658] width 70 height 52
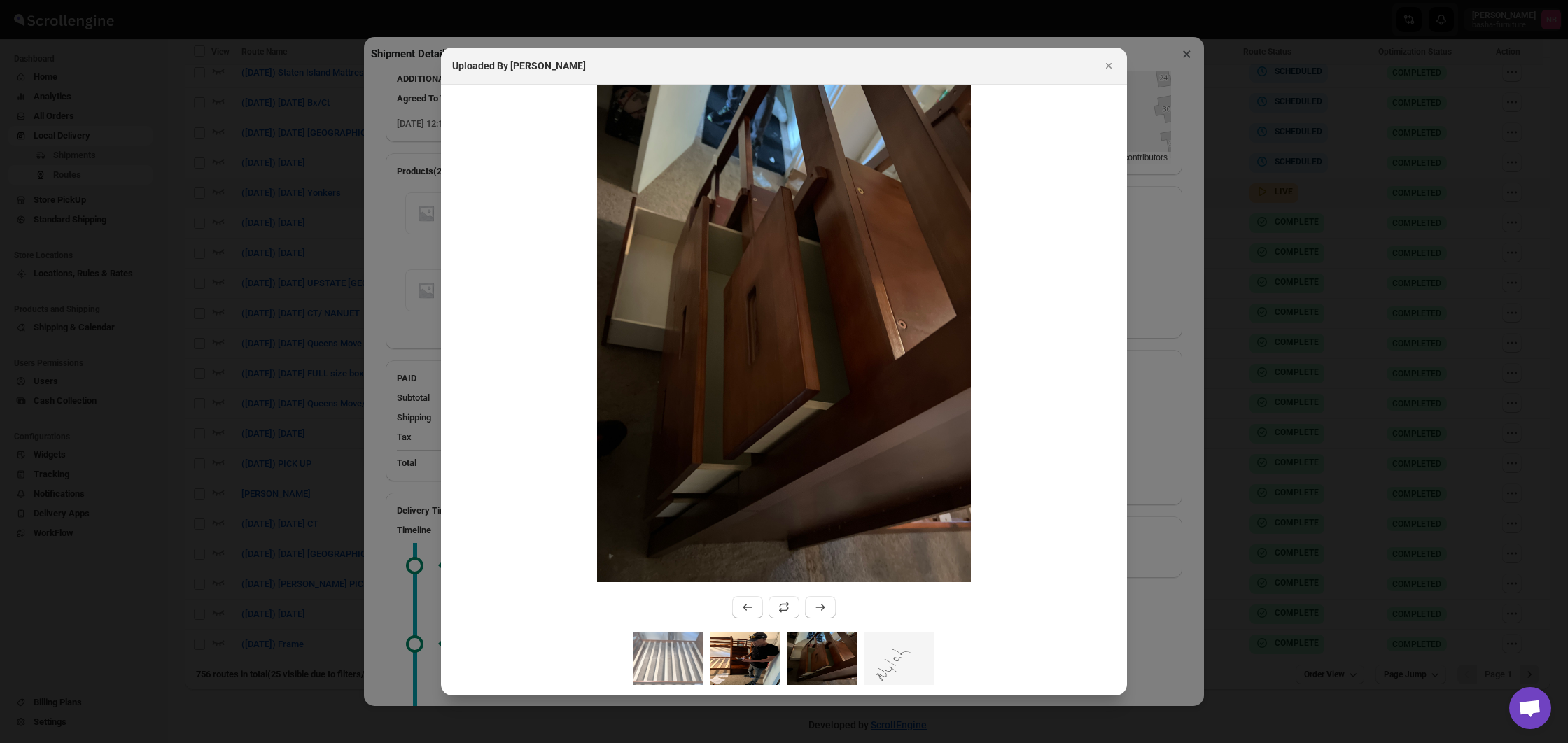
click at [751, 653] on img ":rl32:" at bounding box center [745, 658] width 70 height 52
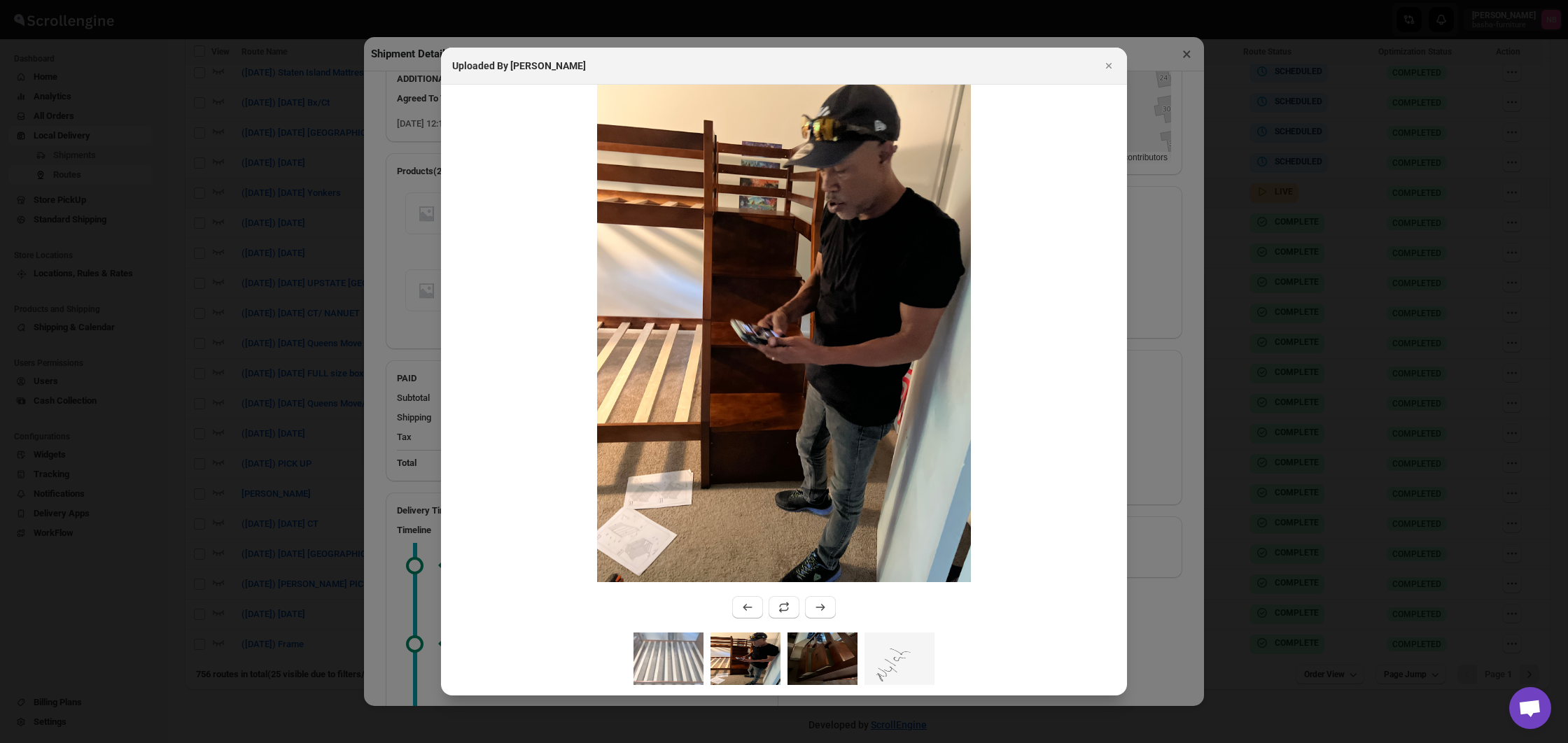
click at [814, 650] on img ":rl32:" at bounding box center [822, 658] width 70 height 52
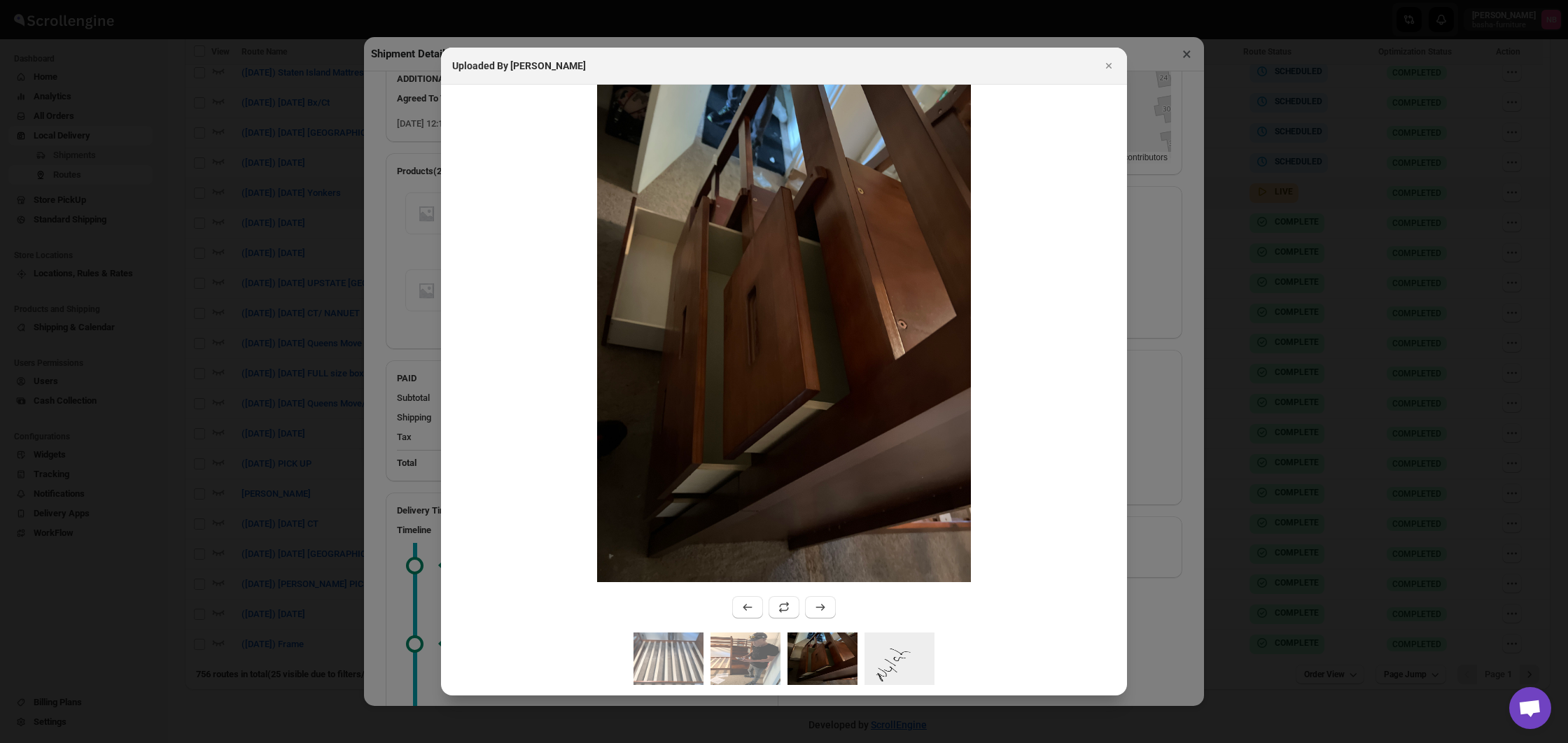
click at [894, 656] on img ":rl32:" at bounding box center [899, 658] width 70 height 52
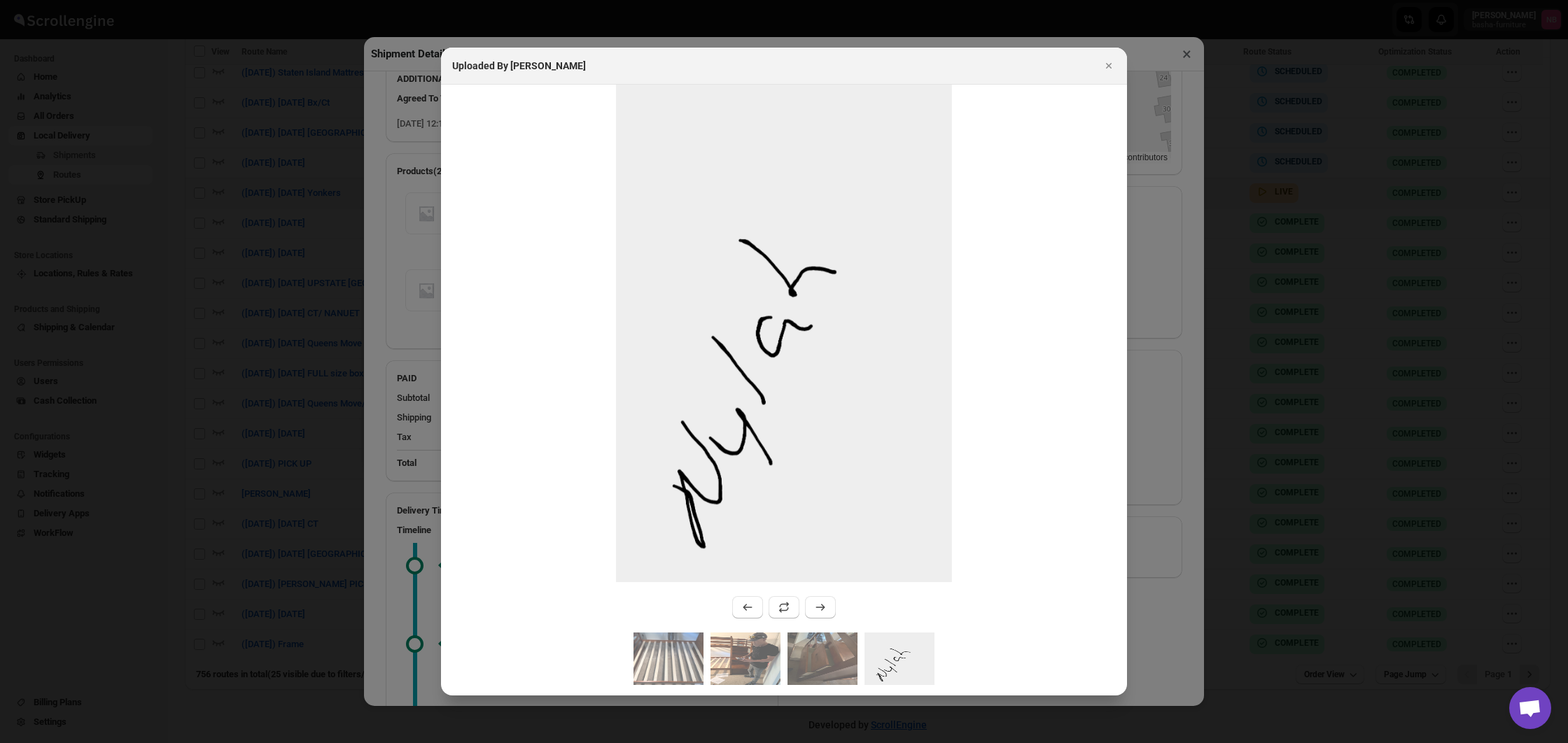
click at [1163, 592] on div at bounding box center [784, 372] width 1568 height 743
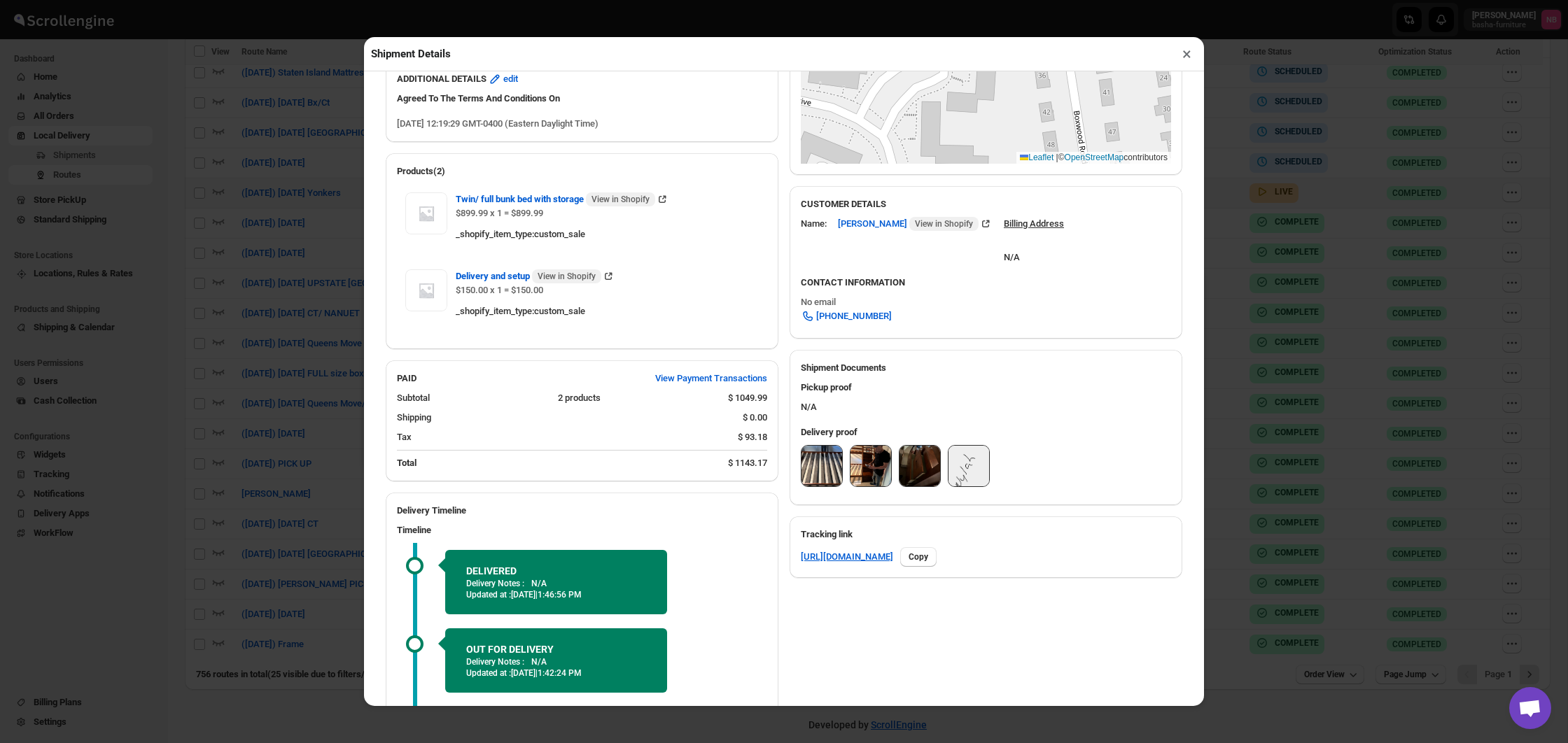
click at [1318, 570] on div "Shipment Details × #3453 Awb : 7W74PQ92RD DATE [DATE] | 12:21 Success DELIVERED…" at bounding box center [784, 372] width 1568 height 743
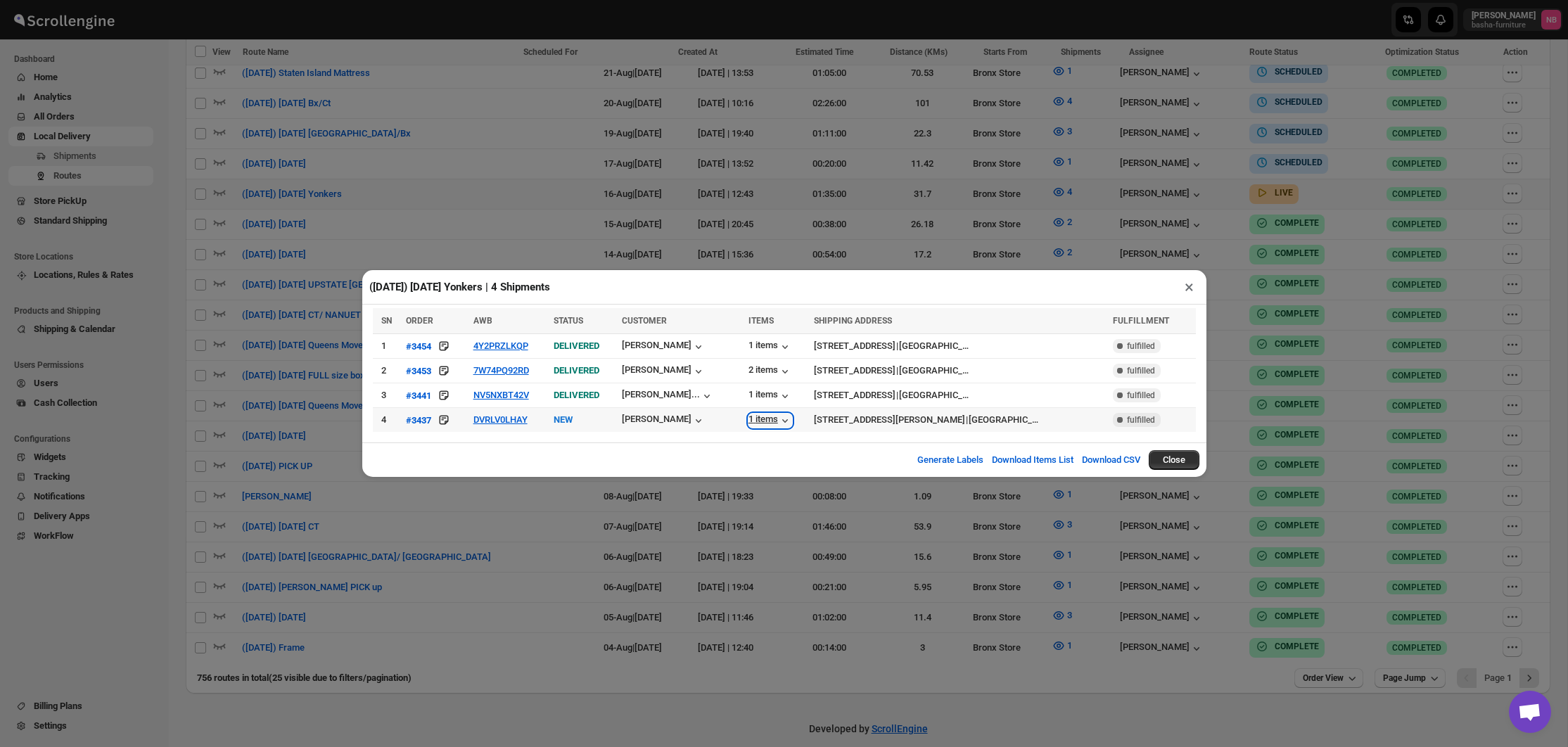
click at [767, 424] on div "1 items" at bounding box center [770, 420] width 43 height 14
click at [899, 589] on div "([DATE]) [DATE] Yonkers | 4 Shipments × SN ORDER AWB STATUS CUSTOMER ITEMS SHIP…" at bounding box center [784, 374] width 1568 height 747
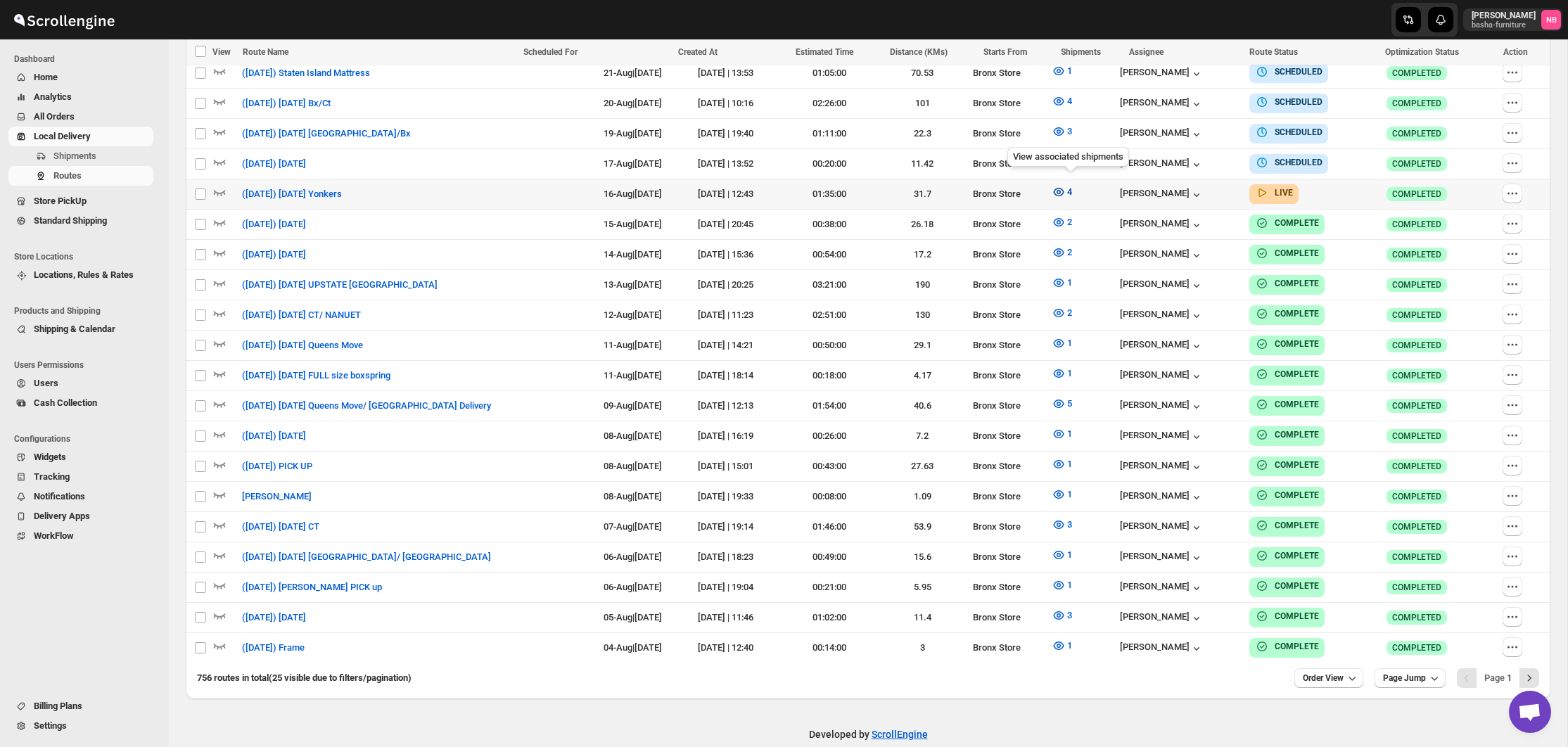
click at [1064, 188] on icon "button" at bounding box center [1058, 192] width 10 height 9
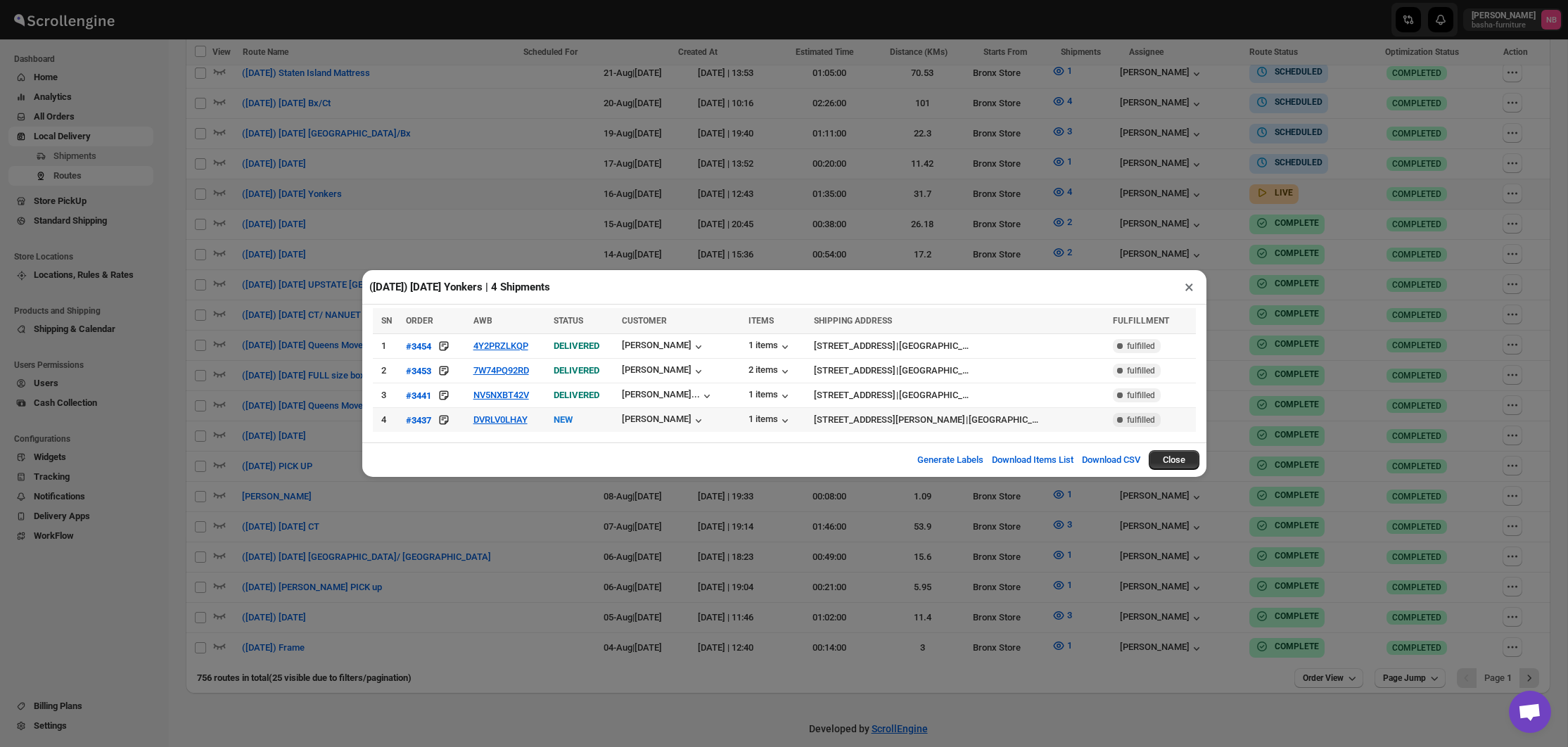
click at [507, 425] on td "DVRLV0LHAY" at bounding box center [509, 419] width 80 height 25
click at [509, 423] on button "DVRLV0LHAY" at bounding box center [500, 419] width 54 height 10
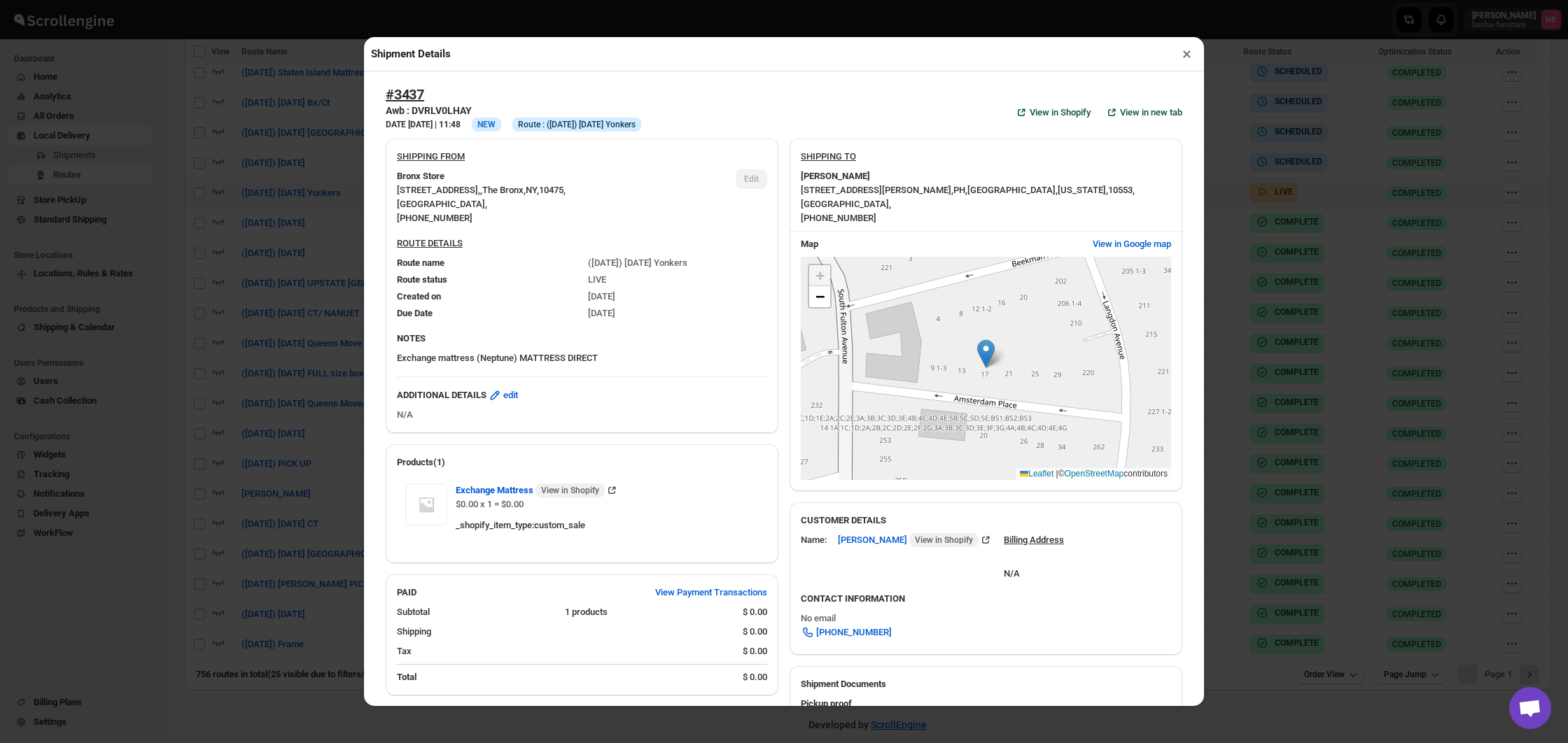
click at [187, 313] on div "Shipment Details × #3437 Awb : DVRLV0LHAY DATE [DATE] | 11:48 Info NEW Info Rou…" at bounding box center [784, 372] width 1568 height 743
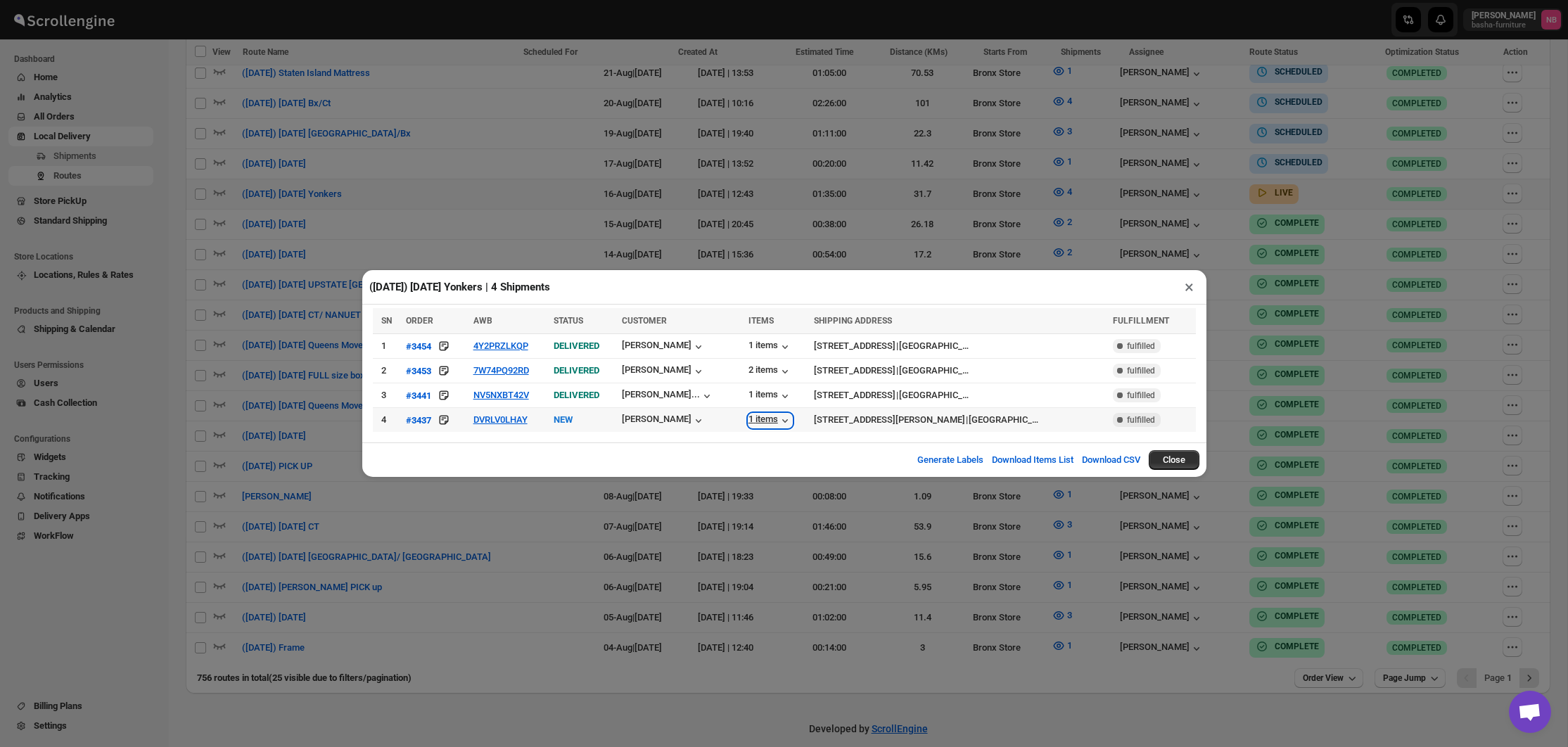
click at [749, 421] on div "1 items" at bounding box center [770, 420] width 43 height 14
